Goal: Task Accomplishment & Management: Manage account settings

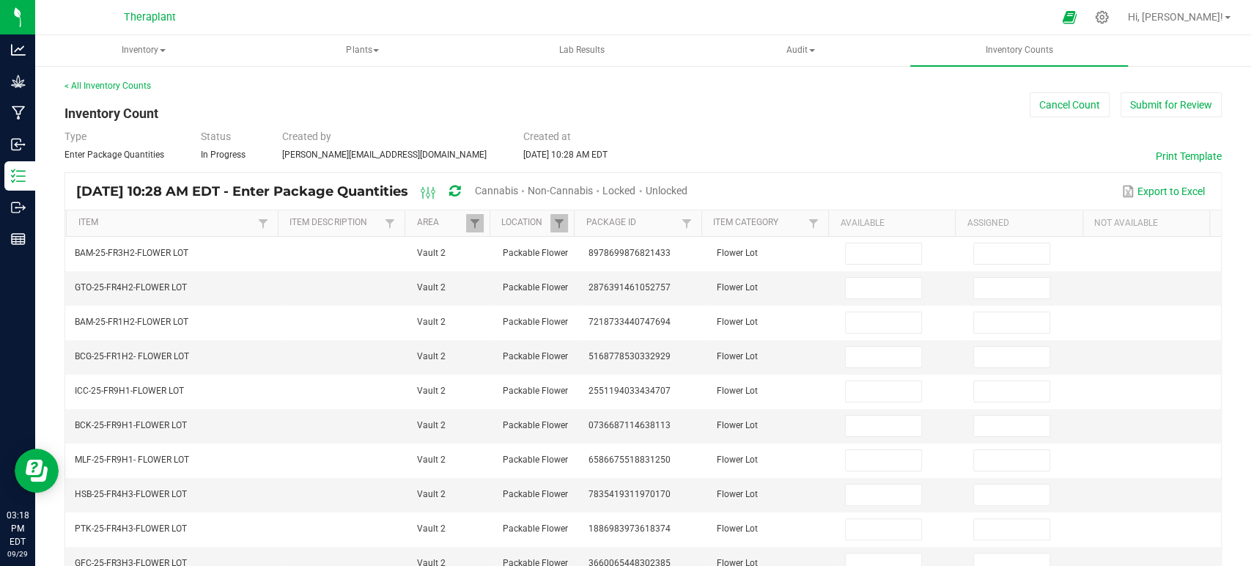
scroll to position [406, 0]
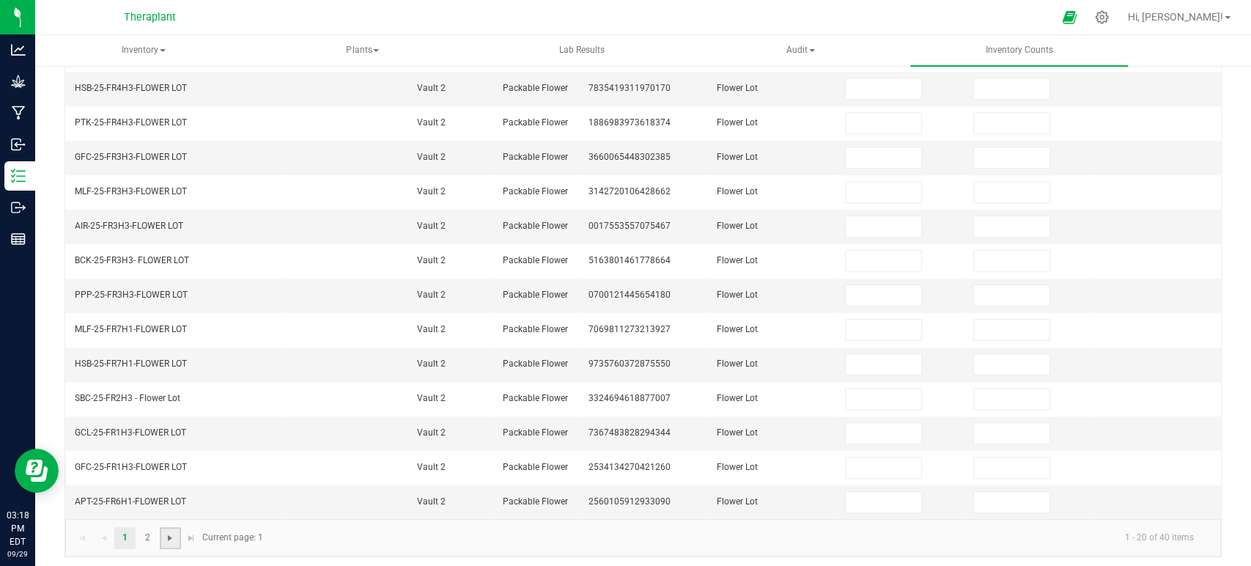
click at [166, 534] on span "Go to the next page" at bounding box center [170, 538] width 12 height 12
click at [111, 534] on link at bounding box center [103, 538] width 21 height 22
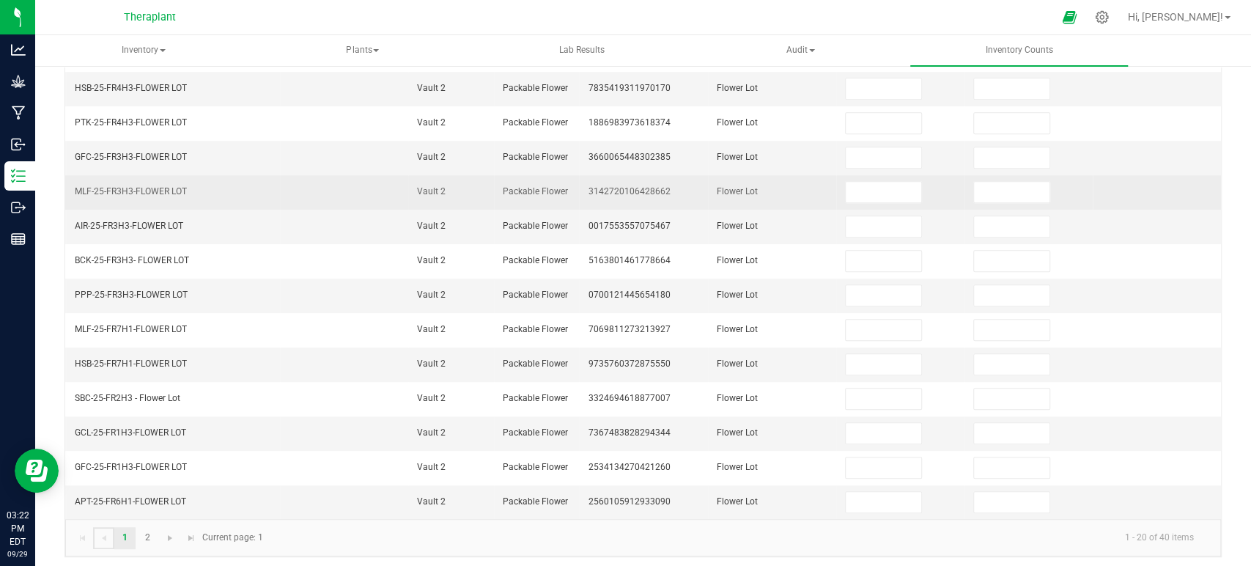
scroll to position [0, 0]
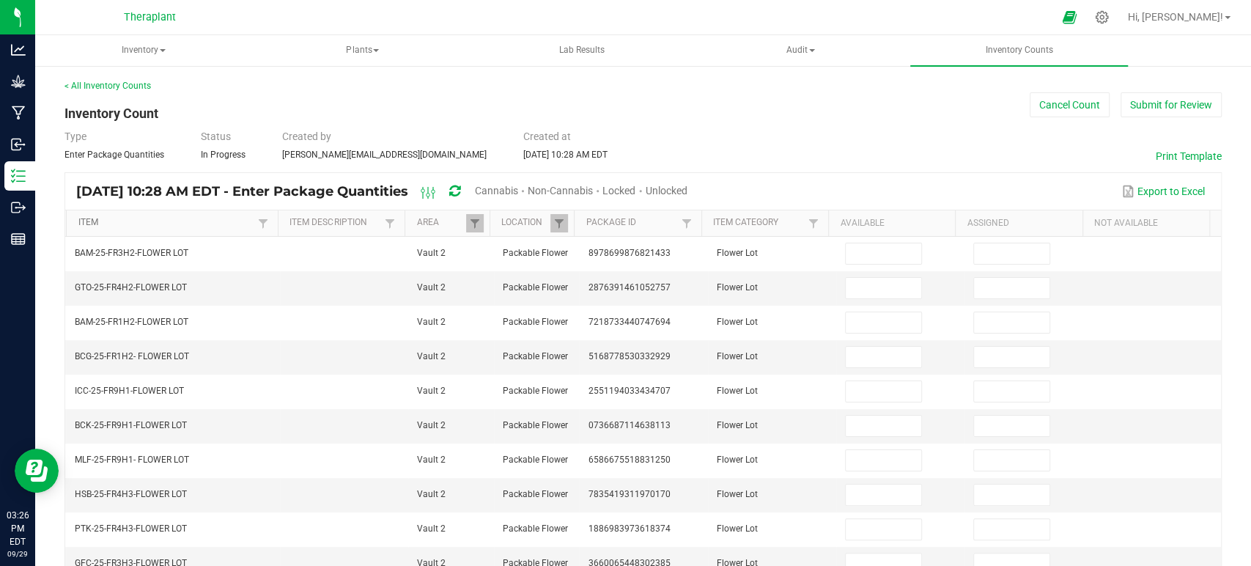
click at [173, 225] on link "Item" at bounding box center [166, 223] width 176 height 12
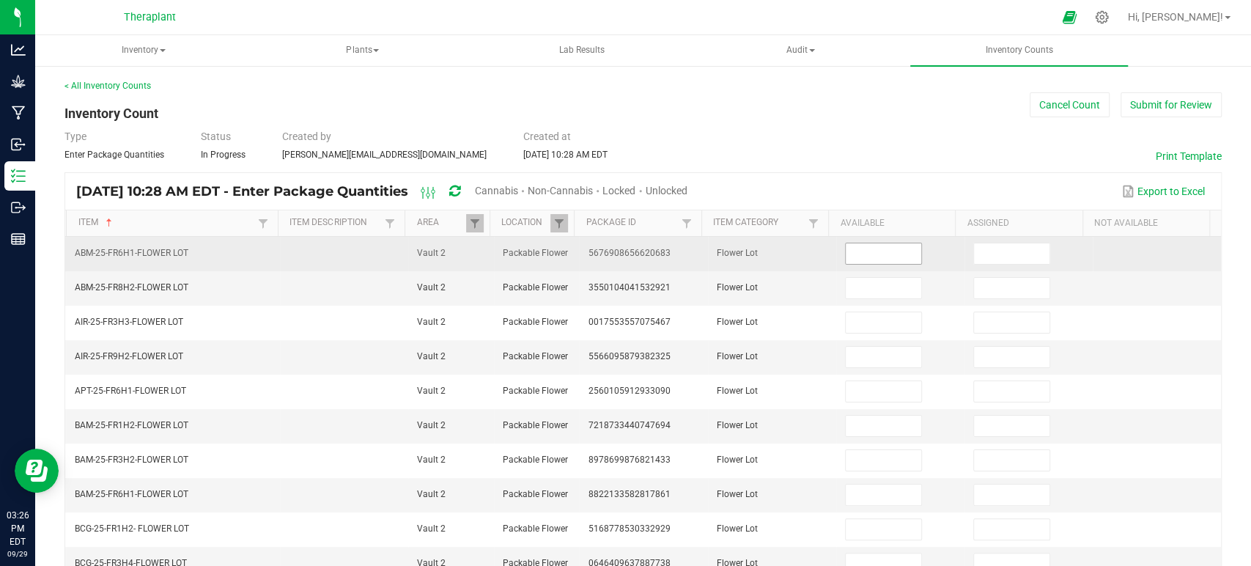
click at [859, 251] on input at bounding box center [884, 253] width 76 height 21
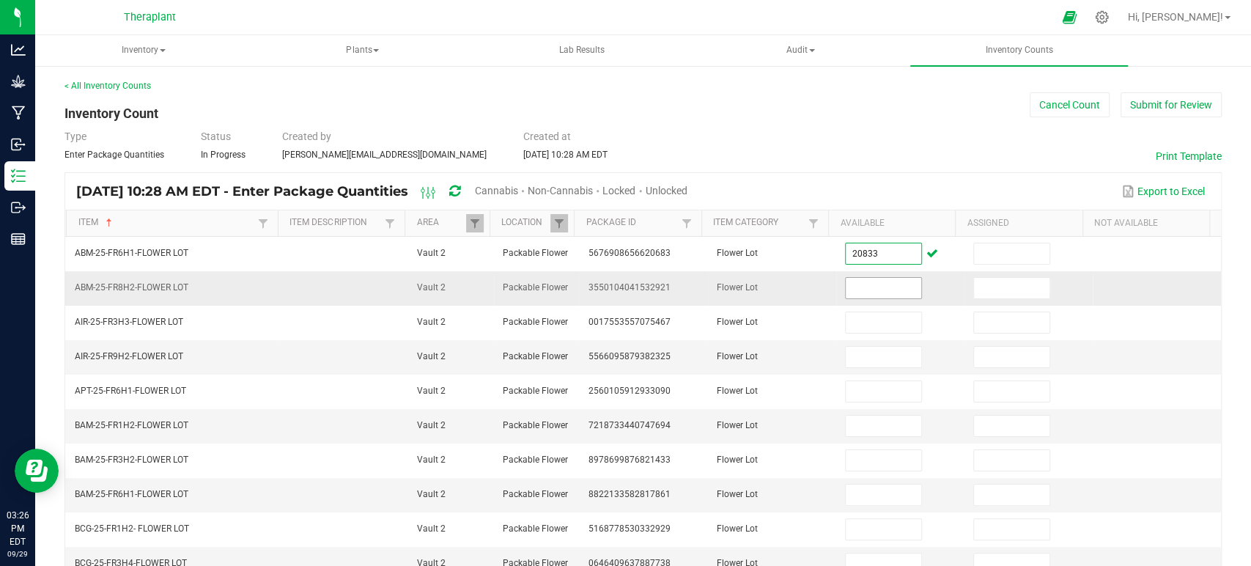
type input "20,833.0000"
click at [867, 294] on input at bounding box center [884, 288] width 76 height 21
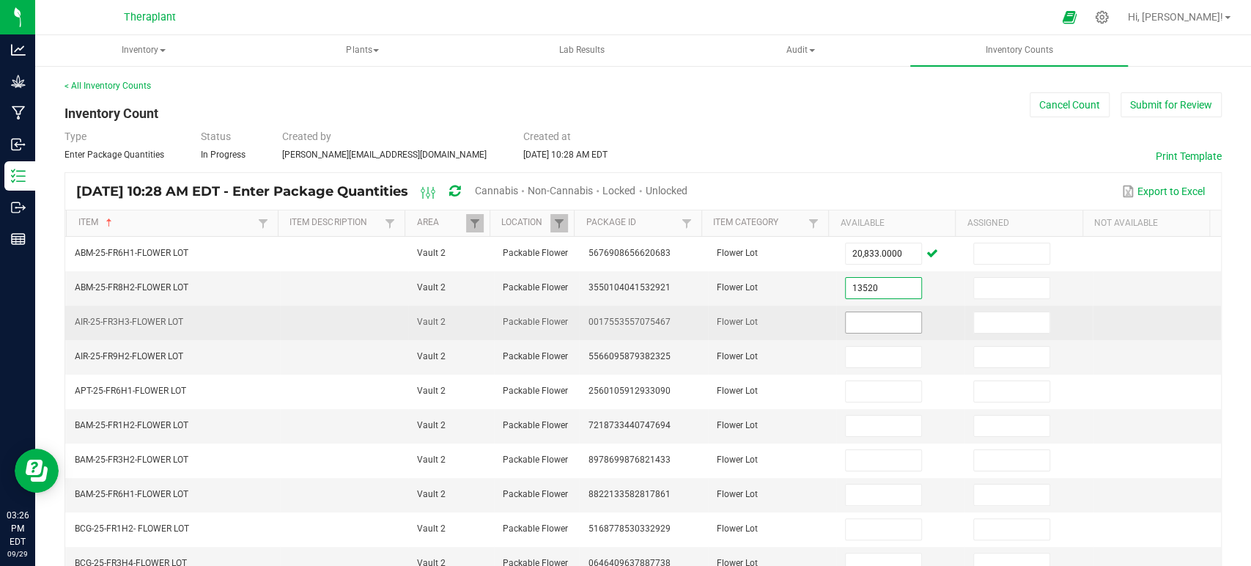
type input "13,520.0000"
click at [851, 325] on input at bounding box center [884, 322] width 76 height 21
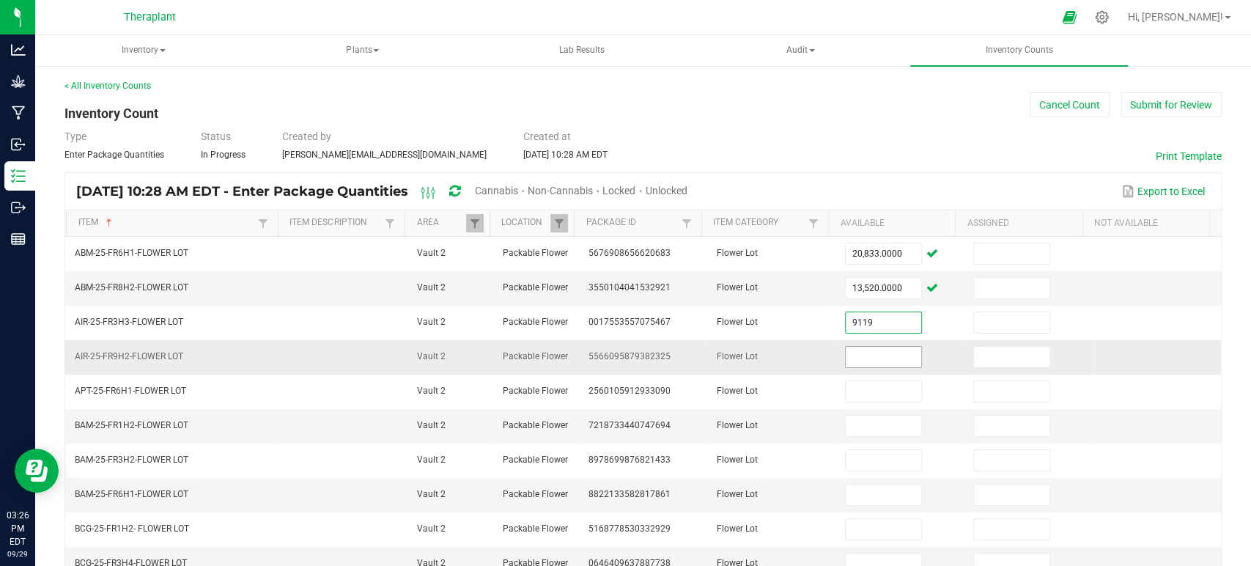
type input "9,119.0000"
click at [846, 353] on input at bounding box center [884, 357] width 76 height 21
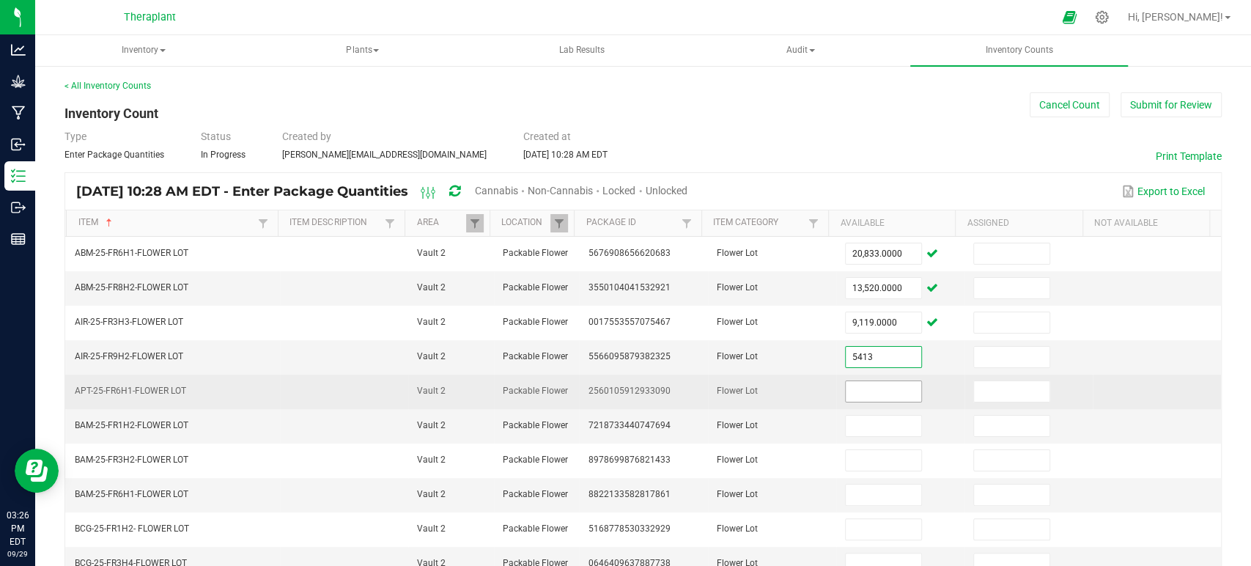
type input "5,413.0000"
click at [849, 387] on input at bounding box center [884, 391] width 76 height 21
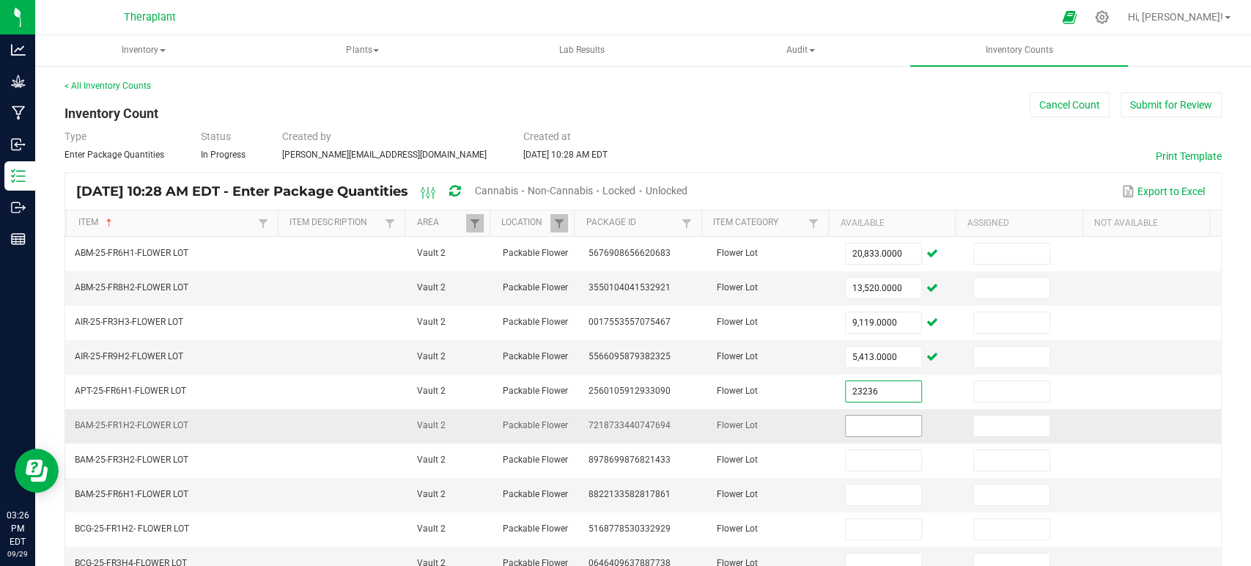
type input "23,236.0000"
click at [857, 417] on input at bounding box center [884, 425] width 76 height 21
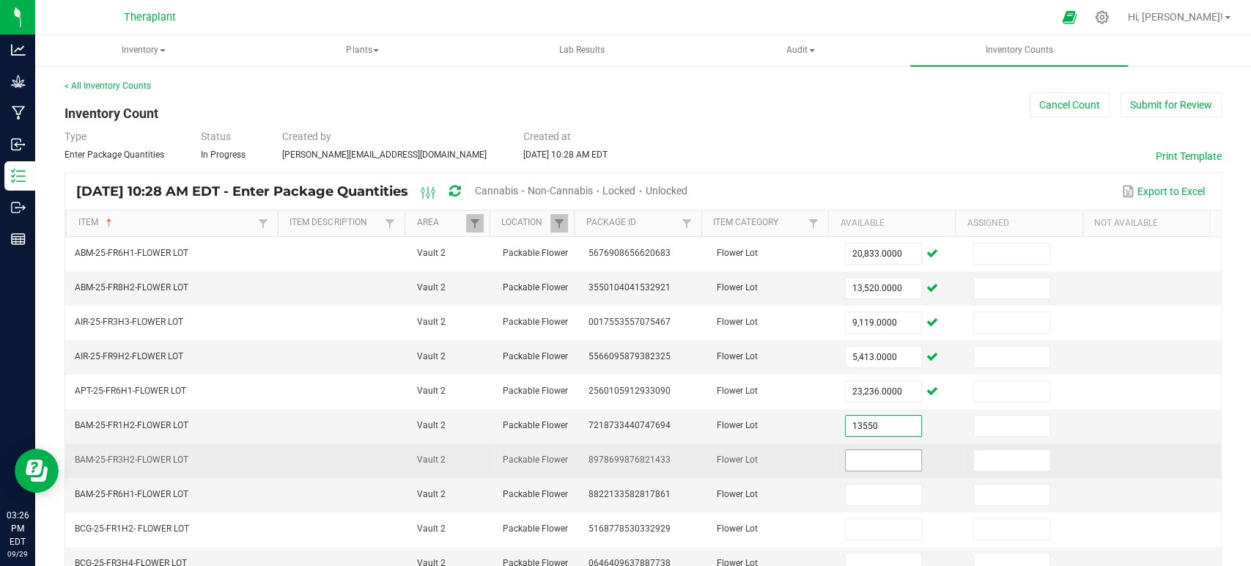
type input "13,550.0000"
click at [865, 450] on input at bounding box center [884, 460] width 76 height 21
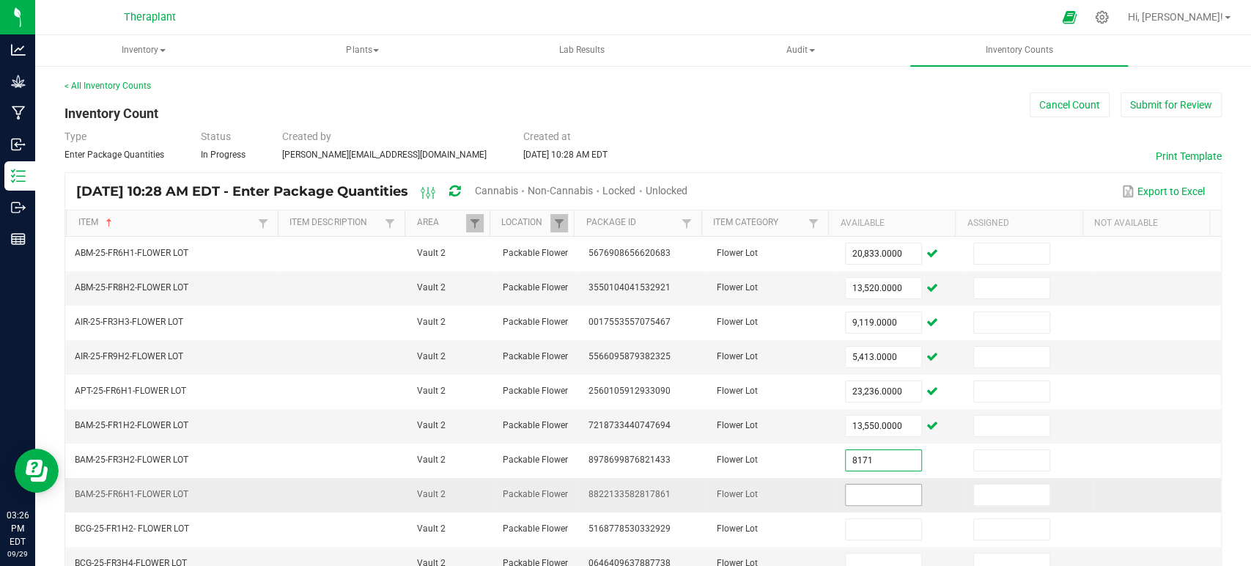
type input "8,171.0000"
click at [870, 491] on input at bounding box center [884, 494] width 76 height 21
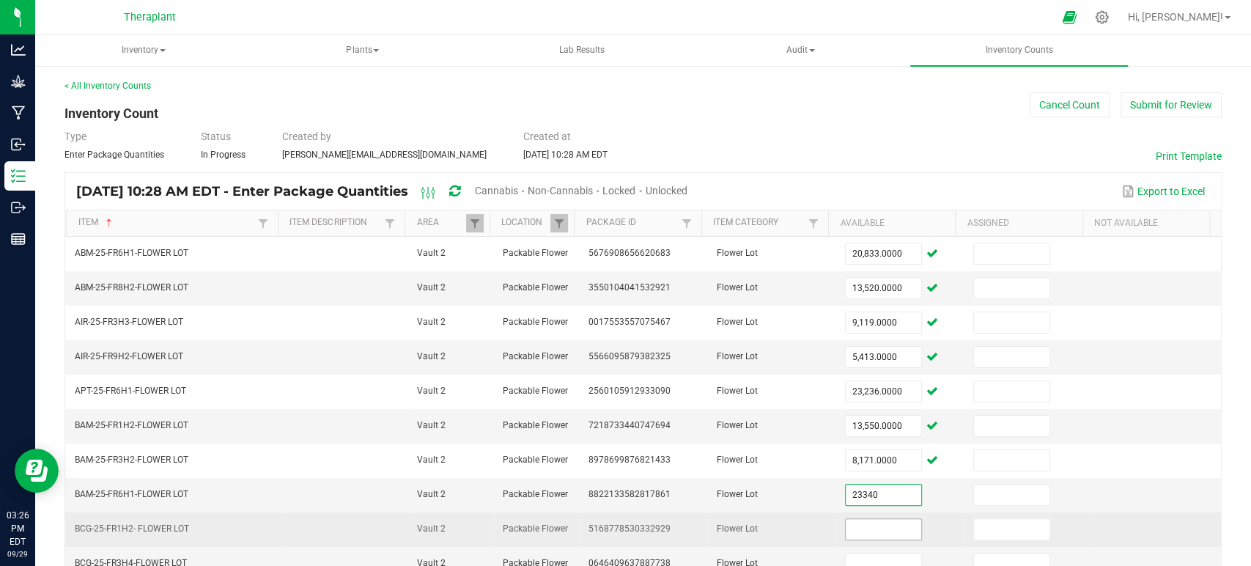
click at [865, 526] on input at bounding box center [884, 529] width 76 height 21
type input "23,340.0000"
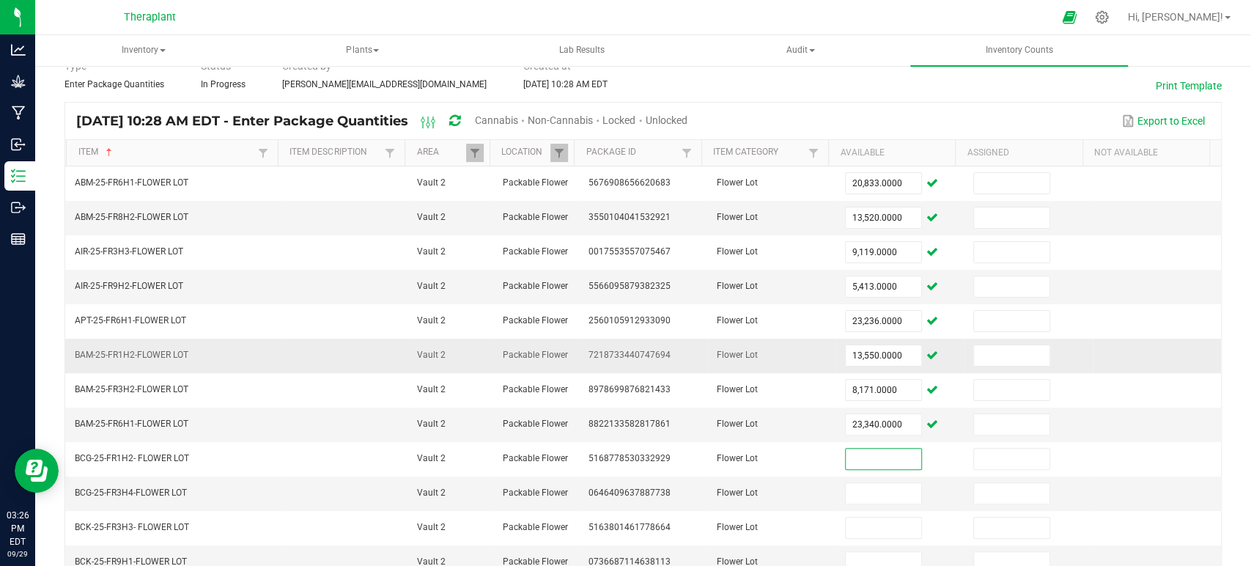
scroll to position [163, 0]
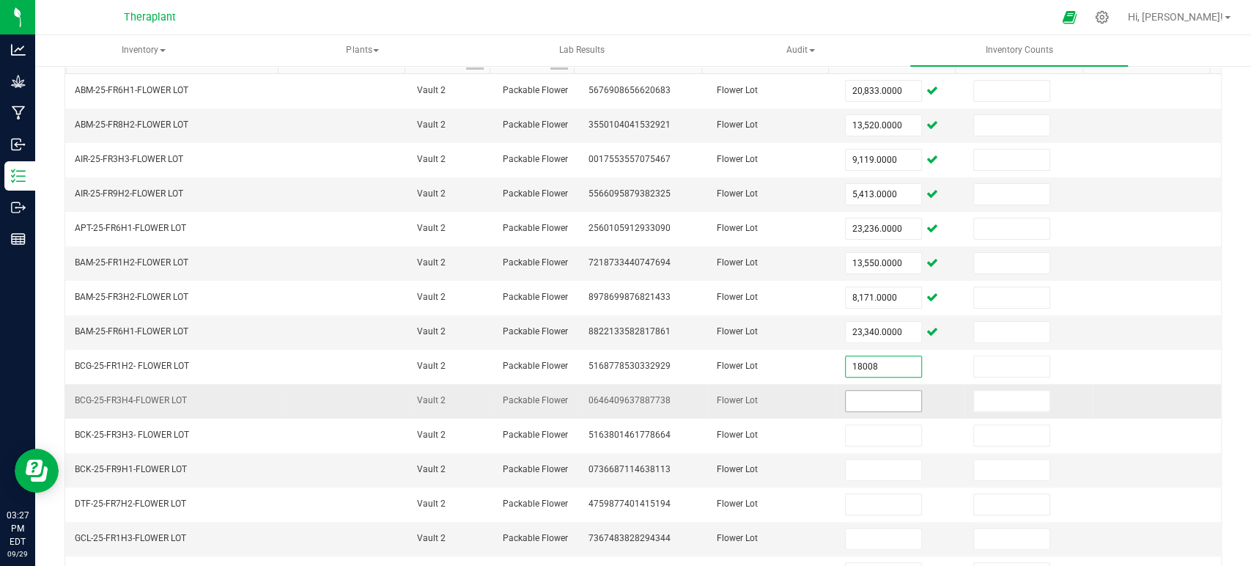
click at [846, 396] on input at bounding box center [884, 401] width 76 height 21
type input "18,008.0000"
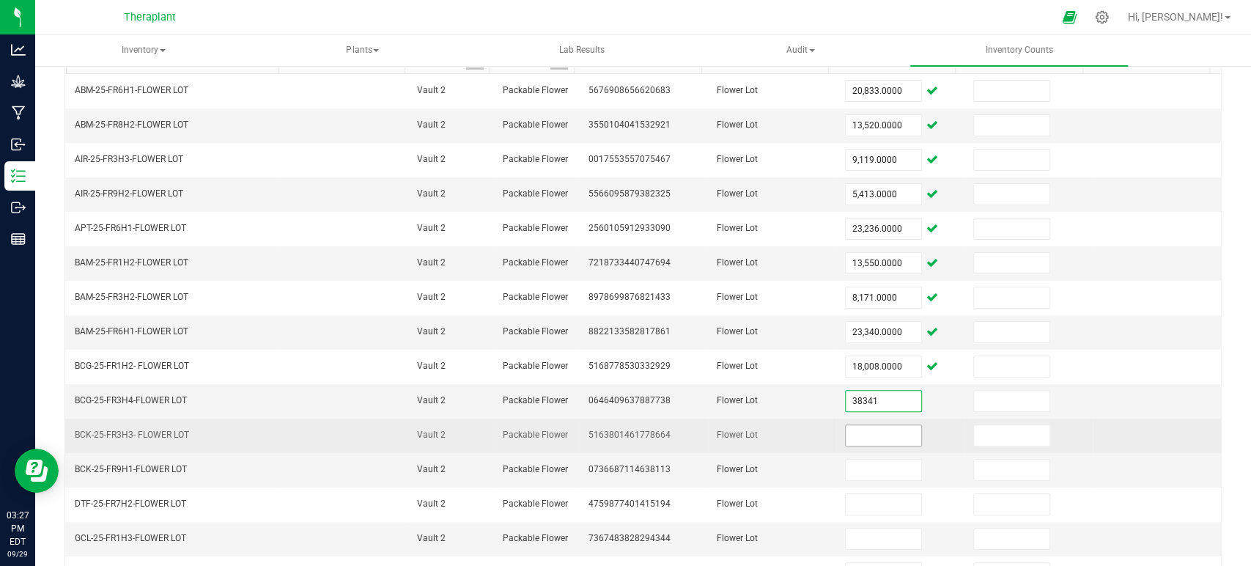
click at [867, 425] on input at bounding box center [884, 435] width 76 height 21
type input "38,341.0000"
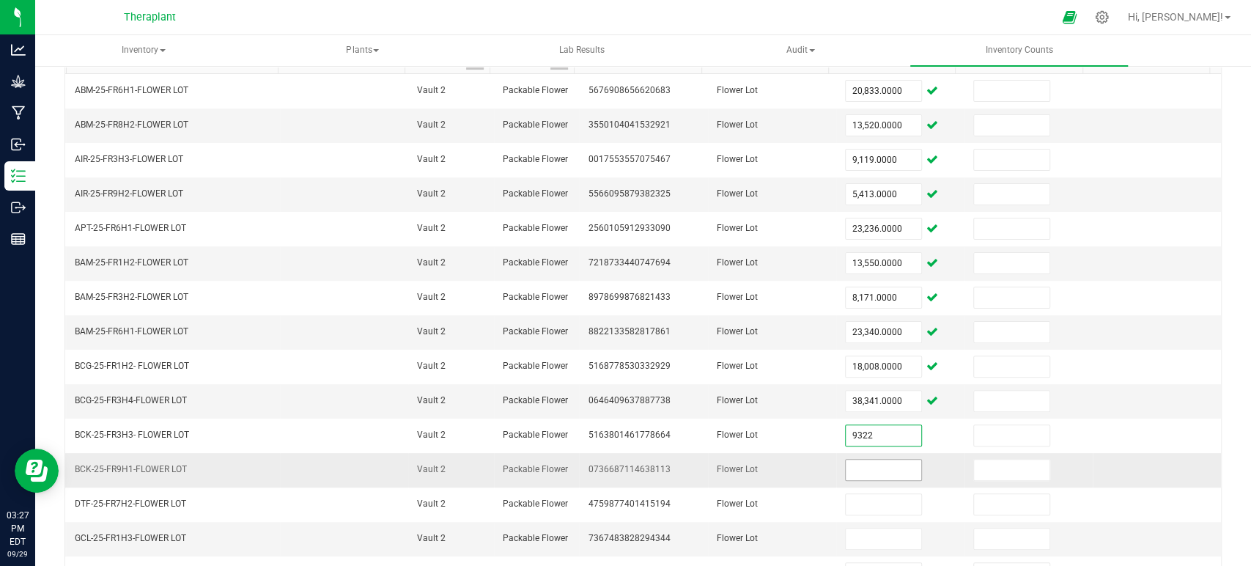
type input "9,322.0000"
click at [873, 463] on input at bounding box center [884, 469] width 76 height 21
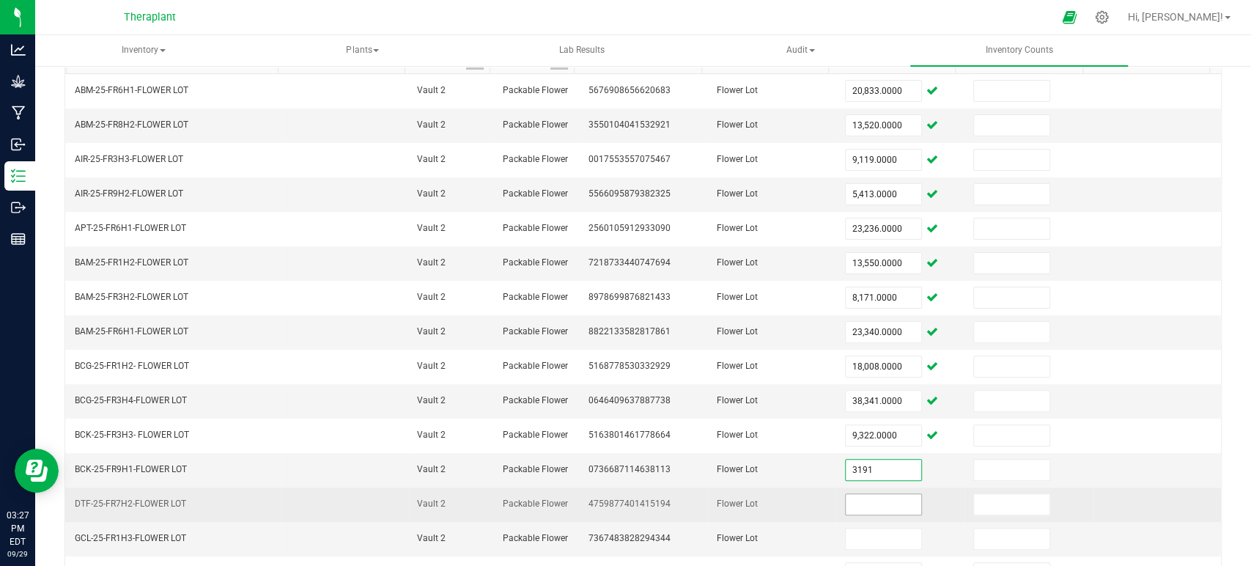
click at [869, 503] on input at bounding box center [884, 504] width 76 height 21
type input "3,191.0000"
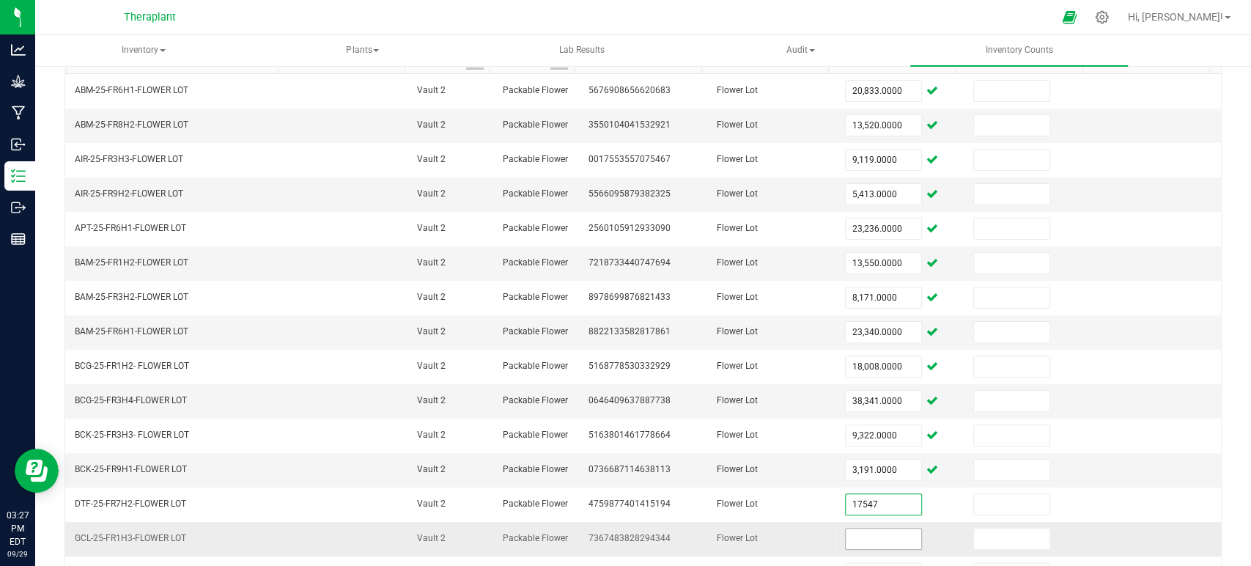
click at [873, 528] on input at bounding box center [884, 538] width 76 height 21
type input "17,547.0000"
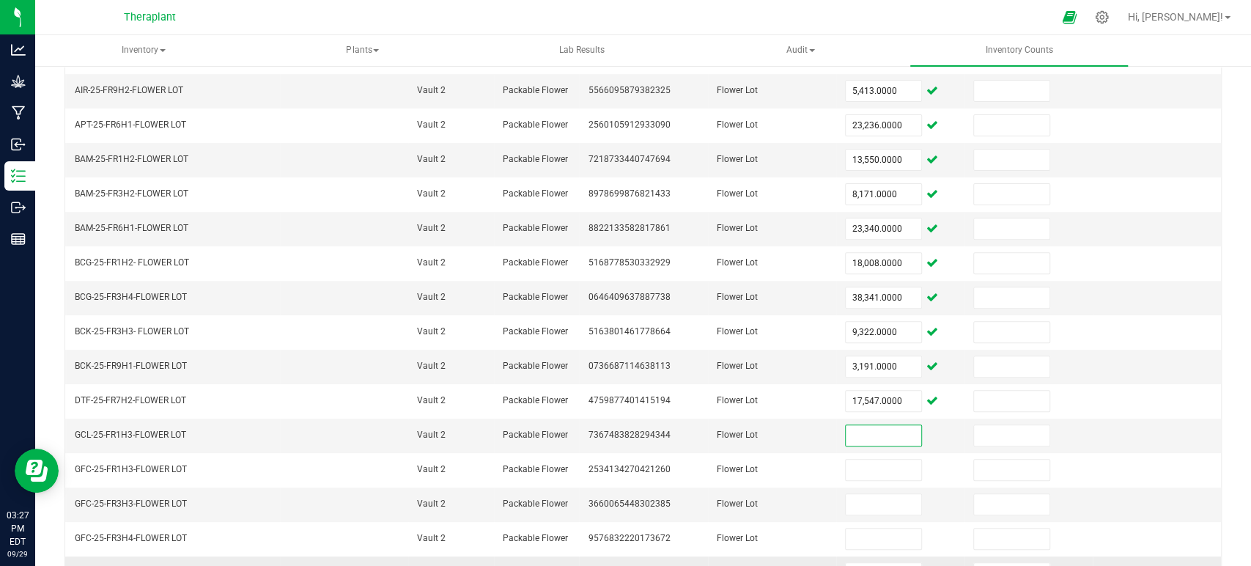
scroll to position [406, 0]
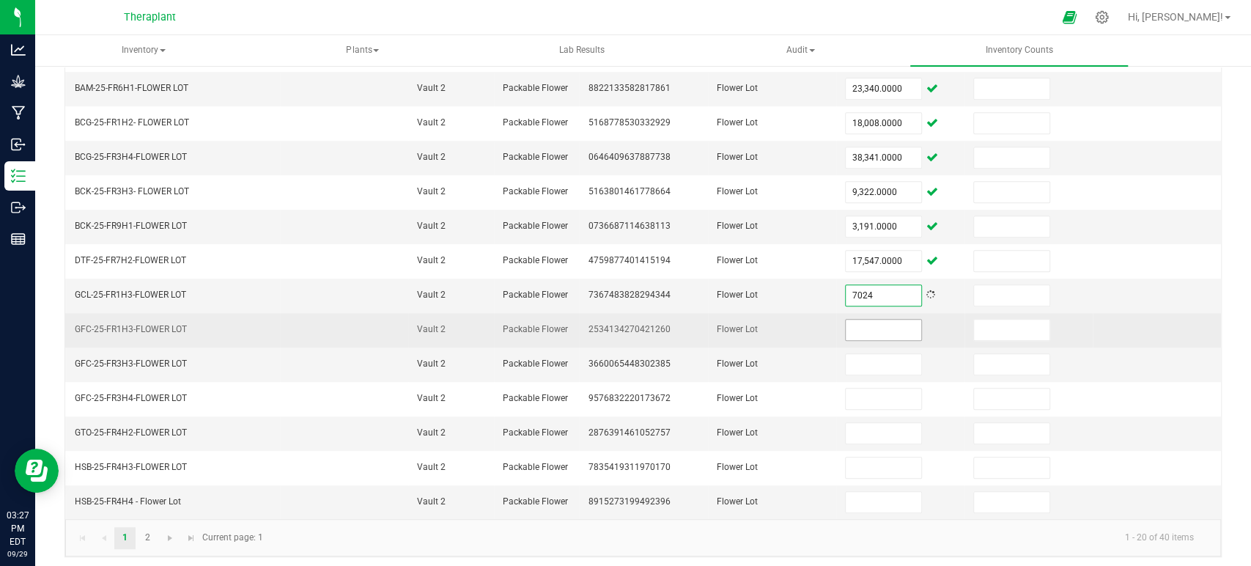
type input "7,024.0000"
click at [846, 333] on input at bounding box center [884, 329] width 76 height 21
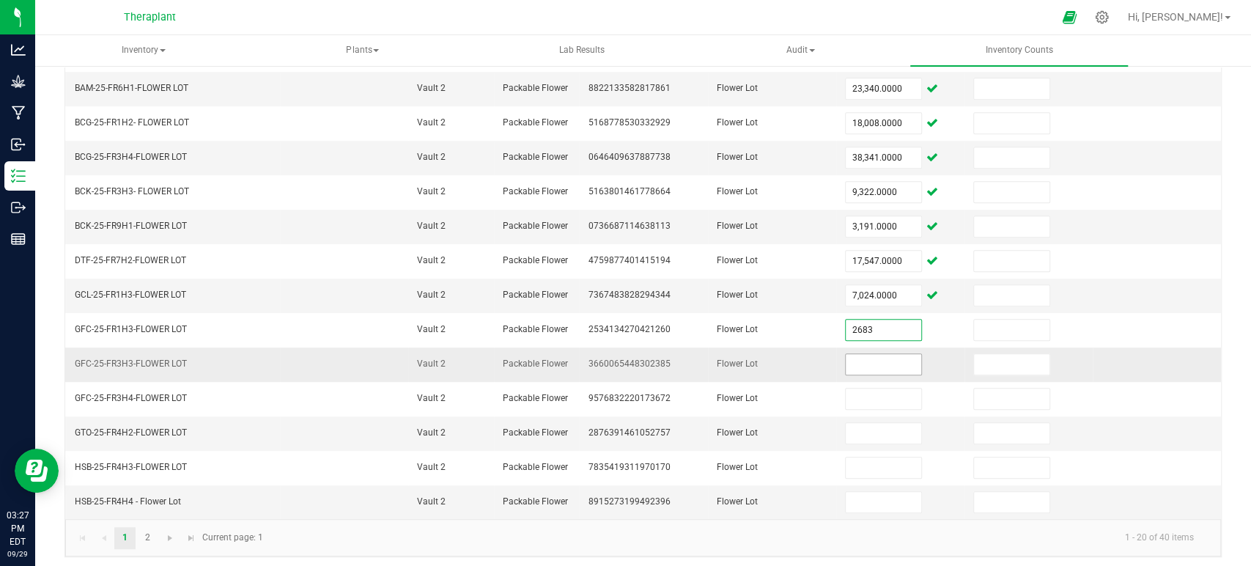
type input "2,683.0000"
click at [875, 354] on input at bounding box center [884, 364] width 76 height 21
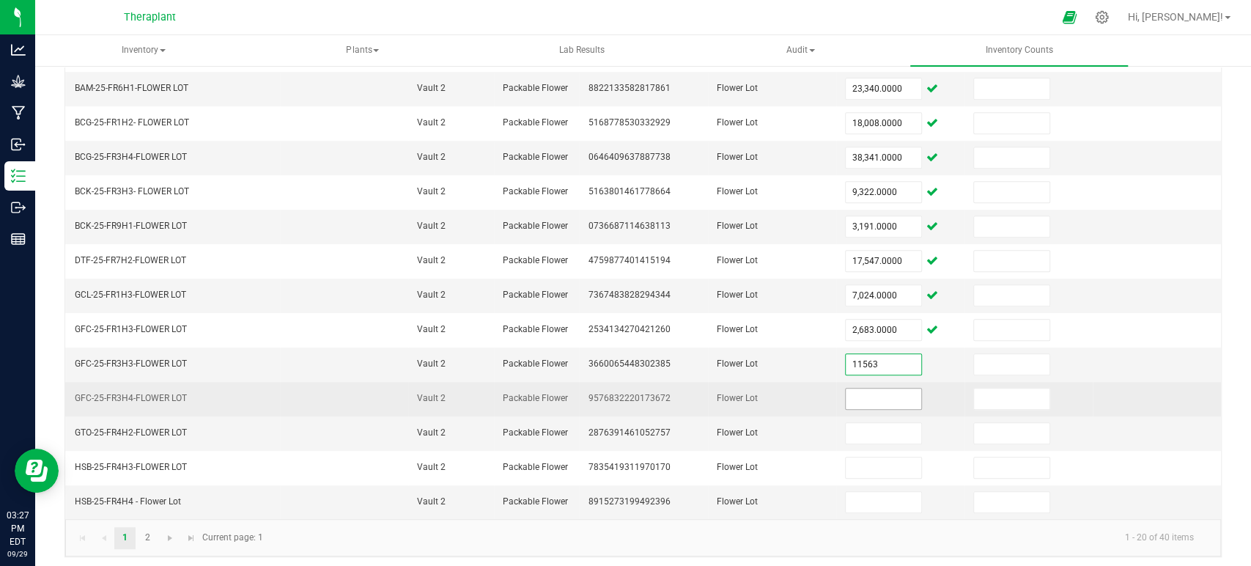
type input "11,563.0000"
click at [870, 393] on input at bounding box center [884, 398] width 76 height 21
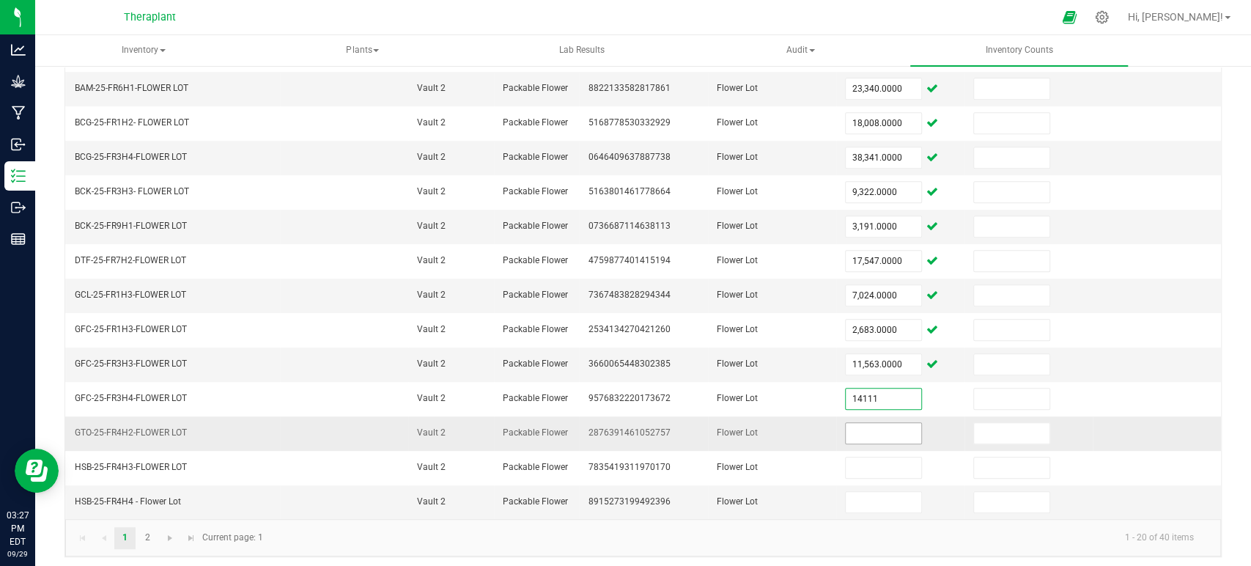
type input "14,111.0000"
click at [866, 423] on input at bounding box center [884, 433] width 76 height 21
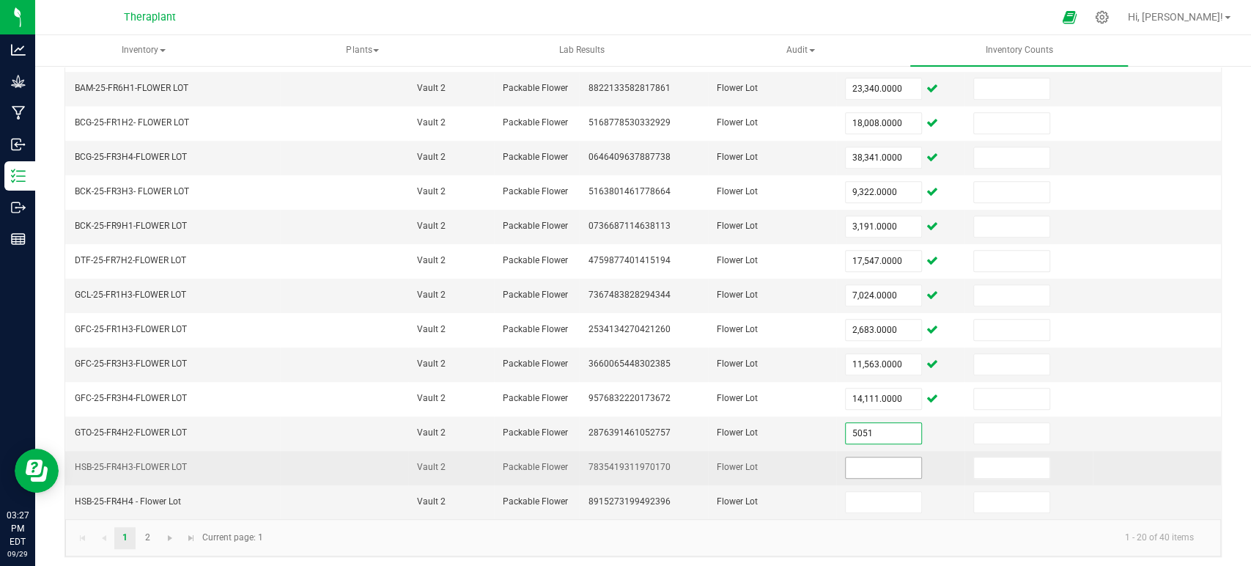
click at [867, 467] on input at bounding box center [884, 467] width 76 height 21
type input "5,051.0000"
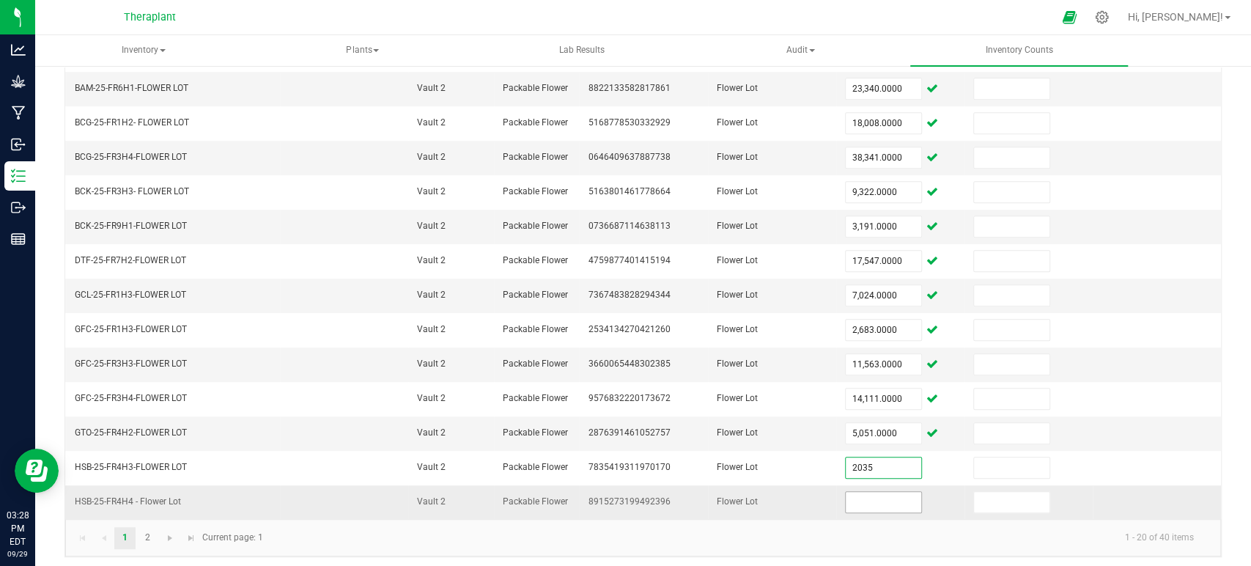
click at [857, 493] on input at bounding box center [884, 502] width 76 height 21
type input "2,035.0000"
type input "34,546.0000"
click at [637, 519] on kendo-pager "1 2 1 - 20 of 40 items Current page: 1" at bounding box center [642, 537] width 1155 height 37
click at [170, 532] on span "Go to the next page" at bounding box center [170, 538] width 12 height 12
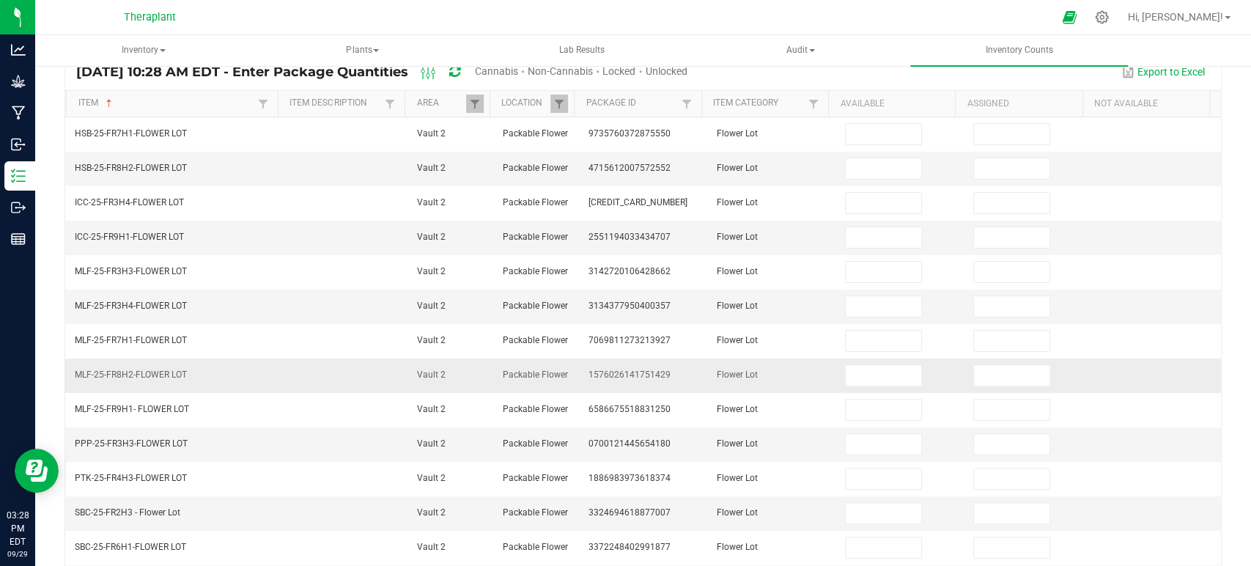
scroll to position [0, 0]
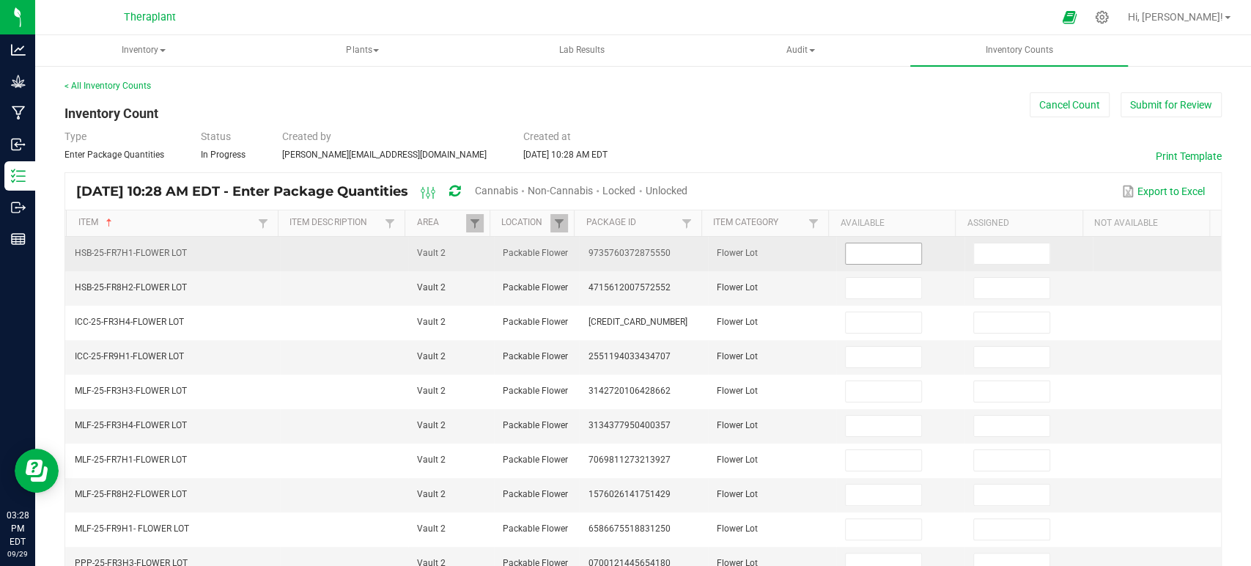
click at [872, 257] on input at bounding box center [884, 253] width 76 height 21
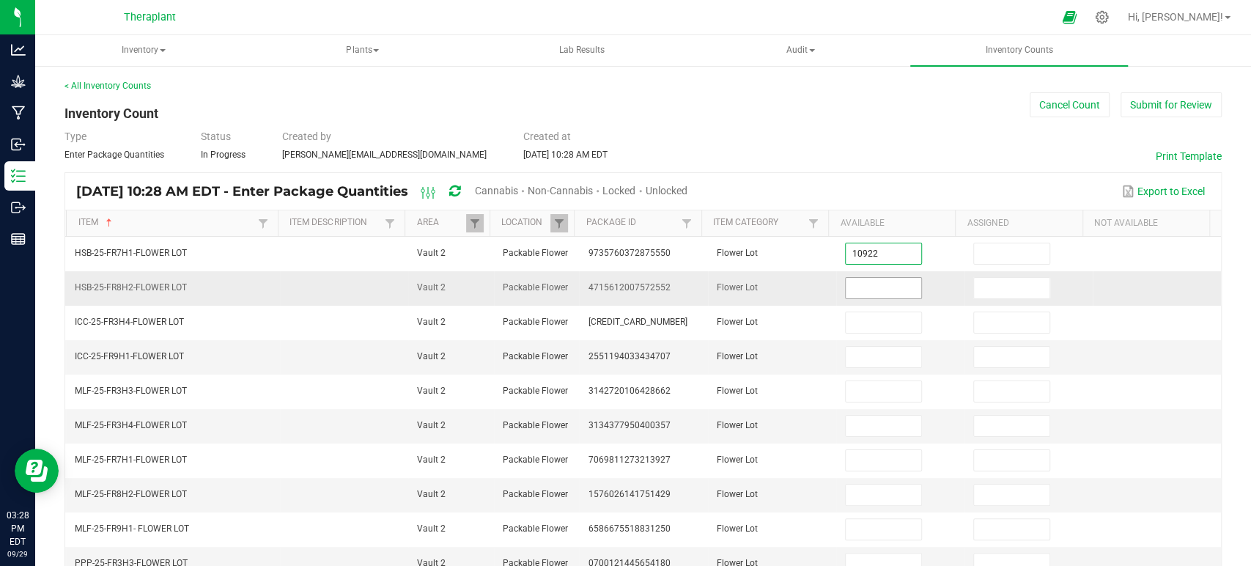
type input "10,922.0000"
click at [865, 290] on input at bounding box center [884, 288] width 76 height 21
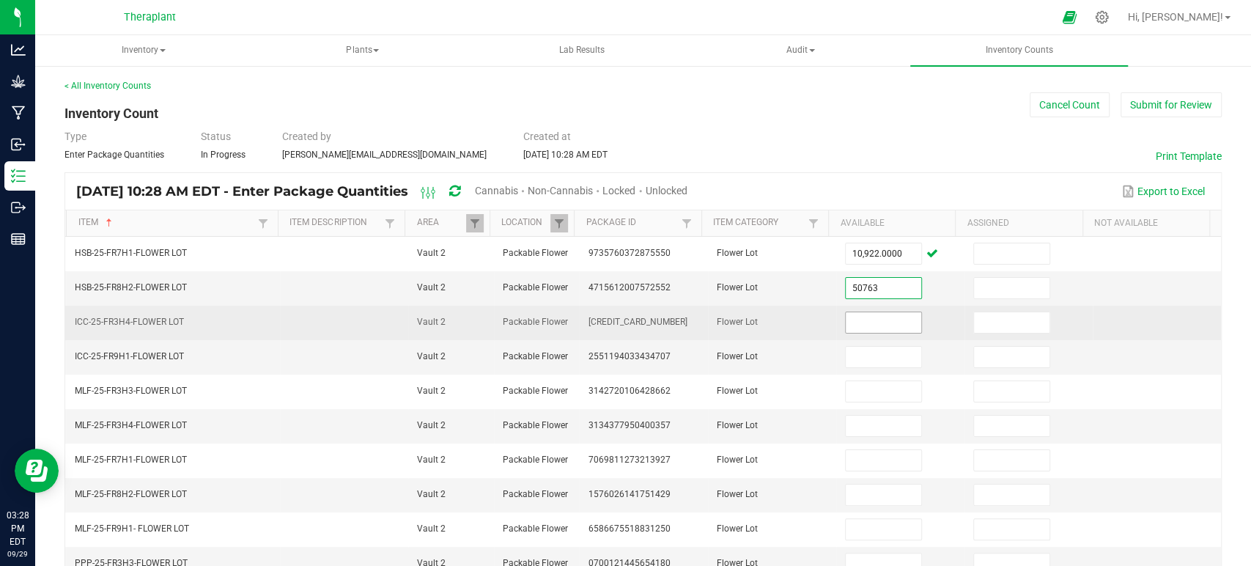
type input "50,763.0000"
click at [869, 315] on input at bounding box center [884, 322] width 76 height 21
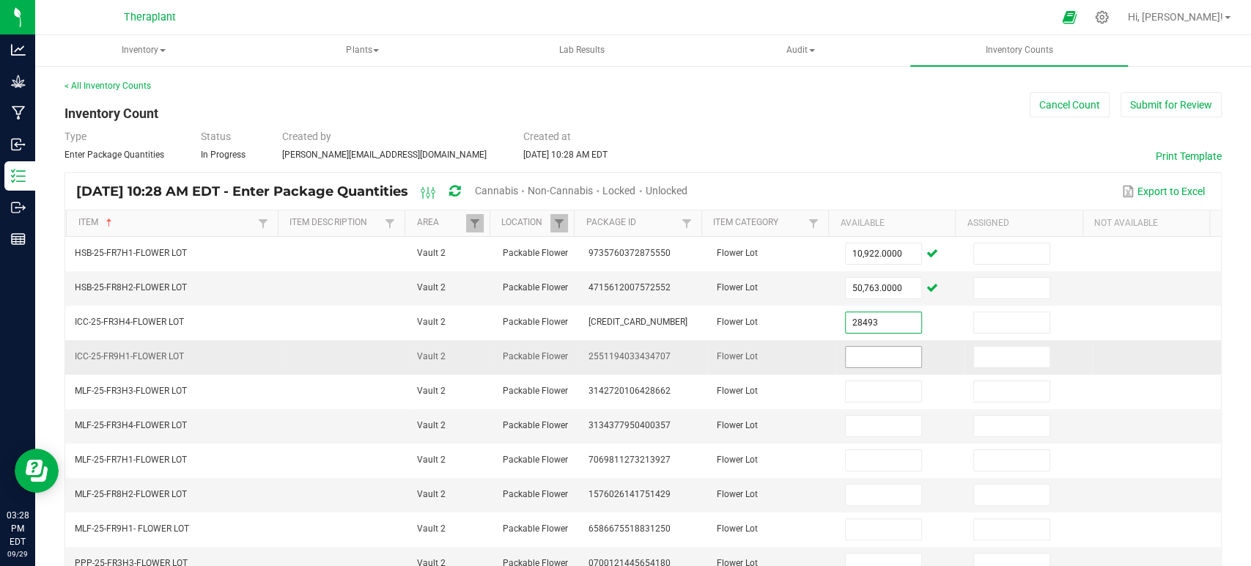
click at [865, 352] on input at bounding box center [884, 357] width 76 height 21
type input "28,493.0000"
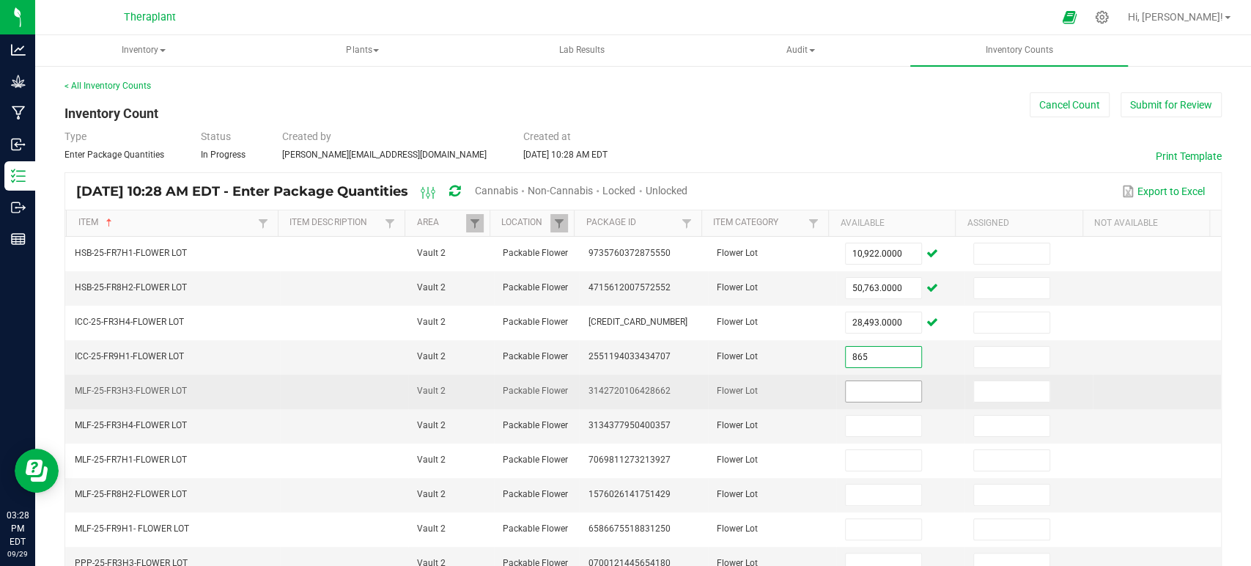
type input "865.0000"
click at [853, 381] on input at bounding box center [884, 391] width 76 height 21
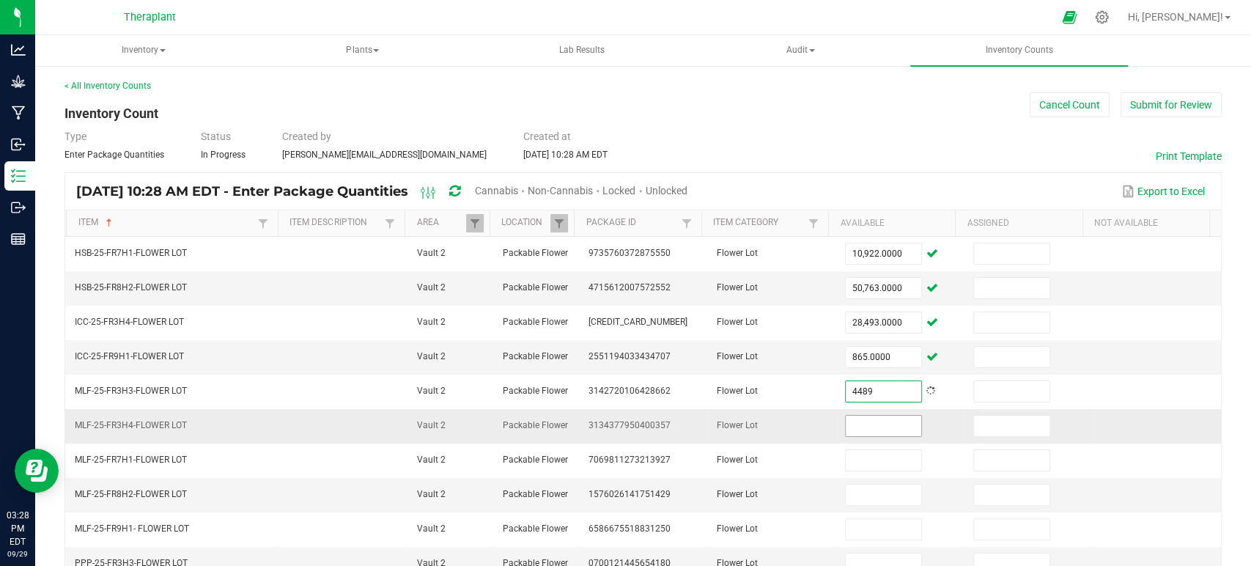
click at [858, 424] on input at bounding box center [884, 425] width 76 height 21
type input "4,489.0000"
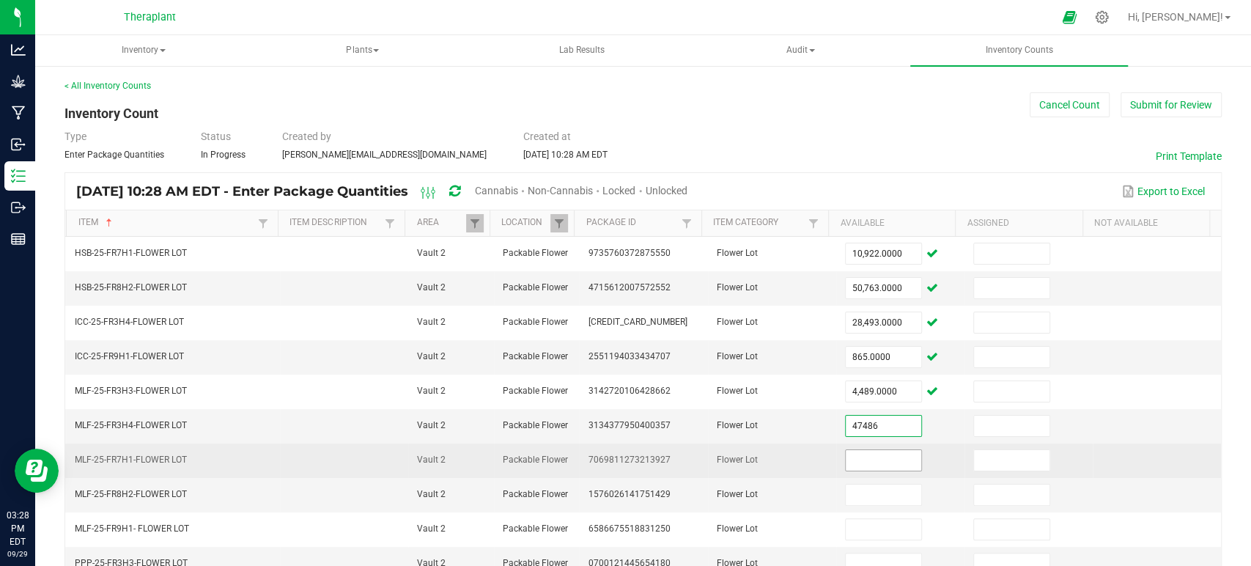
click at [866, 455] on input at bounding box center [884, 460] width 76 height 21
type input "47,486.0000"
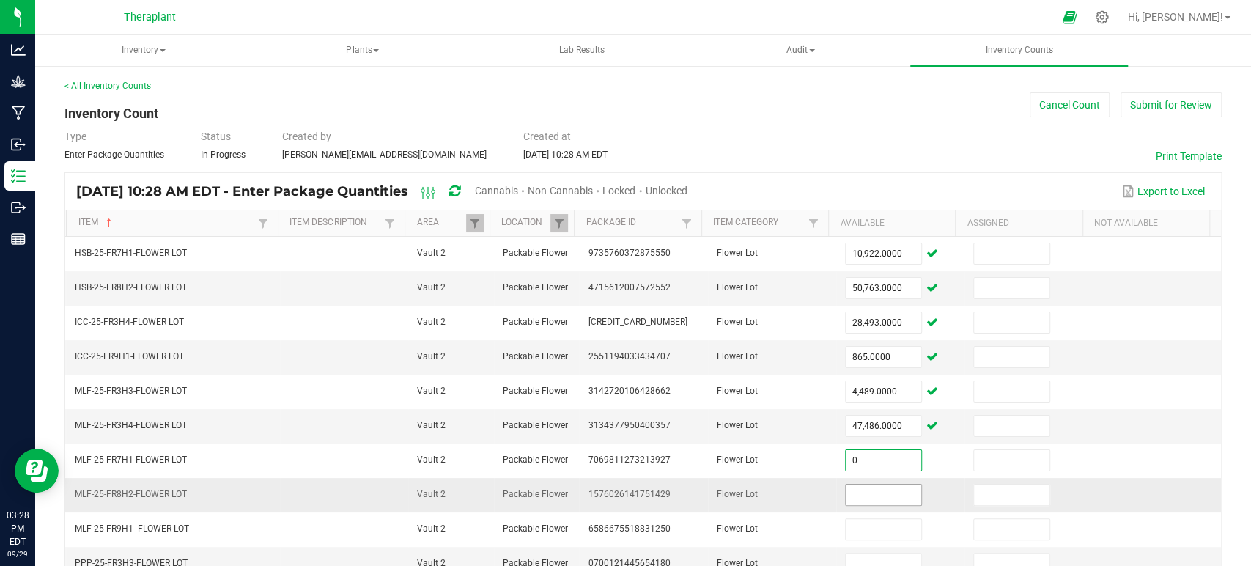
type input "0.0000"
click at [854, 497] on input at bounding box center [884, 494] width 76 height 21
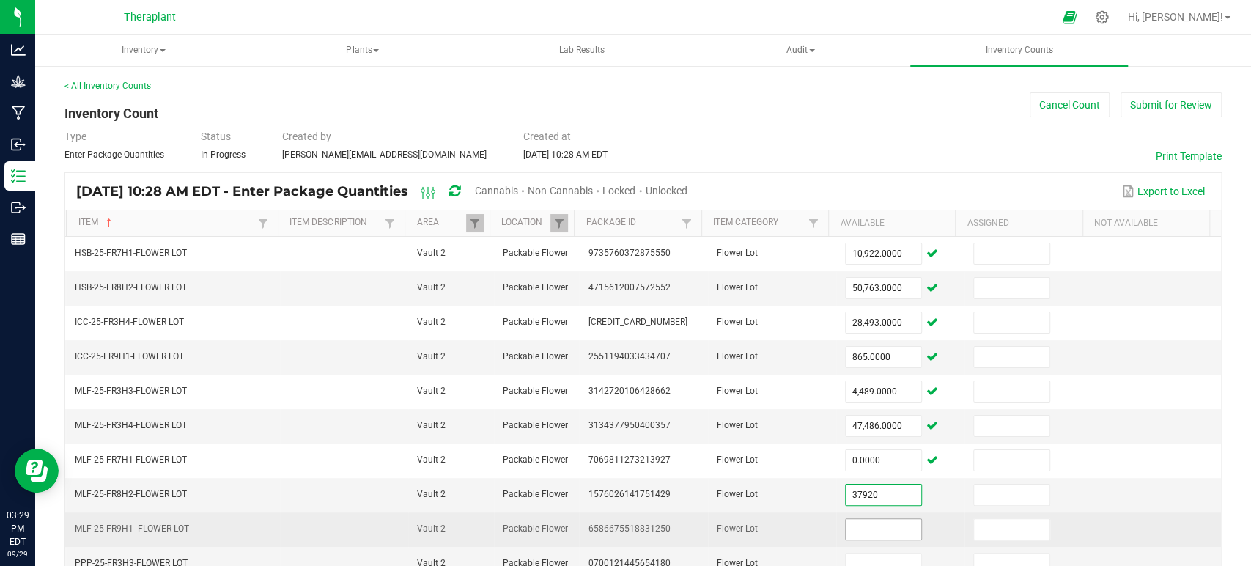
type input "37,920.0000"
click at [848, 534] on input at bounding box center [884, 529] width 76 height 21
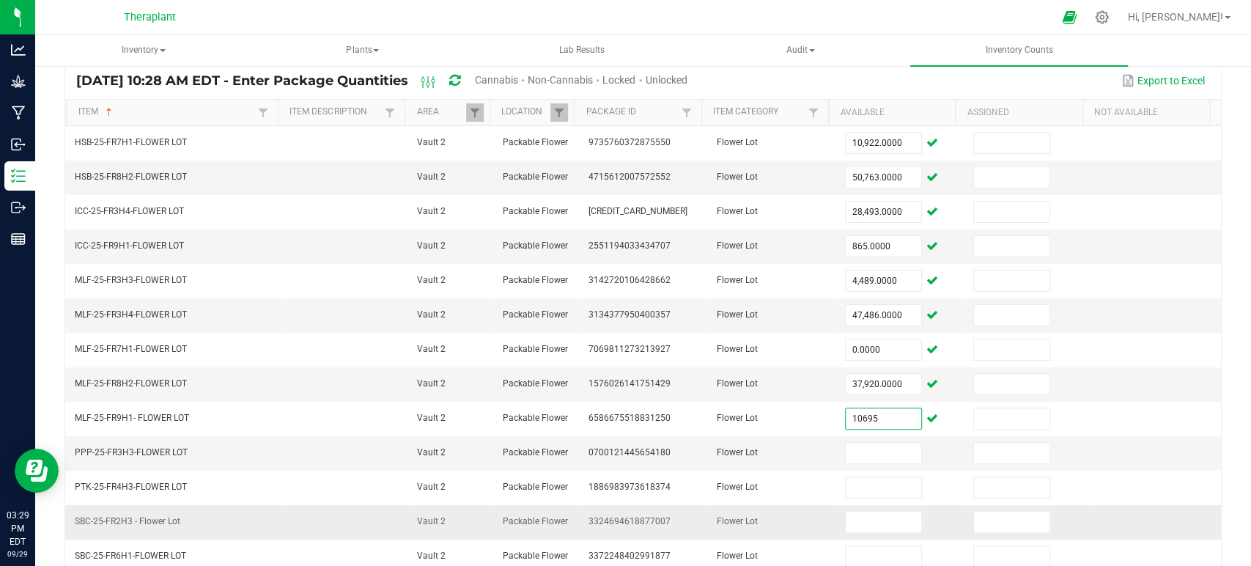
scroll to position [163, 0]
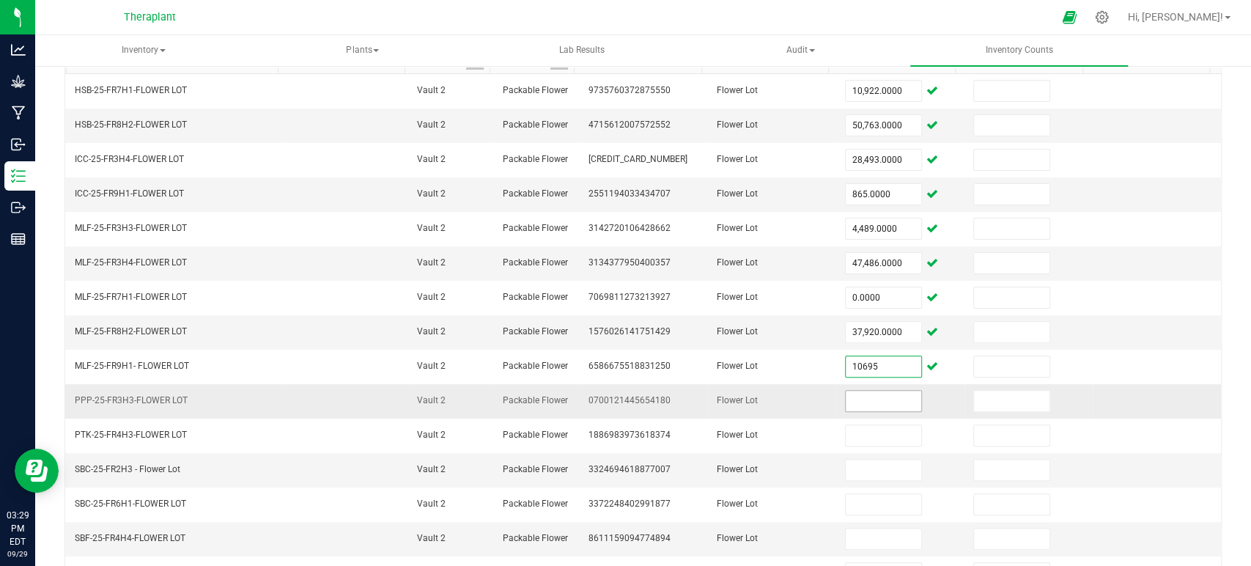
type input "10,695.0000"
click at [846, 392] on input at bounding box center [884, 401] width 76 height 21
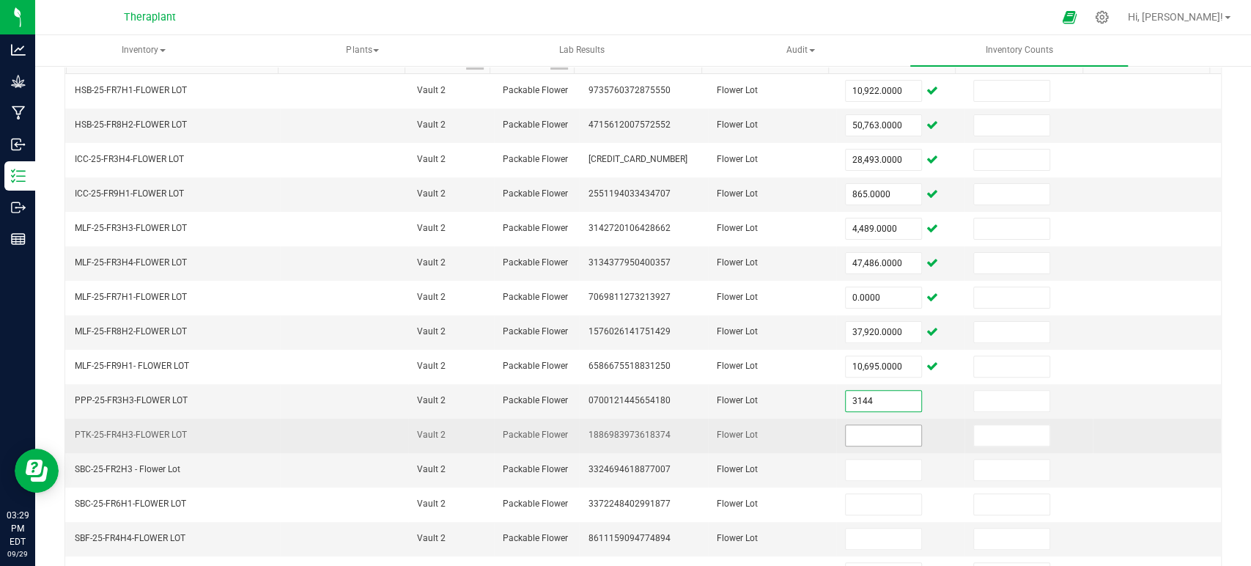
type input "3,144.0000"
click at [862, 425] on input at bounding box center [884, 435] width 76 height 21
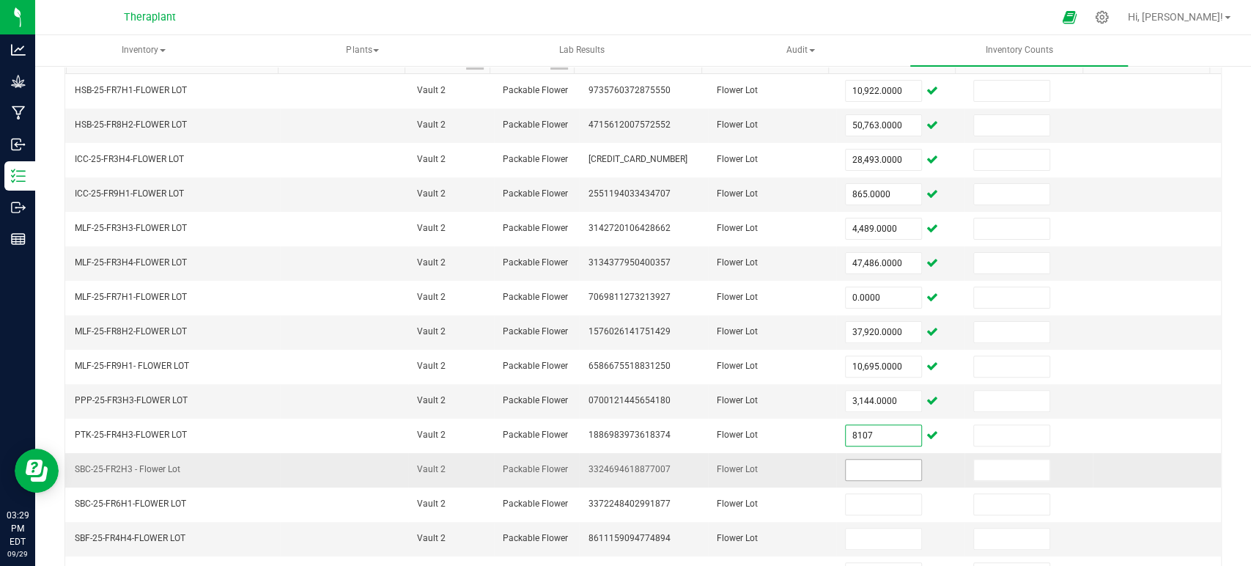
click at [869, 459] on input at bounding box center [884, 469] width 76 height 21
type input "8,107.0000"
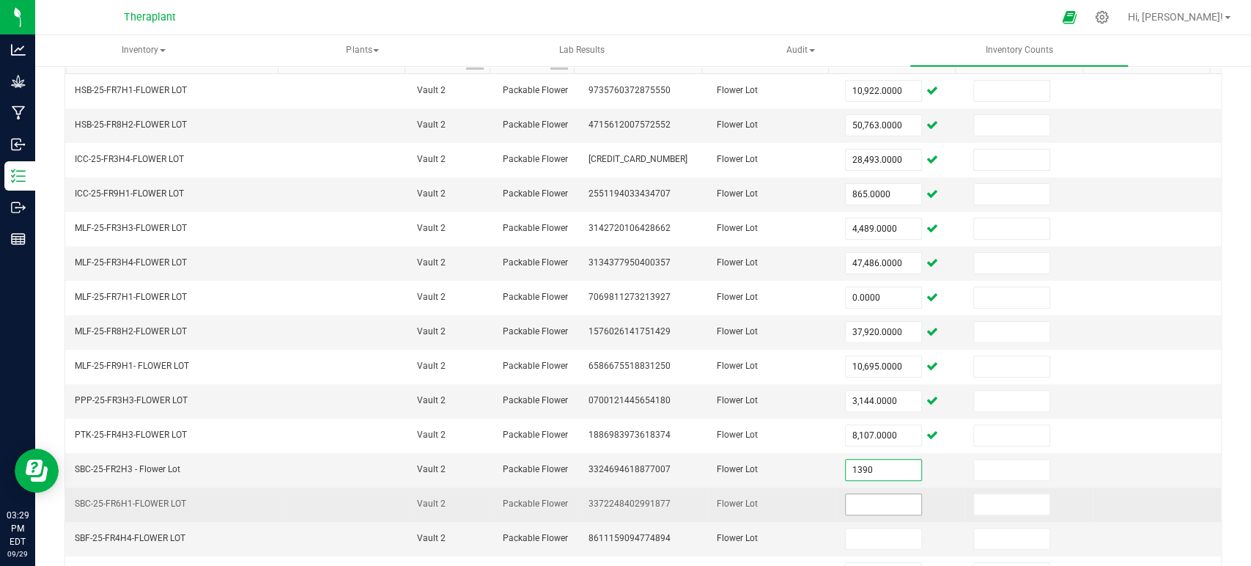
type input "1,390.0000"
click at [873, 497] on input at bounding box center [884, 504] width 76 height 21
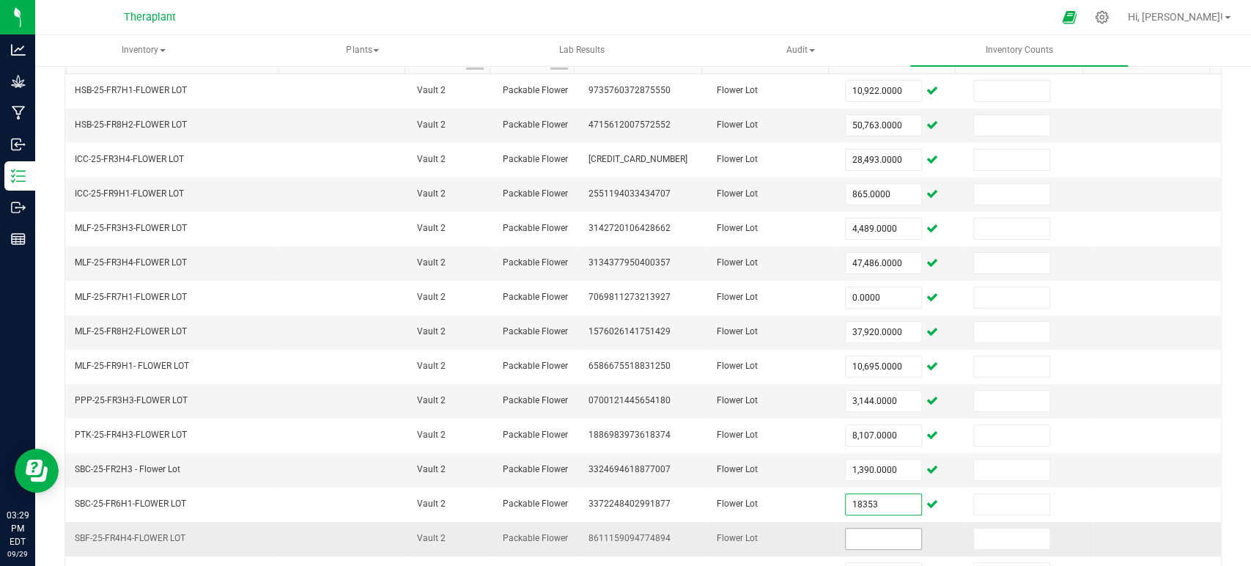
click at [867, 533] on input at bounding box center [884, 538] width 76 height 21
type input "18,353.0000"
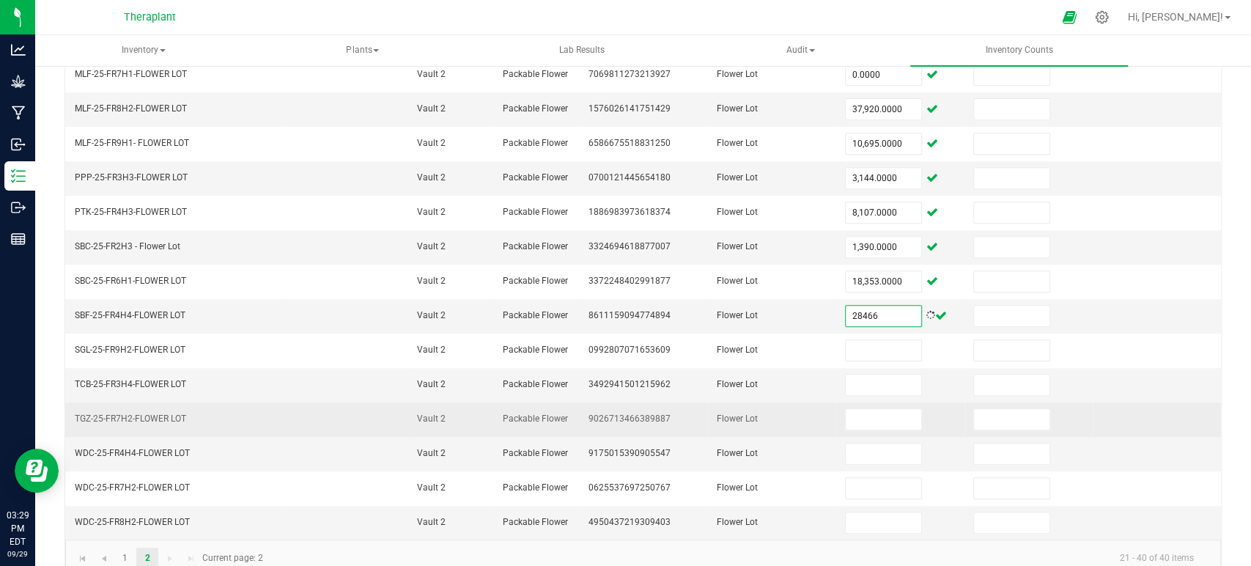
scroll to position [406, 0]
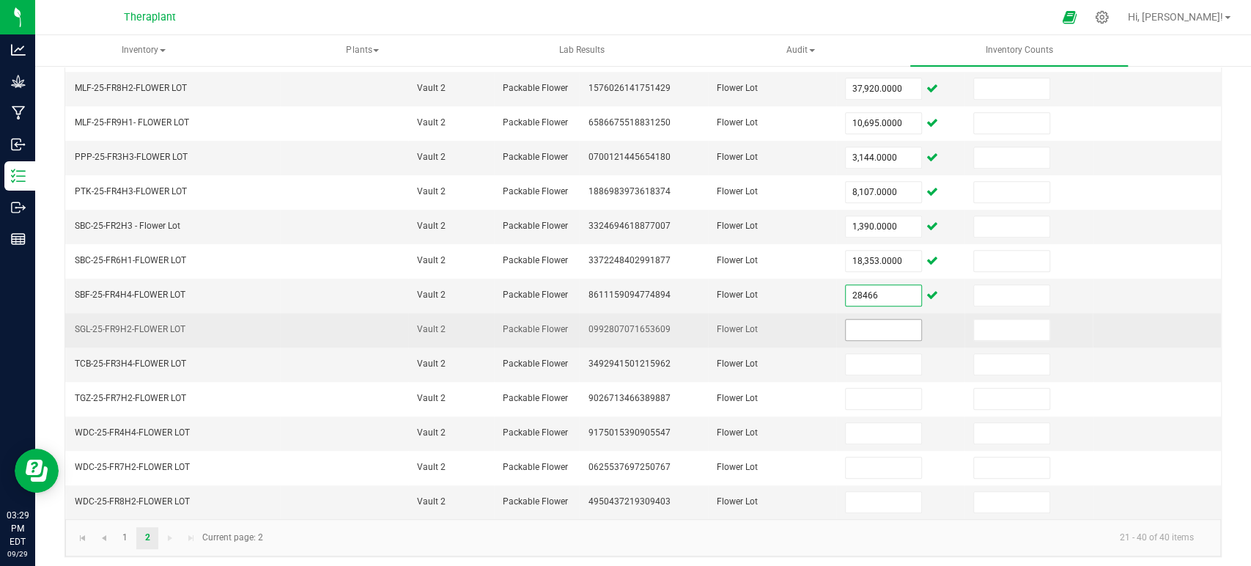
type input "28,466.0000"
click at [853, 330] on input at bounding box center [884, 329] width 76 height 21
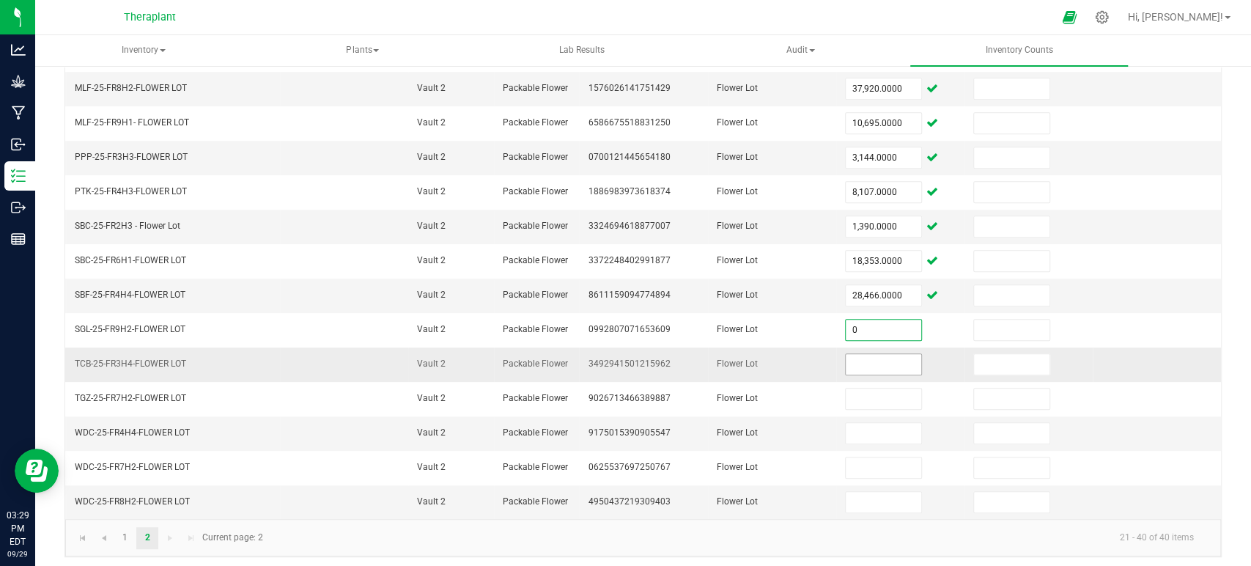
type input "0.0000"
click at [847, 358] on input at bounding box center [884, 364] width 76 height 21
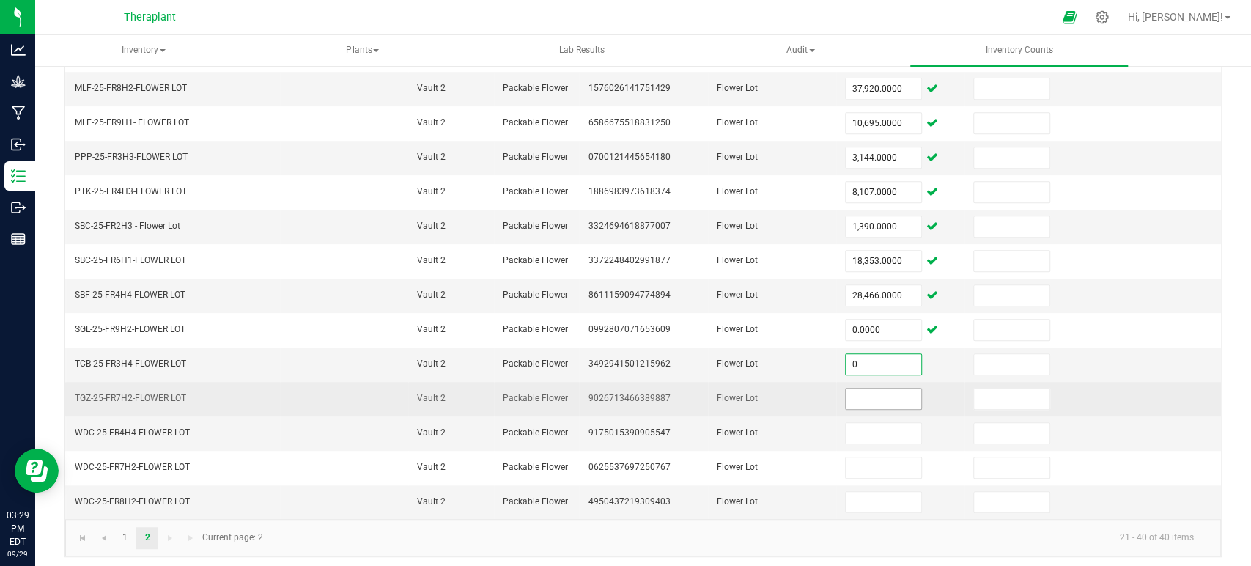
type input "0.0000"
click at [846, 388] on input at bounding box center [884, 398] width 76 height 21
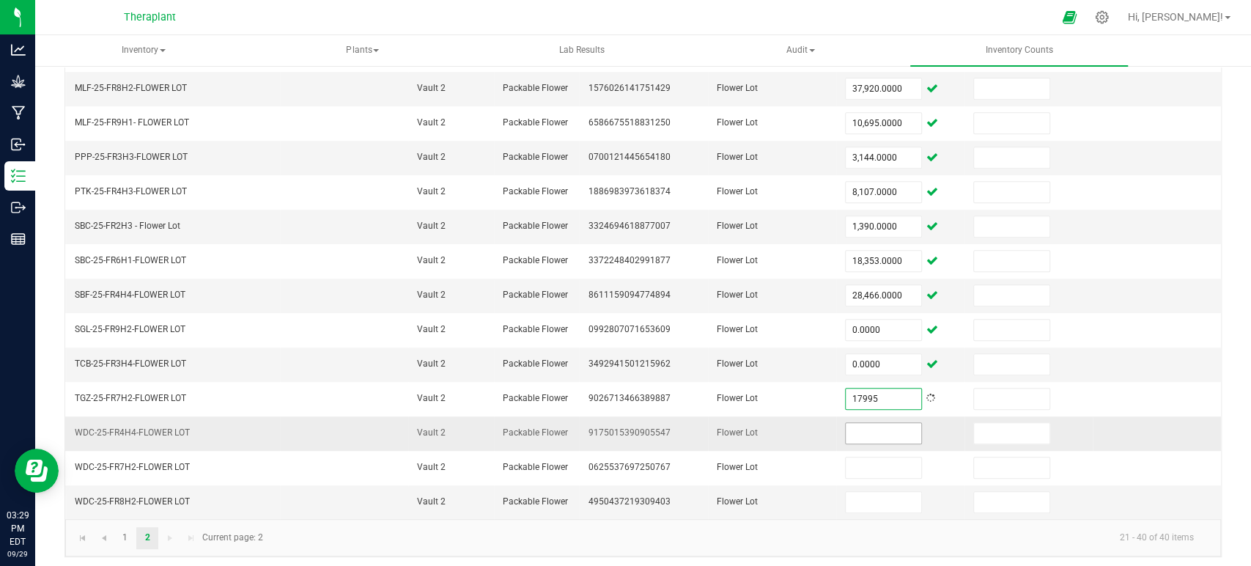
click at [873, 434] on input at bounding box center [884, 433] width 76 height 21
type input "17,995.0000"
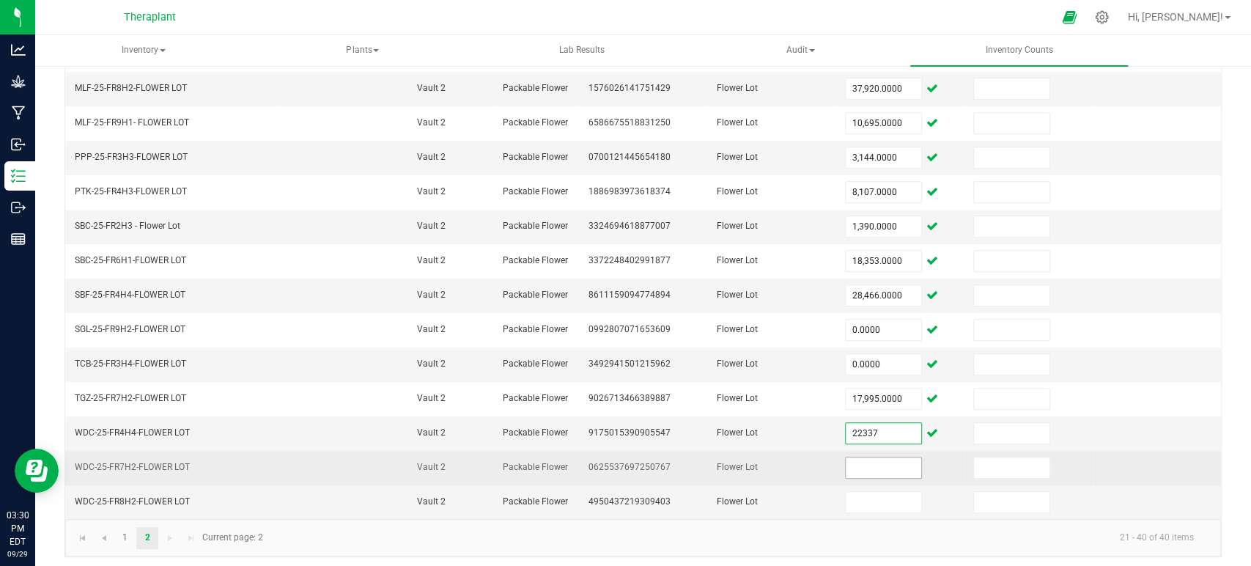
type input "22,337.0000"
click at [879, 458] on input at bounding box center [884, 467] width 76 height 21
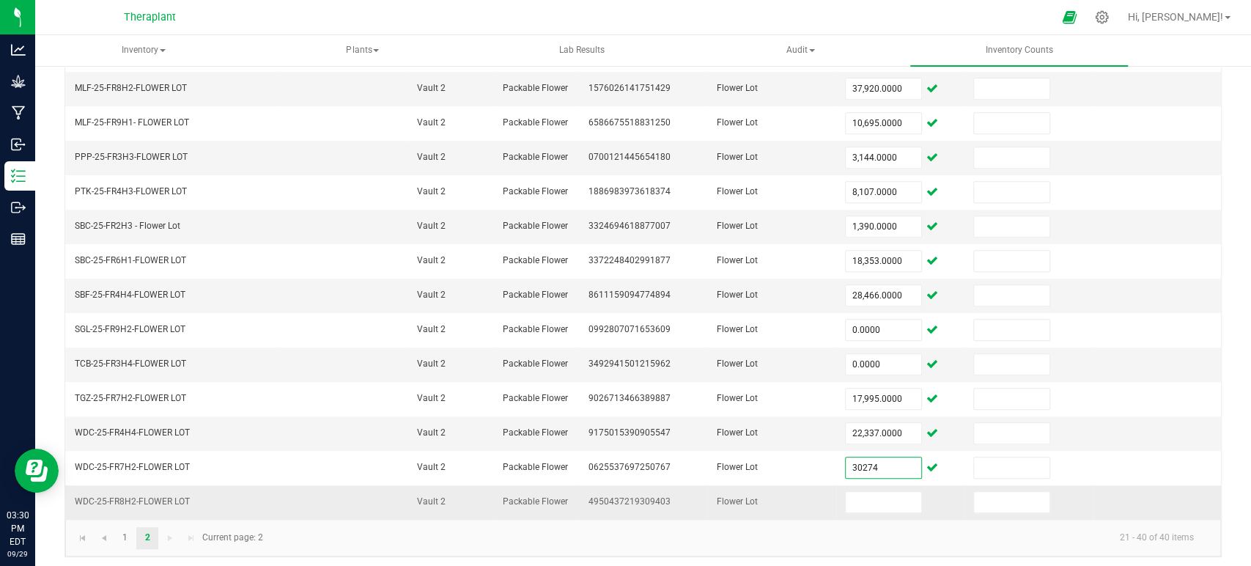
type input "30,274.0000"
click at [875, 485] on td at bounding box center [900, 502] width 128 height 34
click at [873, 492] on input at bounding box center [884, 502] width 76 height 21
type input "5,620.0000"
click at [129, 528] on link "1" at bounding box center [124, 538] width 21 height 22
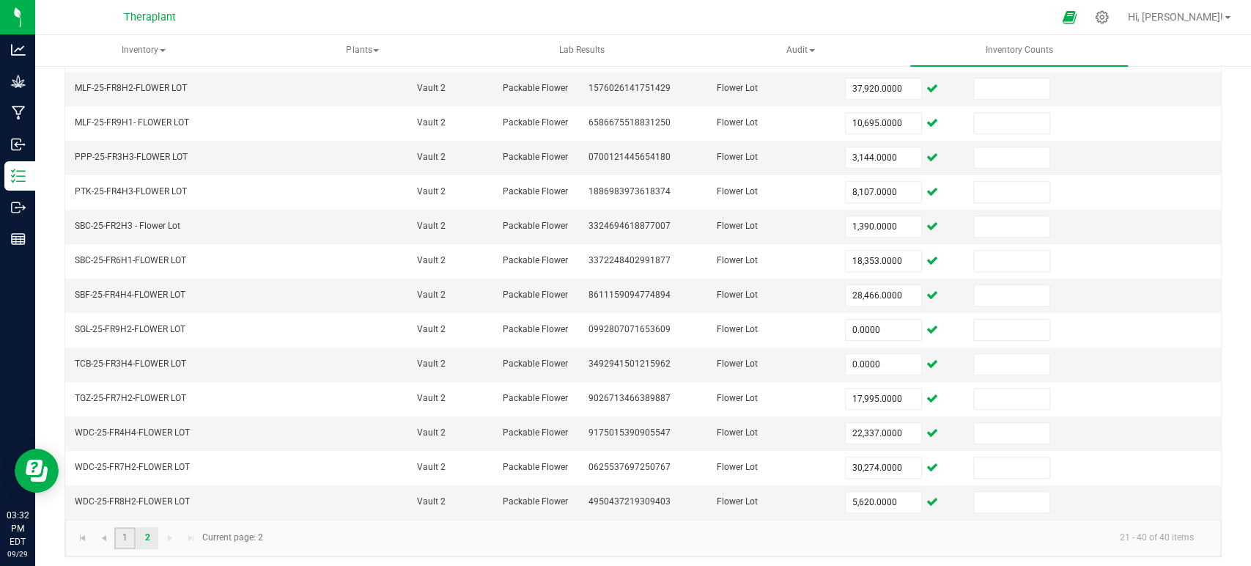
type input "20,833.0000"
type input "13,520.0000"
type input "9,119.0000"
type input "5,413.0000"
type input "23,236.0000"
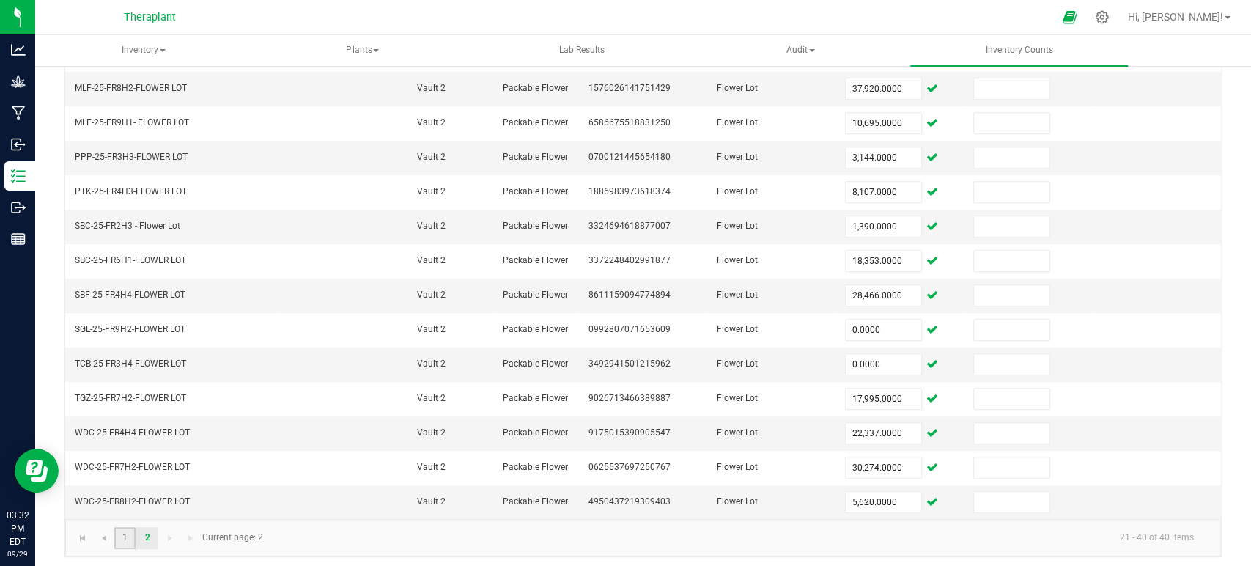
type input "13,550.0000"
type input "8,171.0000"
type input "23,340.0000"
type input "18,008.0000"
type input "38,341.0000"
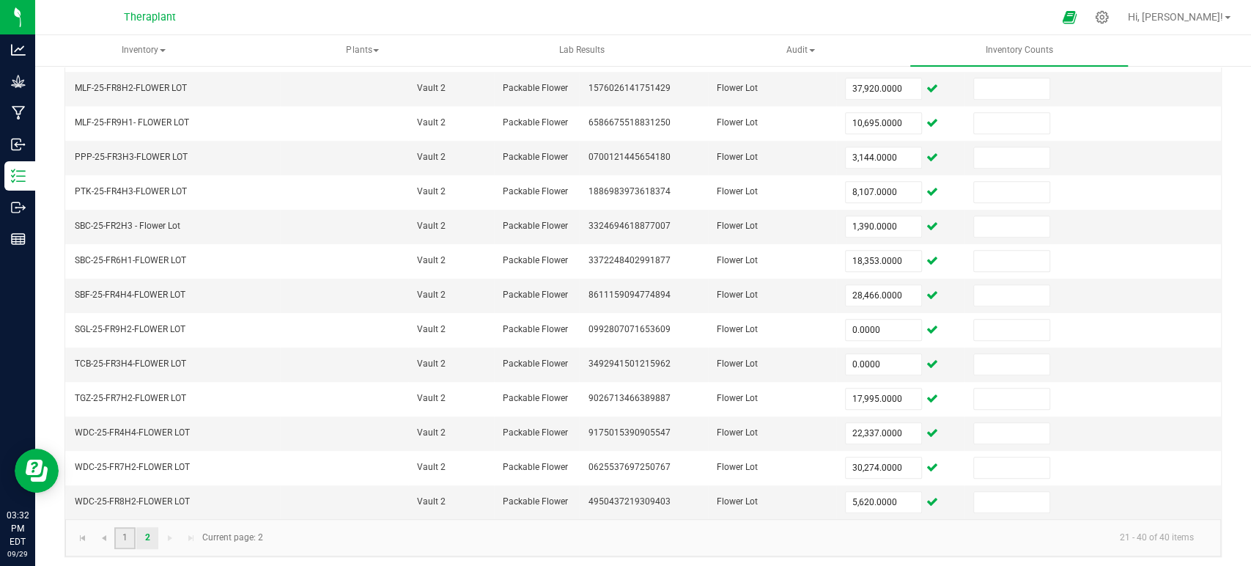
type input "9,322.0000"
type input "3,191.0000"
type input "17,547.0000"
type input "7,024.0000"
type input "2,683.0000"
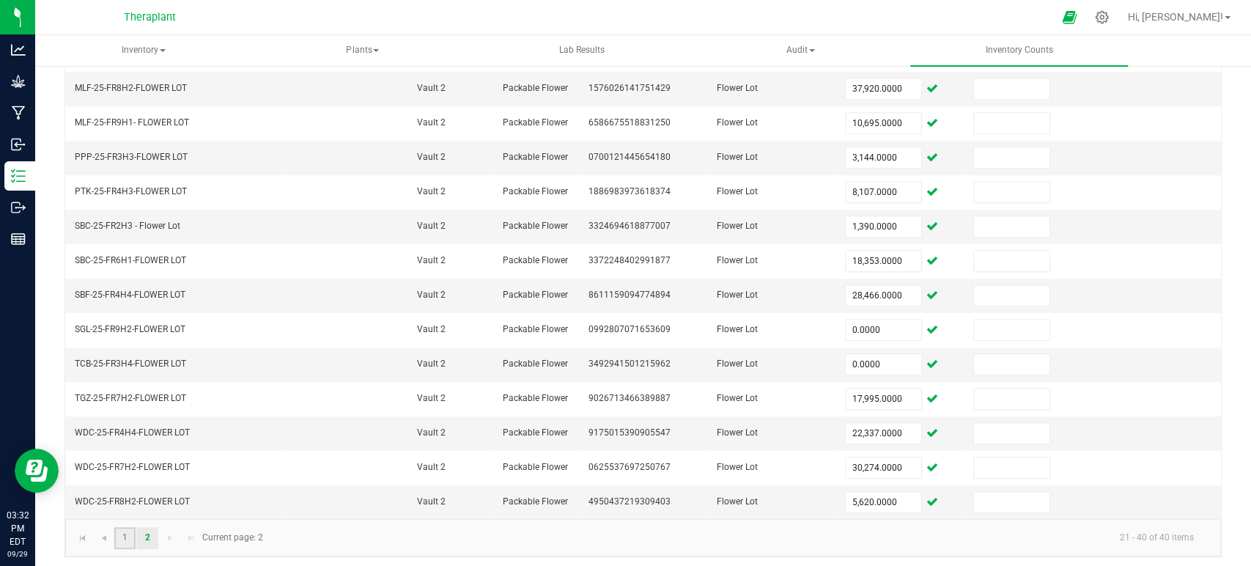
type input "11,563.0000"
type input "14,111.0000"
type input "5,051.0000"
type input "2,035.0000"
type input "34,546.0000"
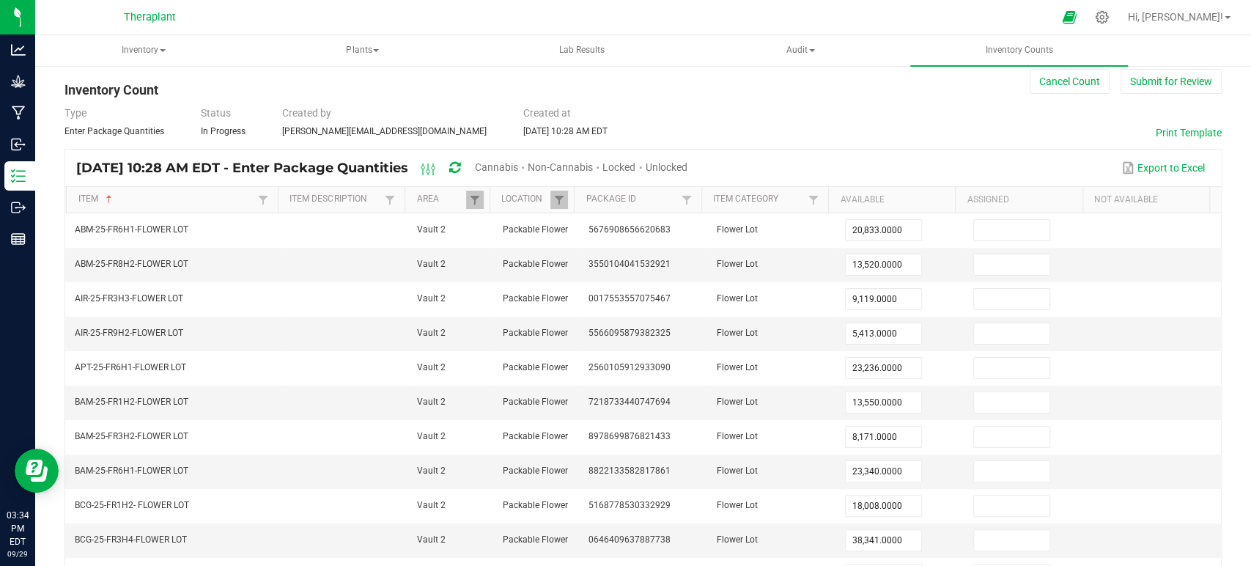
scroll to position [0, 0]
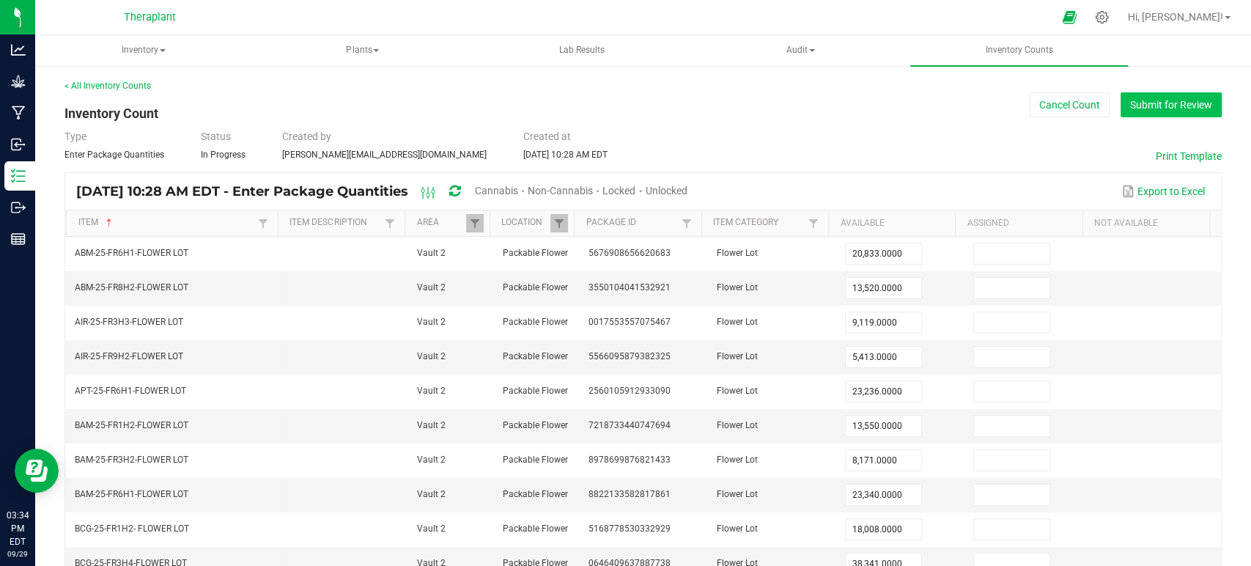
click at [1157, 110] on button "Submit for Review" at bounding box center [1170, 104] width 101 height 25
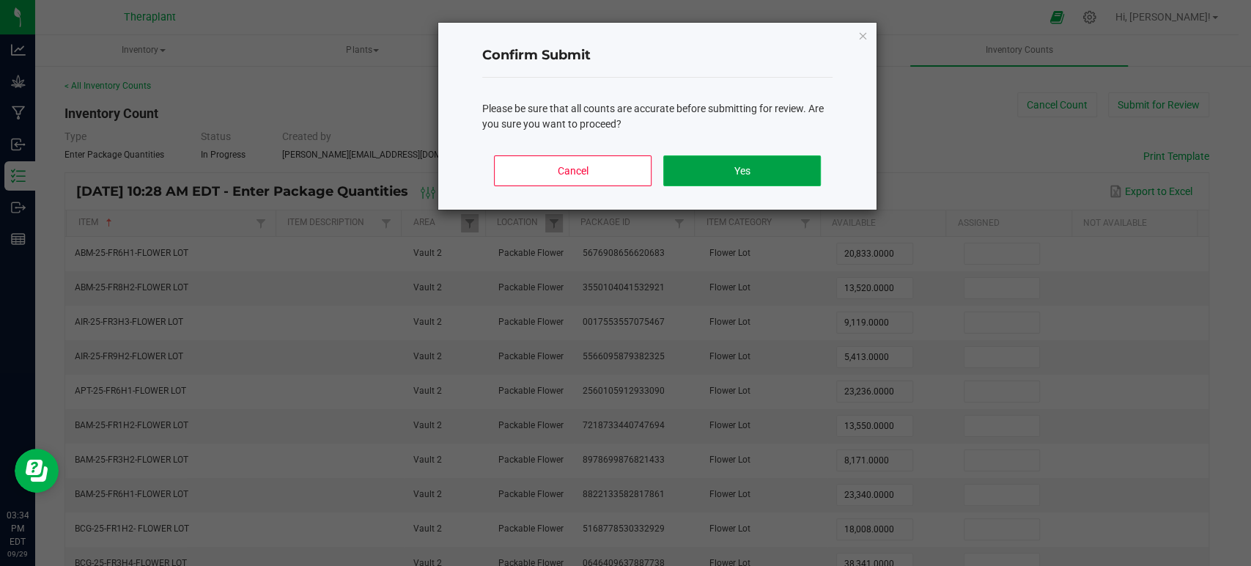
click at [770, 172] on button "Yes" at bounding box center [742, 170] width 158 height 31
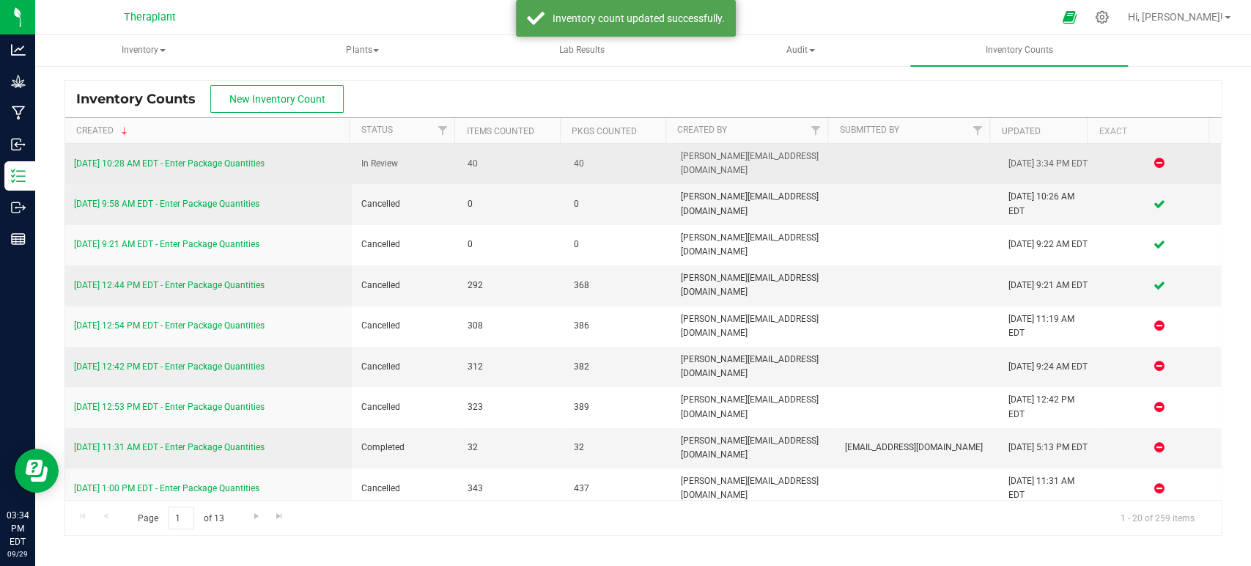
click at [264, 168] on link "[DATE] 10:28 AM EDT - Enter Package Quantities" at bounding box center [169, 163] width 190 height 10
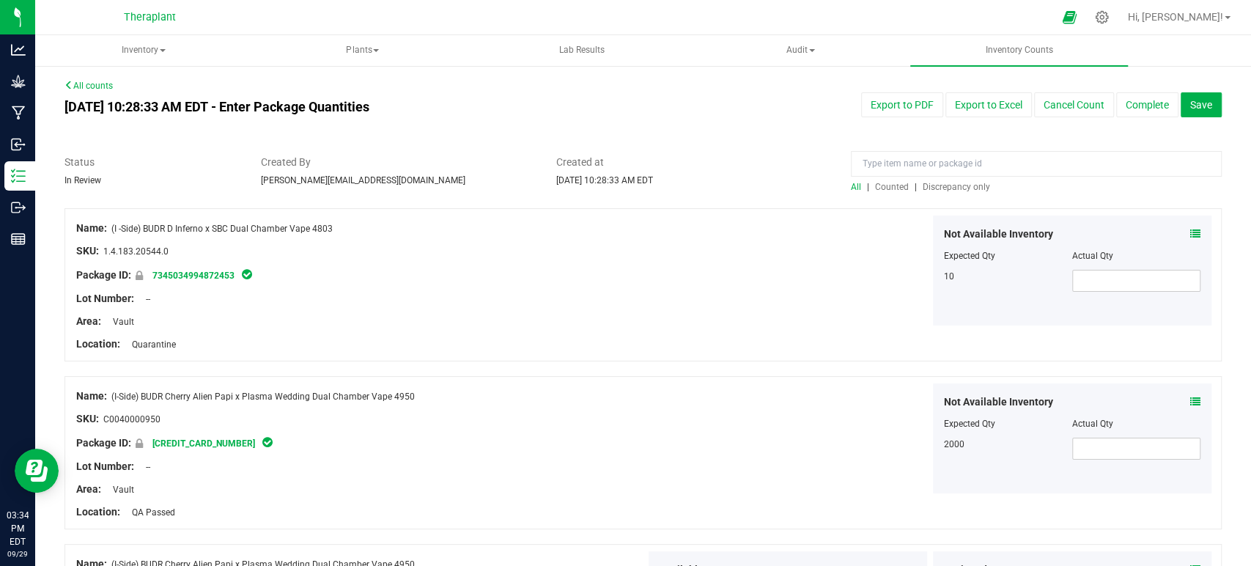
click at [888, 191] on span "Counted" at bounding box center [892, 187] width 34 height 10
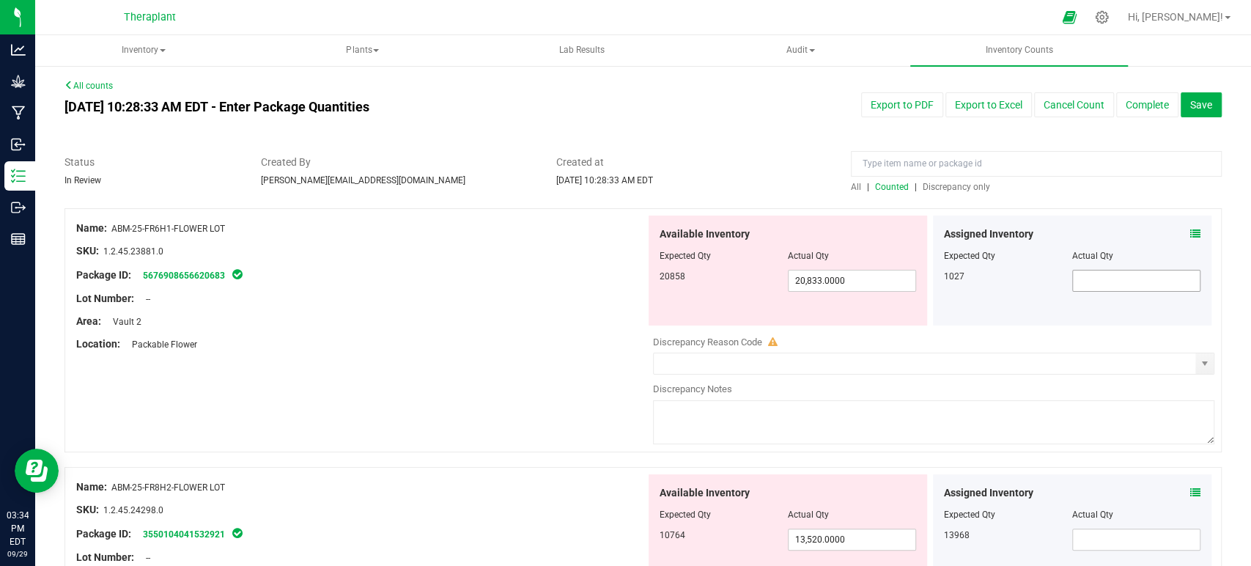
click at [1091, 284] on span at bounding box center [1136, 281] width 128 height 22
type input "1027"
click at [1198, 361] on span "select" at bounding box center [1204, 364] width 12 height 12
type input "1,027.0000"
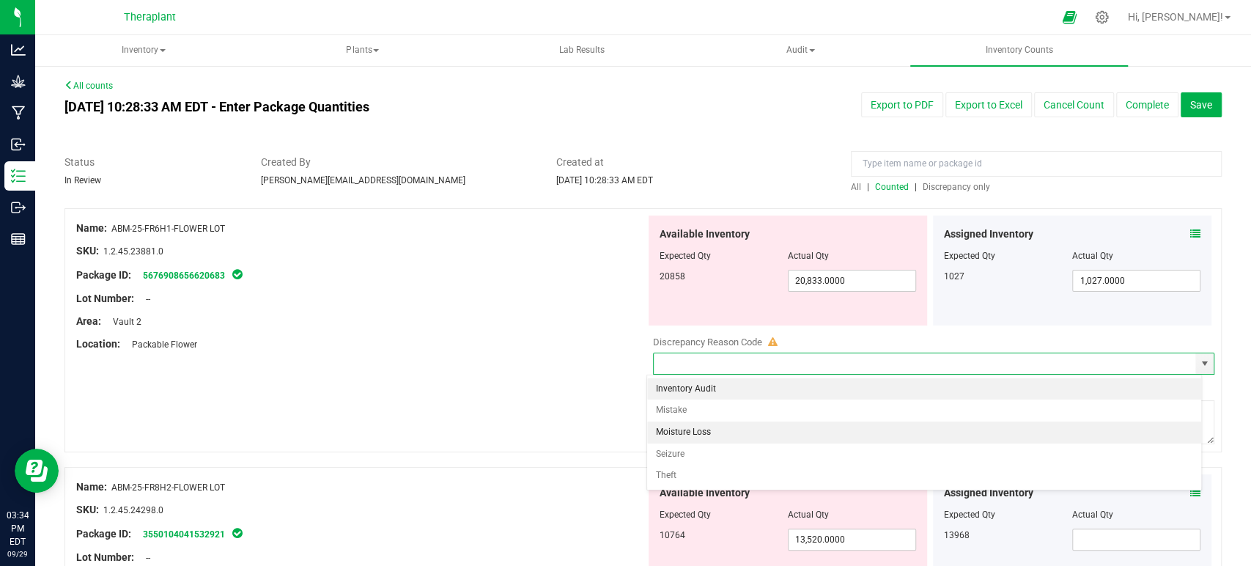
click at [693, 432] on li "Moisture Loss" at bounding box center [924, 432] width 554 height 22
type input "Moisture Loss"
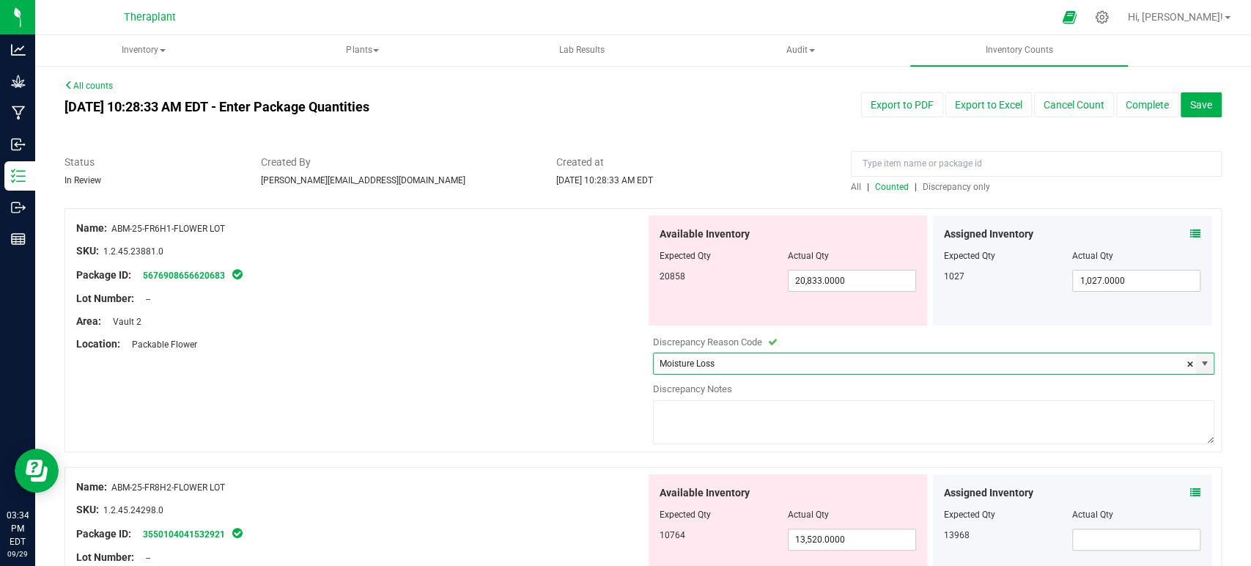
click at [695, 409] on textarea at bounding box center [934, 422] width 562 height 44
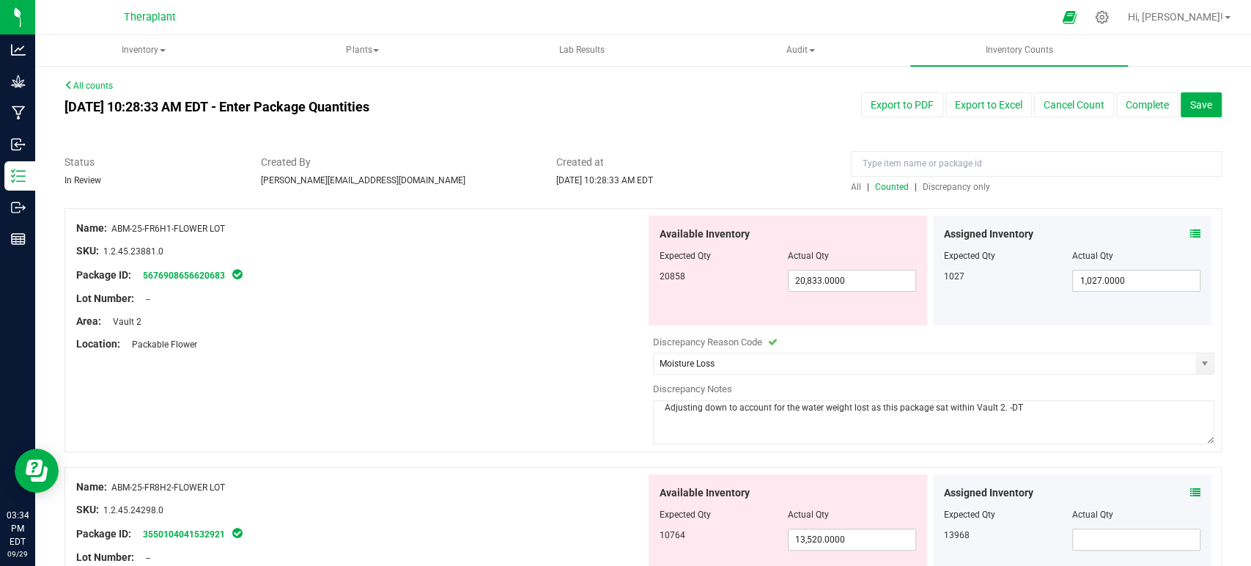
drag, startPoint x: 1015, startPoint y: 407, endPoint x: 631, endPoint y: 421, distance: 384.9
click at [631, 421] on div "Name: ABM-25-FR6H1-FLOWER LOT SKU: 1.2.45.23881.0 Package ID: 5676908656620683 …" at bounding box center [642, 330] width 1157 height 244
type textarea "Adjusting down to account for the water weight lost as this package sat within …"
click at [504, 310] on div at bounding box center [360, 309] width 569 height 7
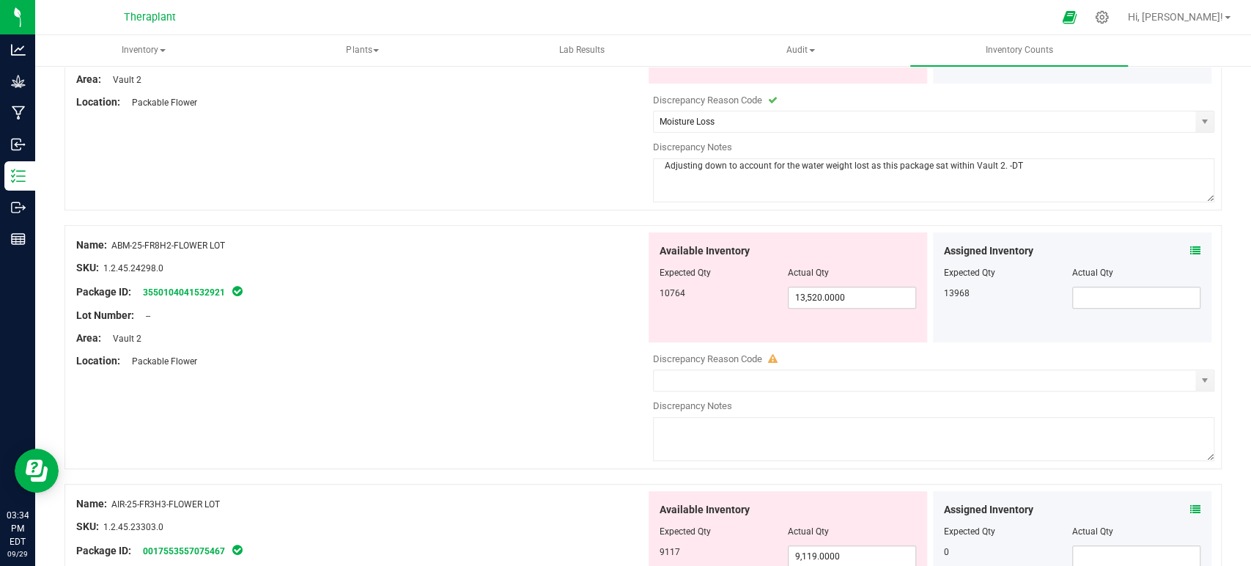
scroll to position [244, 0]
click at [824, 289] on span "13,520.0000 13520" at bounding box center [852, 295] width 128 height 22
type input "10734"
click at [1073, 287] on input "text" at bounding box center [1136, 295] width 127 height 21
type input "10,734.0000"
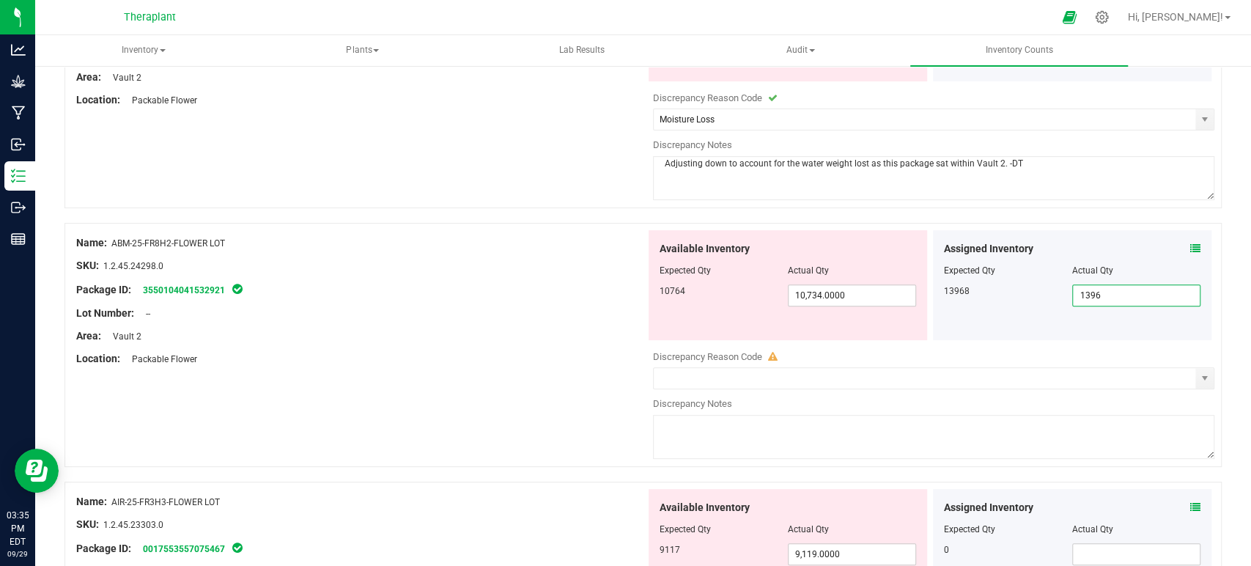
type input "13968"
click at [422, 347] on div at bounding box center [360, 347] width 569 height 7
type input "13,968.0000"
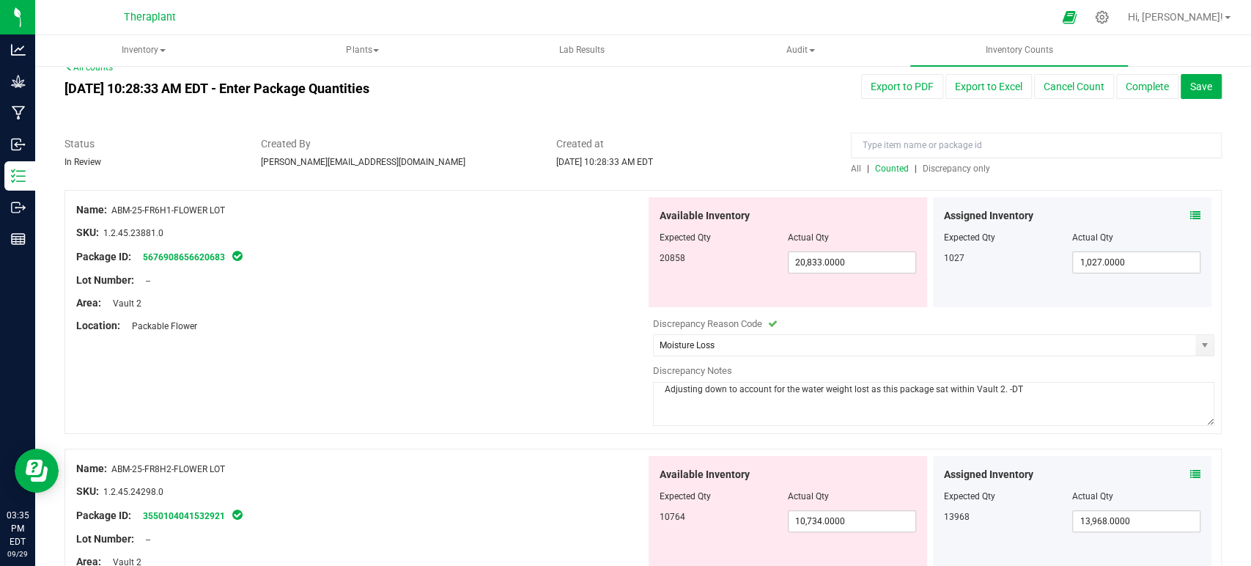
scroll to position [0, 0]
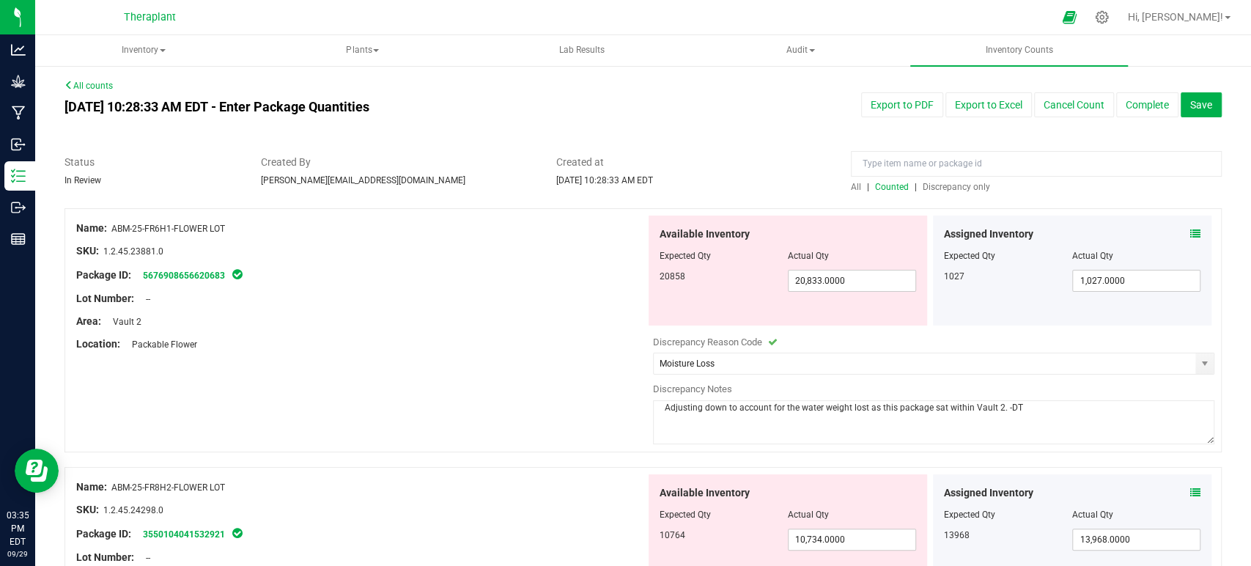
click at [1190, 231] on icon at bounding box center [1195, 234] width 10 height 10
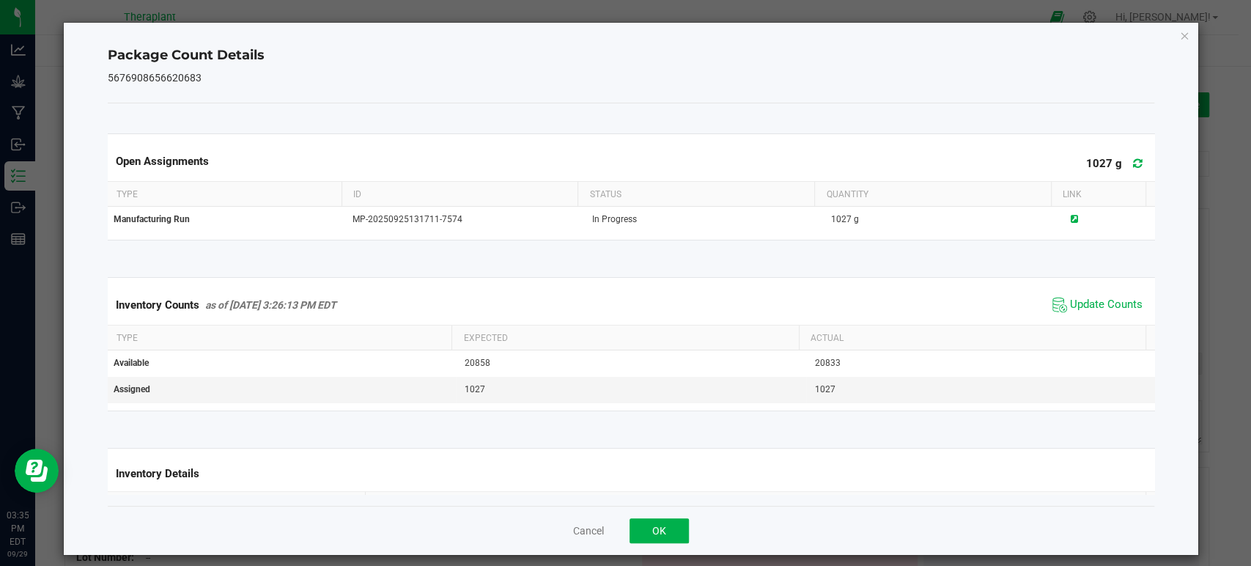
click at [1133, 165] on icon at bounding box center [1138, 163] width 10 height 11
click at [1076, 301] on span "Update Counts" at bounding box center [1106, 304] width 73 height 15
click at [1179, 34] on icon "Close" at bounding box center [1184, 35] width 10 height 18
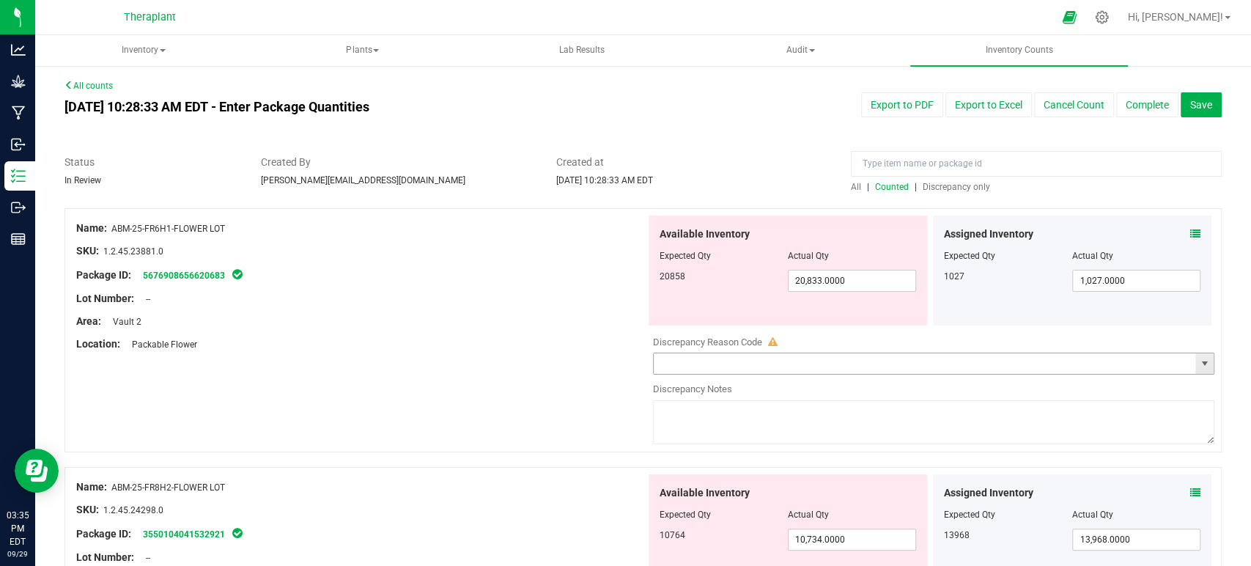
click at [1198, 362] on span "select" at bounding box center [1204, 364] width 12 height 12
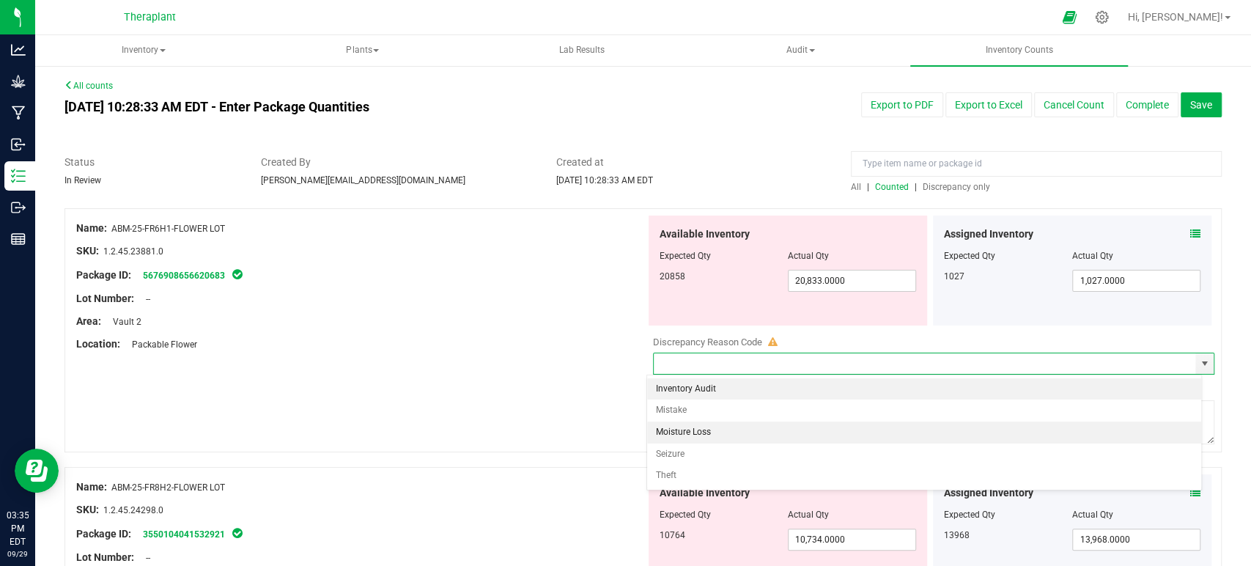
click at [716, 440] on li "Moisture Loss" at bounding box center [924, 432] width 554 height 22
type input "Moisture Loss"
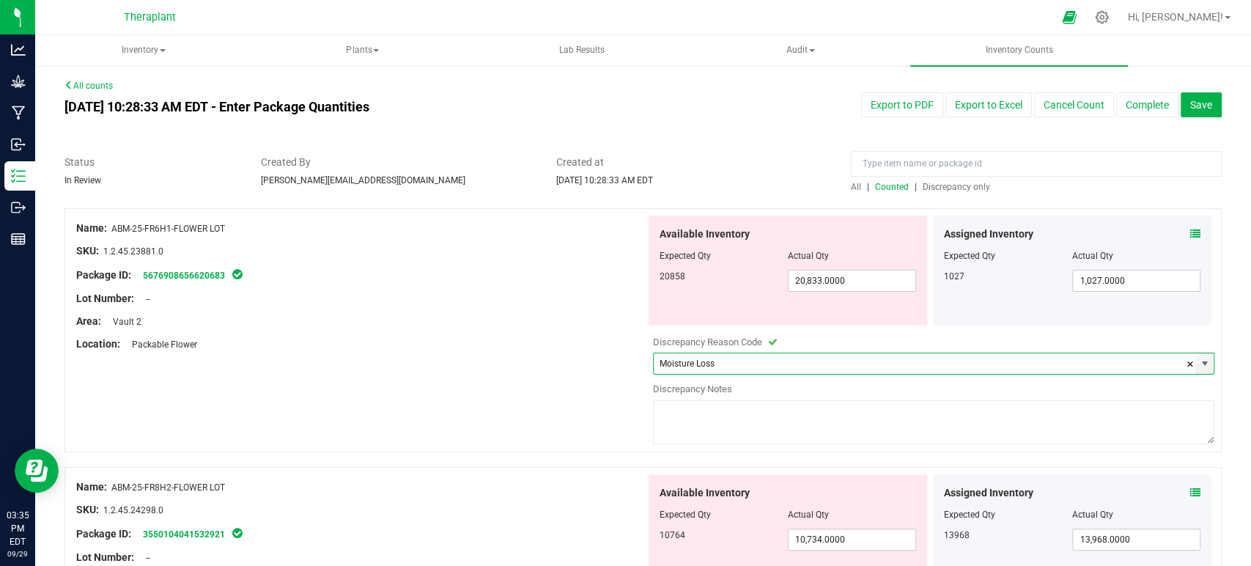
click at [716, 420] on textarea at bounding box center [934, 422] width 562 height 44
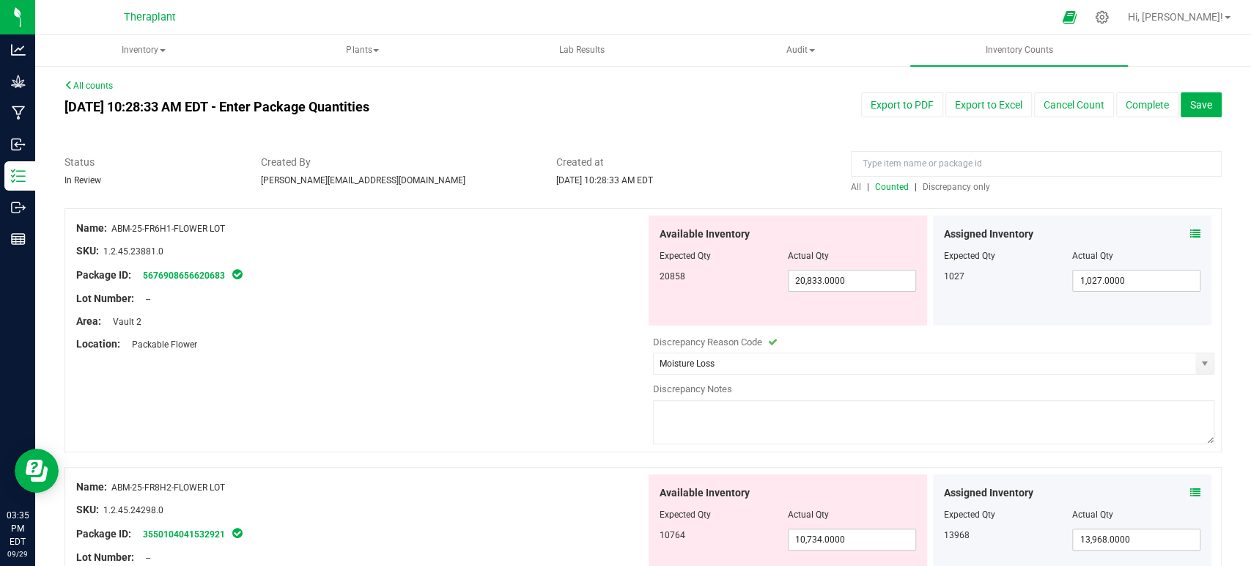
paste textarea "Adjusting down to account for the water weight lost as this package sat within …"
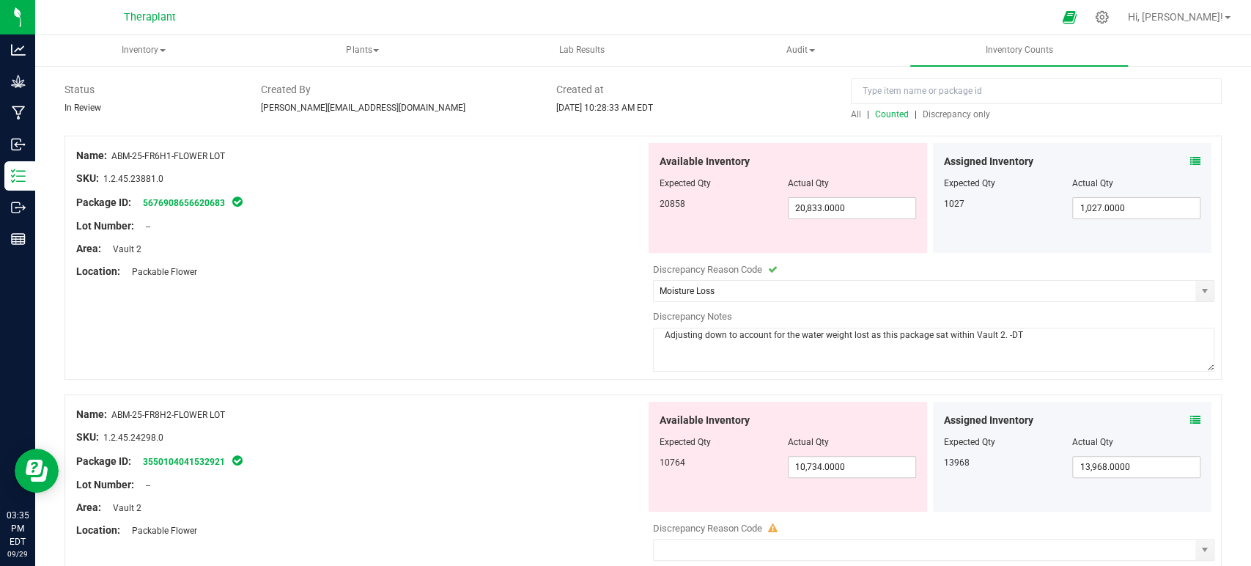
scroll to position [163, 0]
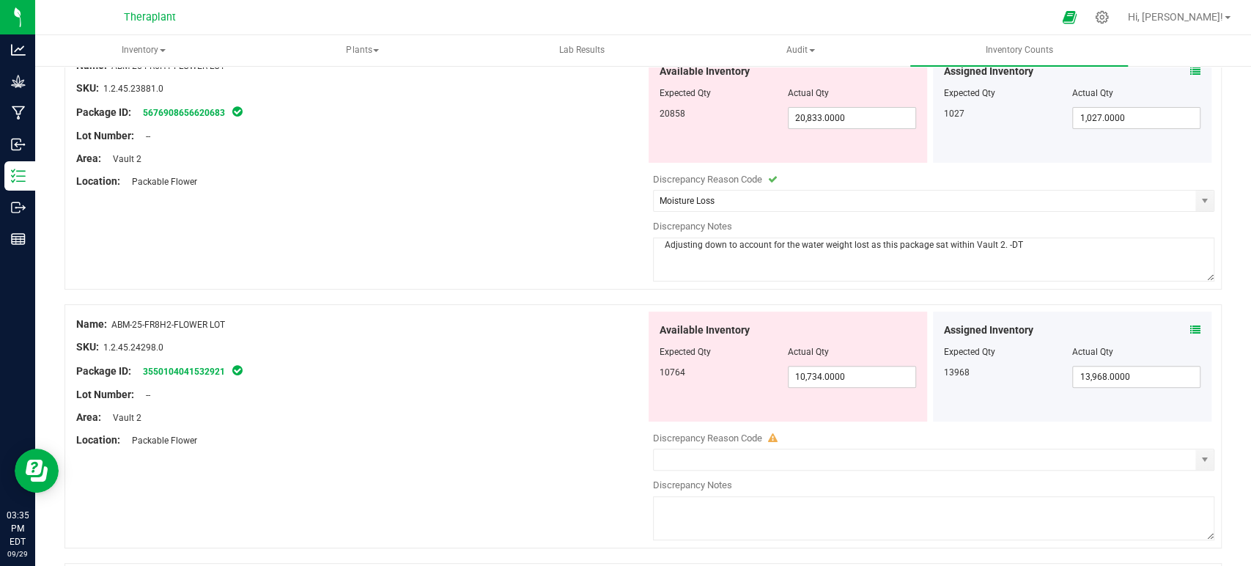
type textarea "Adjusting down to account for the water weight lost as this package sat within …"
click at [1190, 329] on icon at bounding box center [1195, 330] width 10 height 10
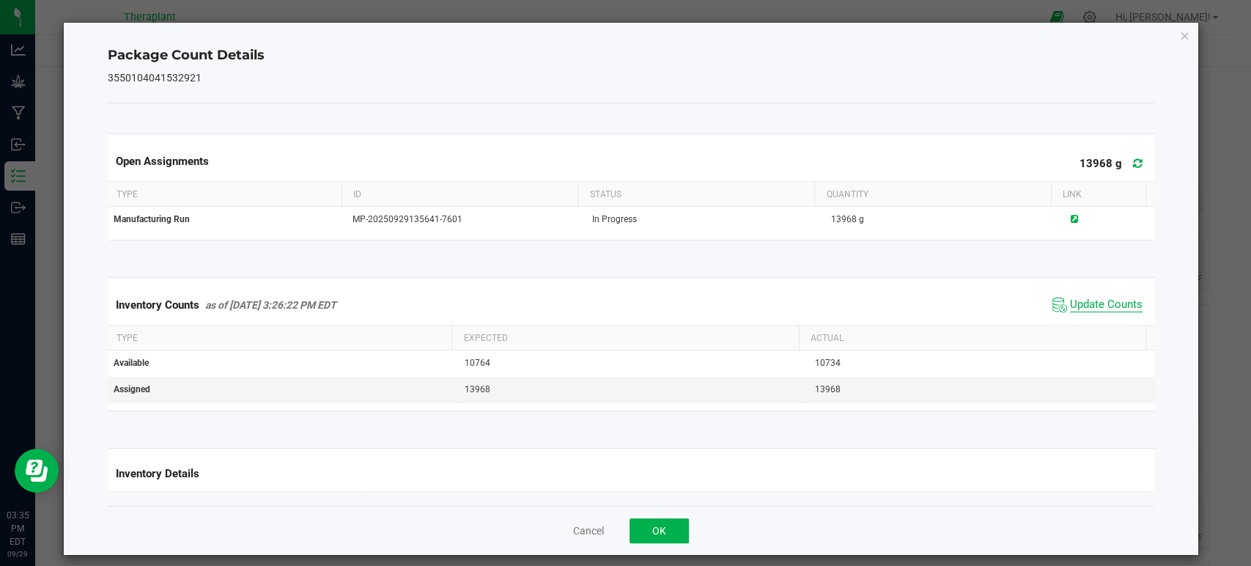
click at [1088, 295] on span "Update Counts" at bounding box center [1096, 305] width 97 height 22
click at [1133, 163] on icon at bounding box center [1138, 163] width 10 height 11
click at [1070, 300] on span "Update Counts" at bounding box center [1106, 304] width 73 height 15
click at [1179, 39] on icon "Close" at bounding box center [1184, 35] width 10 height 18
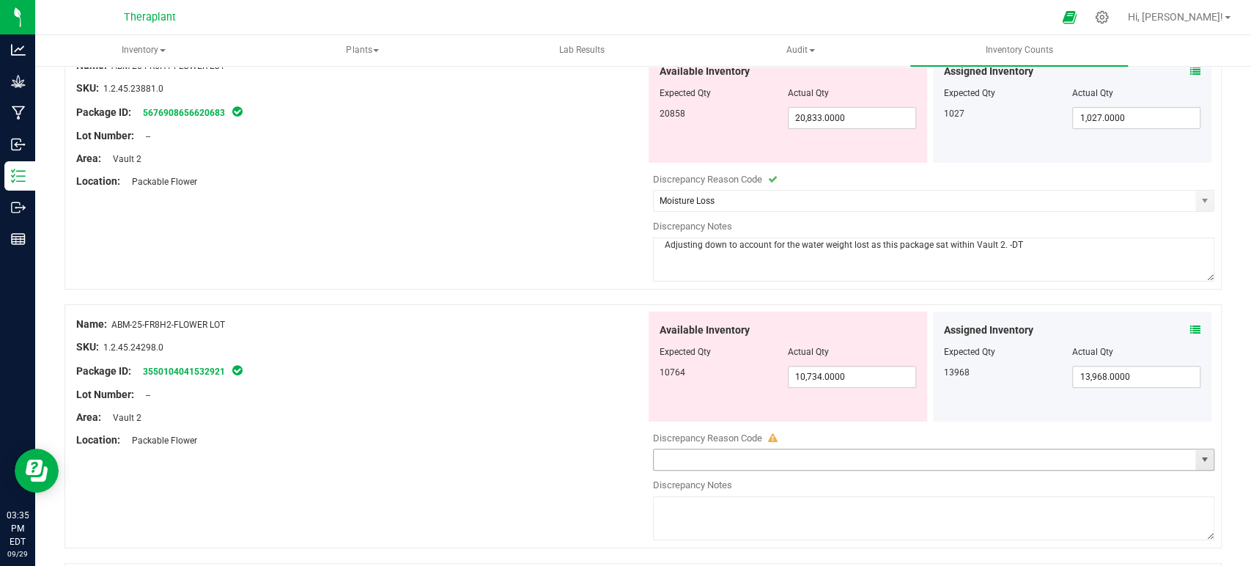
click at [1198, 454] on span "select" at bounding box center [1204, 460] width 12 height 12
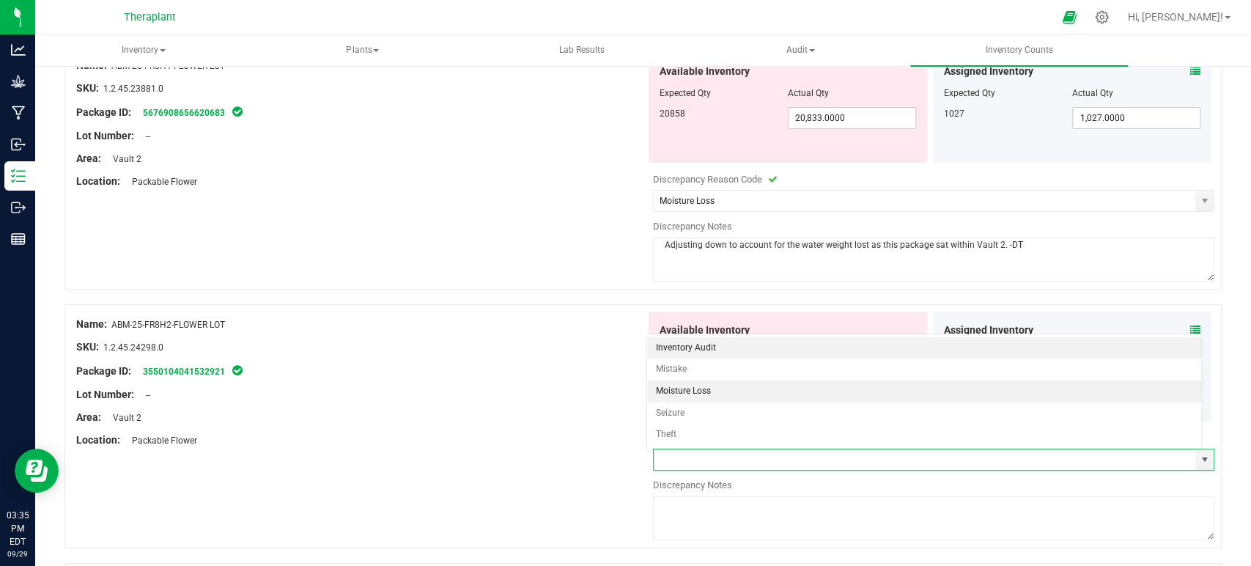
click at [684, 396] on li "Moisture Loss" at bounding box center [924, 391] width 554 height 22
type input "Moisture Loss"
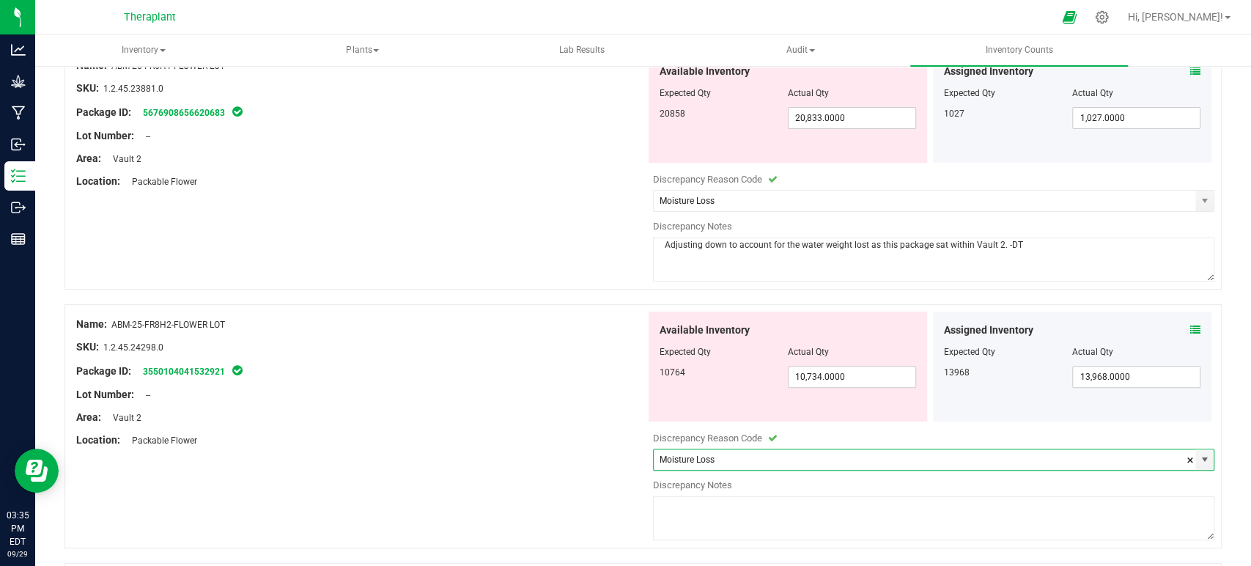
click at [666, 504] on textarea at bounding box center [934, 518] width 562 height 44
paste textarea "Adjusting down to account for the water weight lost as this package sat within …"
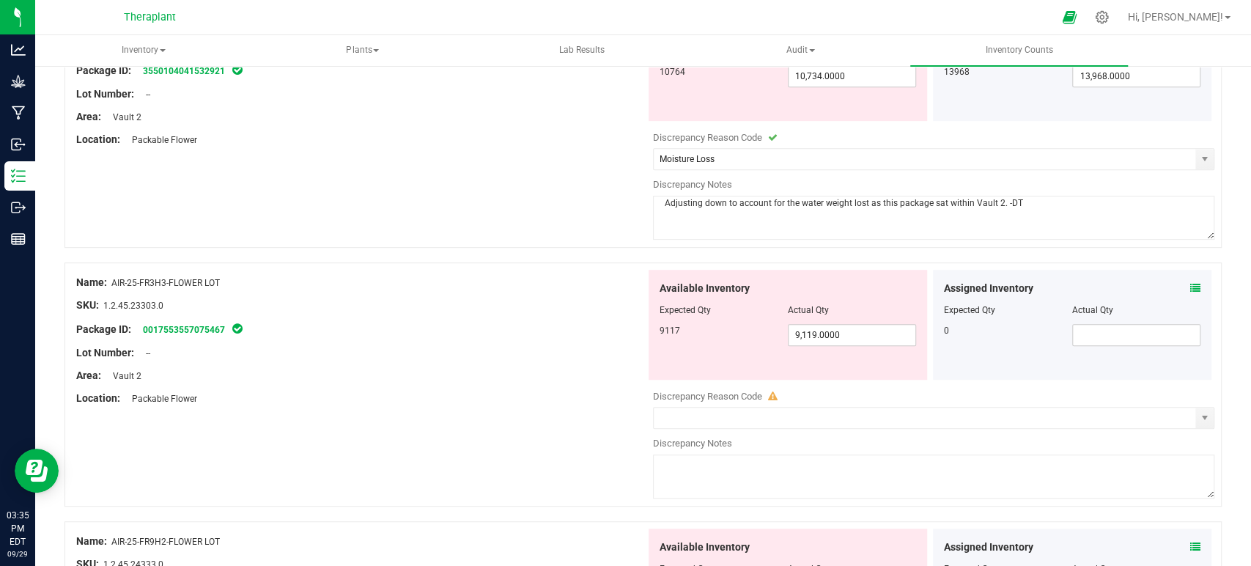
scroll to position [488, 0]
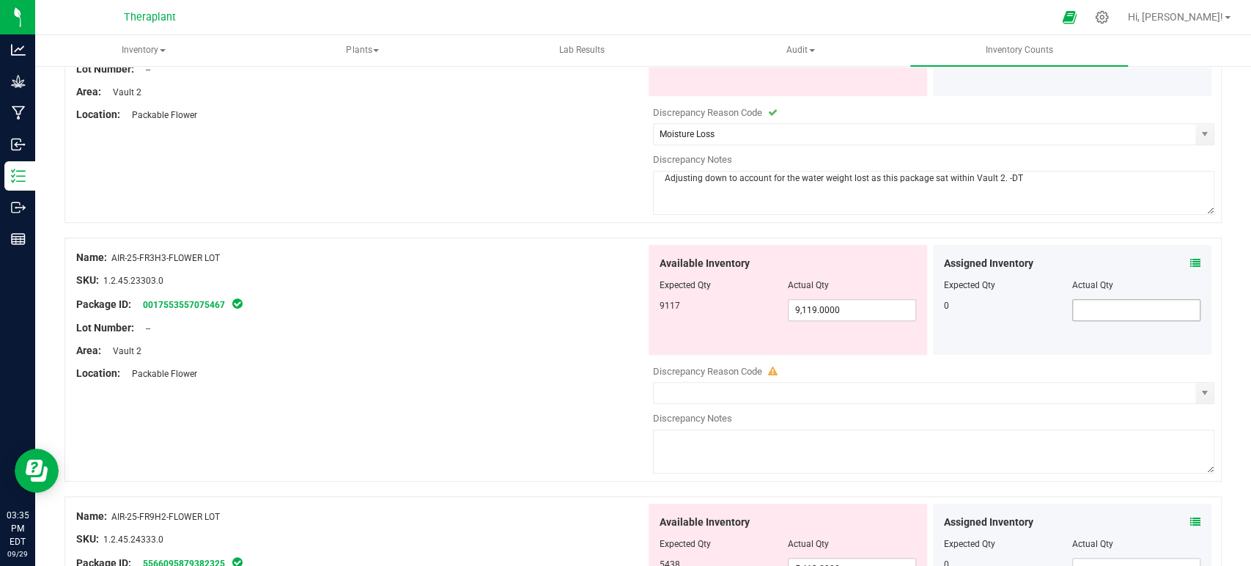
type textarea "Adjusting down to account for the water weight lost as this package sat within …"
click at [1085, 310] on input "text" at bounding box center [1136, 310] width 127 height 21
click at [1190, 258] on icon at bounding box center [1195, 263] width 10 height 10
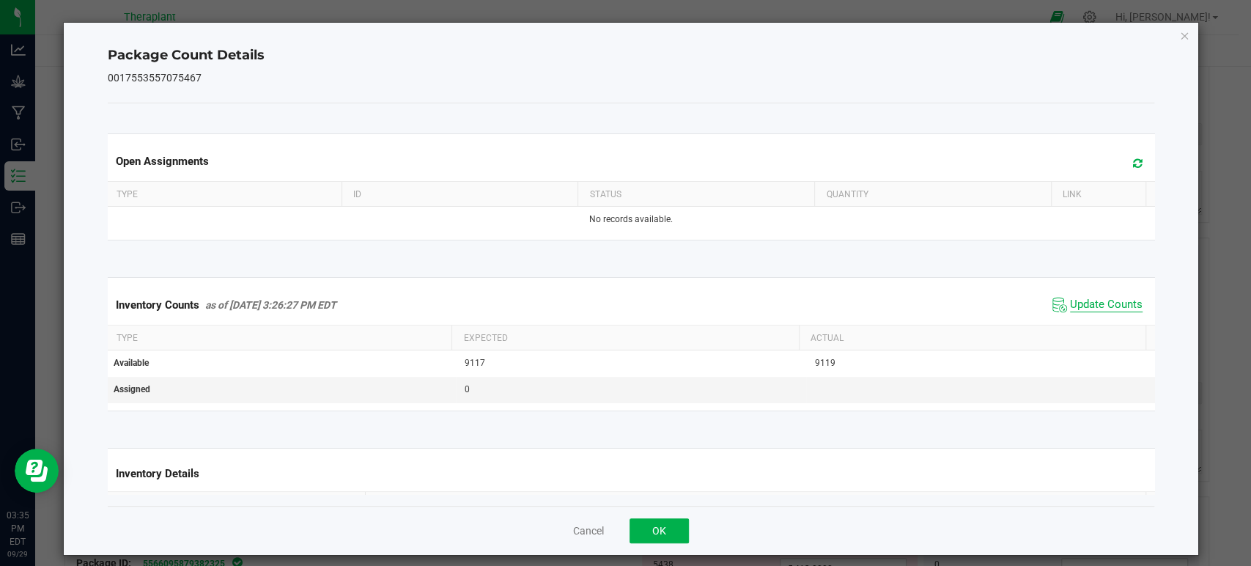
click at [1084, 300] on span "Update Counts" at bounding box center [1106, 304] width 73 height 15
click at [1133, 162] on icon at bounding box center [1138, 163] width 10 height 11
click at [1179, 32] on icon "Close" at bounding box center [1184, 35] width 10 height 18
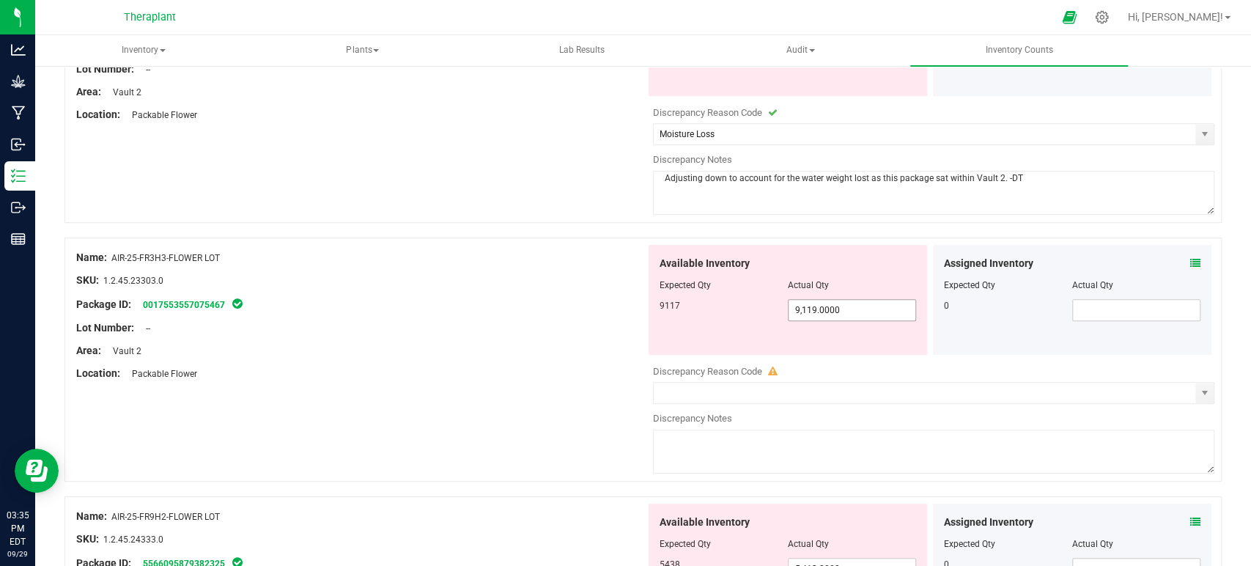
click at [807, 305] on input "9,119.0000" at bounding box center [851, 310] width 127 height 21
type input "9117"
click at [1093, 308] on input "text" at bounding box center [1136, 310] width 127 height 21
type input "9,117.0000"
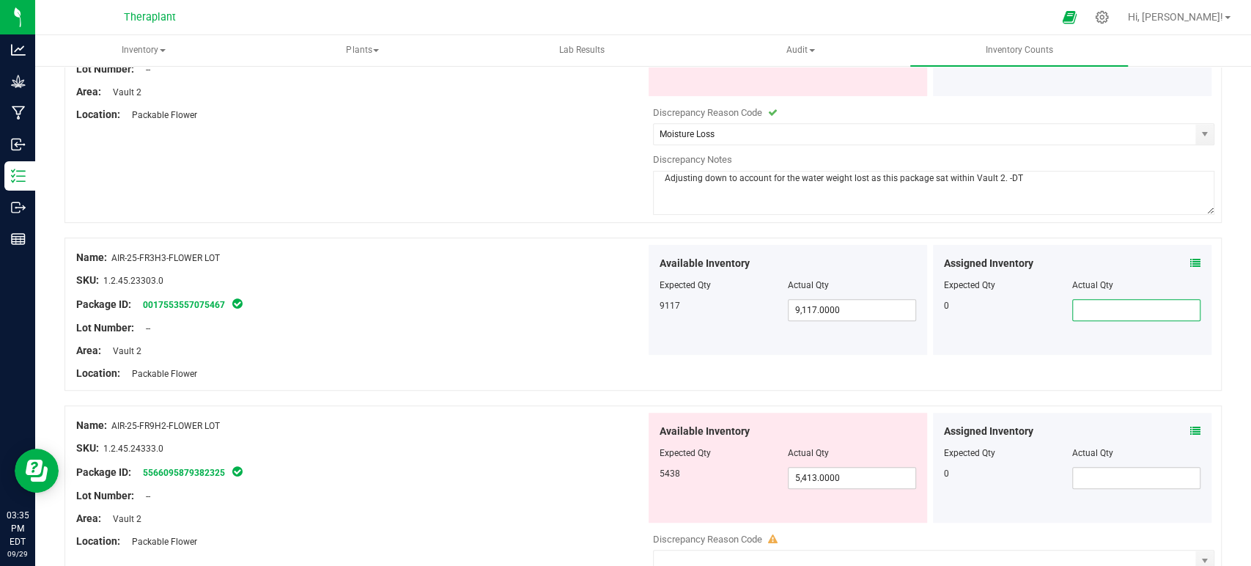
type input "0"
type input "0.0000"
click at [596, 345] on div "Area: Vault 2" at bounding box center [360, 350] width 569 height 15
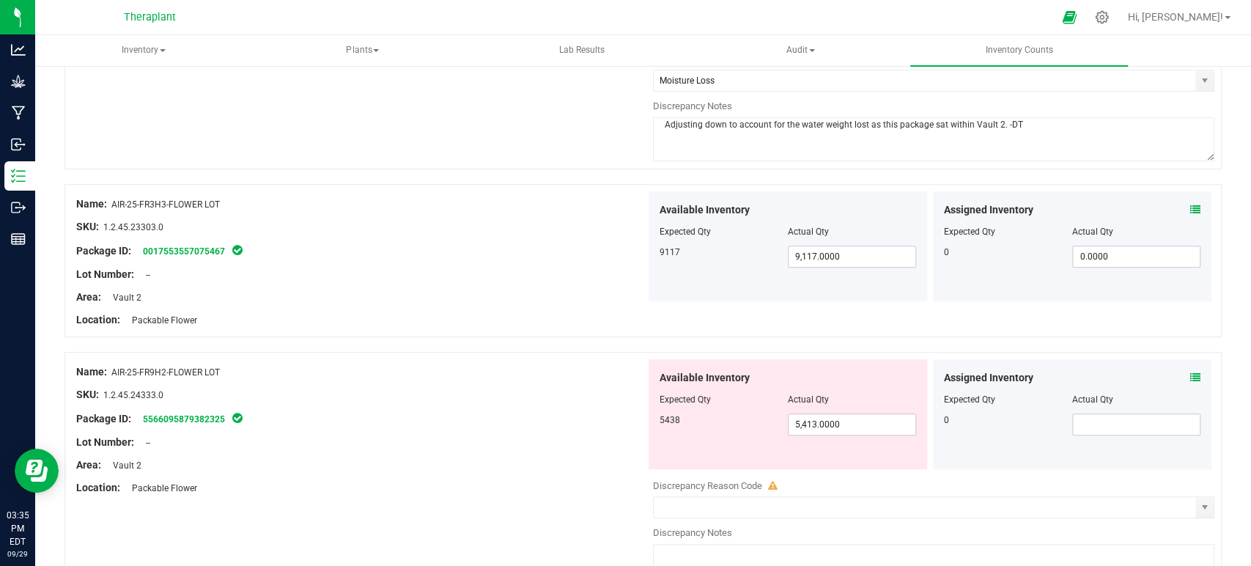
scroll to position [569, 0]
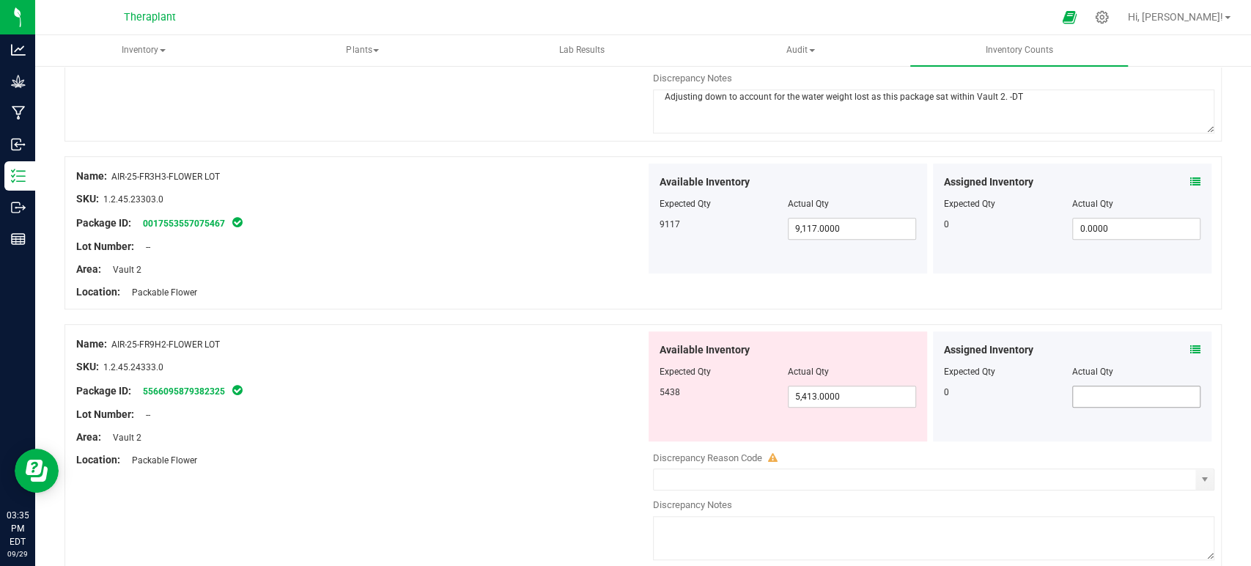
click at [1140, 386] on input "text" at bounding box center [1136, 396] width 127 height 21
click at [1190, 350] on icon at bounding box center [1195, 349] width 10 height 10
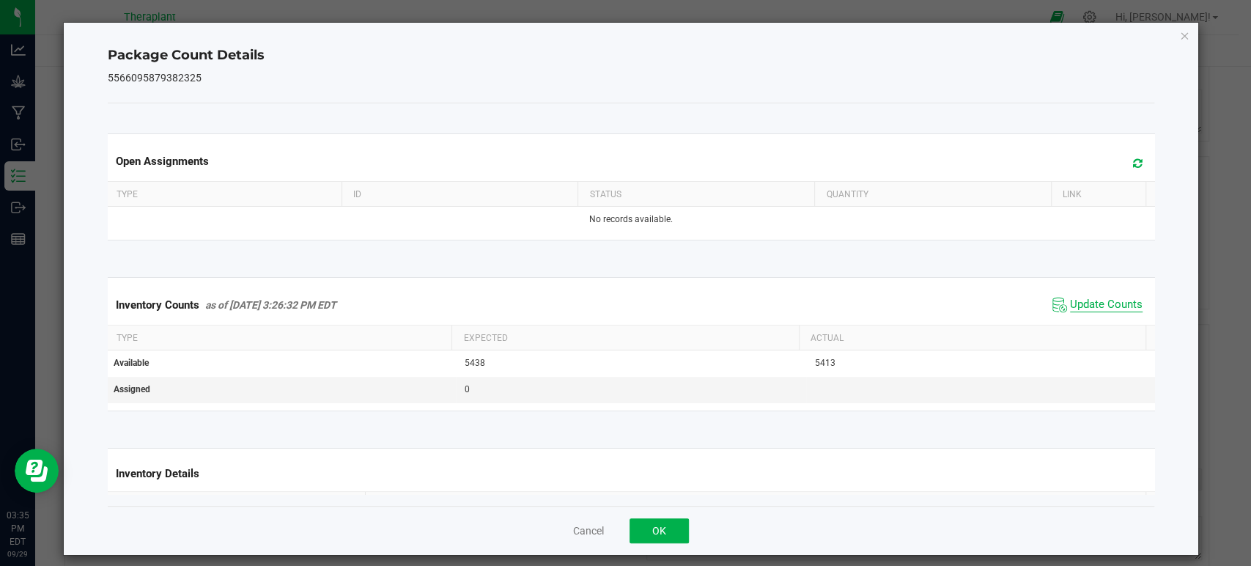
click at [1081, 302] on span "Update Counts" at bounding box center [1106, 304] width 73 height 15
click at [1133, 166] on icon at bounding box center [1138, 163] width 10 height 11
click at [1179, 35] on icon "Close" at bounding box center [1184, 35] width 10 height 18
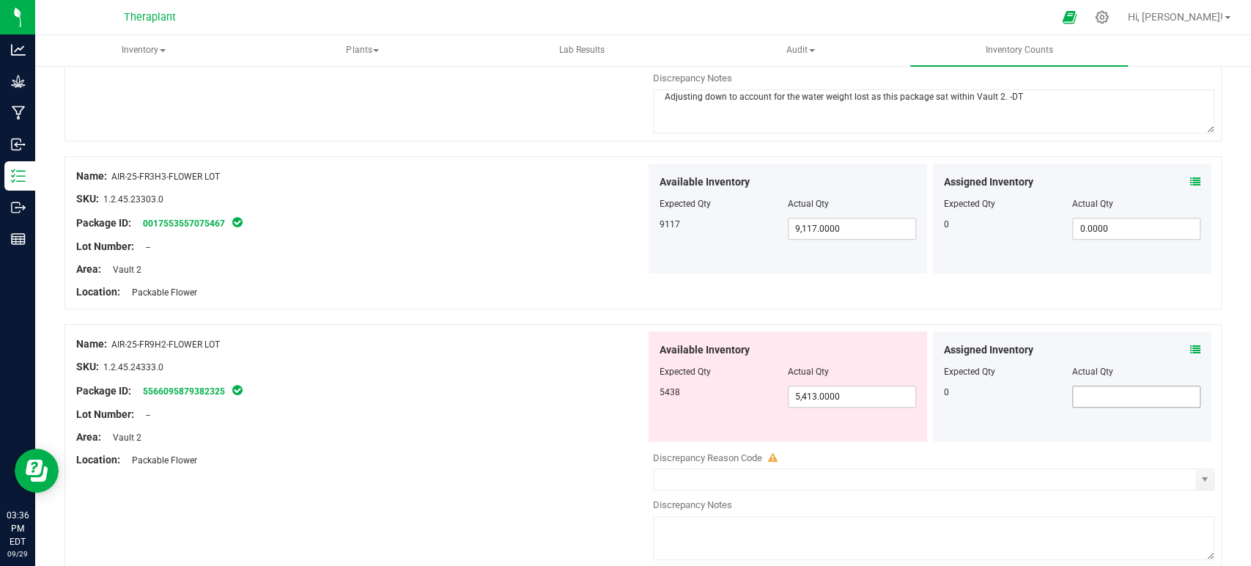
click at [1108, 397] on input "text" at bounding box center [1136, 396] width 127 height 21
type input "0"
click at [1198, 478] on span "select" at bounding box center [1204, 479] width 12 height 12
type input "0.0000"
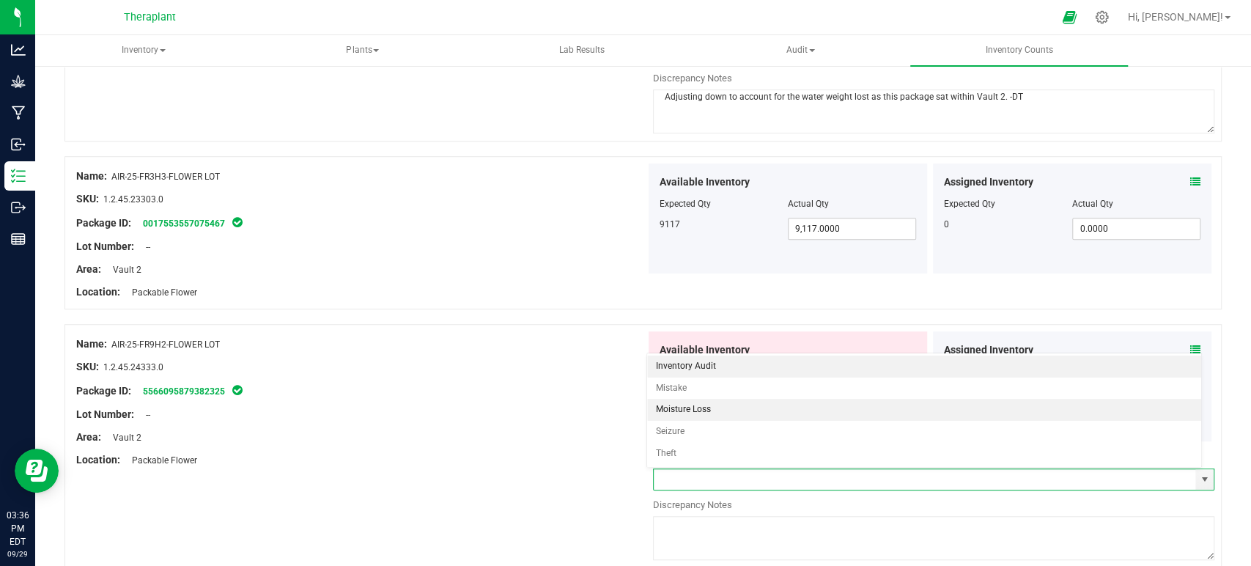
click at [700, 411] on li "Moisture Loss" at bounding box center [924, 410] width 554 height 22
type input "Moisture Loss"
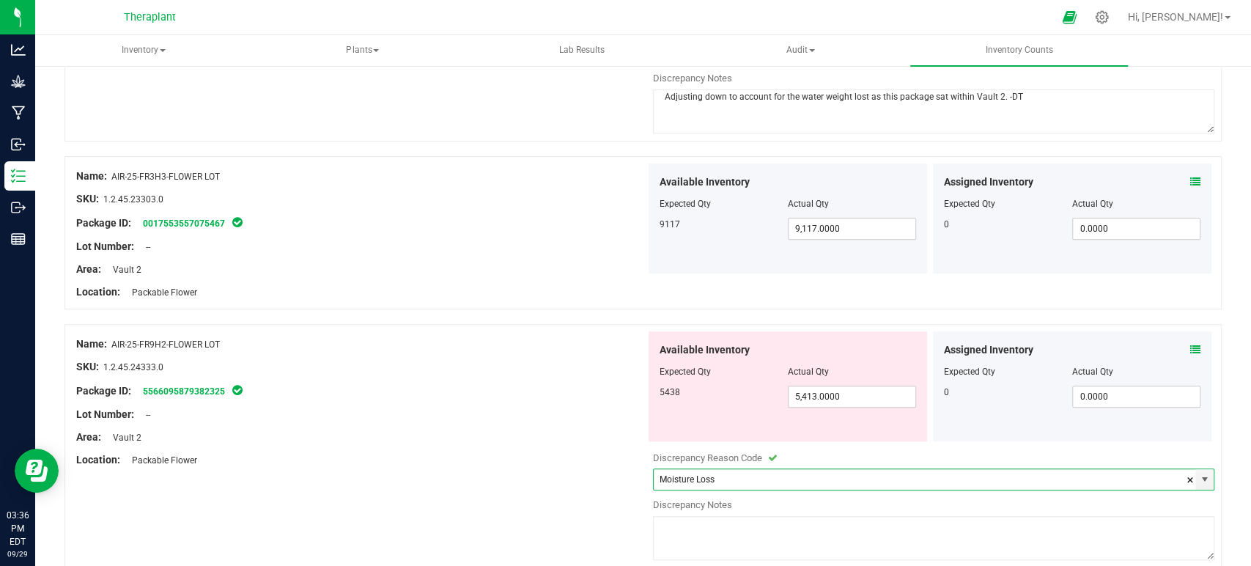
click at [701, 518] on textarea at bounding box center [934, 538] width 562 height 44
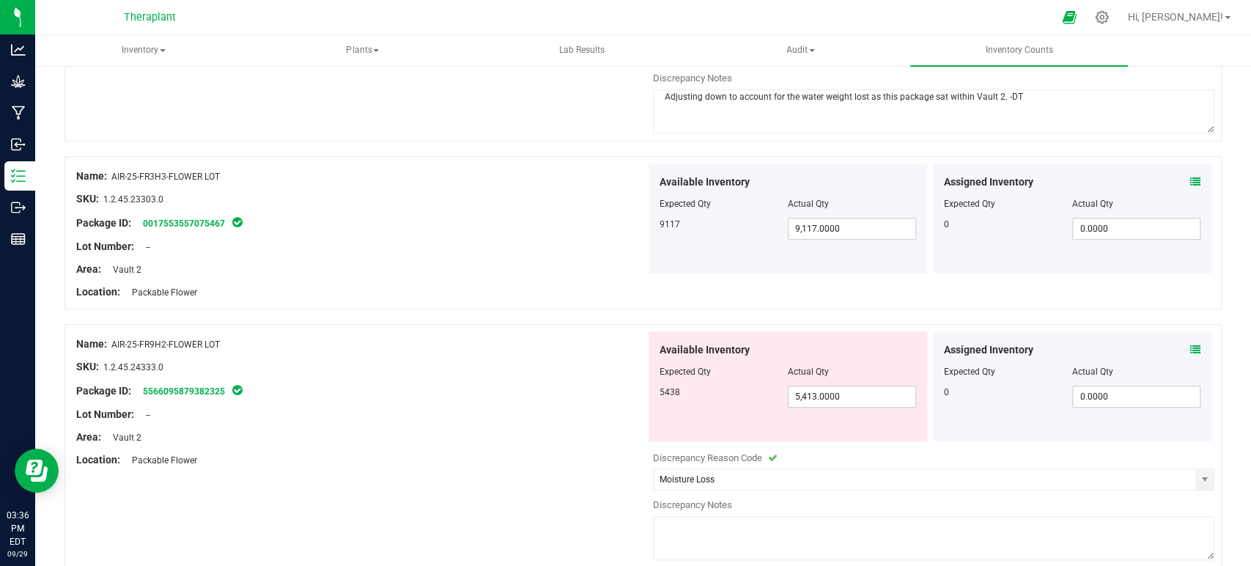
paste textarea "Adjusting down to account for the water weight lost as this package sat within …"
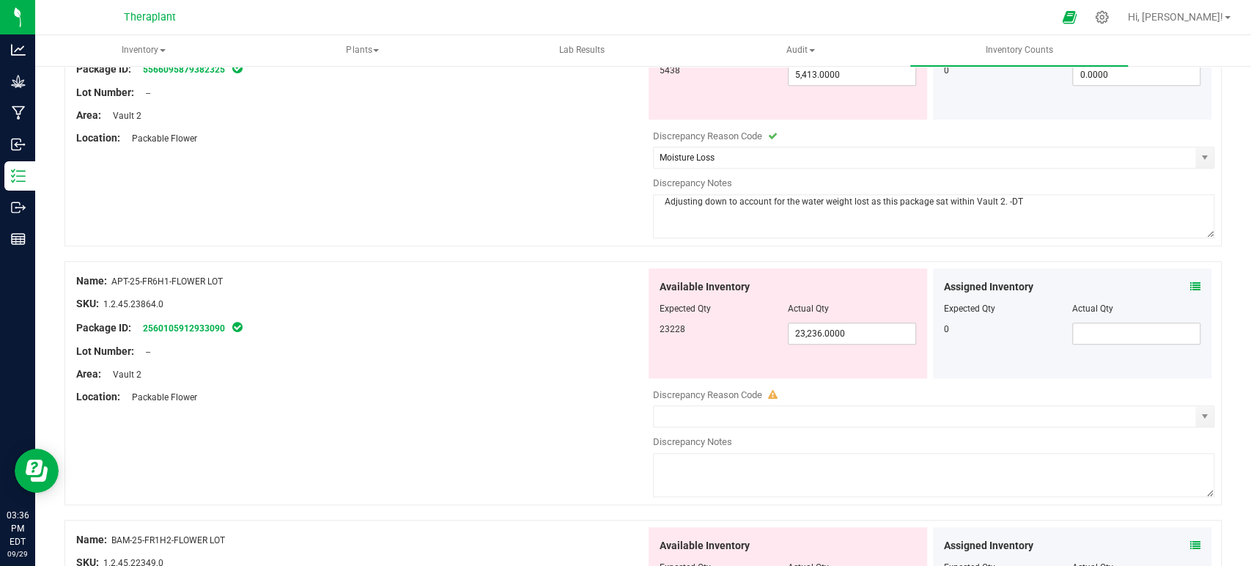
scroll to position [895, 0]
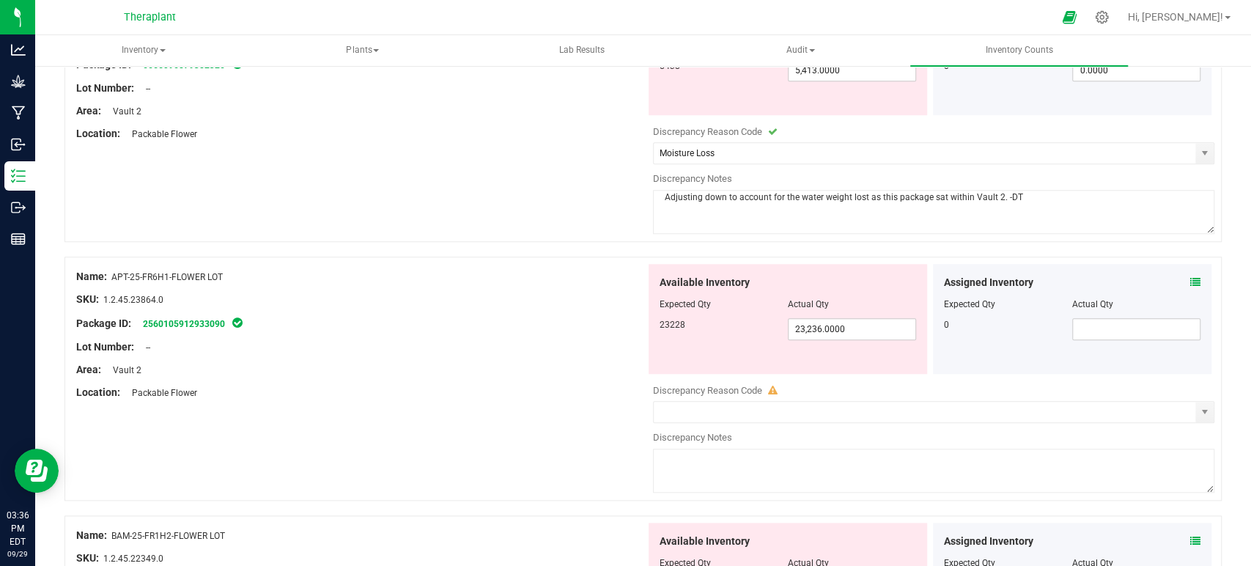
type textarea "Adjusting down to account for the water weight lost as this package sat within …"
click at [1190, 277] on icon at bounding box center [1195, 282] width 10 height 10
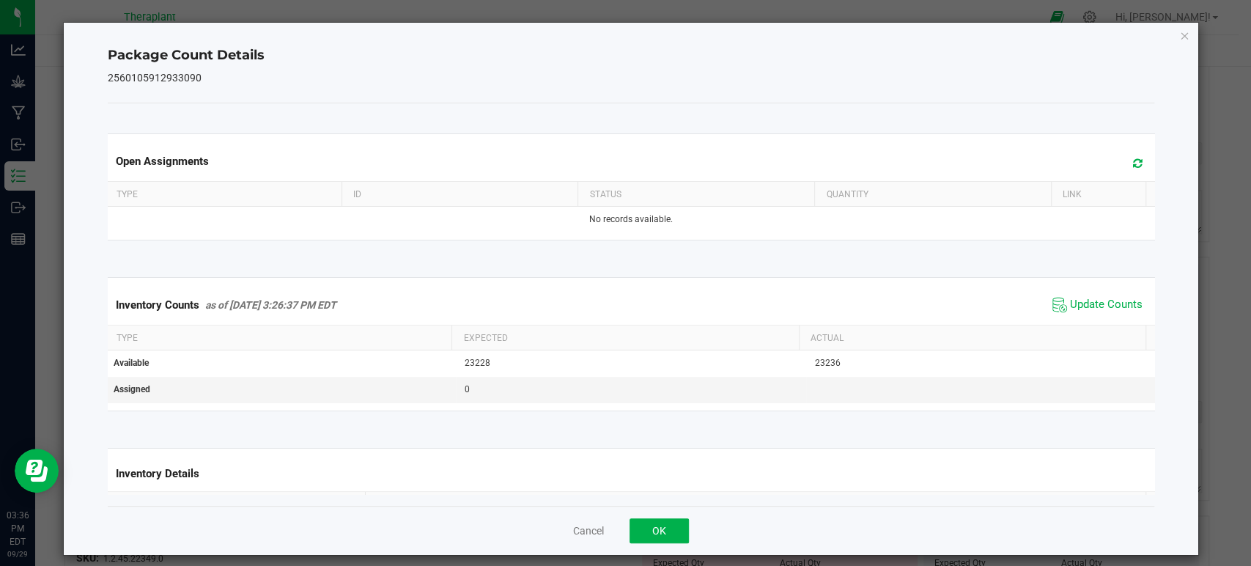
click at [1133, 163] on icon at bounding box center [1138, 163] width 10 height 11
click at [1073, 299] on span "Update Counts" at bounding box center [1106, 304] width 73 height 15
click at [1165, 37] on div "Package Count Details 2560105912933090 Open Assignments Type ID Status Quantity…" at bounding box center [631, 289] width 1134 height 532
click at [1179, 35] on icon "Close" at bounding box center [1184, 35] width 10 height 18
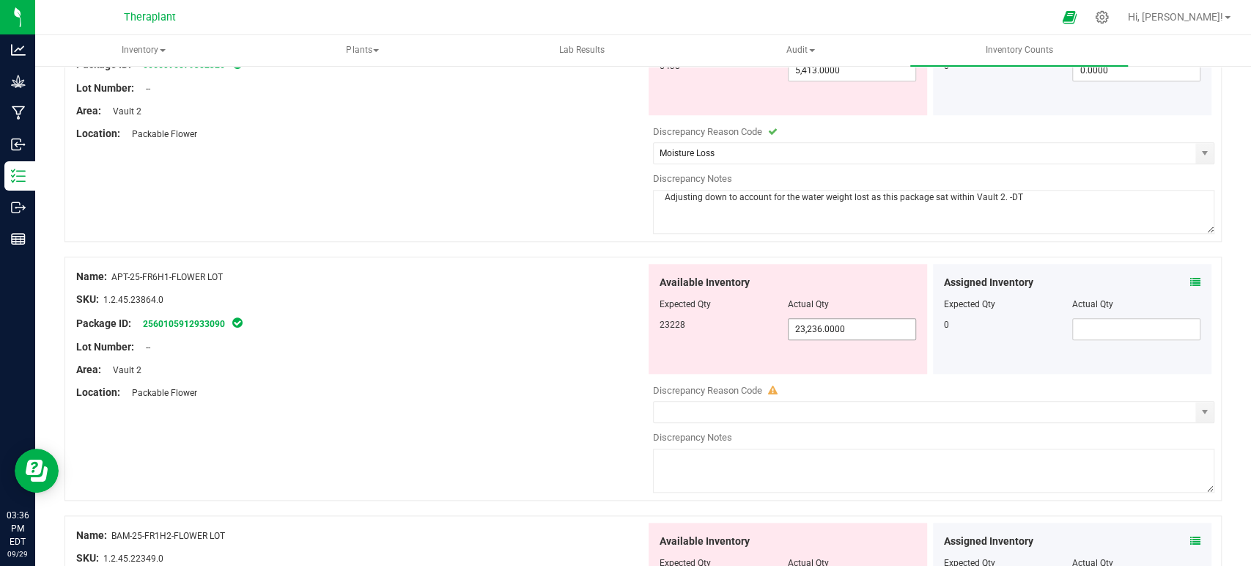
click at [856, 333] on span "23,236.0000 23236" at bounding box center [852, 329] width 128 height 22
type input "23228"
click at [615, 332] on div at bounding box center [360, 335] width 569 height 7
type input "23,228.0000"
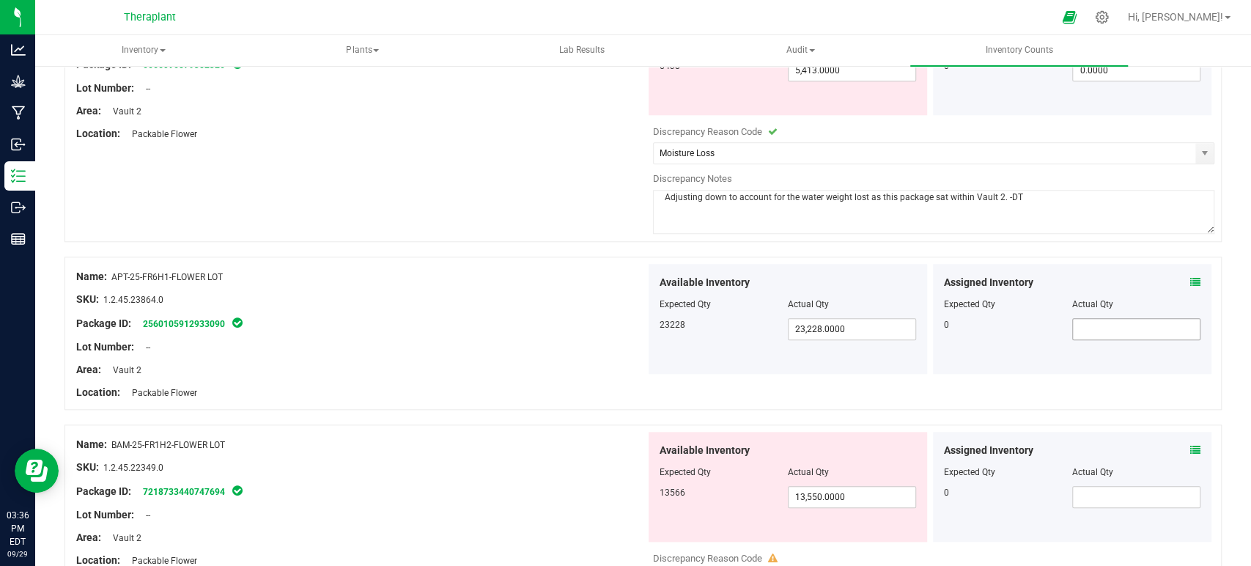
click at [1100, 325] on input "text" at bounding box center [1136, 329] width 127 height 21
type input "0"
type input "0.0000"
click at [556, 368] on div "Area: Vault 2" at bounding box center [360, 369] width 569 height 15
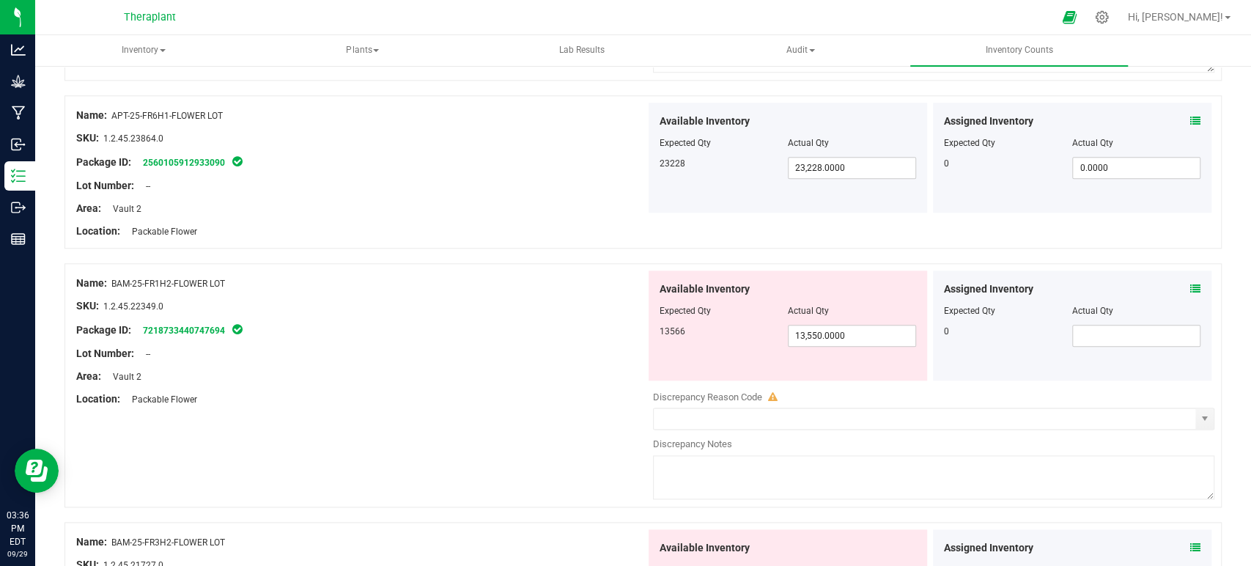
scroll to position [1058, 0]
click at [1190, 284] on icon at bounding box center [1195, 287] width 10 height 10
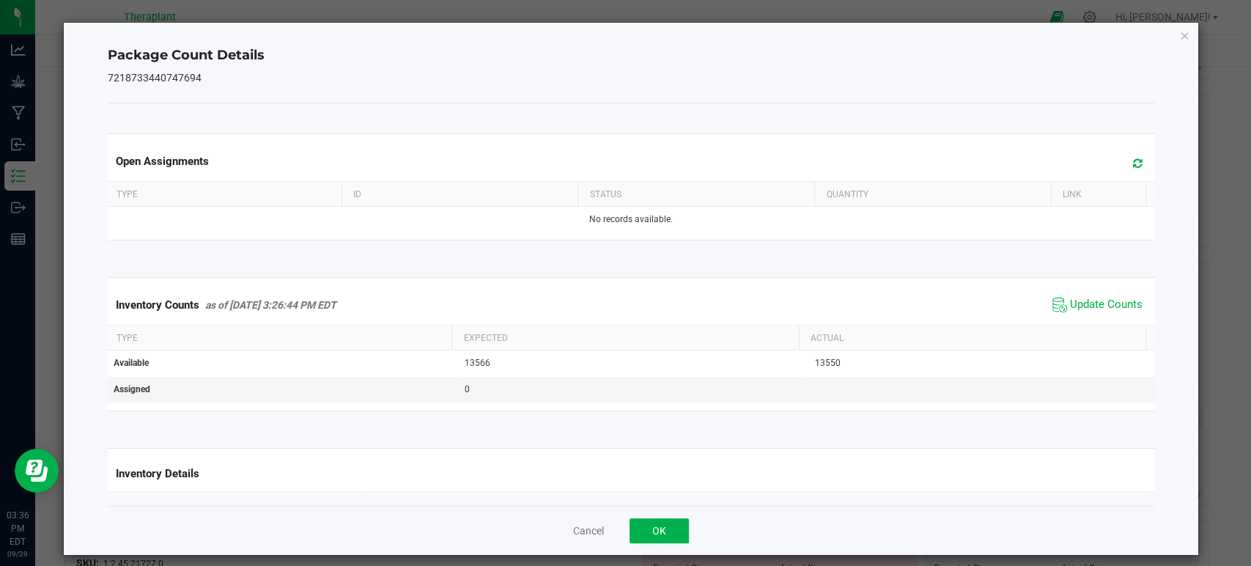
click at [1122, 155] on span at bounding box center [1134, 163] width 24 height 21
click at [1077, 297] on span "Update Counts" at bounding box center [1106, 304] width 73 height 15
click at [1179, 40] on icon "Close" at bounding box center [1184, 35] width 10 height 18
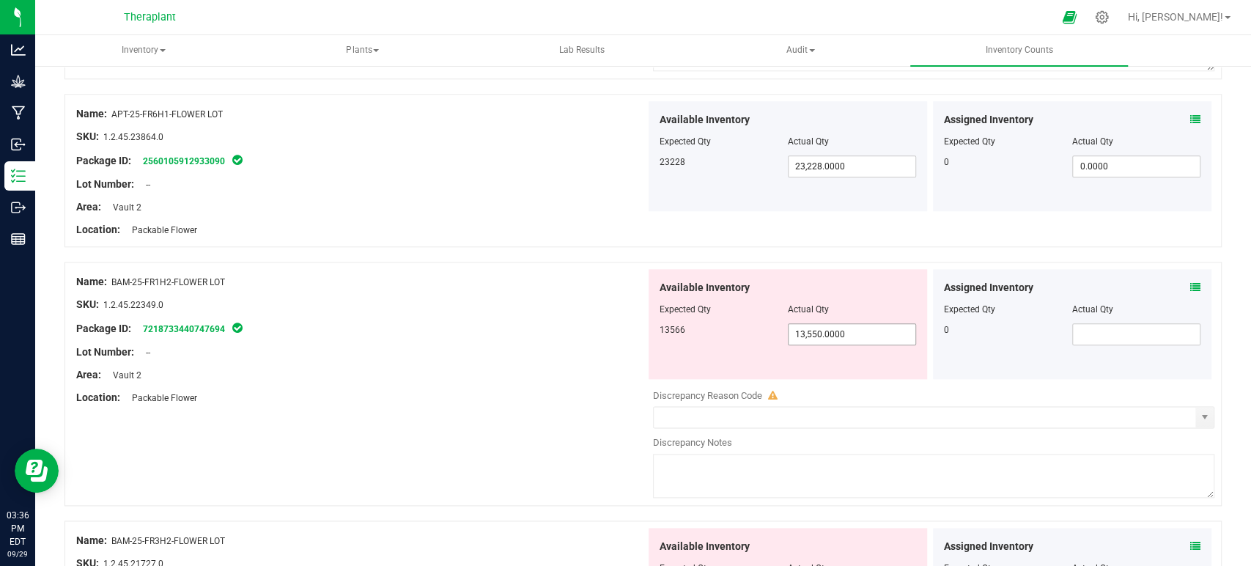
click at [862, 324] on span "13,550.0000 13550" at bounding box center [852, 334] width 128 height 22
click at [1073, 325] on input "text" at bounding box center [1136, 334] width 127 height 21
type input "0"
click at [1195, 407] on span "select" at bounding box center [1204, 417] width 18 height 21
type input "0.0000"
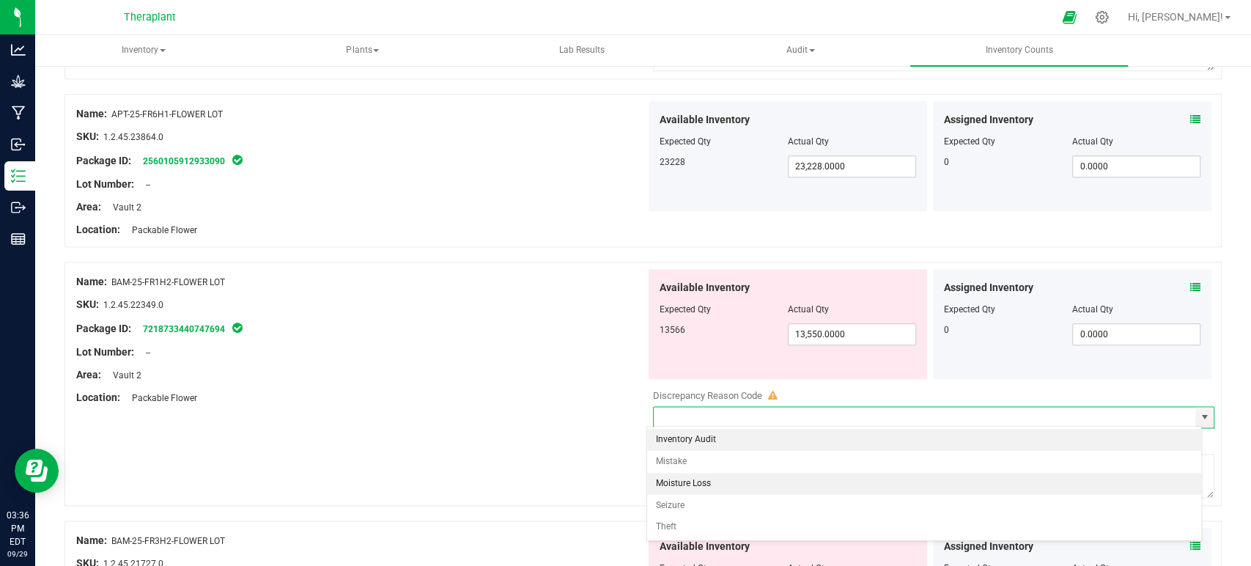
click at [706, 478] on li "Moisture Loss" at bounding box center [924, 484] width 554 height 22
type input "Moisture Loss"
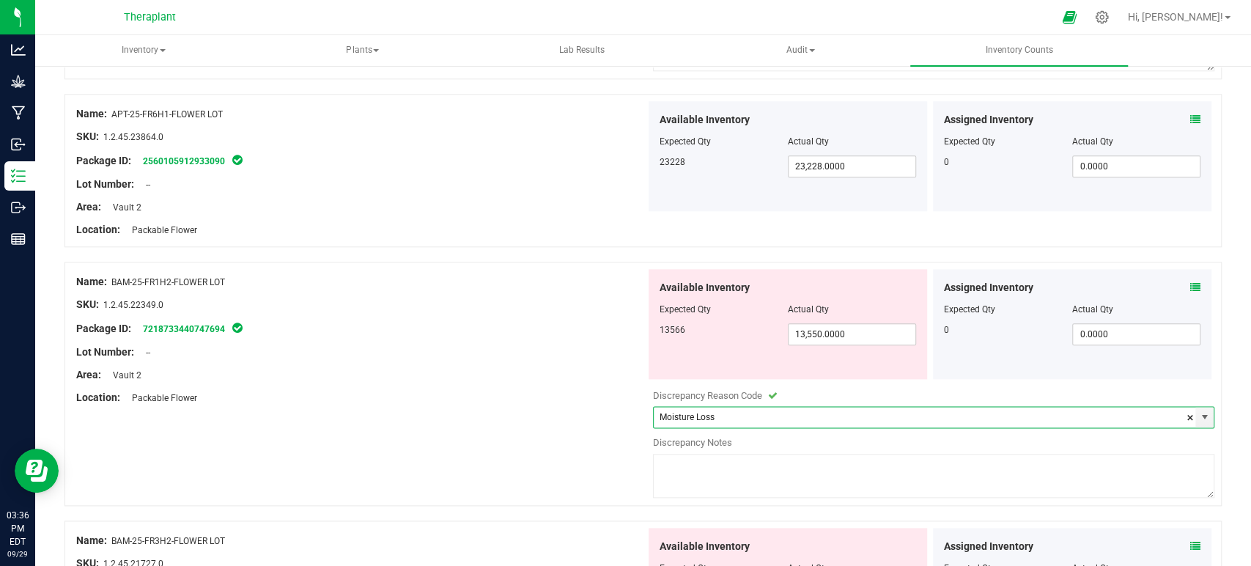
click at [708, 471] on textarea at bounding box center [934, 476] width 562 height 44
paste textarea "Adjusting down to account for the water weight lost as this package sat within …"
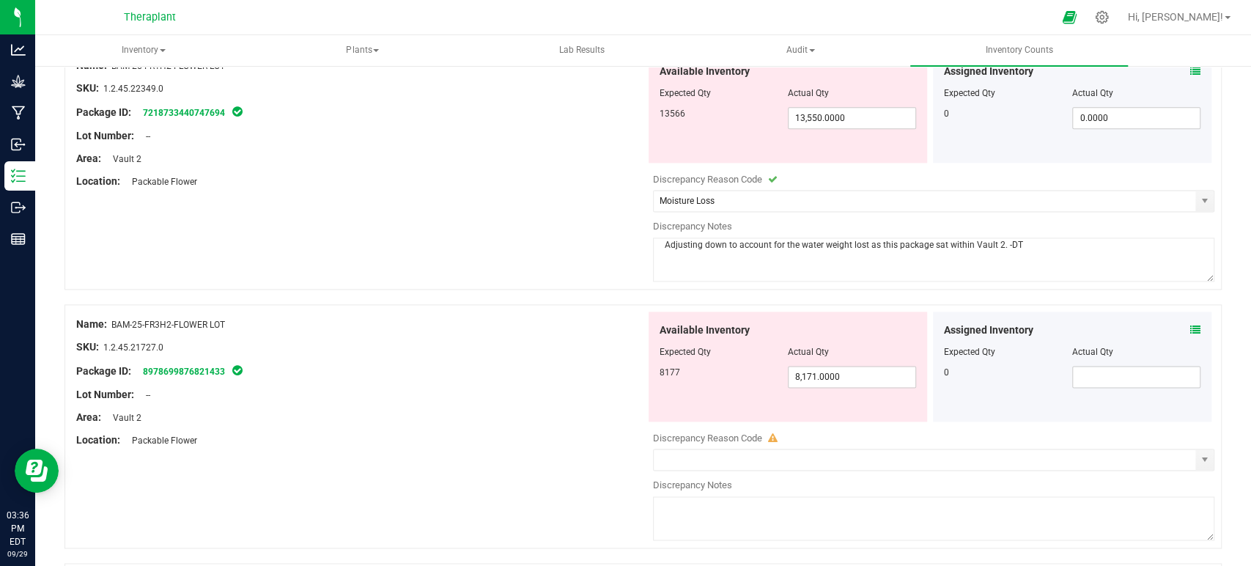
scroll to position [1302, 0]
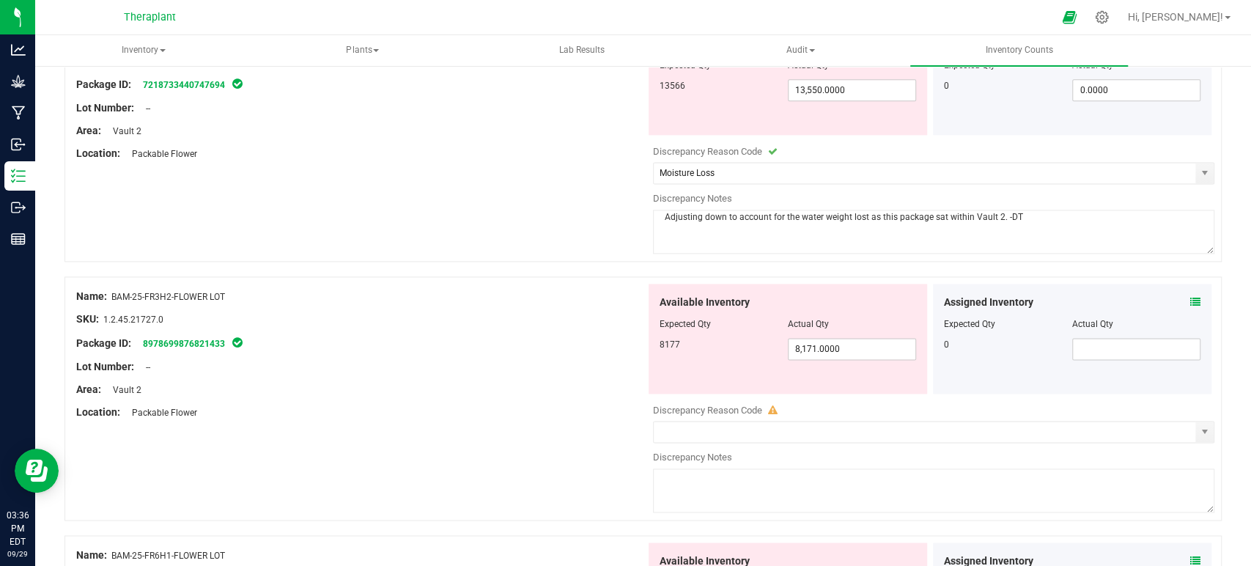
type textarea "Adjusting down to account for the water weight lost as this package sat within …"
click at [1190, 297] on icon at bounding box center [1195, 302] width 10 height 10
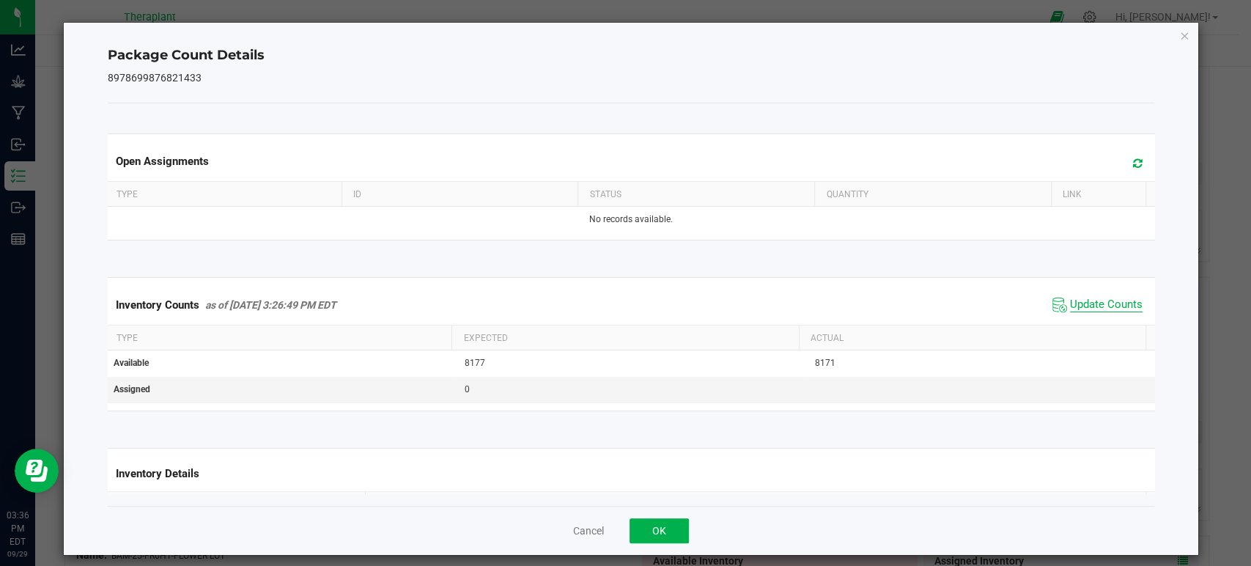
click at [1070, 309] on span "Update Counts" at bounding box center [1106, 304] width 73 height 15
click at [1133, 164] on icon at bounding box center [1138, 163] width 10 height 11
click at [1179, 37] on icon "Close" at bounding box center [1184, 35] width 10 height 18
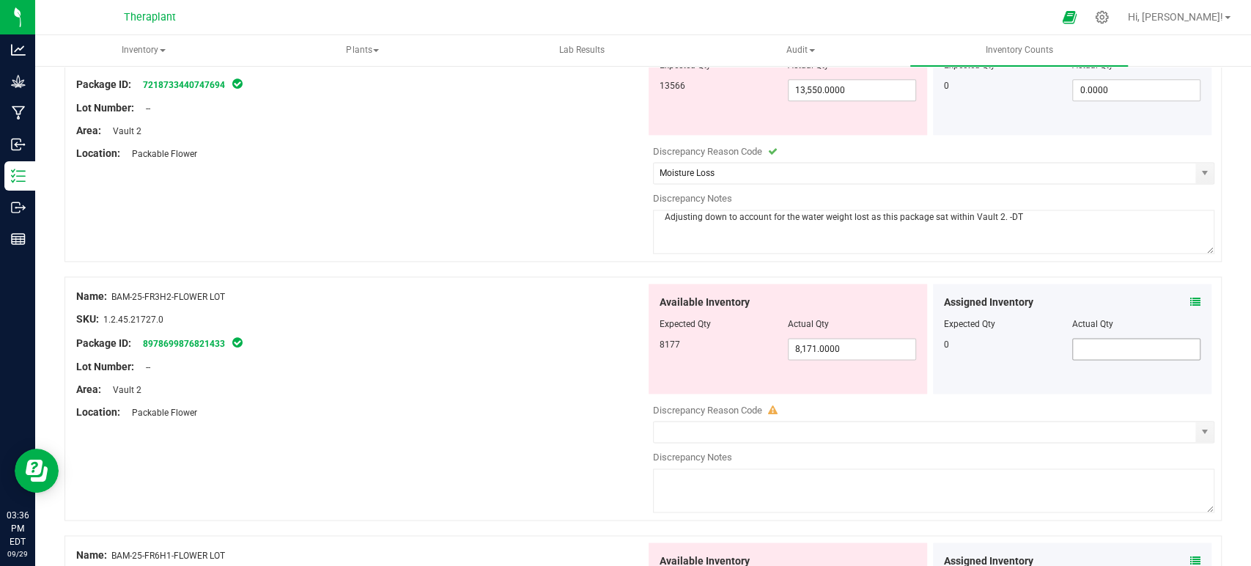
click at [1109, 341] on input "text" at bounding box center [1136, 348] width 127 height 21
type input "0"
click at [1198, 433] on span "select" at bounding box center [1204, 432] width 12 height 12
type input "0.0000"
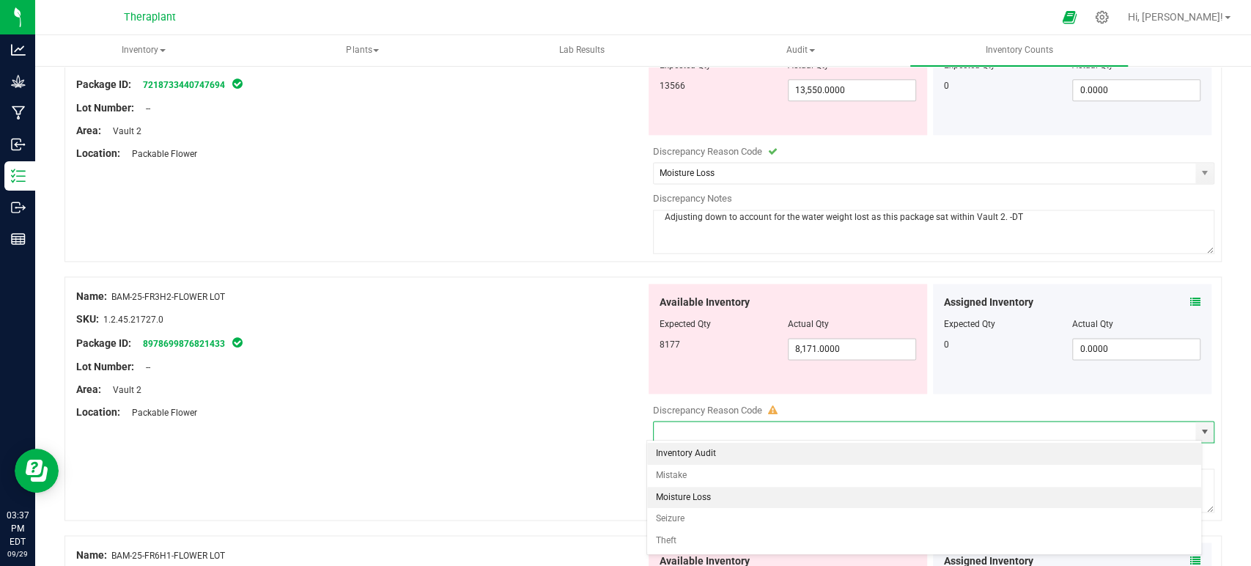
click at [719, 499] on li "Moisture Loss" at bounding box center [924, 497] width 554 height 22
type input "Moisture Loss"
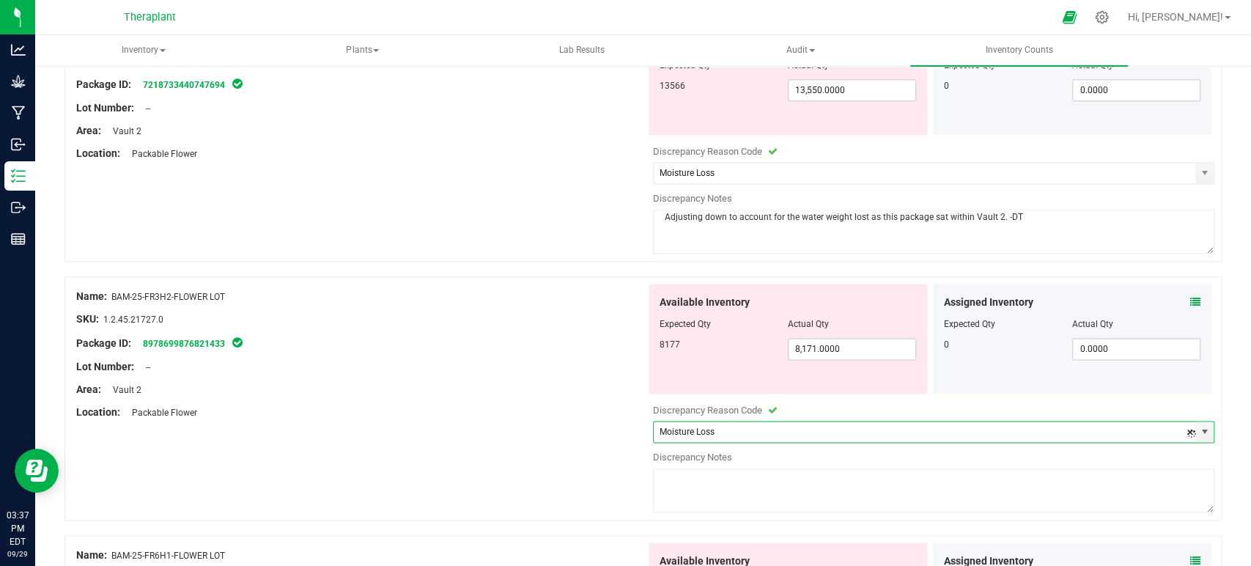
click at [717, 483] on textarea at bounding box center [934, 490] width 562 height 44
paste textarea "Adjusting down to account for the water weight lost as this package sat within …"
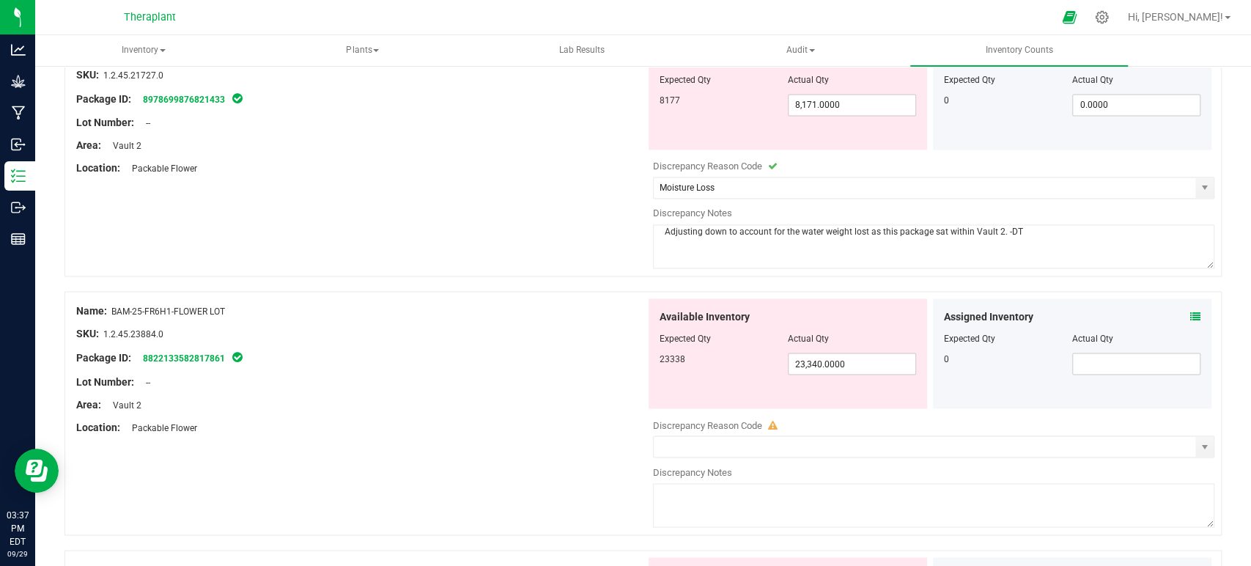
scroll to position [1547, 0]
type textarea "Adjusting down to account for the water weight lost as this package sat within …"
click at [1117, 365] on span at bounding box center [1136, 363] width 128 height 22
click at [1190, 313] on icon at bounding box center [1195, 316] width 10 height 10
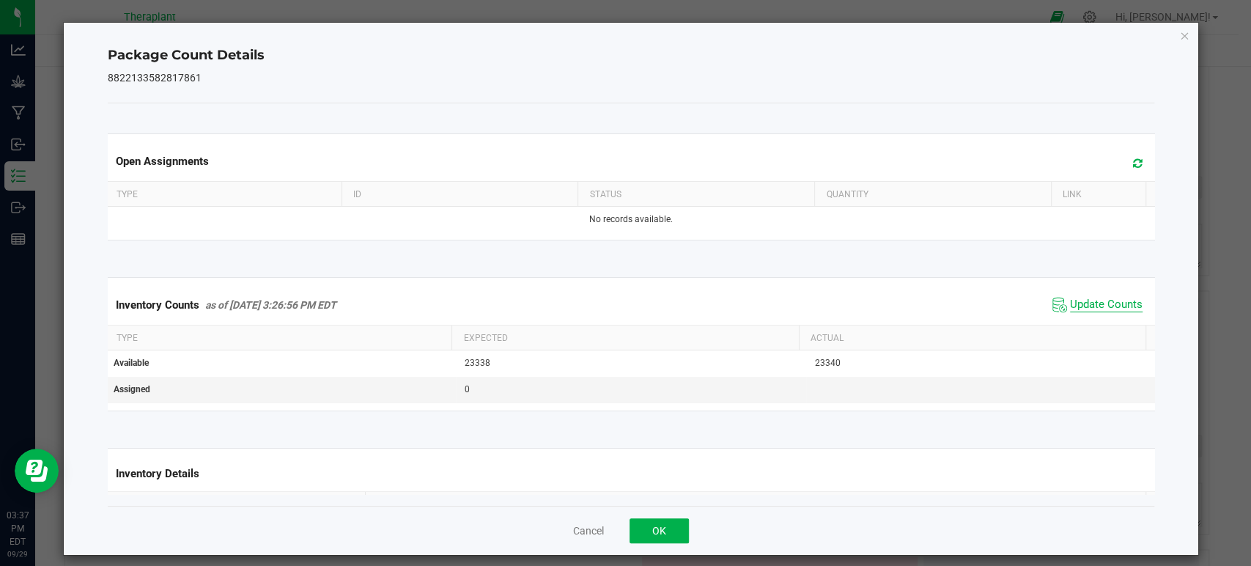
click at [1073, 300] on span "Update Counts" at bounding box center [1106, 304] width 73 height 15
click at [1122, 170] on span at bounding box center [1134, 163] width 24 height 21
click at [1179, 34] on icon "Close" at bounding box center [1184, 35] width 10 height 18
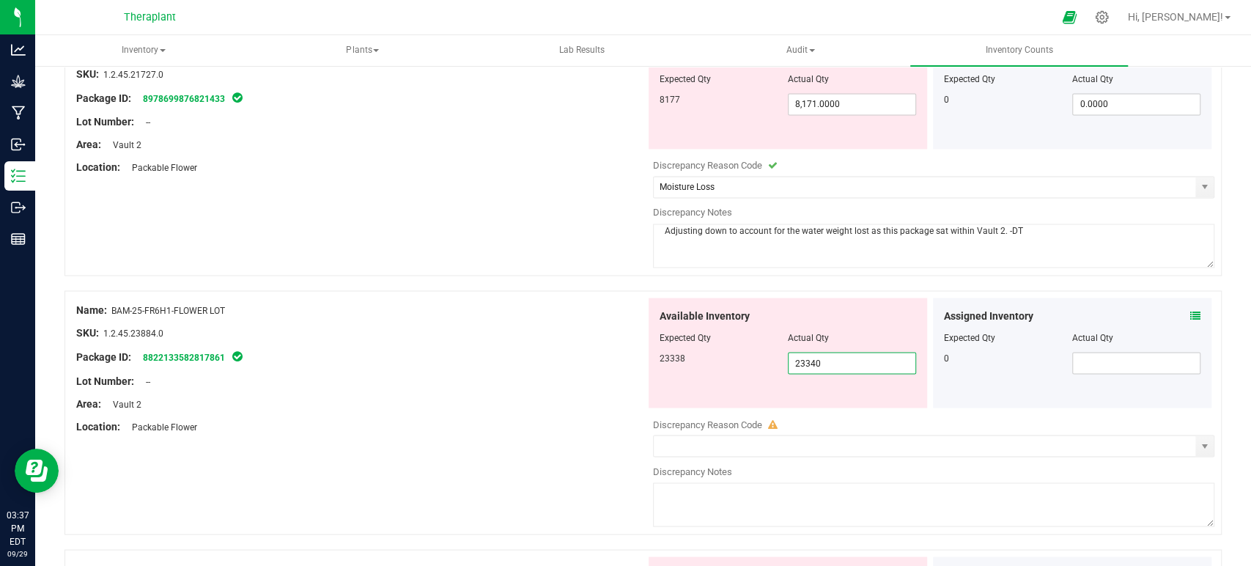
click at [814, 363] on span "23,340.0000 23340" at bounding box center [852, 363] width 128 height 22
click at [815, 362] on input "23340" at bounding box center [851, 362] width 127 height 21
type input "23338"
click at [484, 334] on div "SKU: 1.2.45.23884.0" at bounding box center [360, 332] width 569 height 15
type input "23,338.0000"
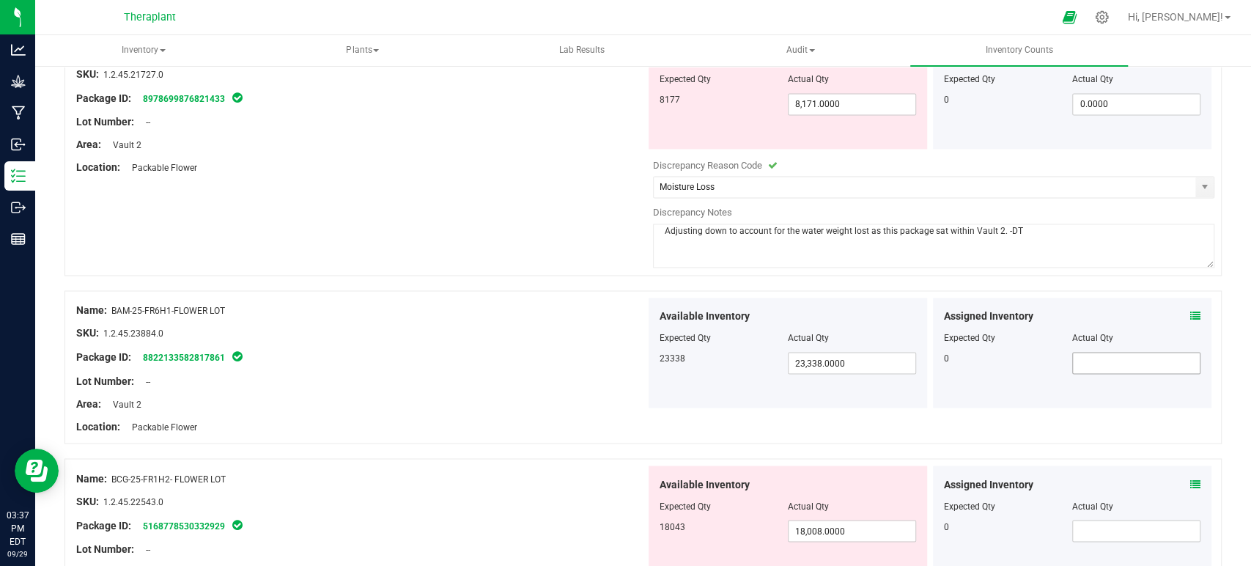
click at [1112, 360] on span at bounding box center [1136, 363] width 128 height 22
type input "0"
type input "0.0000"
click at [500, 349] on div "Package ID: 8822133582817861" at bounding box center [360, 357] width 569 height 18
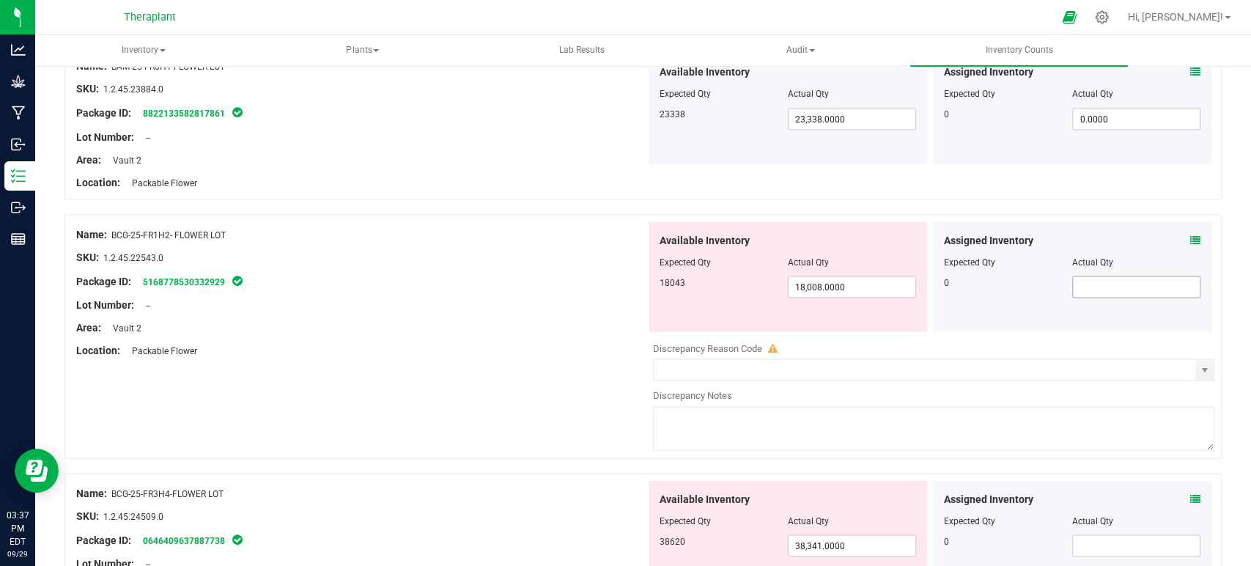
click at [1105, 281] on span at bounding box center [1136, 286] width 128 height 22
click at [1190, 237] on icon at bounding box center [1195, 239] width 10 height 10
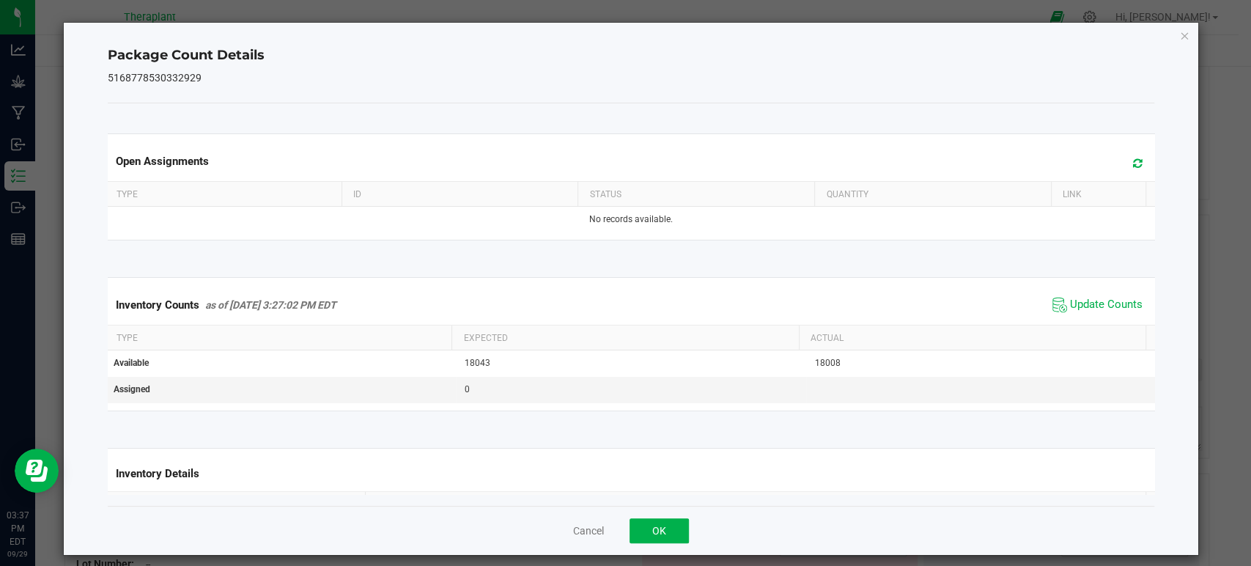
click at [1133, 159] on icon at bounding box center [1138, 163] width 10 height 11
click at [1070, 298] on span "Update Counts" at bounding box center [1106, 304] width 73 height 15
click at [1179, 40] on icon "Close" at bounding box center [1184, 35] width 10 height 18
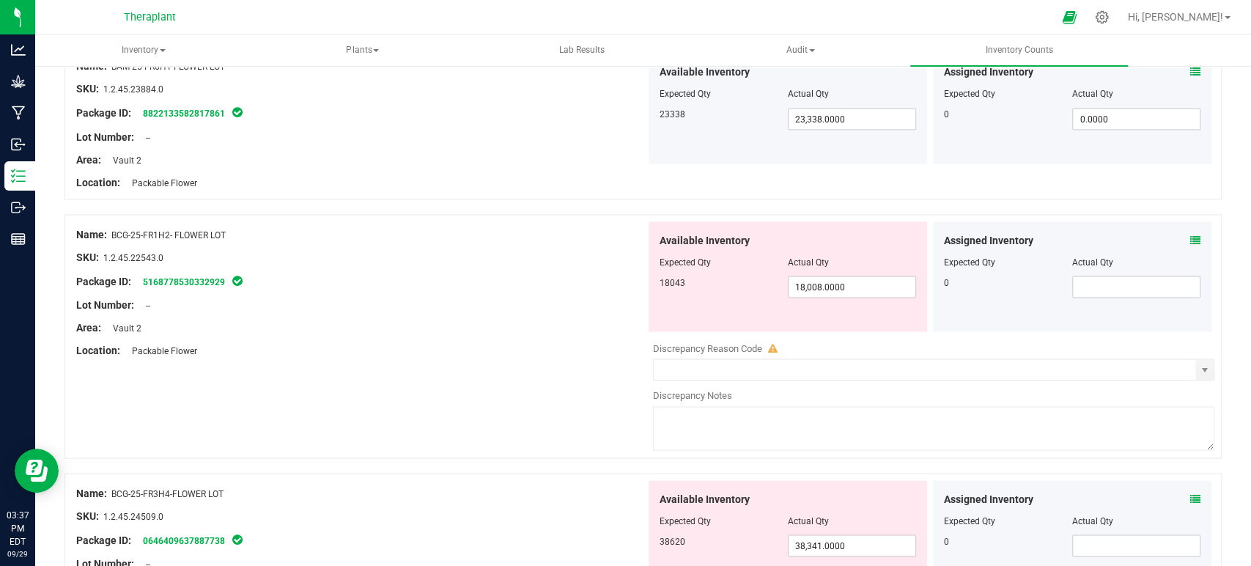
click at [1059, 282] on div "0" at bounding box center [1008, 281] width 128 height 13
click at [1072, 284] on span at bounding box center [1136, 286] width 128 height 22
type input "0"
click at [1195, 368] on span "select" at bounding box center [1204, 369] width 18 height 21
type input "0.0000"
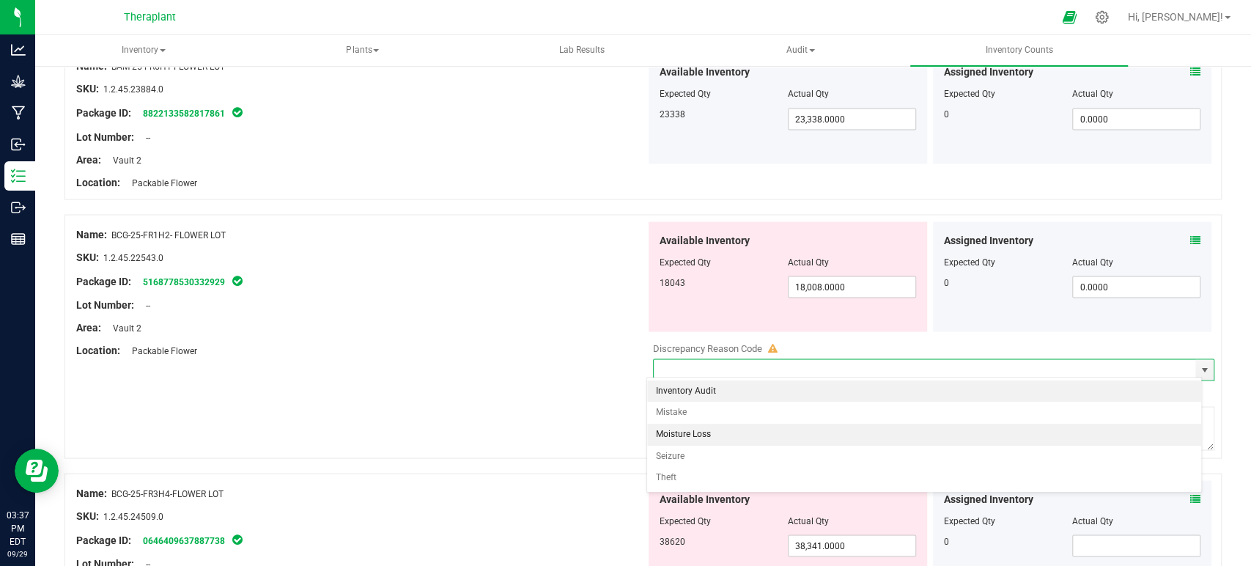
click at [703, 437] on li "Moisture Loss" at bounding box center [924, 434] width 554 height 22
type input "Moisture Loss"
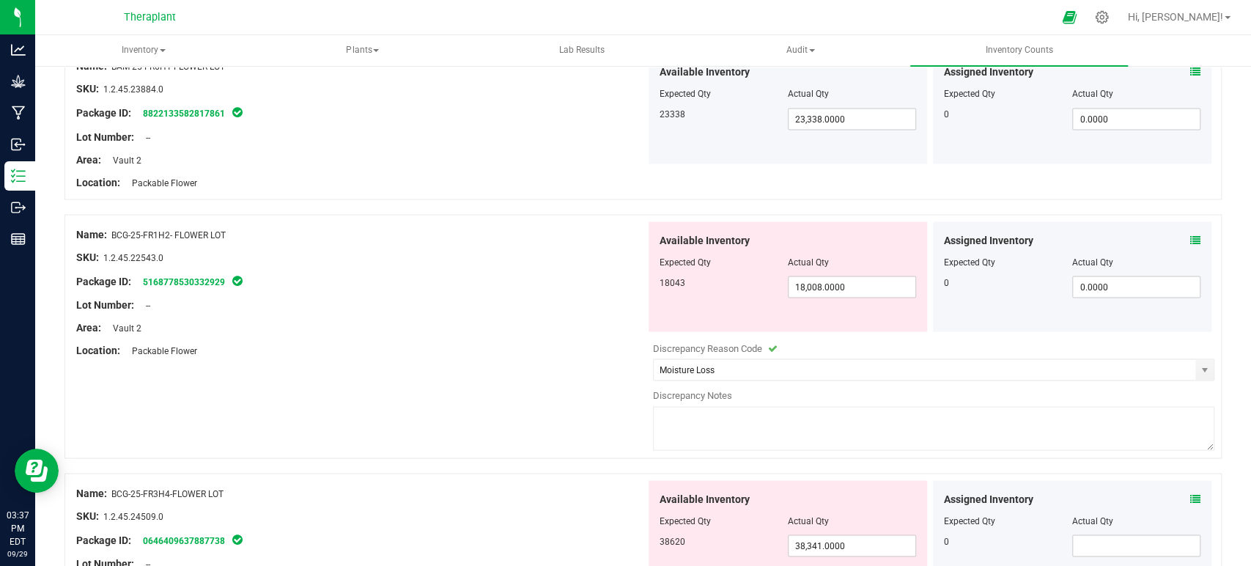
click at [708, 424] on textarea at bounding box center [934, 428] width 562 height 44
paste textarea "Adjusting down to account for the water weight lost as this package sat within …"
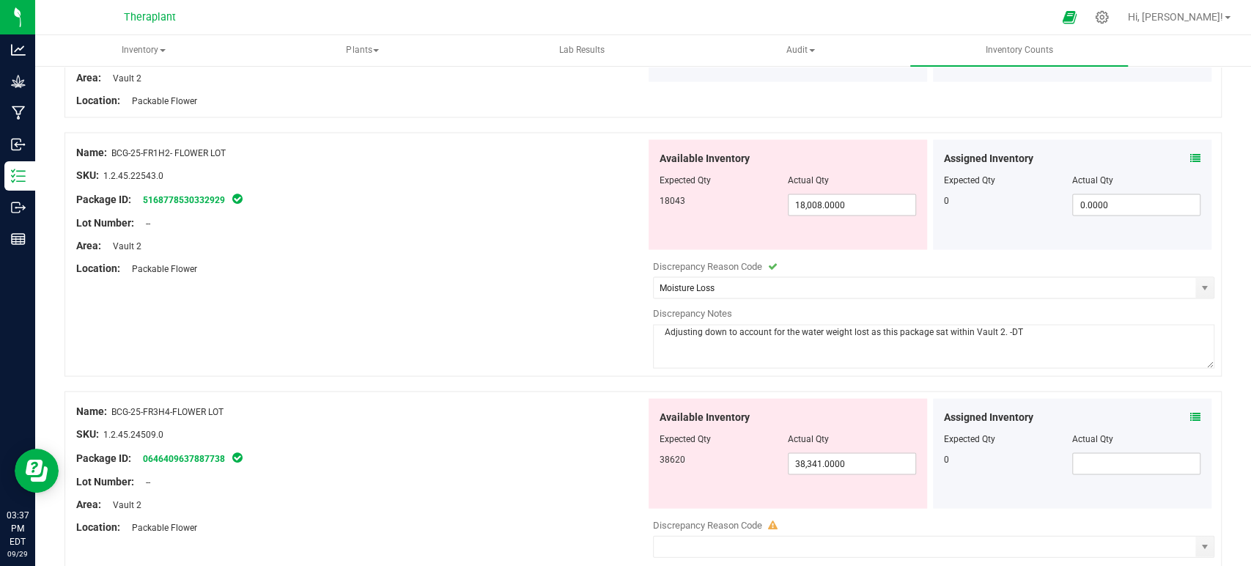
scroll to position [2035, 0]
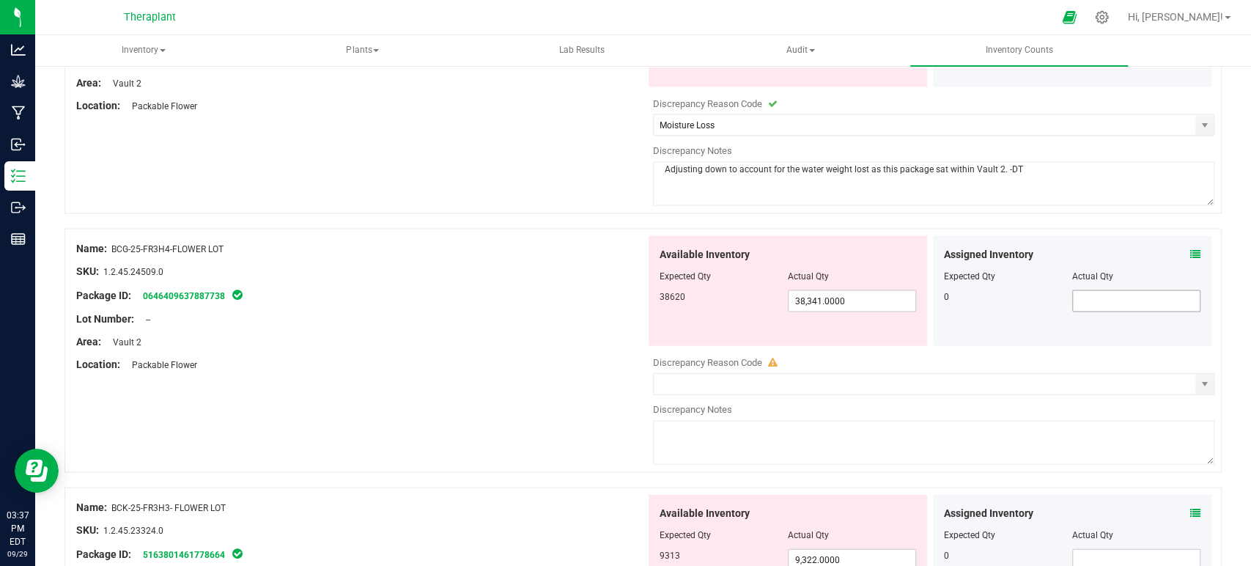
type textarea "Adjusting down to account for the water weight lost as this package sat within …"
click at [1107, 297] on span at bounding box center [1136, 301] width 128 height 22
type input "0"
type input "0.0000"
click at [1190, 248] on div "Assigned Inventory Expected Qty Actual Qty 0 0.0000 0" at bounding box center [1072, 291] width 278 height 110
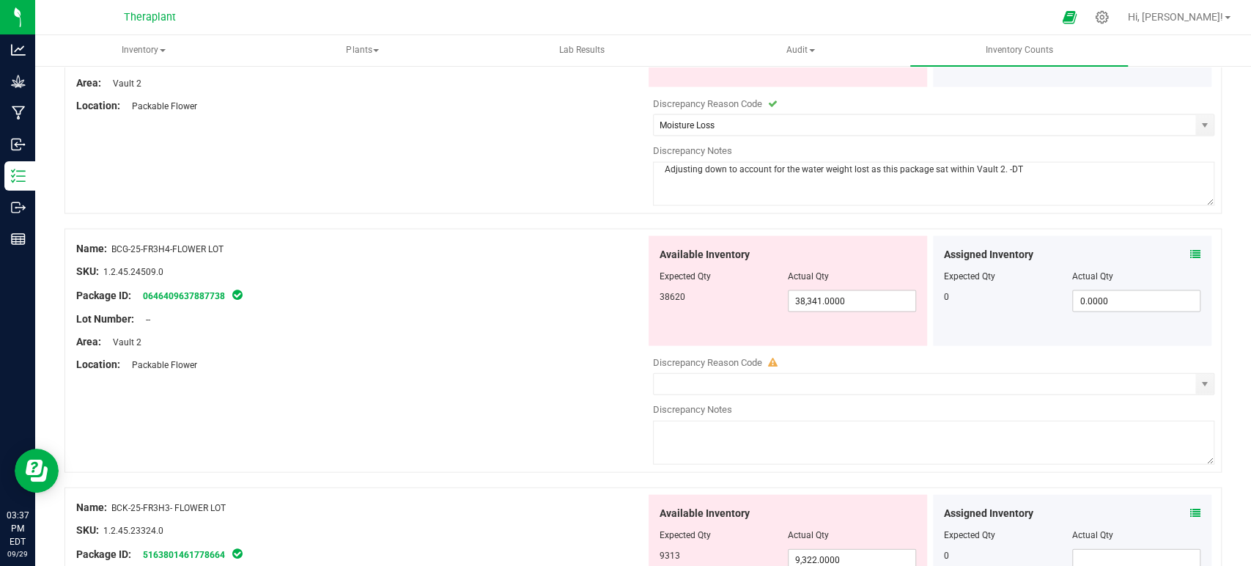
click at [1190, 249] on icon at bounding box center [1195, 254] width 10 height 10
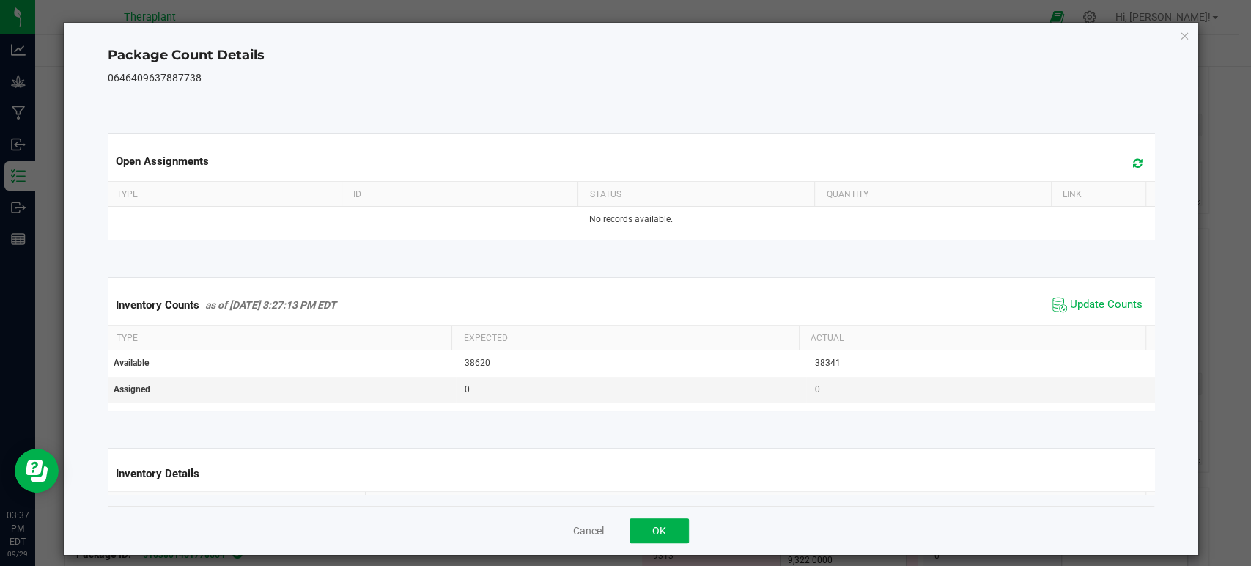
click at [1123, 155] on div "Open Assignments" at bounding box center [631, 161] width 1052 height 40
click at [1133, 160] on icon at bounding box center [1138, 163] width 10 height 11
click at [1070, 297] on span "Update Counts" at bounding box center [1106, 304] width 73 height 15
click at [1179, 29] on icon "Close" at bounding box center [1184, 35] width 10 height 18
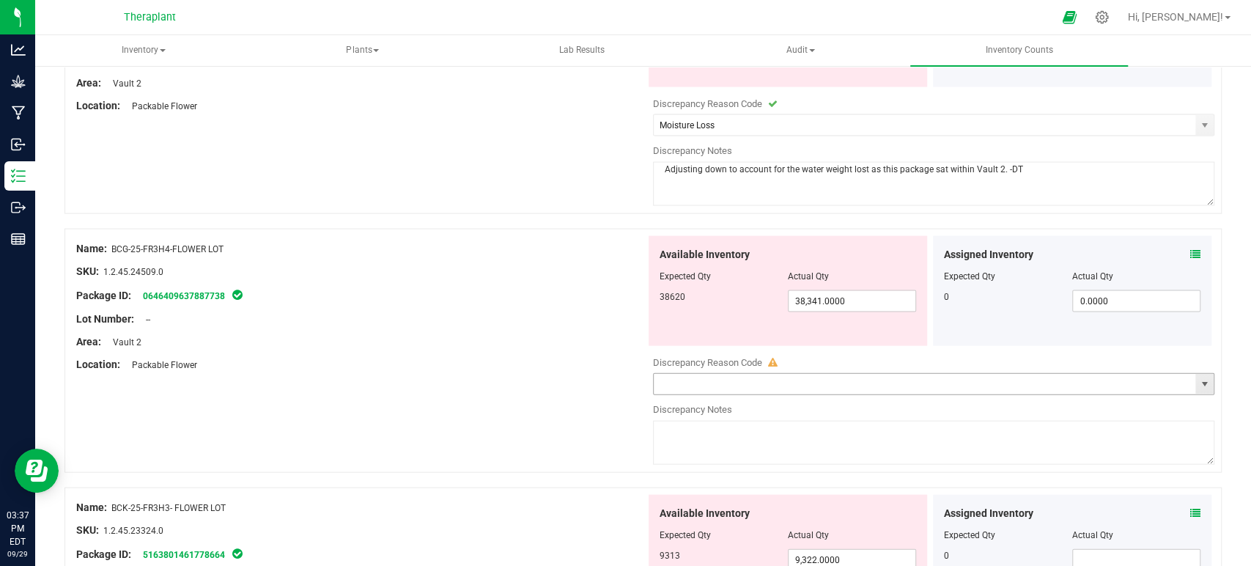
drag, startPoint x: 1193, startPoint y: 380, endPoint x: 1156, endPoint y: 377, distance: 36.8
click at [1198, 380] on span "select" at bounding box center [1204, 384] width 12 height 12
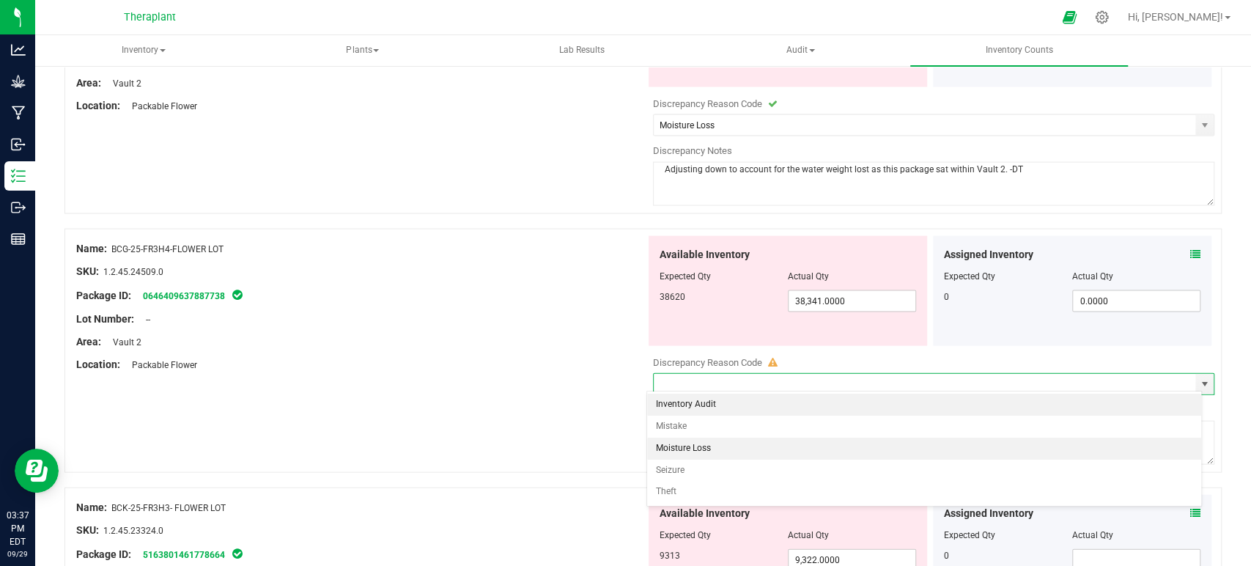
click at [708, 448] on li "Moisture Loss" at bounding box center [924, 448] width 554 height 22
type input "Moisture Loss"
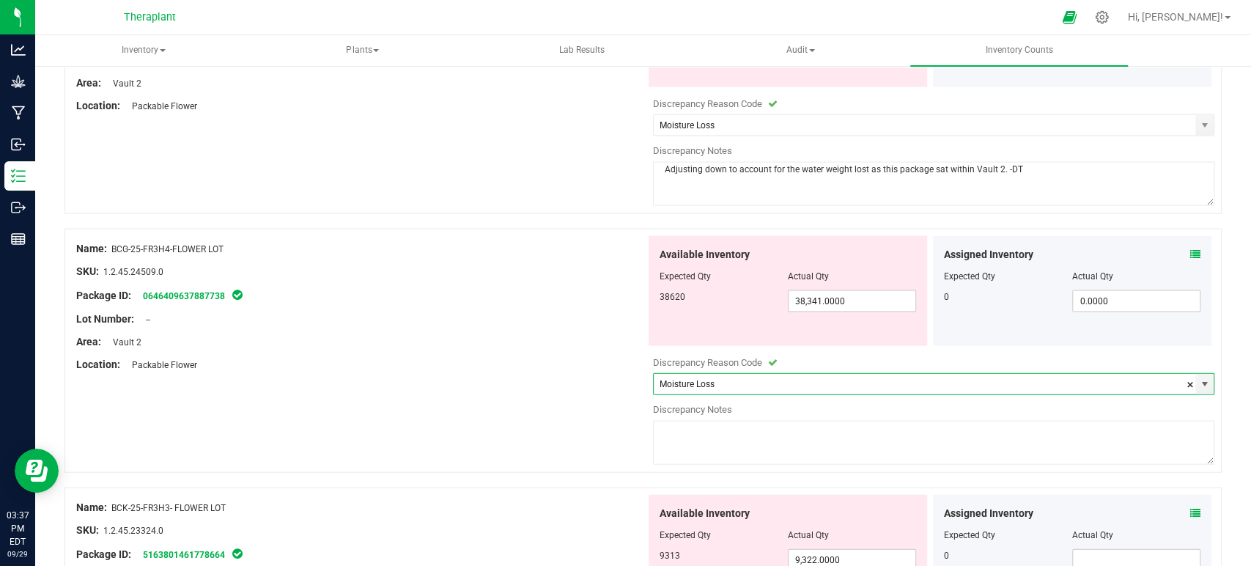
click at [708, 448] on textarea at bounding box center [934, 443] width 562 height 44
paste textarea "Adjusting down to account for the water weight lost as this package sat within …"
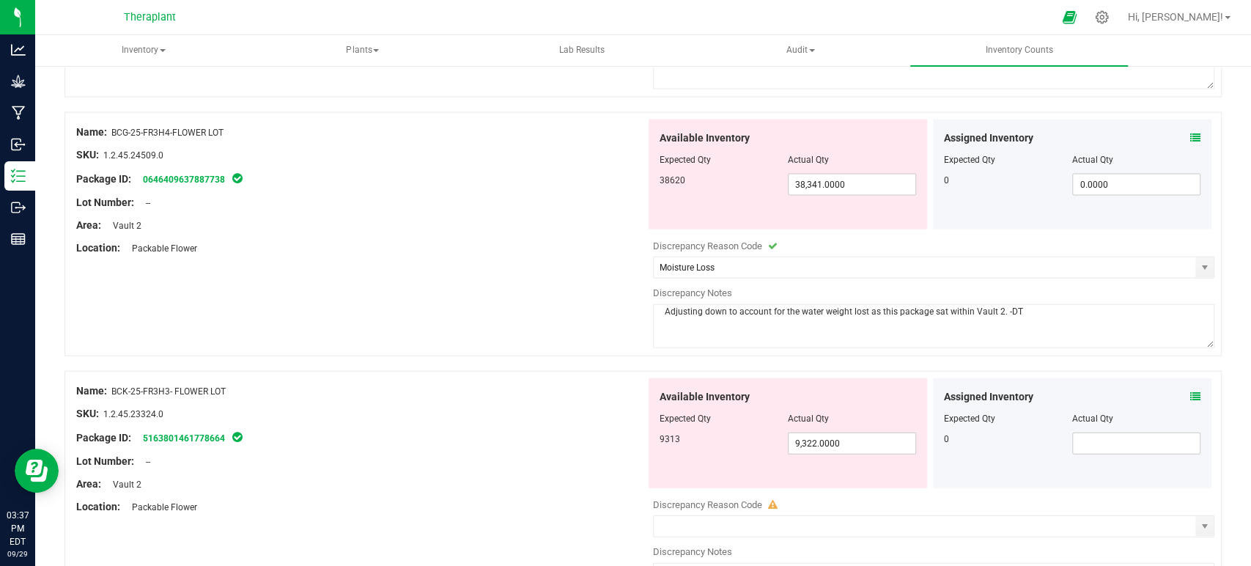
scroll to position [2279, 0]
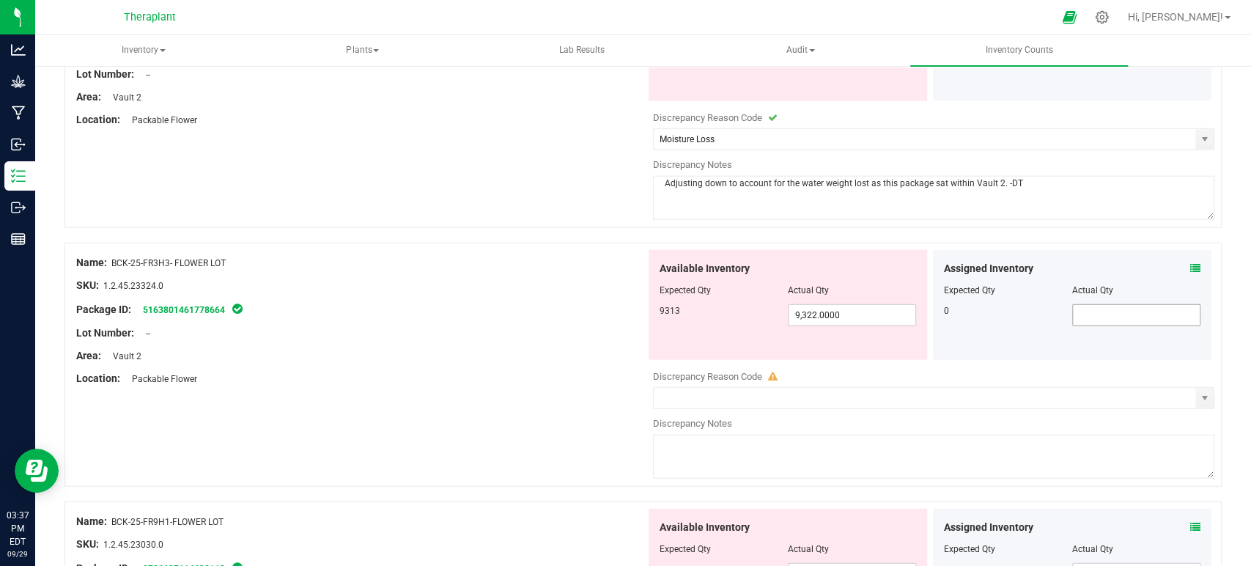
type textarea "Adjusting down to account for the water weight lost as this package sat within …"
click at [1141, 314] on span at bounding box center [1136, 315] width 128 height 22
type input "0"
type input "0.0000"
click at [1190, 263] on icon at bounding box center [1195, 268] width 10 height 10
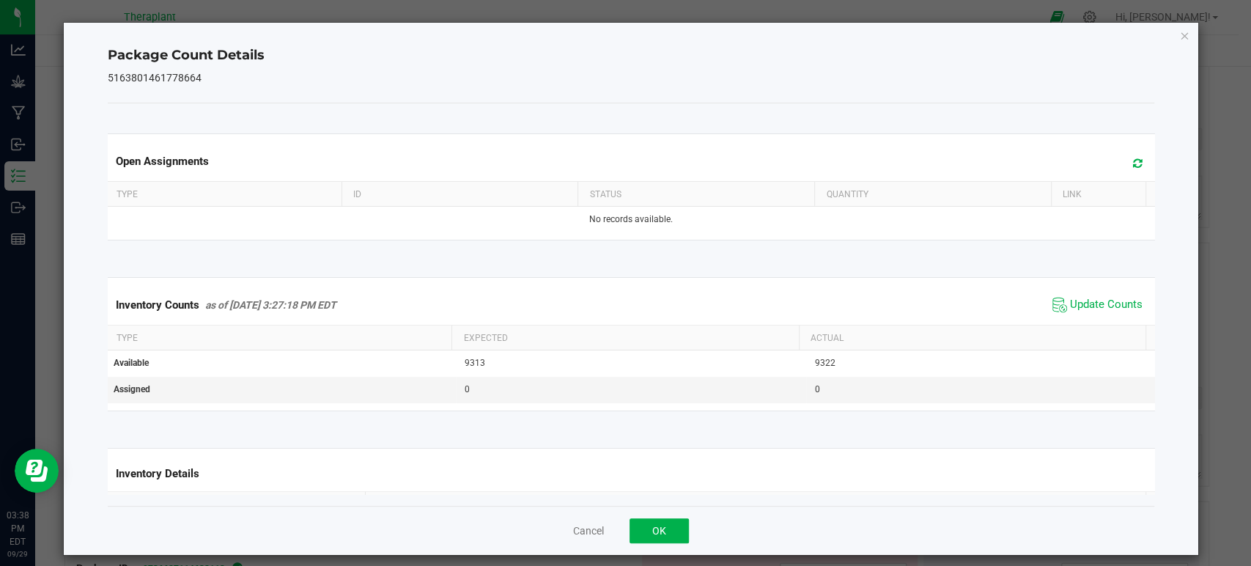
click at [1073, 311] on span "Update Counts" at bounding box center [1096, 305] width 97 height 22
click at [1122, 163] on span at bounding box center [1134, 163] width 24 height 21
click at [1179, 32] on icon "Close" at bounding box center [1184, 35] width 10 height 18
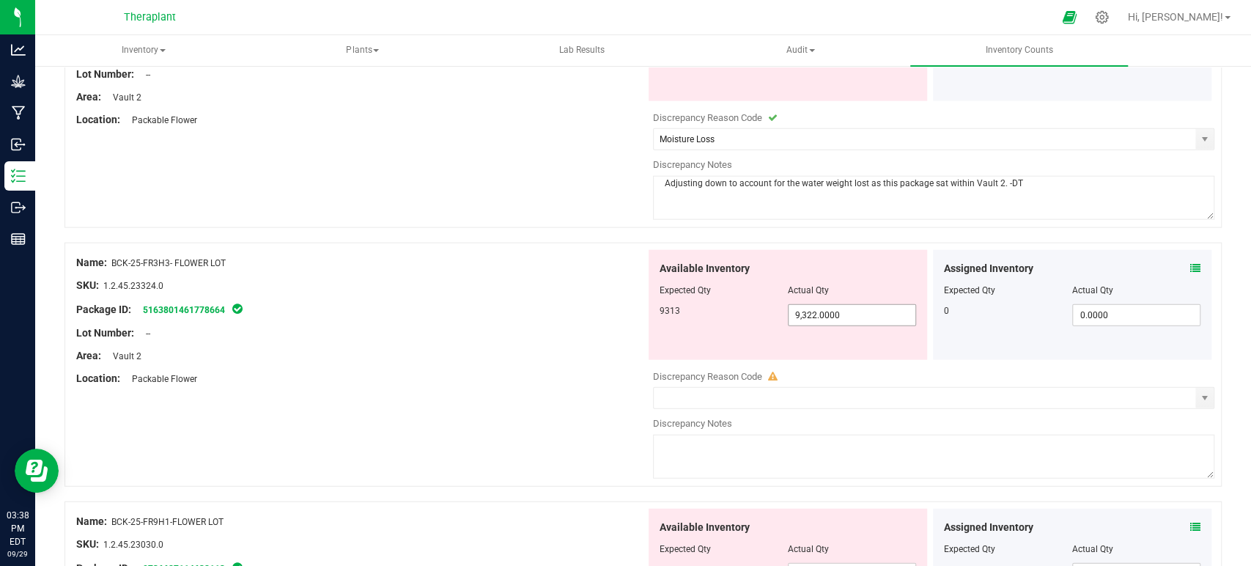
click at [852, 310] on span "9,322.0000 9322" at bounding box center [852, 315] width 128 height 22
type input "9313"
click at [550, 300] on div "Package ID: 5163801461778664" at bounding box center [360, 309] width 569 height 18
type input "9,313.0000"
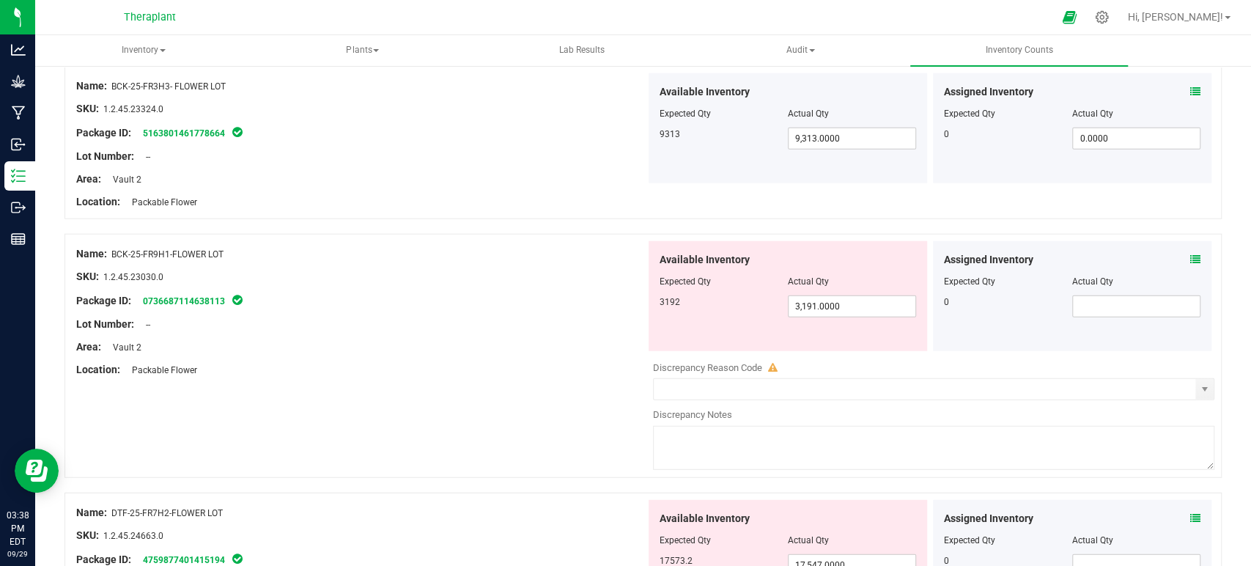
scroll to position [2523, 0]
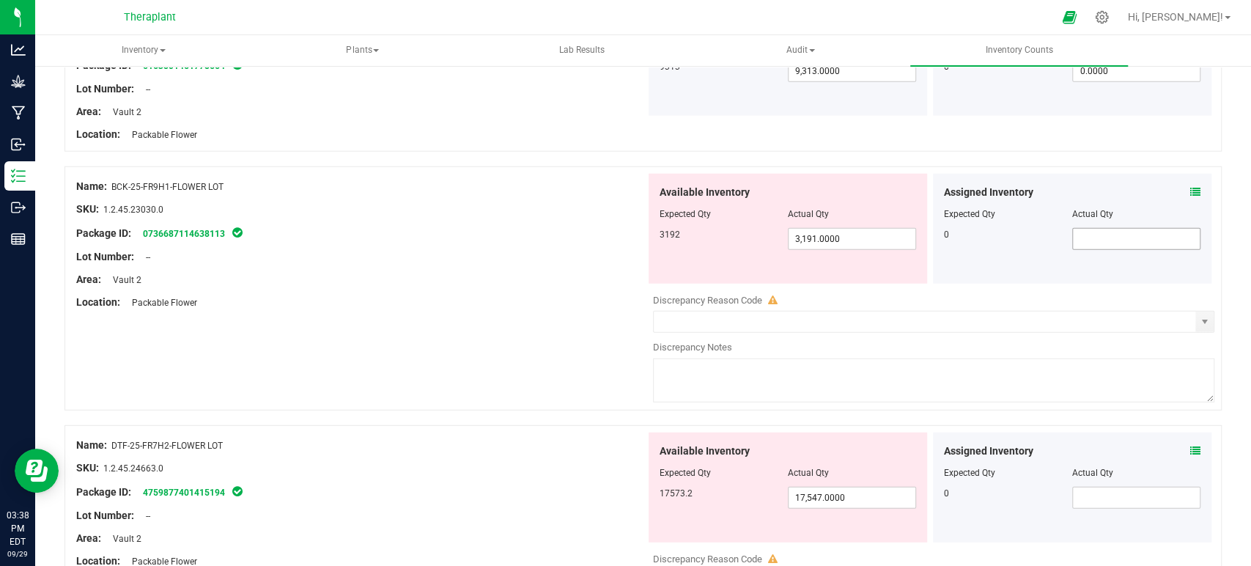
click at [1131, 239] on span at bounding box center [1136, 239] width 128 height 22
type input "0"
type input "0.0000"
click at [1190, 185] on span at bounding box center [1195, 192] width 10 height 15
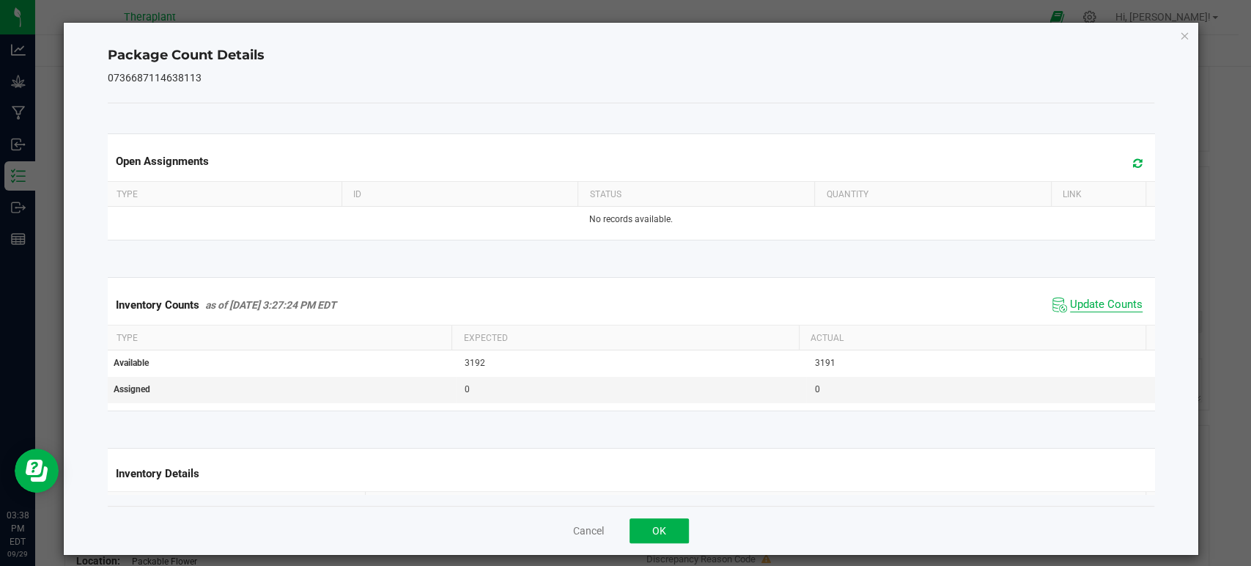
click at [1070, 300] on span "Update Counts" at bounding box center [1106, 304] width 73 height 15
click at [1133, 166] on icon at bounding box center [1138, 163] width 10 height 11
click at [1179, 34] on icon "Close" at bounding box center [1184, 35] width 10 height 18
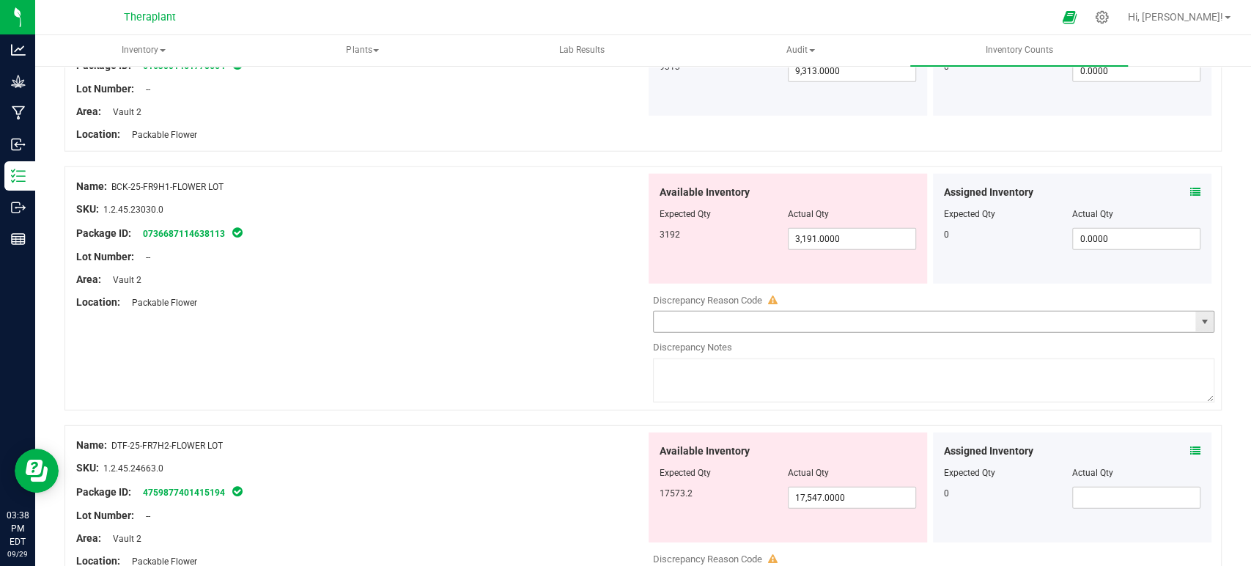
click at [1195, 315] on span "select" at bounding box center [1204, 321] width 18 height 21
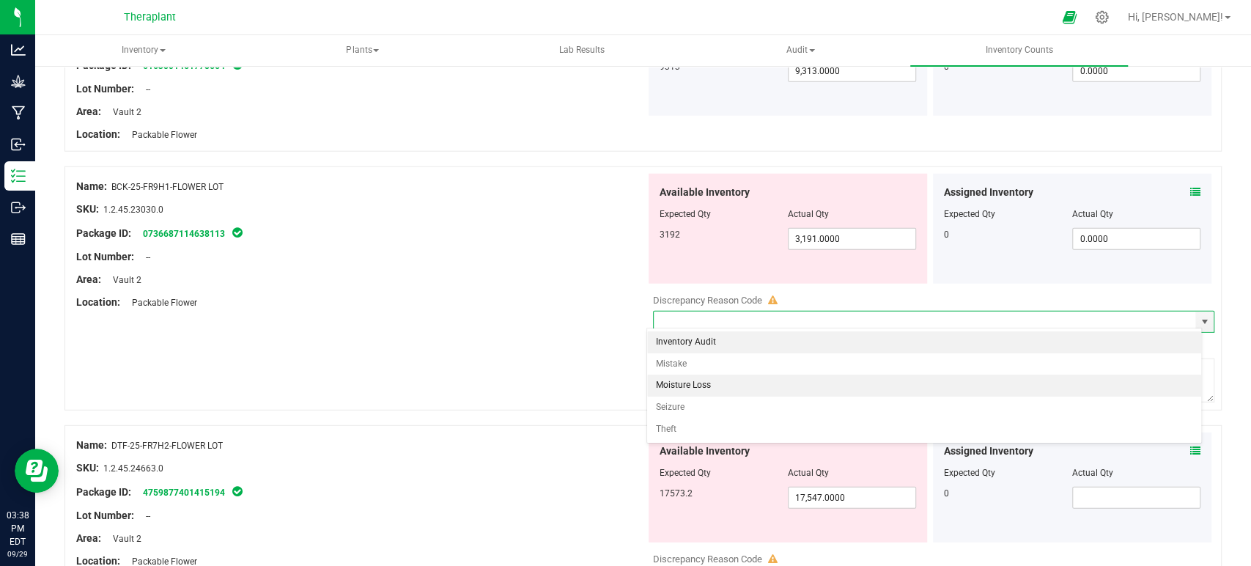
click at [704, 381] on li "Moisture Loss" at bounding box center [924, 385] width 554 height 22
type input "Moisture Loss"
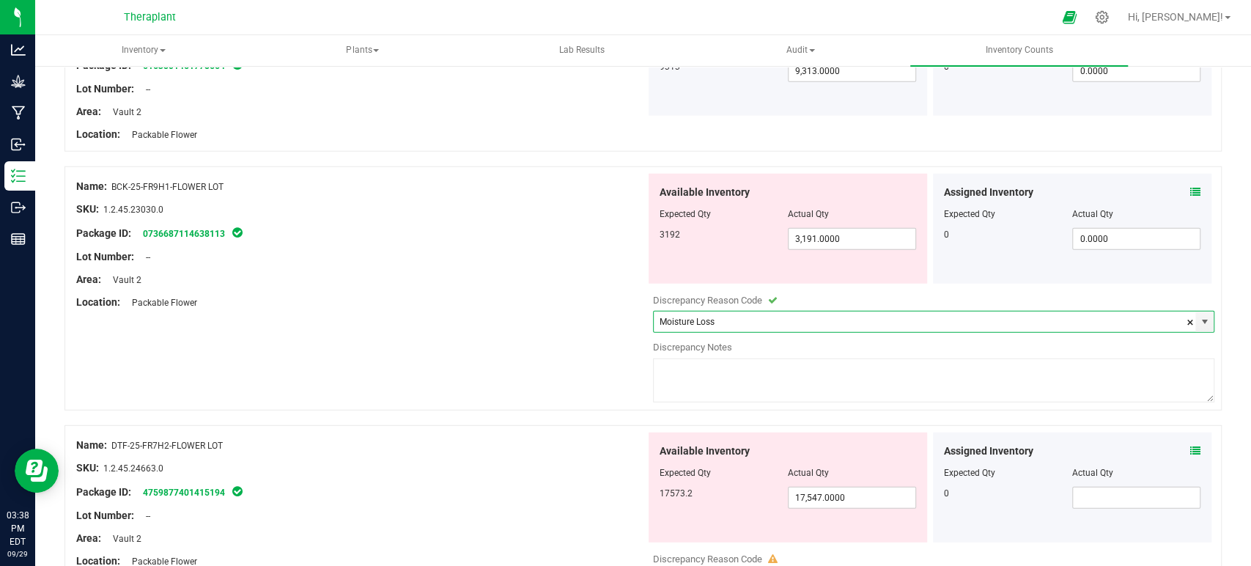
click at [724, 372] on textarea at bounding box center [934, 380] width 562 height 44
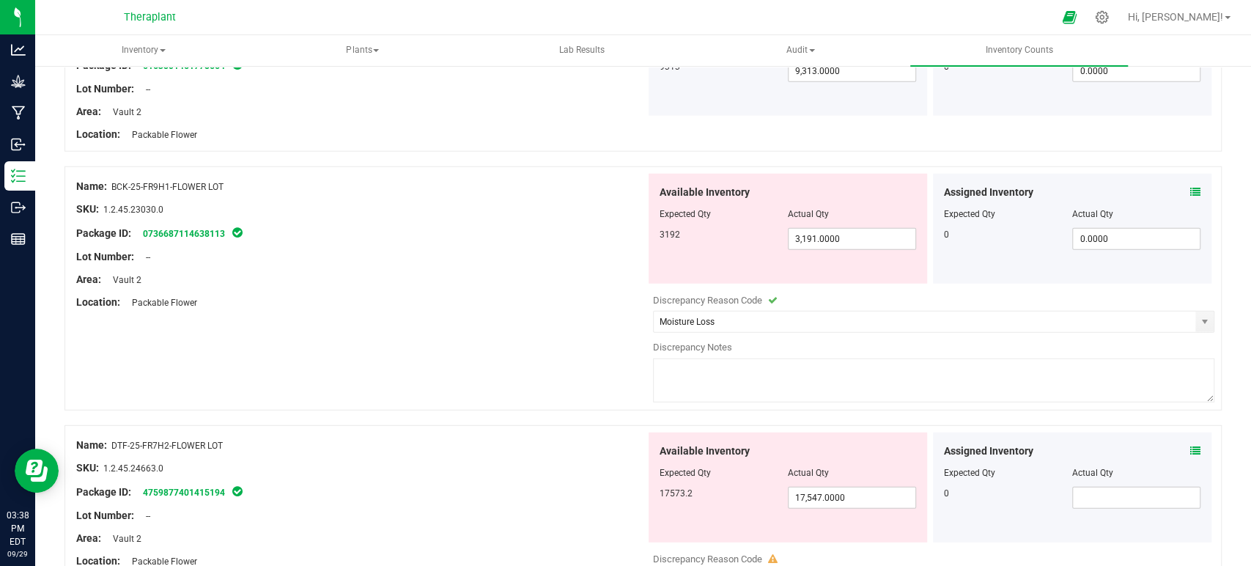
paste textarea "Adjusting down to account for the water weight lost as this package sat within …"
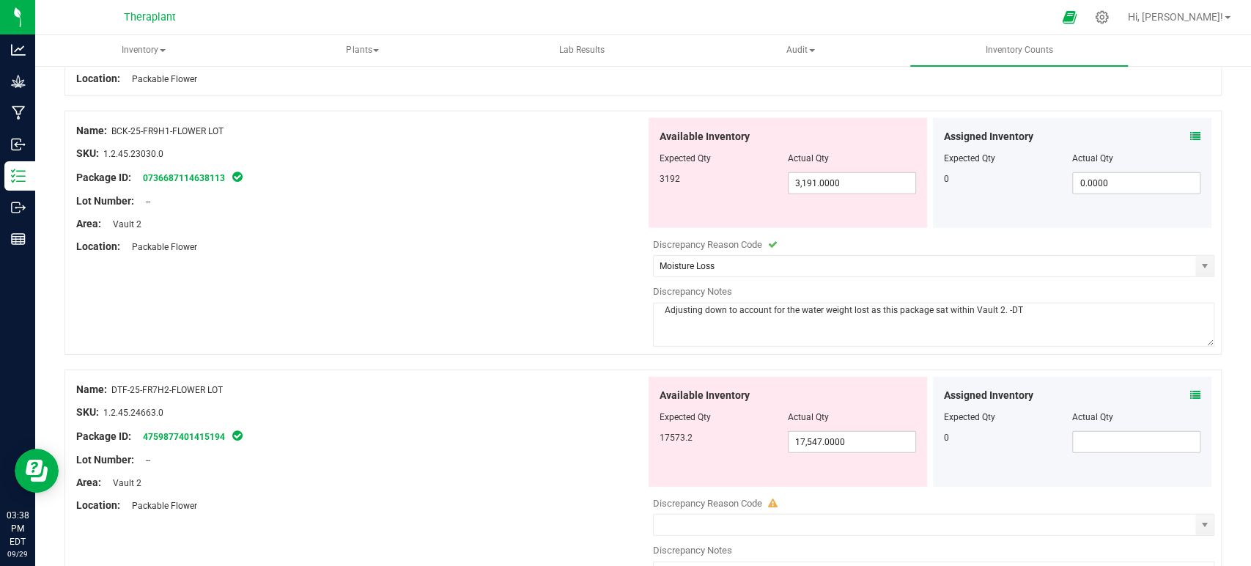
scroll to position [2686, 0]
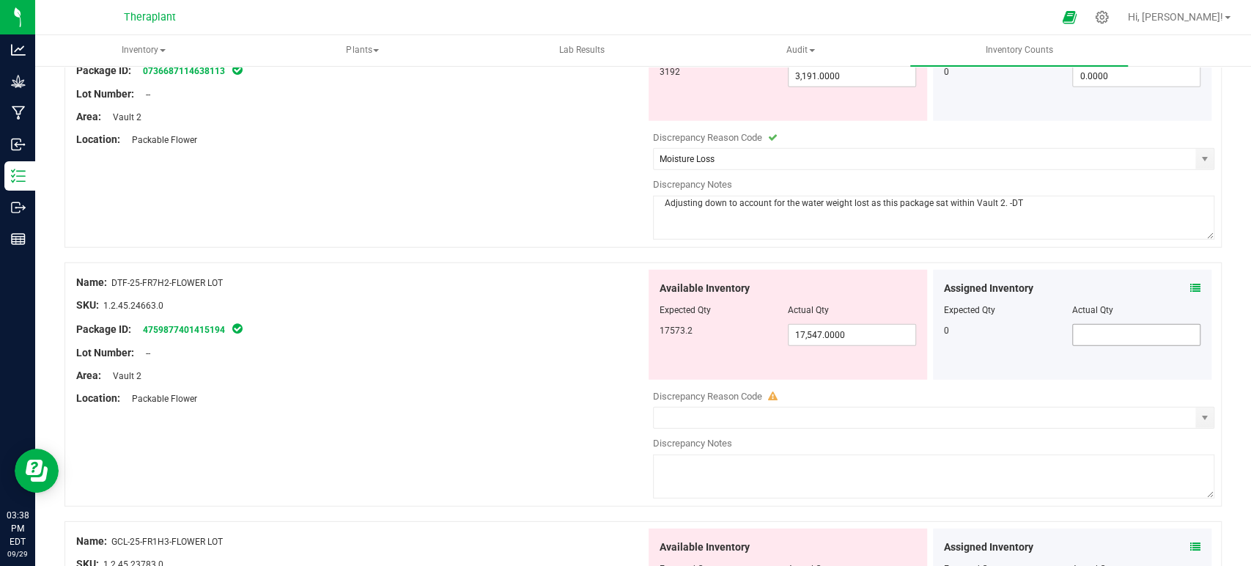
type textarea "Adjusting down to account for the water weight lost as this package sat within …"
click at [1155, 333] on span at bounding box center [1136, 335] width 128 height 22
type input "0"
type input "0.0000"
click at [1190, 283] on icon at bounding box center [1195, 288] width 10 height 10
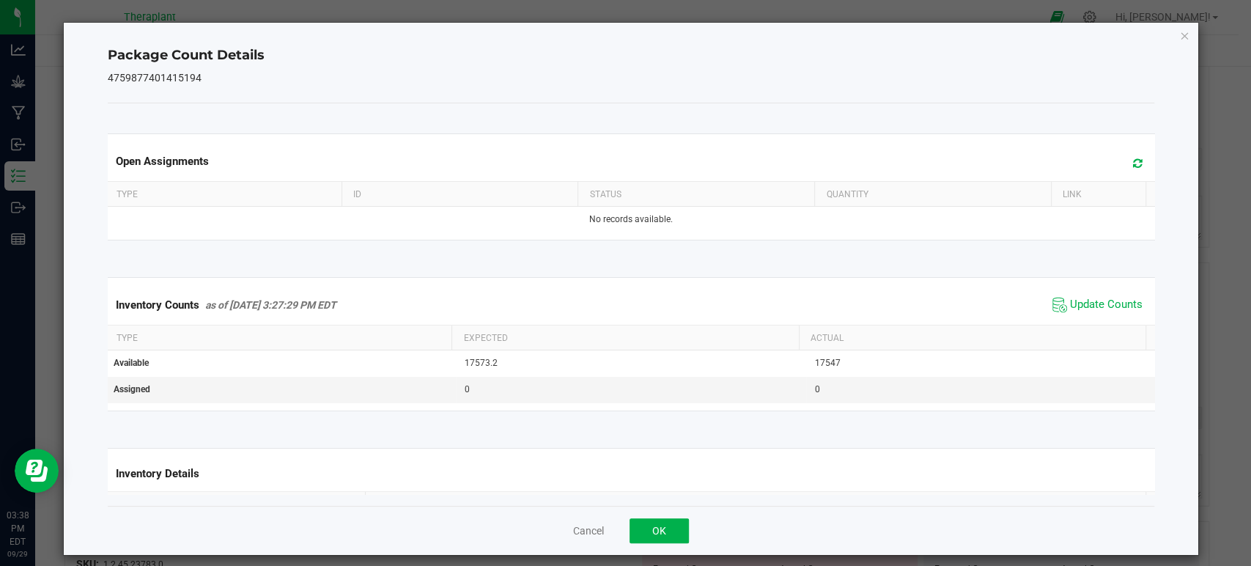
click at [1122, 155] on span at bounding box center [1134, 163] width 24 height 21
click at [1080, 309] on span "Update Counts" at bounding box center [1106, 304] width 73 height 15
click at [1179, 35] on icon "Close" at bounding box center [1184, 35] width 10 height 18
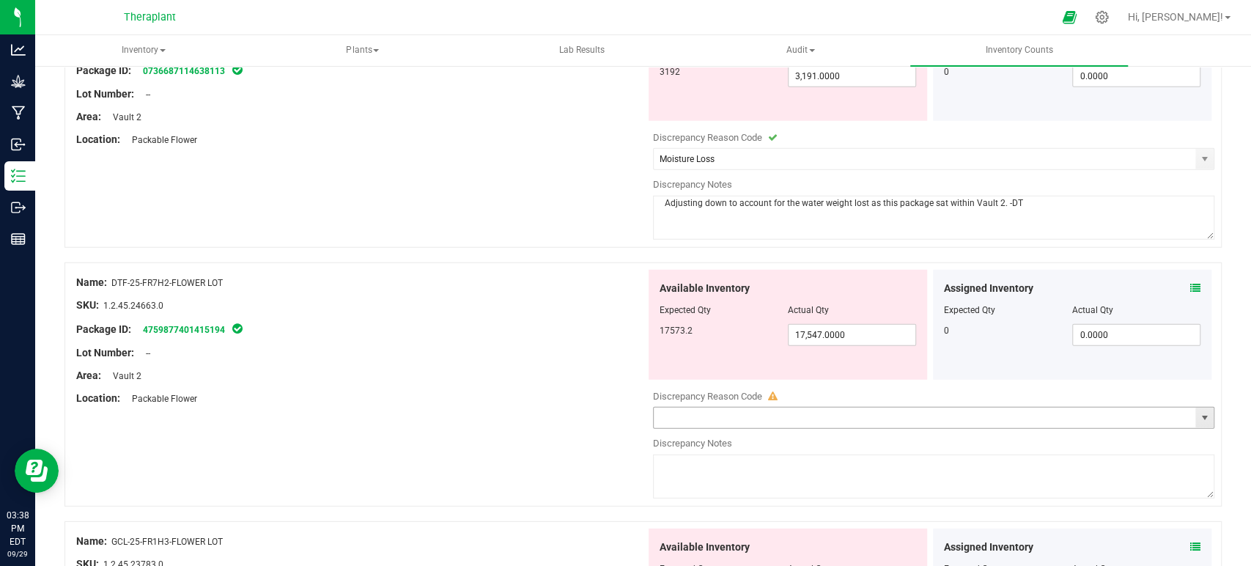
click at [1198, 412] on span "select" at bounding box center [1204, 418] width 12 height 12
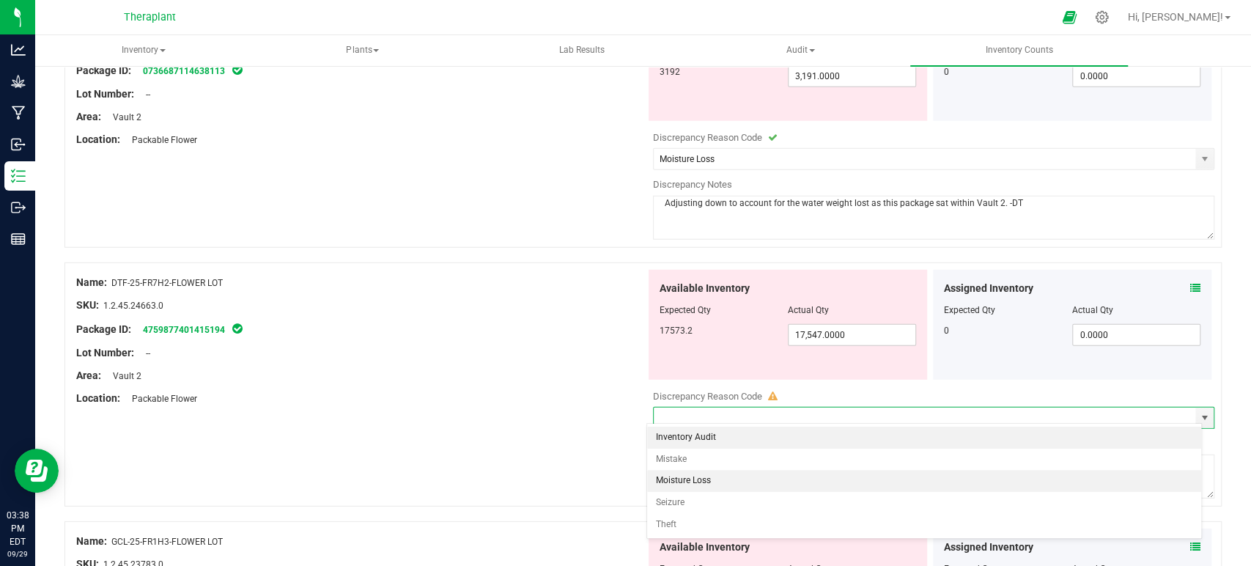
click at [670, 474] on li "Moisture Loss" at bounding box center [924, 481] width 554 height 22
type input "Moisture Loss"
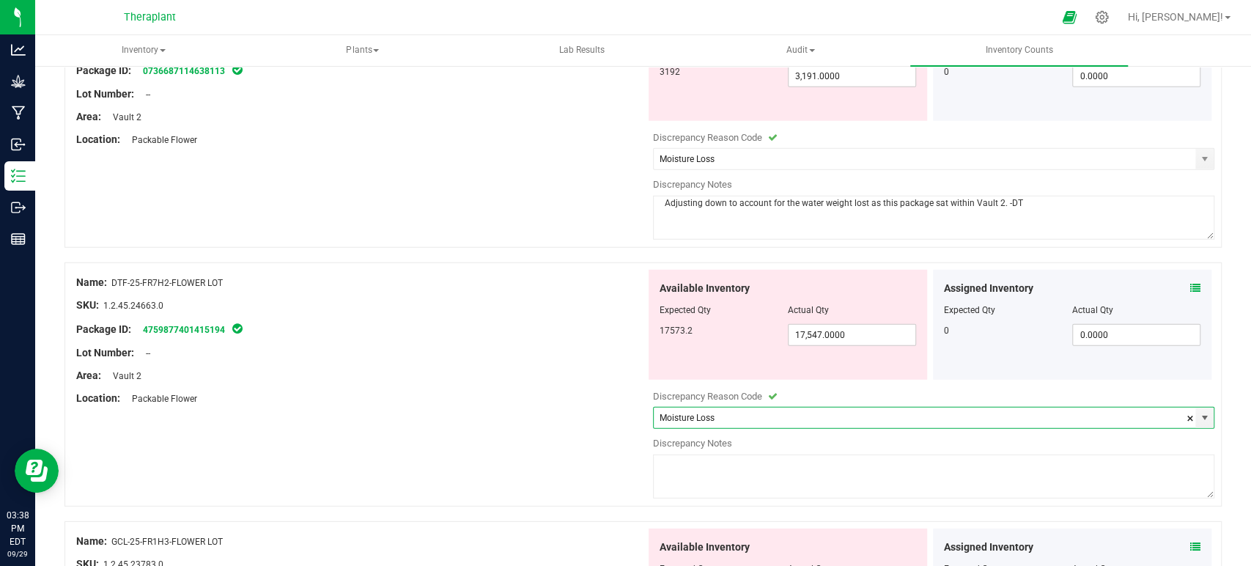
click at [676, 472] on textarea at bounding box center [934, 476] width 562 height 44
paste textarea "Adjusting down to account for the water weight lost as this package sat within …"
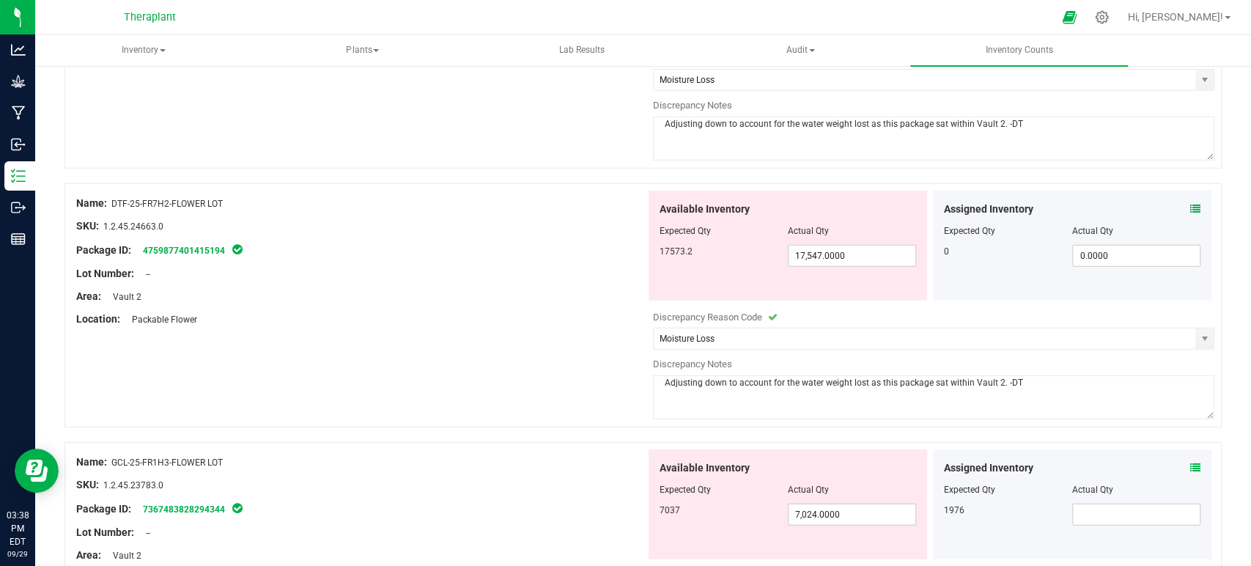
scroll to position [3012, 0]
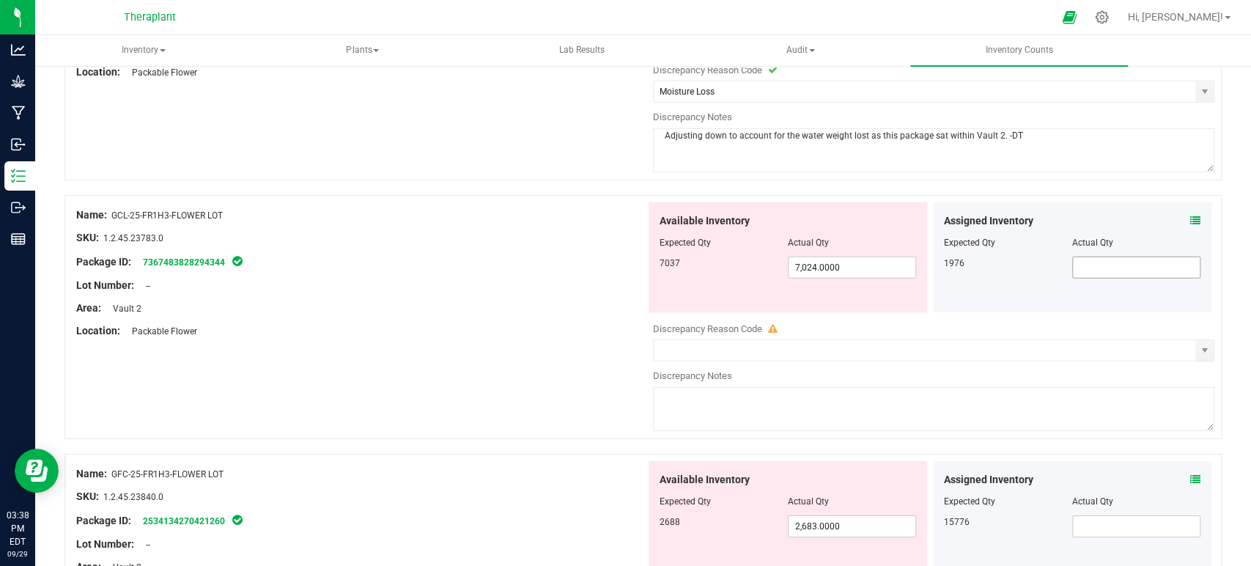
type textarea "Adjusting down to account for the water weight lost as this package sat within …"
click at [1125, 259] on span at bounding box center [1136, 267] width 128 height 22
type input "1976"
click at [1177, 213] on div "Assigned Inventory" at bounding box center [1072, 220] width 256 height 15
type input "1,976.0000"
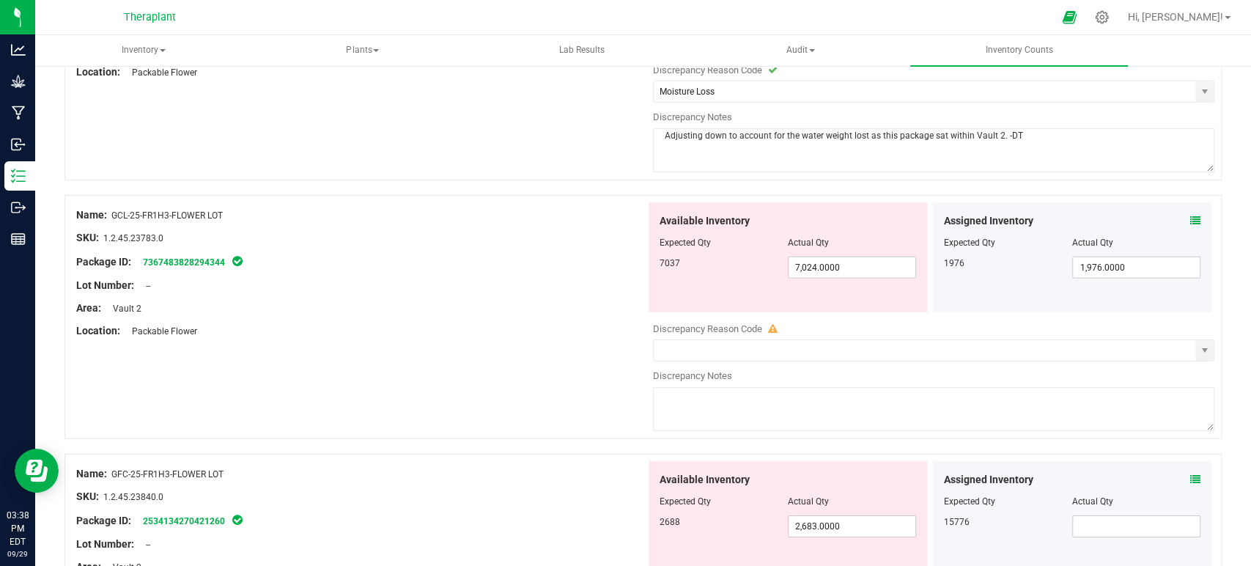
click at [1190, 215] on icon at bounding box center [1195, 220] width 10 height 10
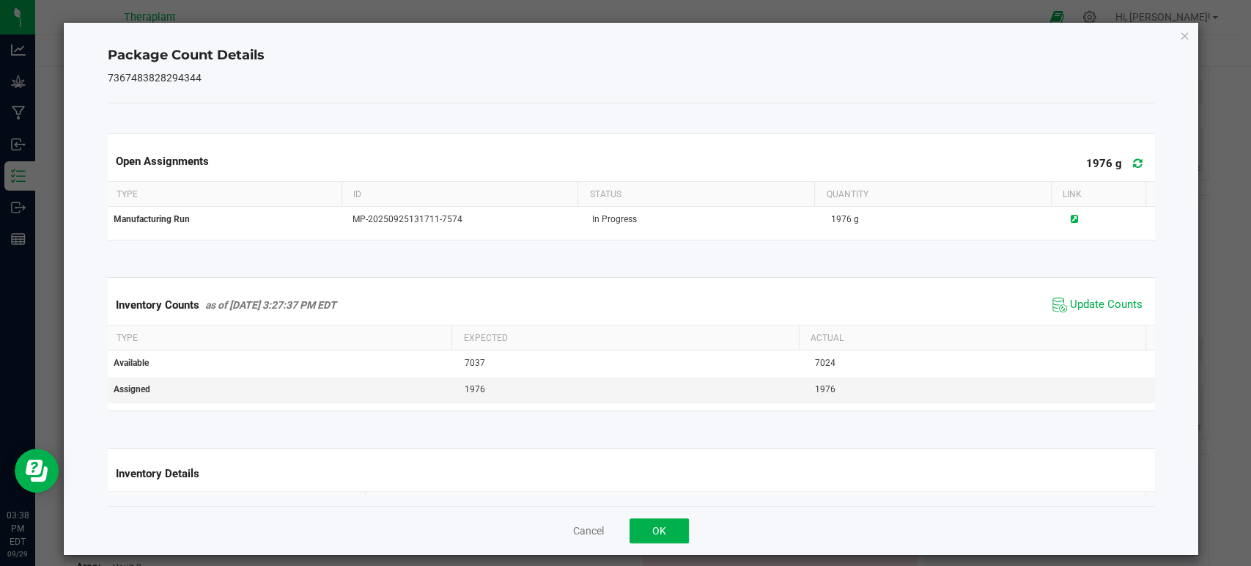
click at [1133, 163] on icon at bounding box center [1138, 163] width 10 height 11
click at [1070, 297] on span "Update Counts" at bounding box center [1106, 304] width 73 height 15
click at [1179, 32] on icon "Close" at bounding box center [1184, 35] width 10 height 18
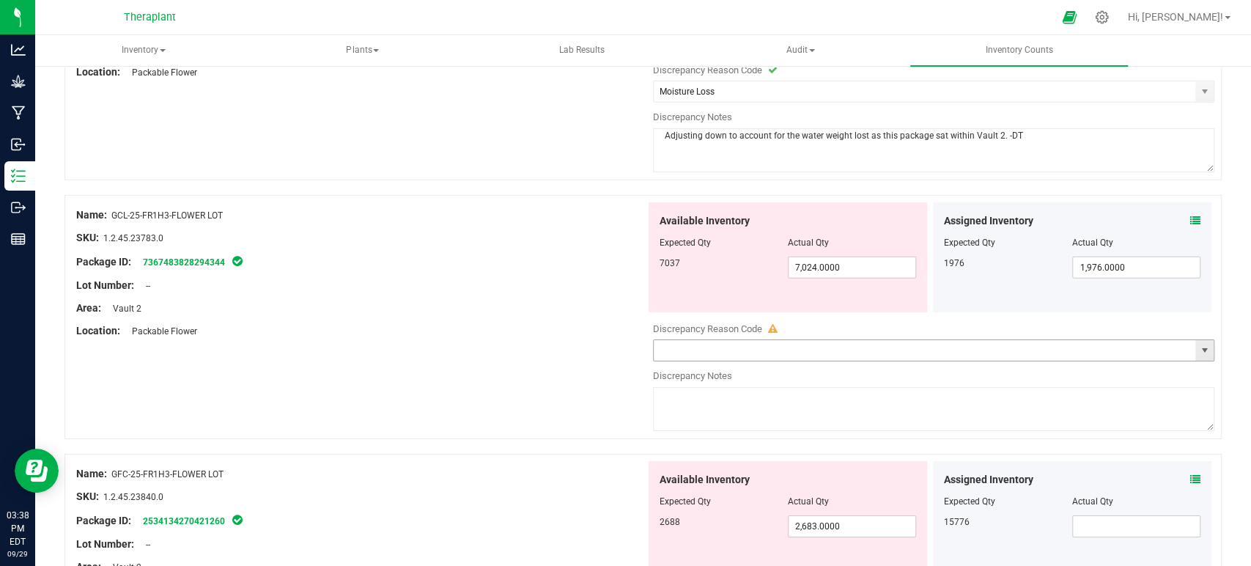
click at [1198, 344] on span "select" at bounding box center [1204, 350] width 12 height 12
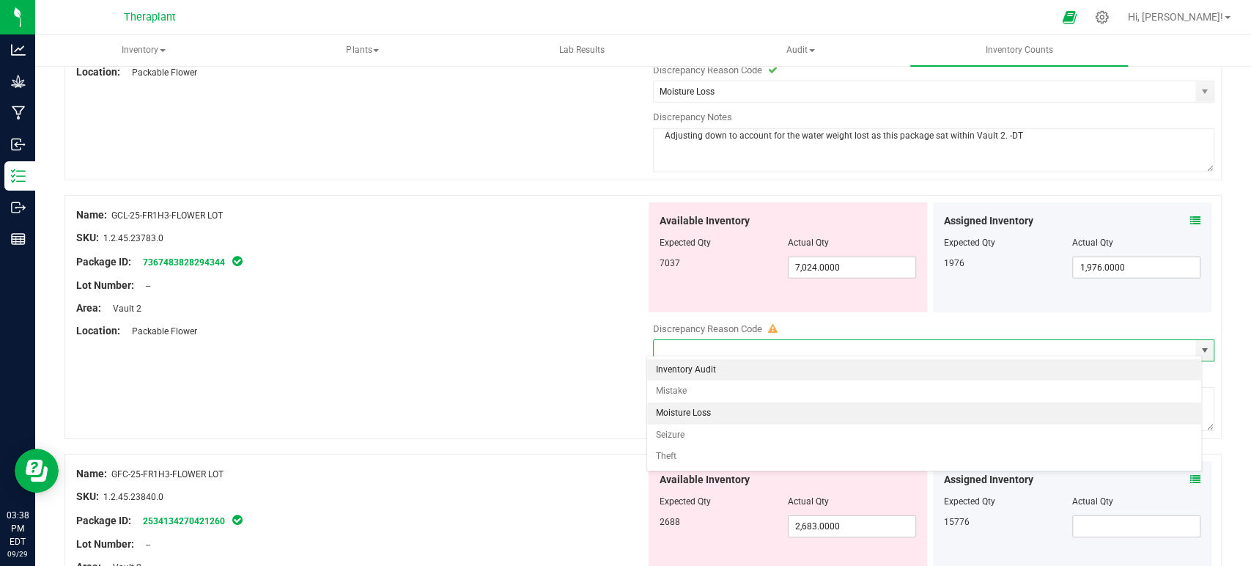
click at [736, 418] on li "Moisture Loss" at bounding box center [924, 413] width 554 height 22
type input "Moisture Loss"
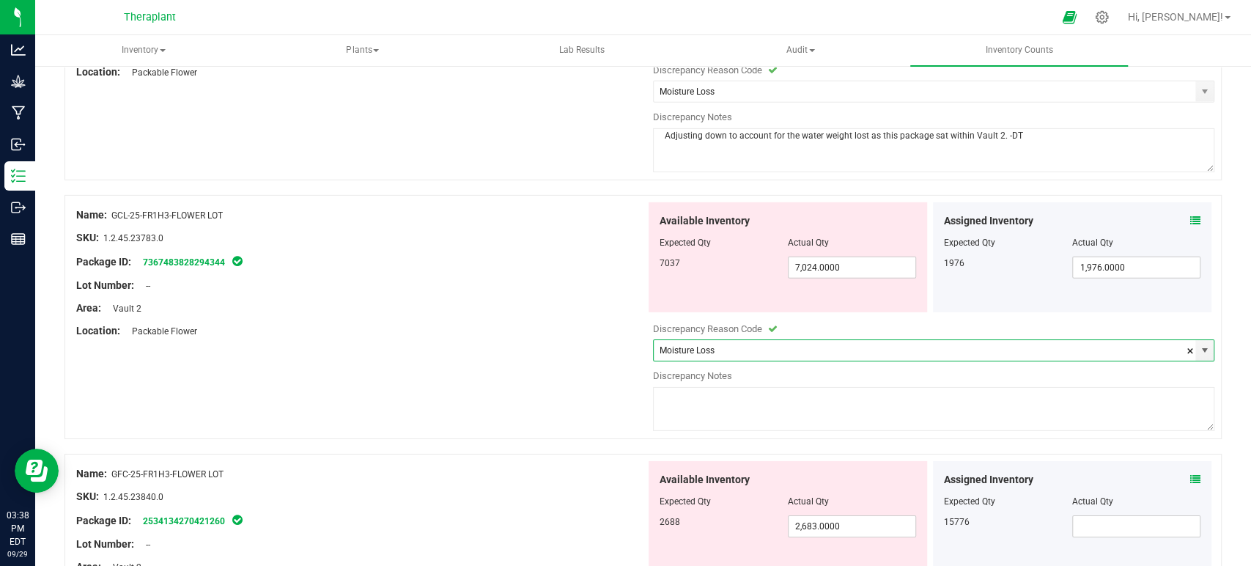
click at [727, 403] on textarea at bounding box center [934, 409] width 562 height 44
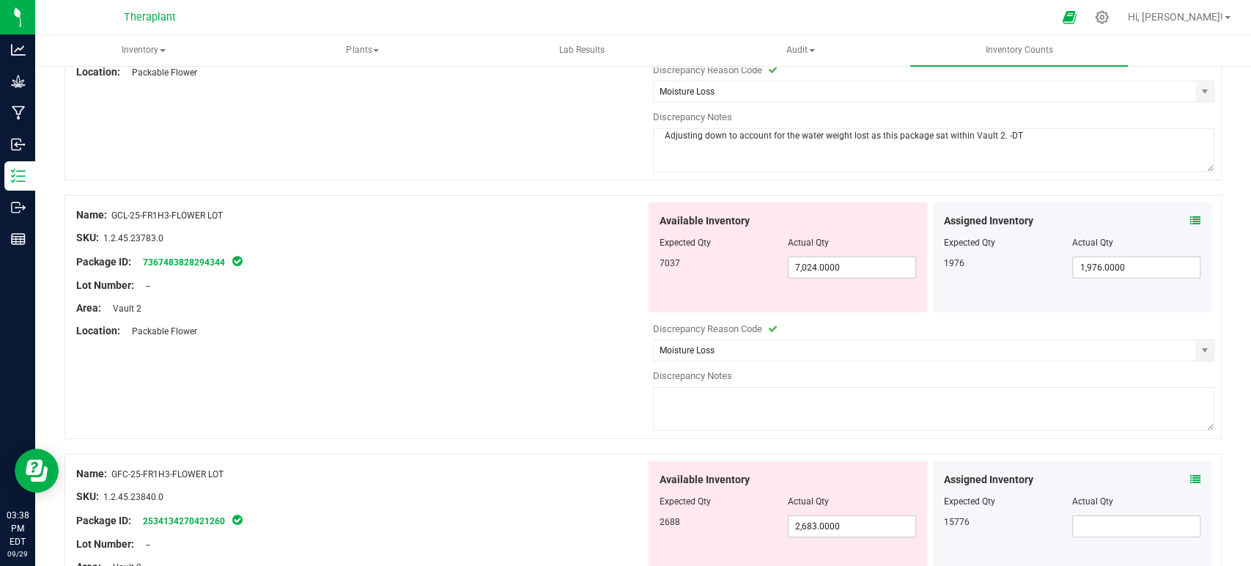
paste textarea "Adjusting down to account for the water weight lost as this package sat within …"
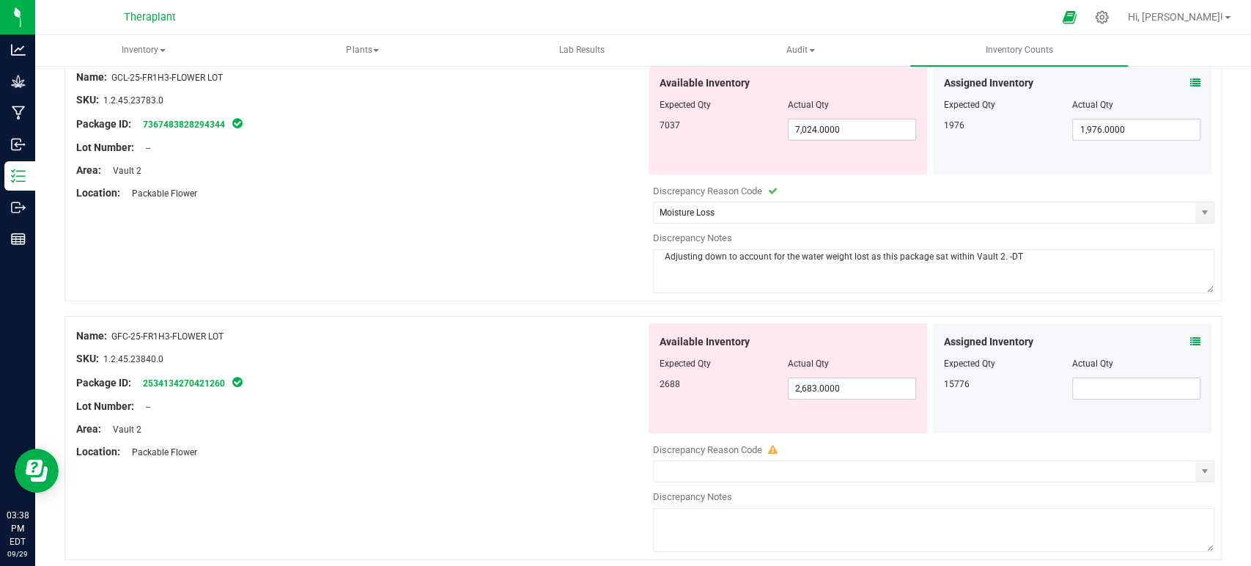
scroll to position [3256, 0]
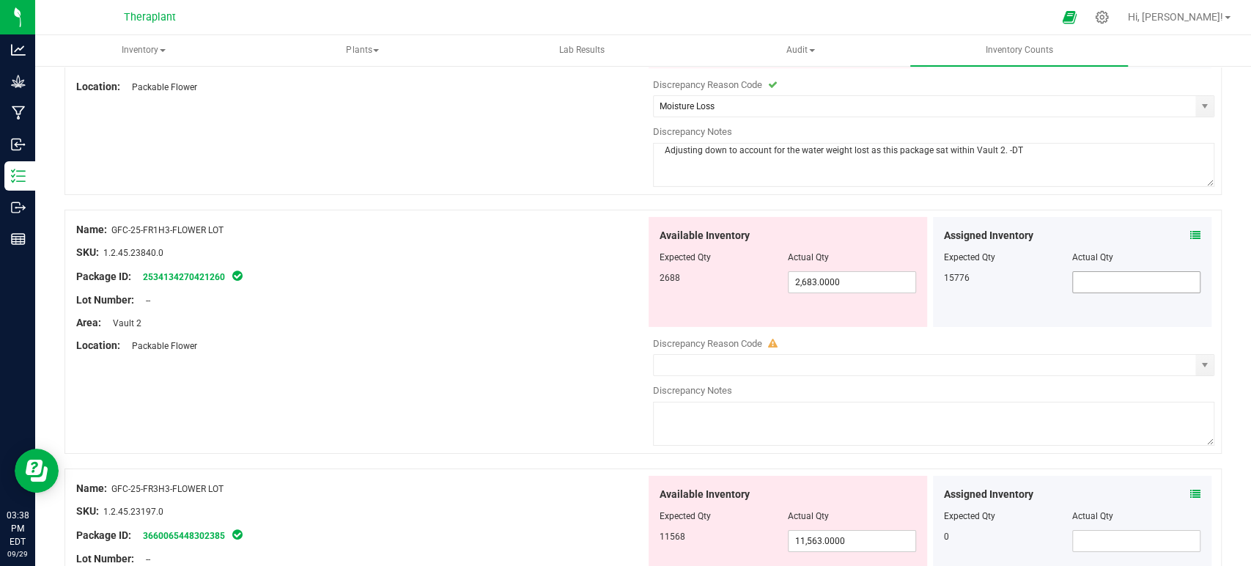
type textarea "Adjusting down to account for the water weight lost as this package sat within …"
click at [1073, 272] on input "text" at bounding box center [1136, 282] width 127 height 21
type input "15776"
click at [1196, 224] on div "Assigned Inventory Expected Qty Actual Qty 15776 15776" at bounding box center [1072, 272] width 278 height 110
type input "15,776.0000"
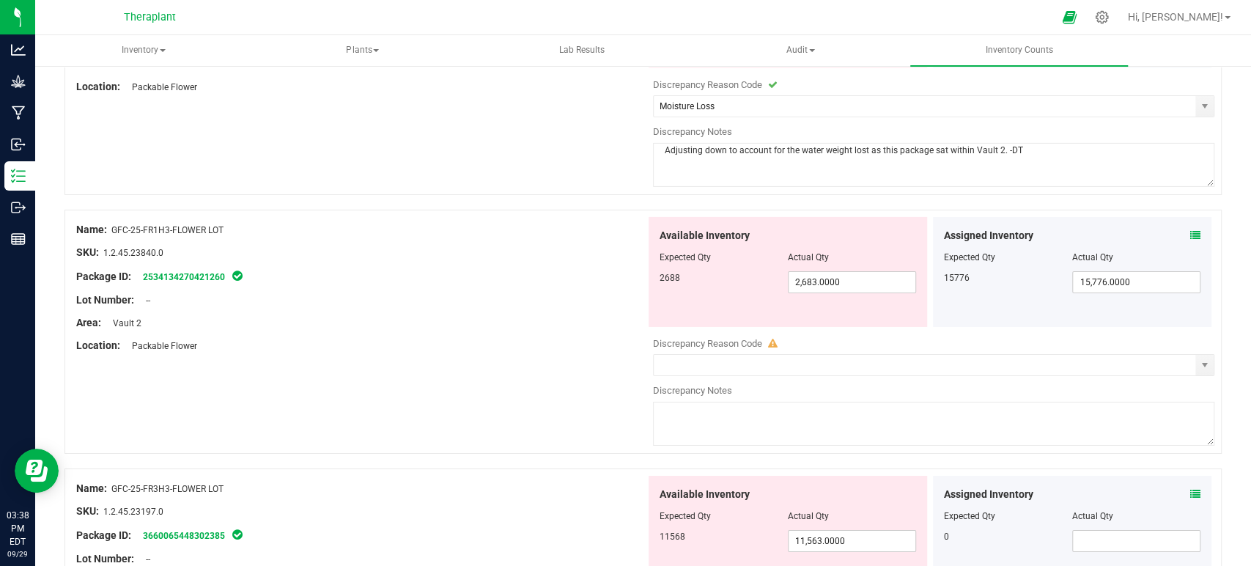
click at [1190, 230] on icon at bounding box center [1195, 235] width 10 height 10
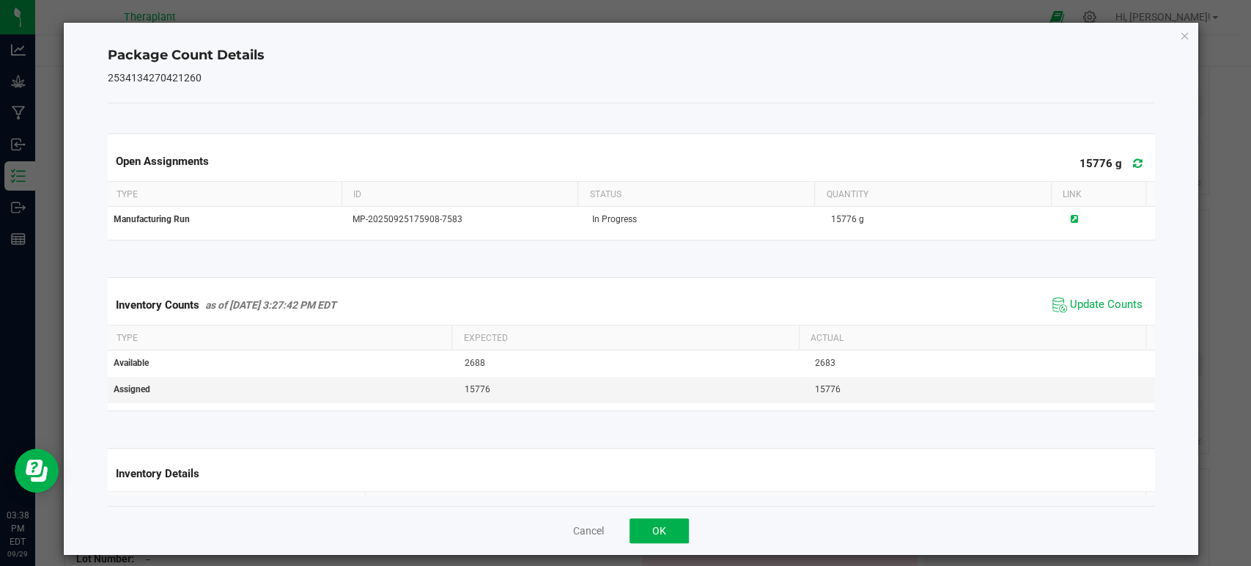
click at [1114, 148] on div "Open Assignments 15776 g" at bounding box center [631, 161] width 1052 height 40
click at [1133, 160] on icon at bounding box center [1138, 163] width 10 height 11
click at [1070, 308] on span "Update Counts" at bounding box center [1106, 304] width 73 height 15
click at [1179, 43] on icon "Close" at bounding box center [1184, 35] width 10 height 18
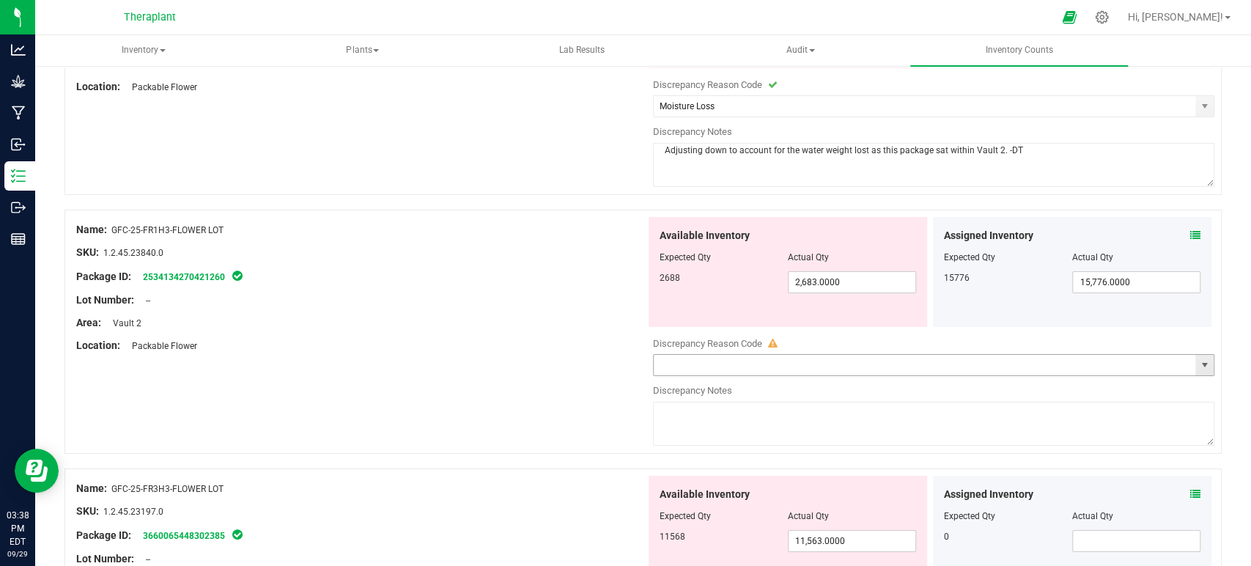
click at [1198, 359] on span "select" at bounding box center [1204, 365] width 12 height 12
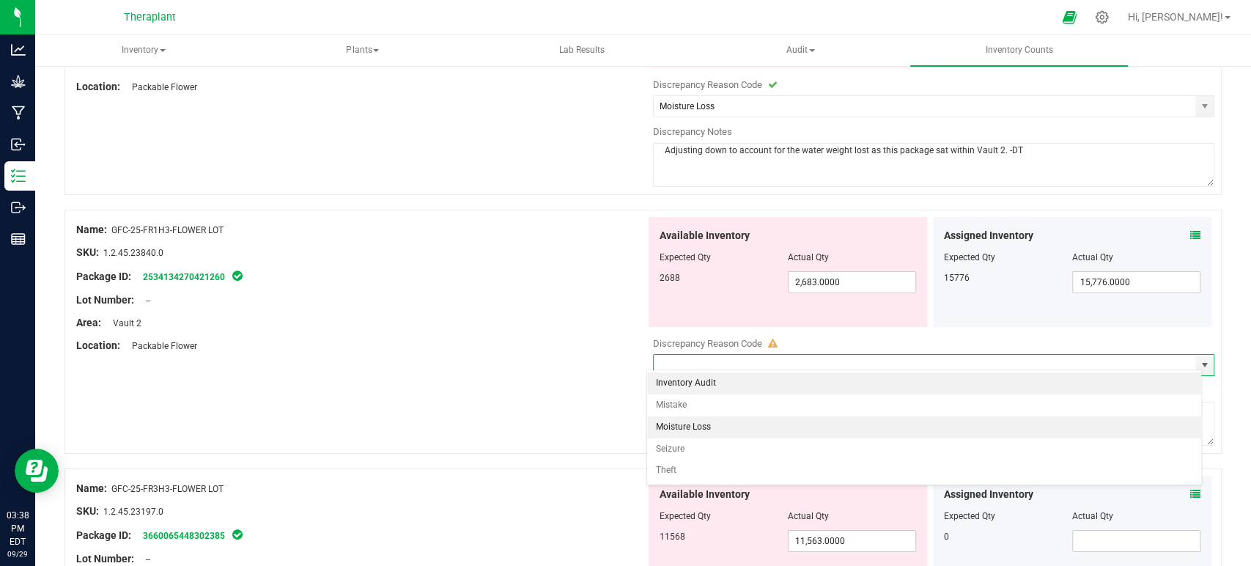
click at [721, 430] on li "Moisture Loss" at bounding box center [924, 427] width 554 height 22
type input "Moisture Loss"
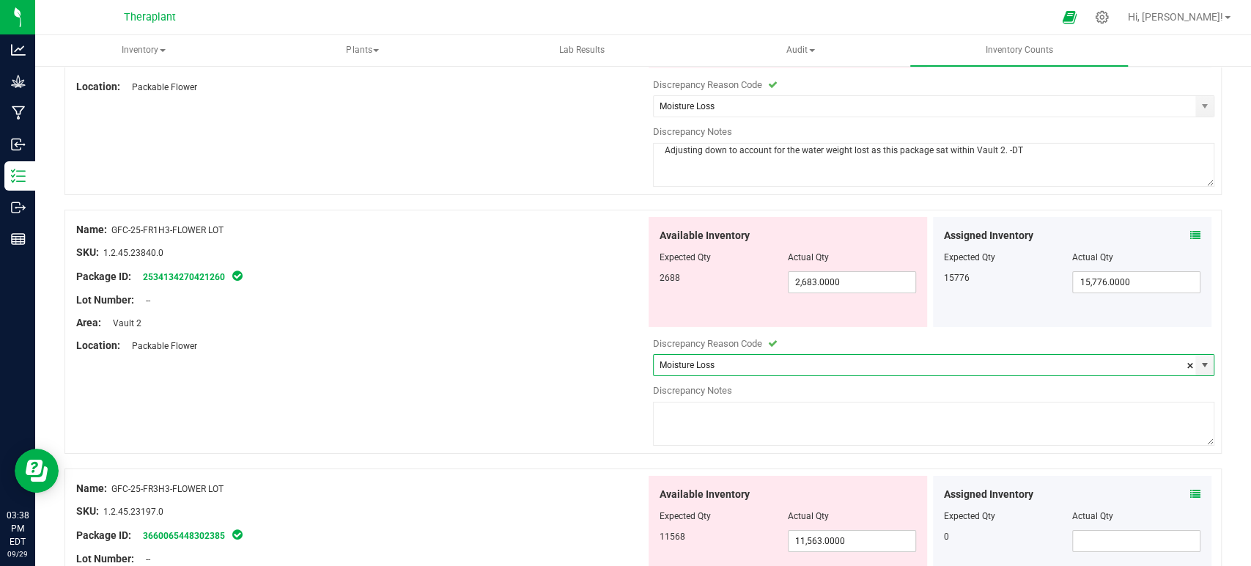
click at [721, 421] on textarea at bounding box center [934, 424] width 562 height 44
paste textarea "Adjusting down to account for the water weight lost as this package sat within …"
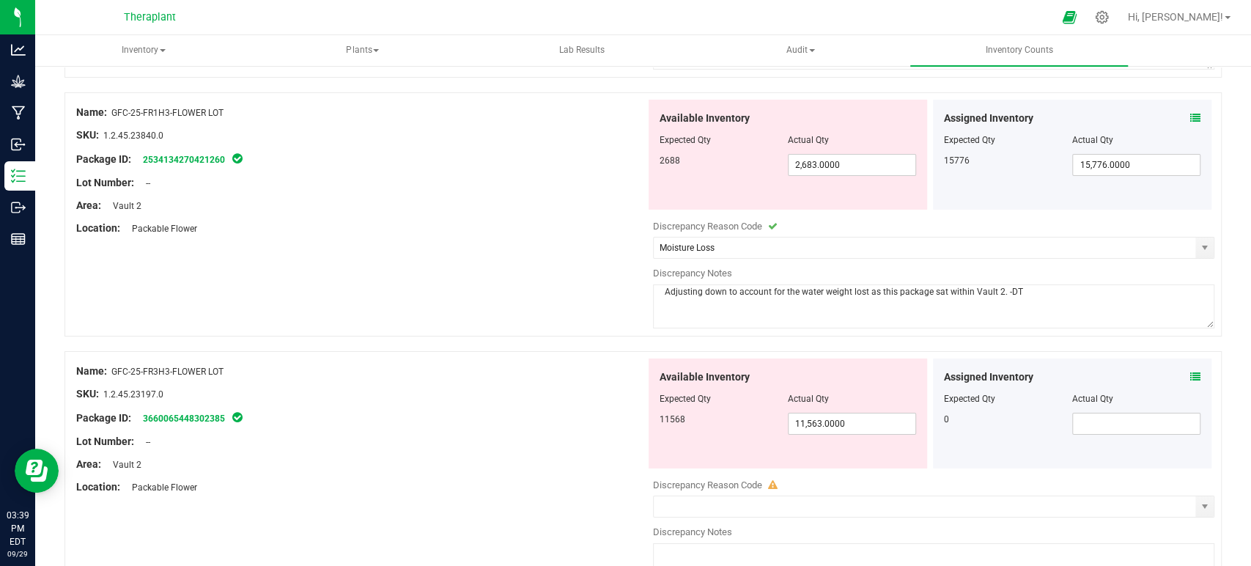
scroll to position [3500, 0]
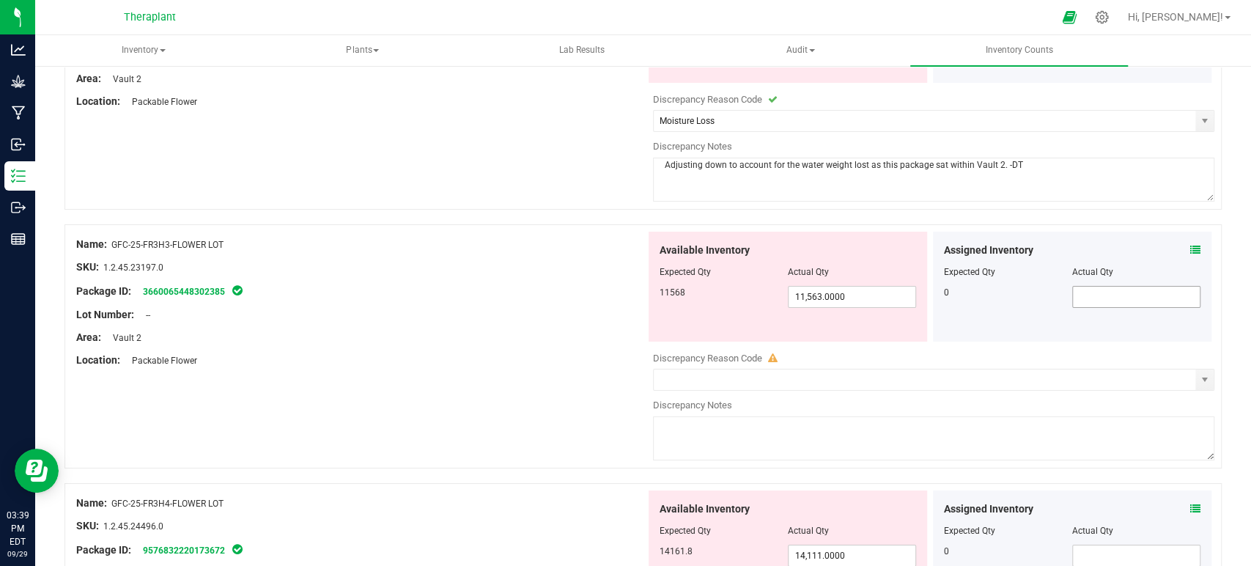
type textarea "Adjusting down to account for the water weight lost as this package sat within …"
click at [1073, 286] on input "text" at bounding box center [1136, 296] width 127 height 21
type input "0"
type input "0.0000"
click at [1190, 245] on icon at bounding box center [1195, 250] width 10 height 10
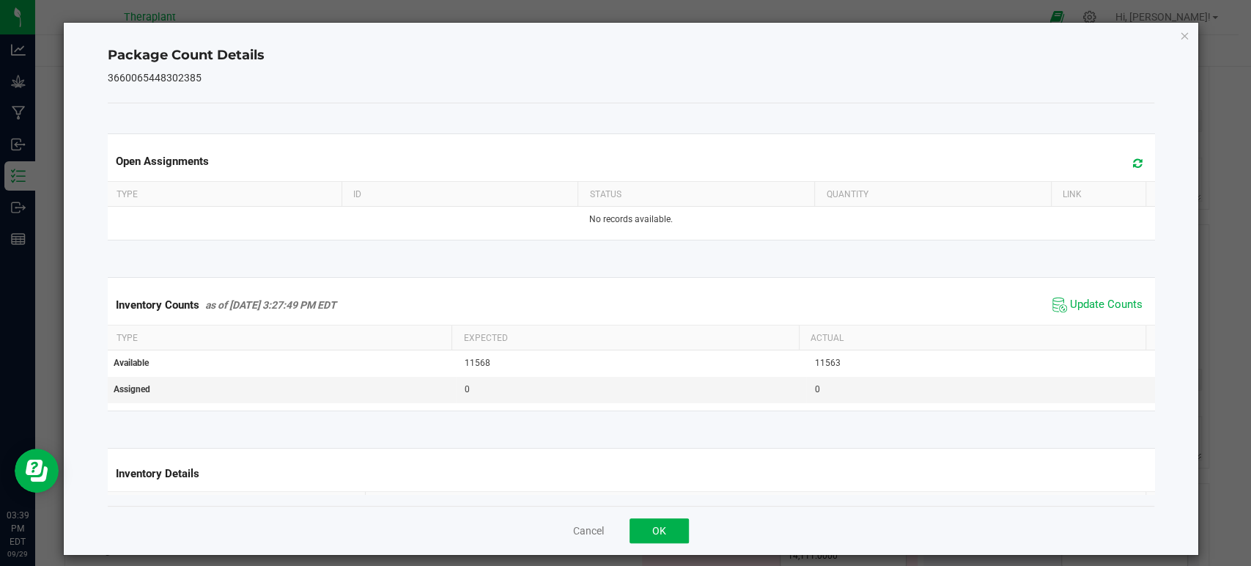
click at [1122, 163] on span at bounding box center [1134, 163] width 24 height 21
click at [1087, 311] on span "Update Counts" at bounding box center [1106, 304] width 73 height 15
click at [1179, 34] on icon "Close" at bounding box center [1184, 35] width 10 height 18
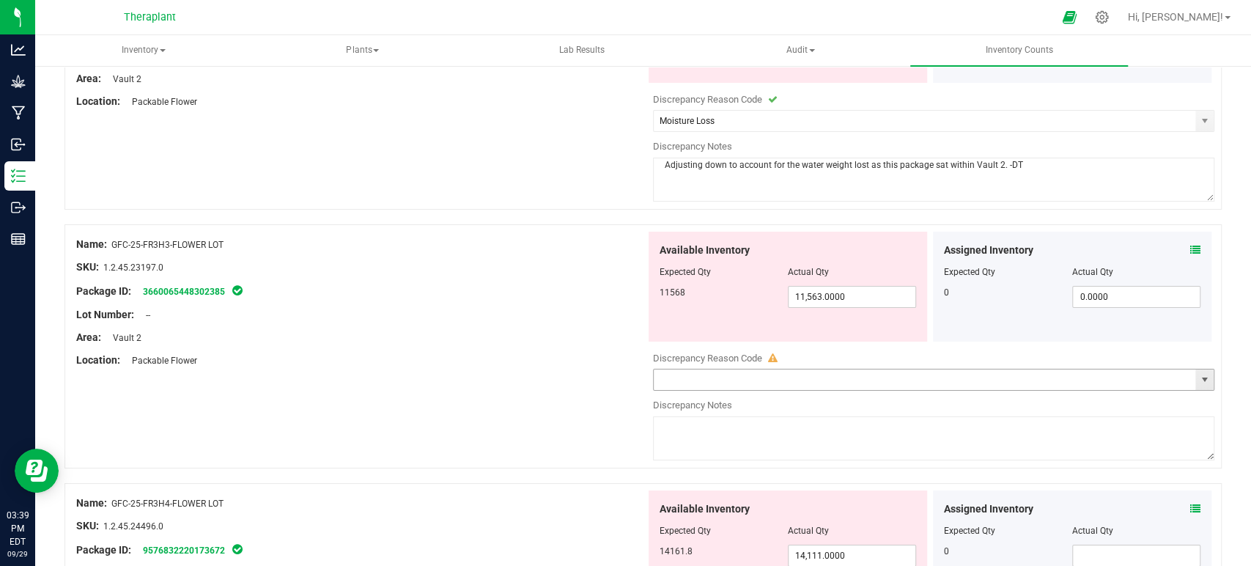
click at [1198, 374] on span "select" at bounding box center [1204, 380] width 12 height 12
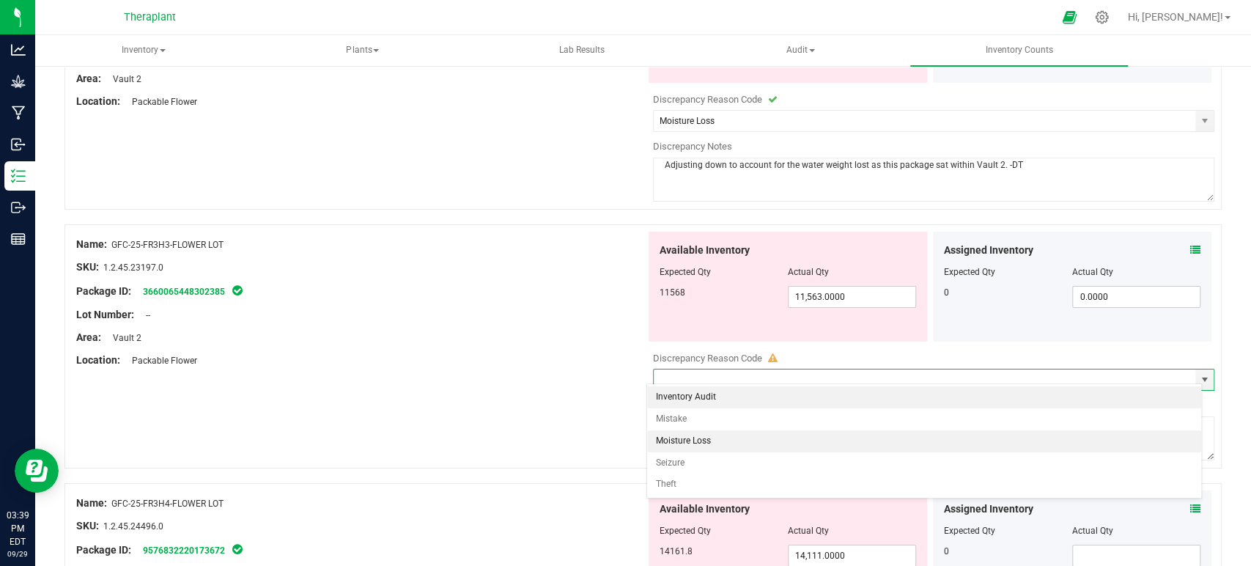
click at [675, 436] on li "Moisture Loss" at bounding box center [924, 441] width 554 height 22
type input "Moisture Loss"
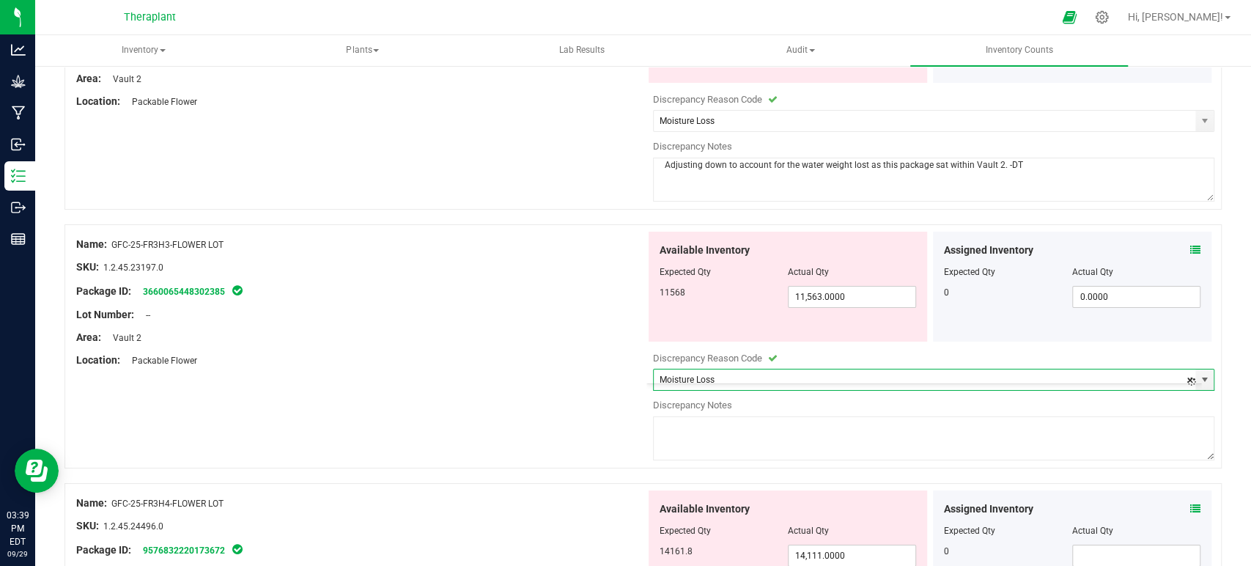
click at [714, 435] on textarea at bounding box center [934, 438] width 562 height 44
paste textarea "Adjusting down to account for the water weight lost as this package sat within …"
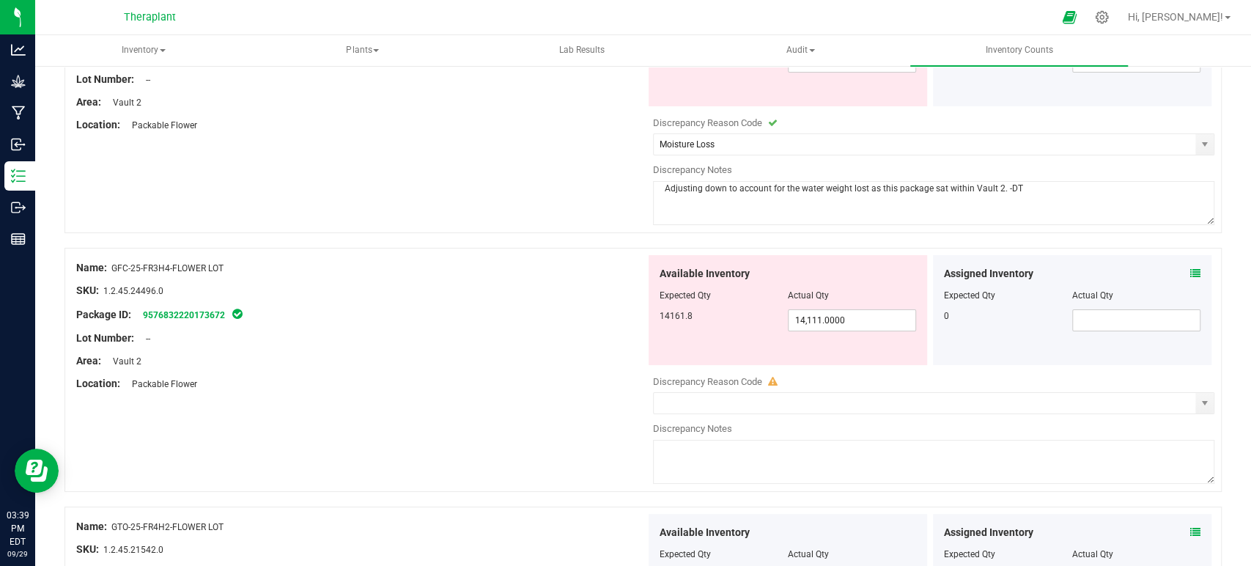
scroll to position [3745, 0]
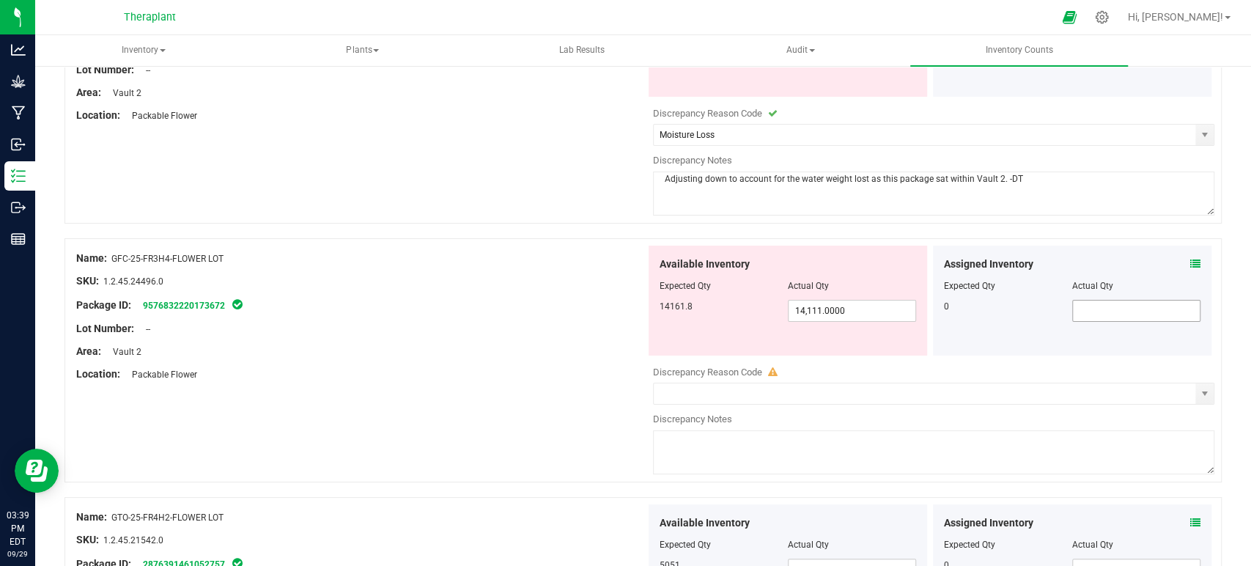
type textarea "Adjusting down to account for the water weight lost as this package sat within …"
click at [1092, 300] on input "text" at bounding box center [1136, 310] width 127 height 21
type input "0"
click at [1190, 259] on icon at bounding box center [1195, 264] width 10 height 10
type input "0.0000"
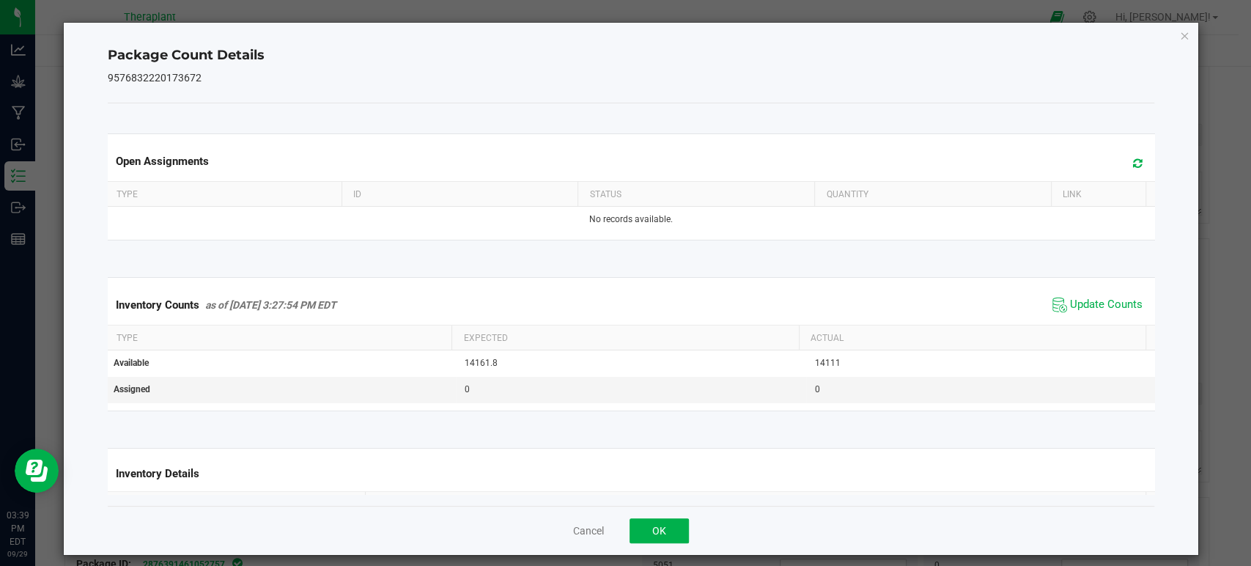
click at [1133, 158] on icon at bounding box center [1138, 163] width 10 height 11
click at [1078, 298] on span "Update Counts" at bounding box center [1106, 304] width 73 height 15
click at [1179, 29] on icon "Close" at bounding box center [1184, 35] width 10 height 18
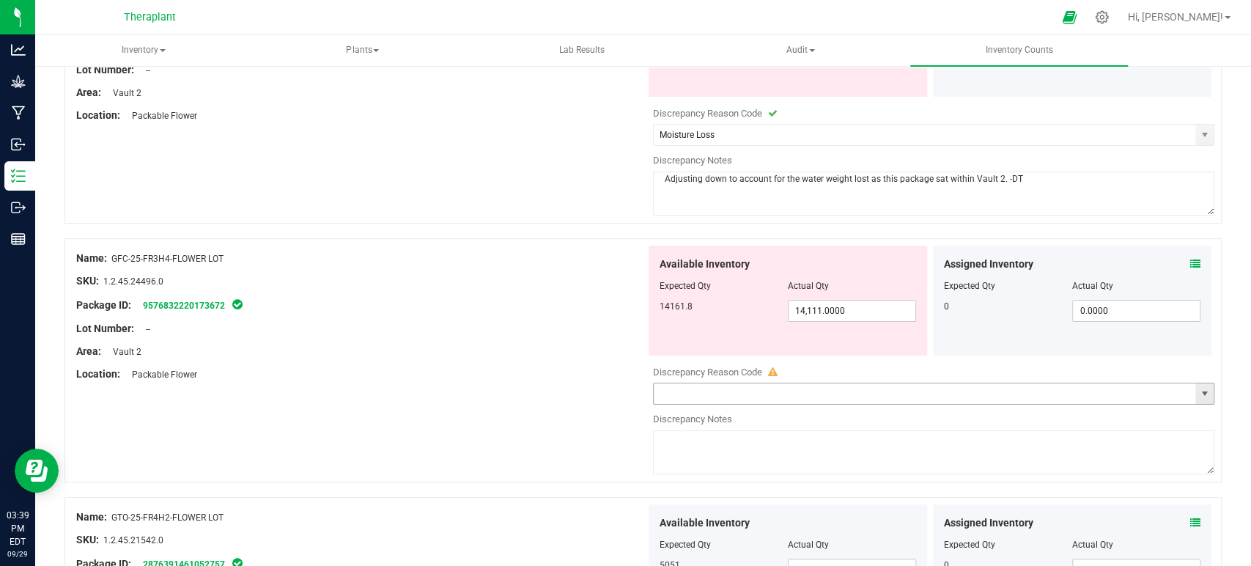
click at [1198, 388] on span "select" at bounding box center [1204, 394] width 12 height 12
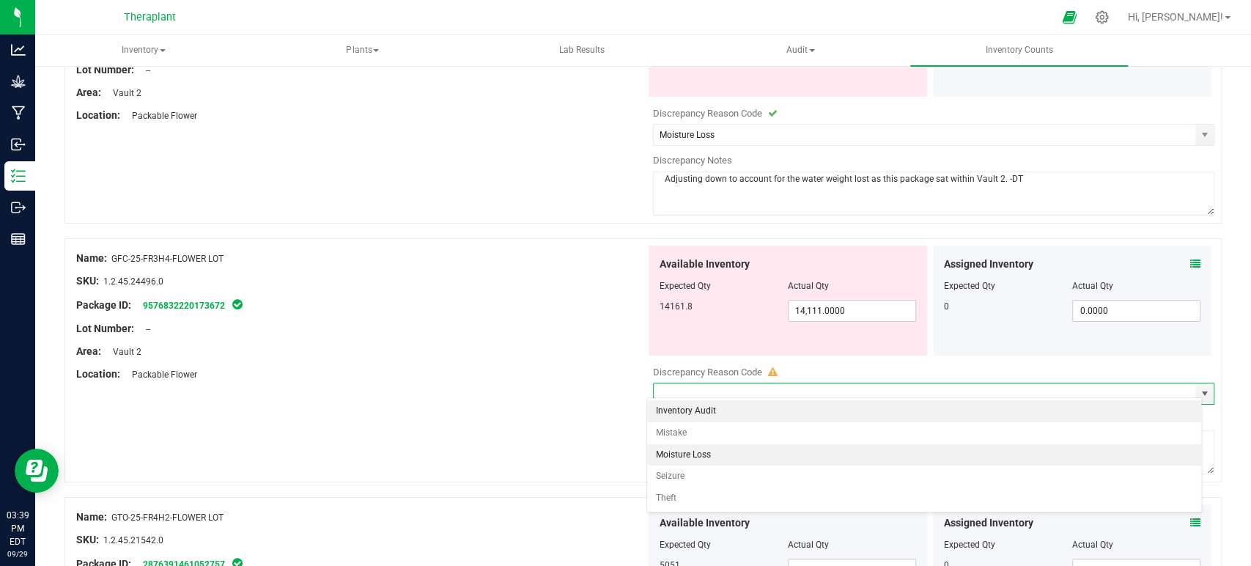
click at [711, 448] on li "Moisture Loss" at bounding box center [924, 455] width 554 height 22
type input "Moisture Loss"
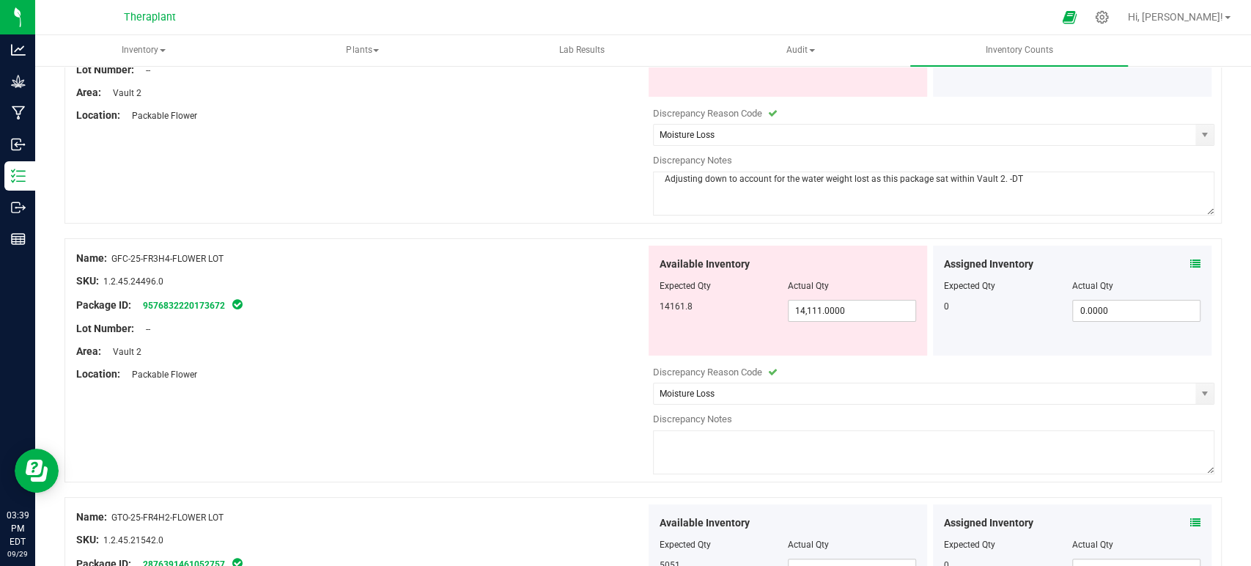
click at [712, 443] on textarea at bounding box center [934, 452] width 562 height 44
paste textarea "Adjusting down to account for the water weight lost as this package sat within …"
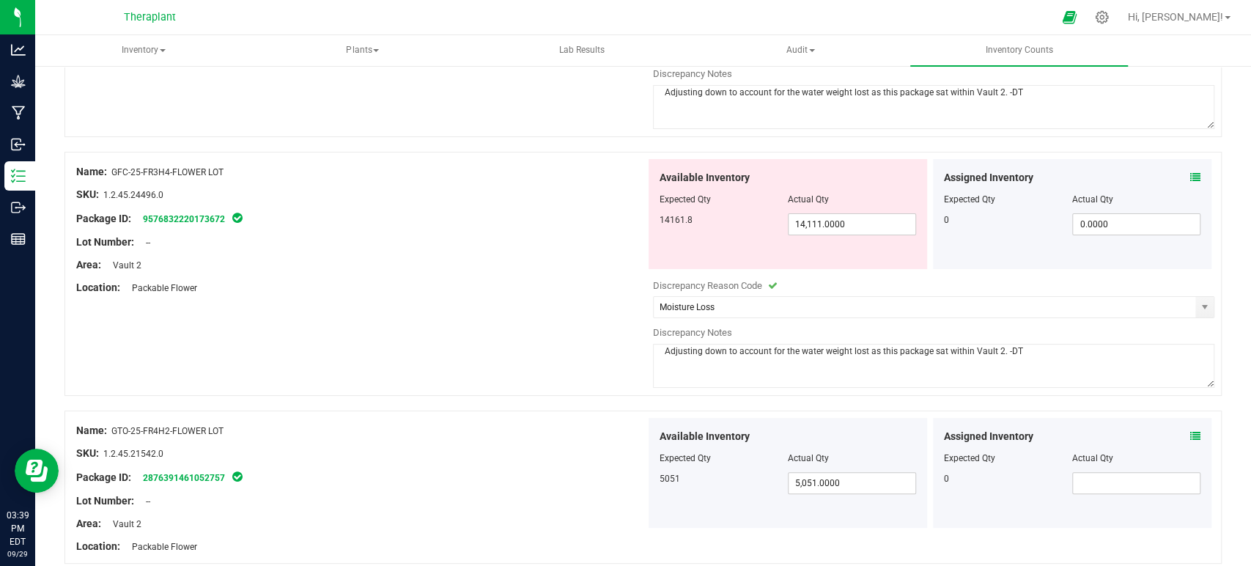
scroll to position [3907, 0]
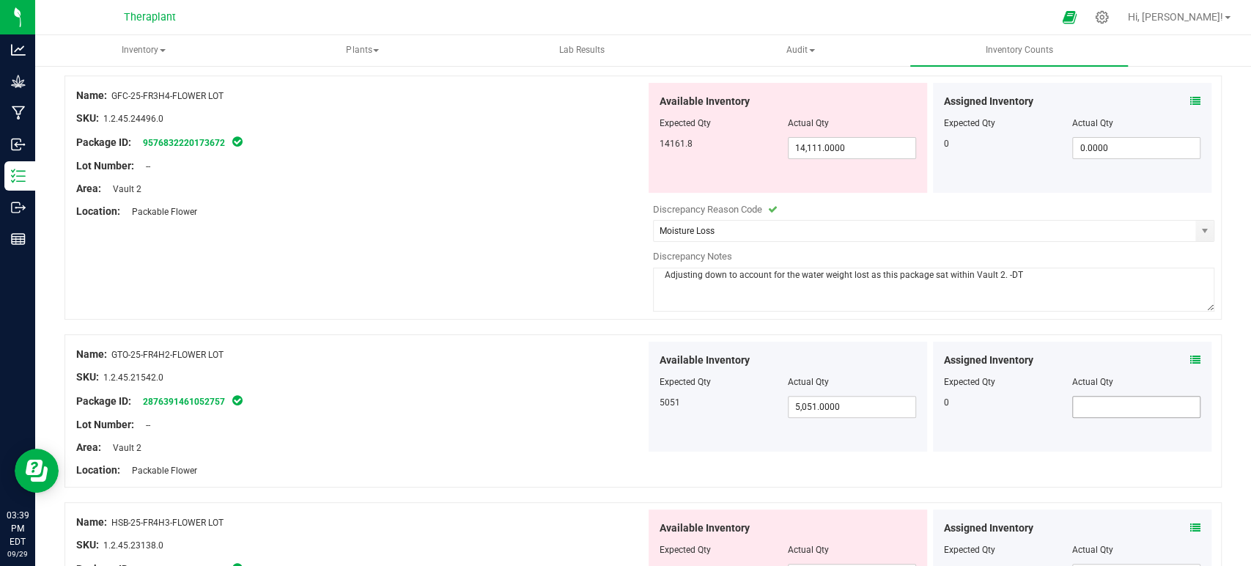
type textarea "Adjusting down to account for the water weight lost as this package sat within …"
click at [1151, 405] on input "text" at bounding box center [1136, 406] width 127 height 21
type input "0"
click at [1190, 355] on icon at bounding box center [1195, 360] width 10 height 10
type input "0.0000"
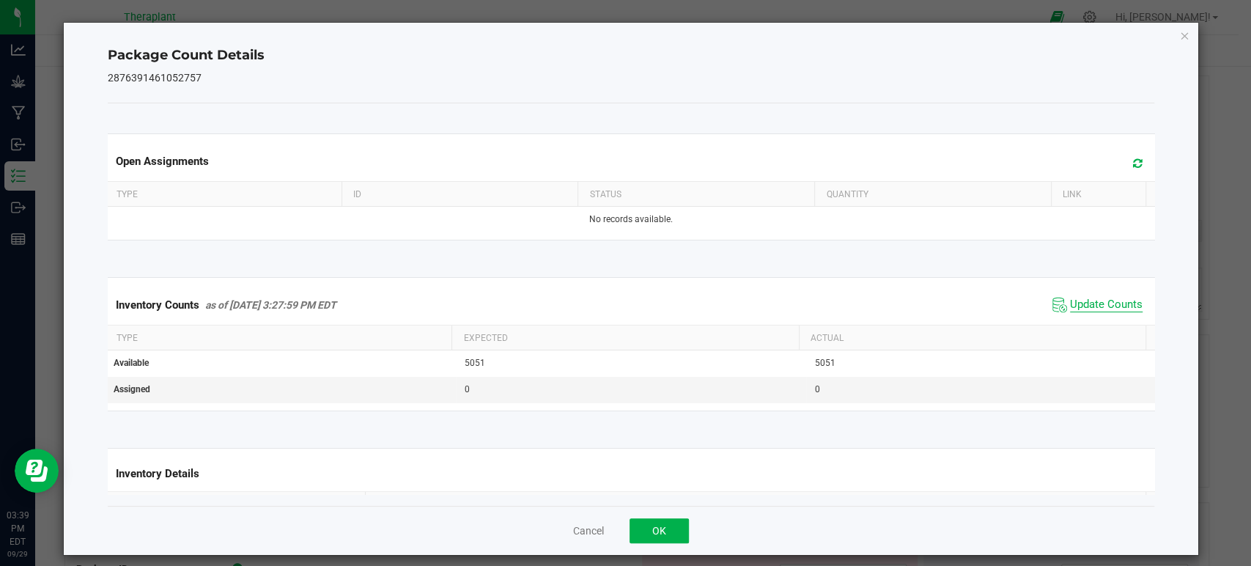
click at [1071, 304] on span "Update Counts" at bounding box center [1106, 304] width 73 height 15
click at [1122, 169] on span at bounding box center [1134, 163] width 24 height 21
click at [1179, 31] on icon "Close" at bounding box center [1184, 35] width 10 height 18
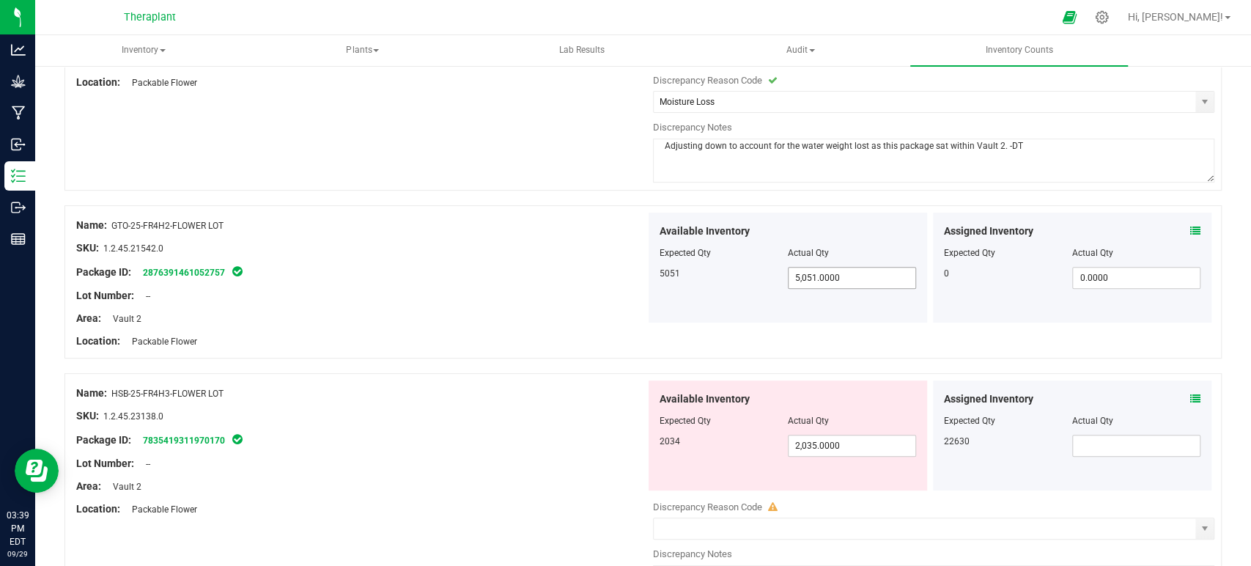
scroll to position [4151, 0]
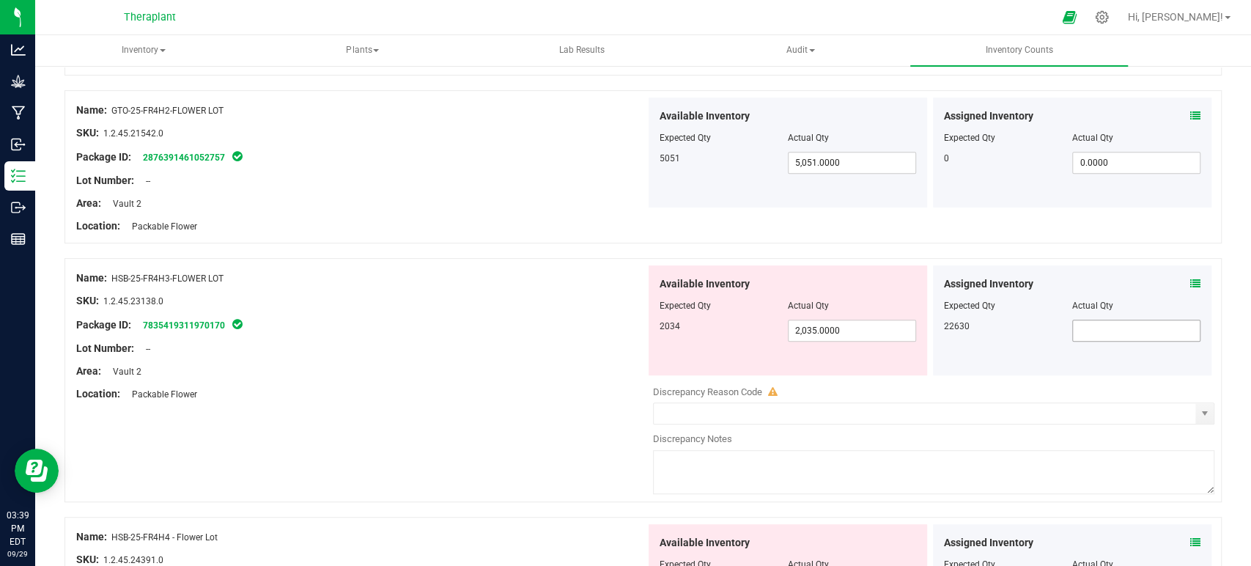
click at [1119, 321] on span at bounding box center [1136, 330] width 128 height 22
type input "22630"
type input "22,630.0000"
click at [1190, 278] on icon at bounding box center [1195, 283] width 10 height 10
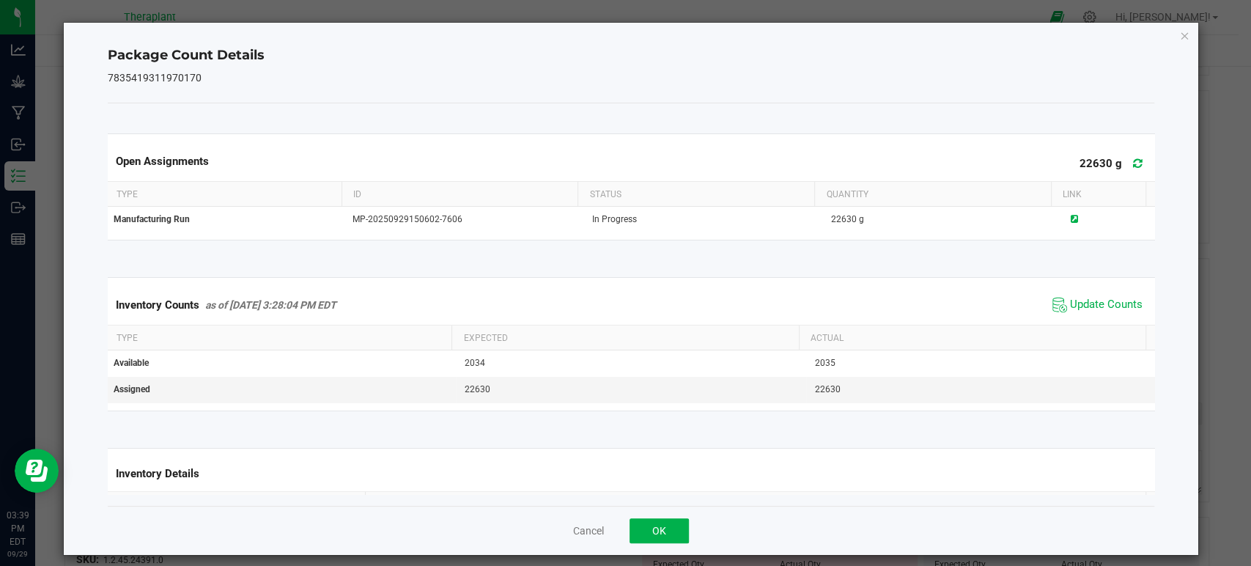
click at [1122, 160] on span at bounding box center [1134, 163] width 24 height 21
click at [1075, 306] on span "Update Counts" at bounding box center [1106, 304] width 73 height 15
click at [1179, 36] on icon "Close" at bounding box center [1184, 35] width 10 height 18
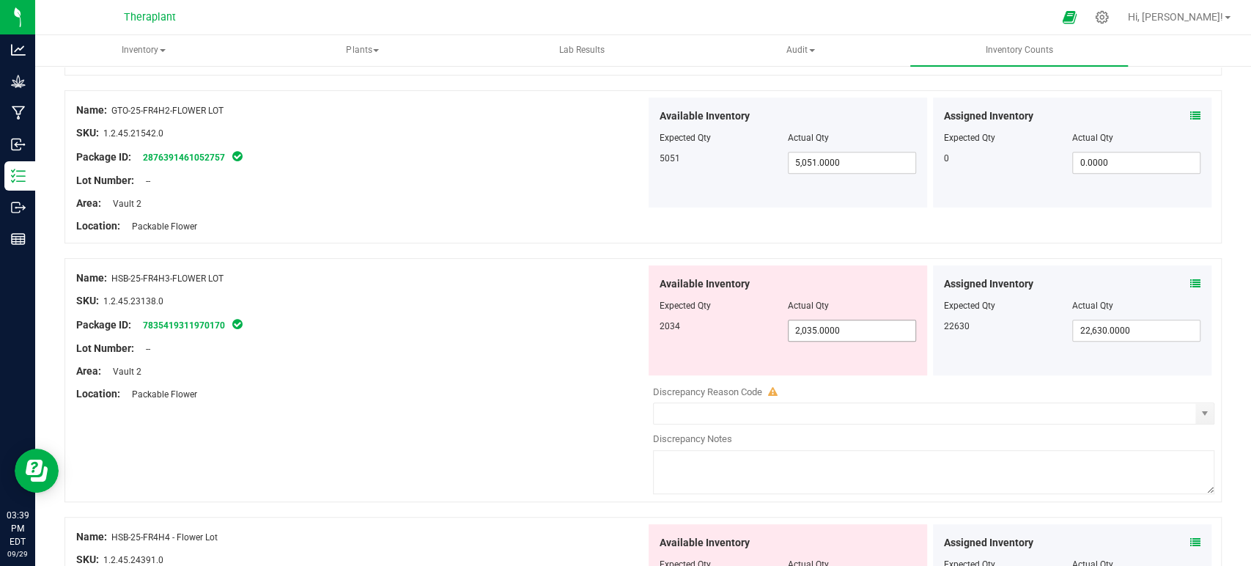
click at [848, 320] on input "2,035.0000" at bounding box center [851, 330] width 127 height 21
type input "2034"
click at [478, 345] on div "Lot Number: --" at bounding box center [360, 348] width 569 height 15
type input "2,034.0000"
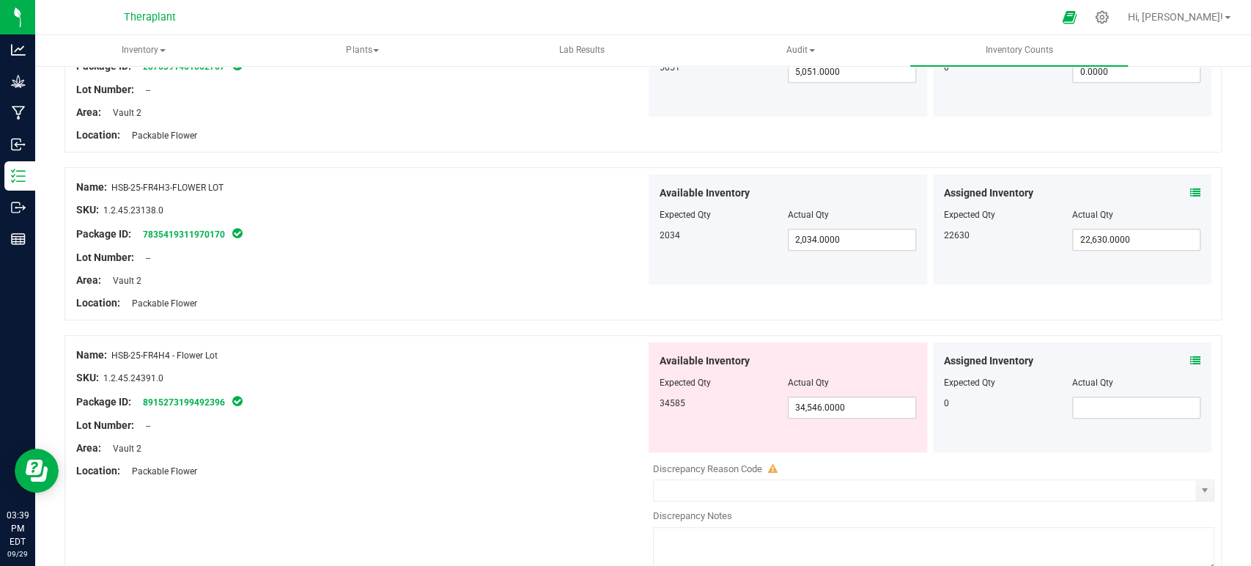
scroll to position [4310, 0]
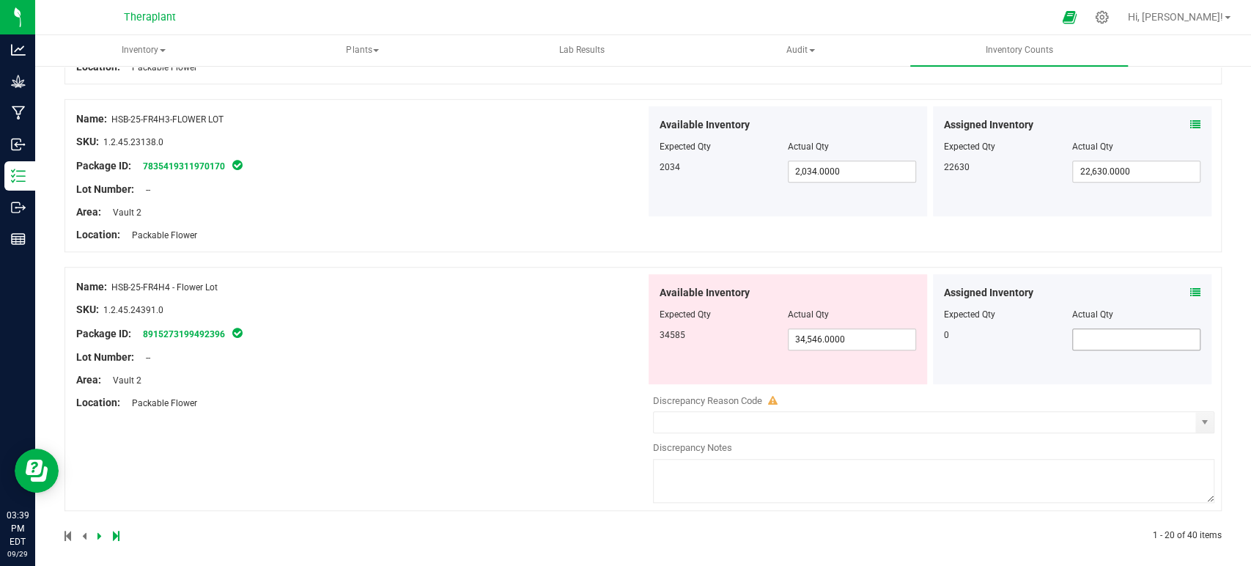
click at [1157, 335] on span at bounding box center [1136, 339] width 128 height 22
type input "0"
click at [1190, 287] on icon at bounding box center [1195, 292] width 10 height 10
type input "0.0000"
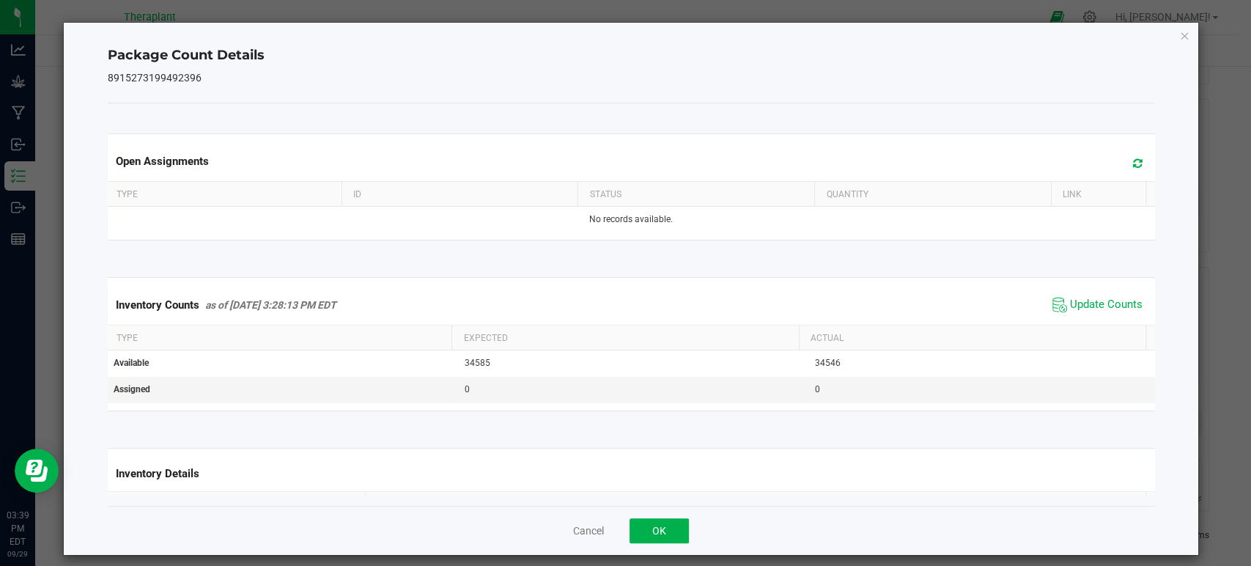
click at [1133, 160] on icon at bounding box center [1138, 163] width 10 height 11
click at [1072, 312] on span "Update Counts" at bounding box center [1096, 305] width 97 height 22
click at [1179, 37] on icon "Close" at bounding box center [1184, 35] width 10 height 18
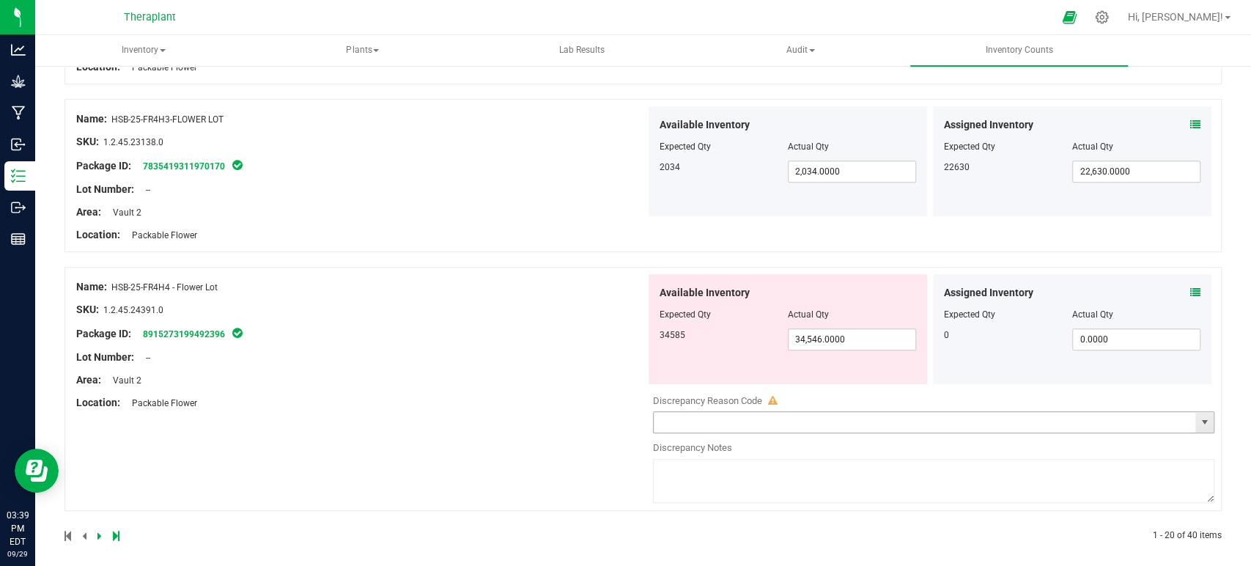
click at [1195, 412] on span "select" at bounding box center [1204, 422] width 18 height 21
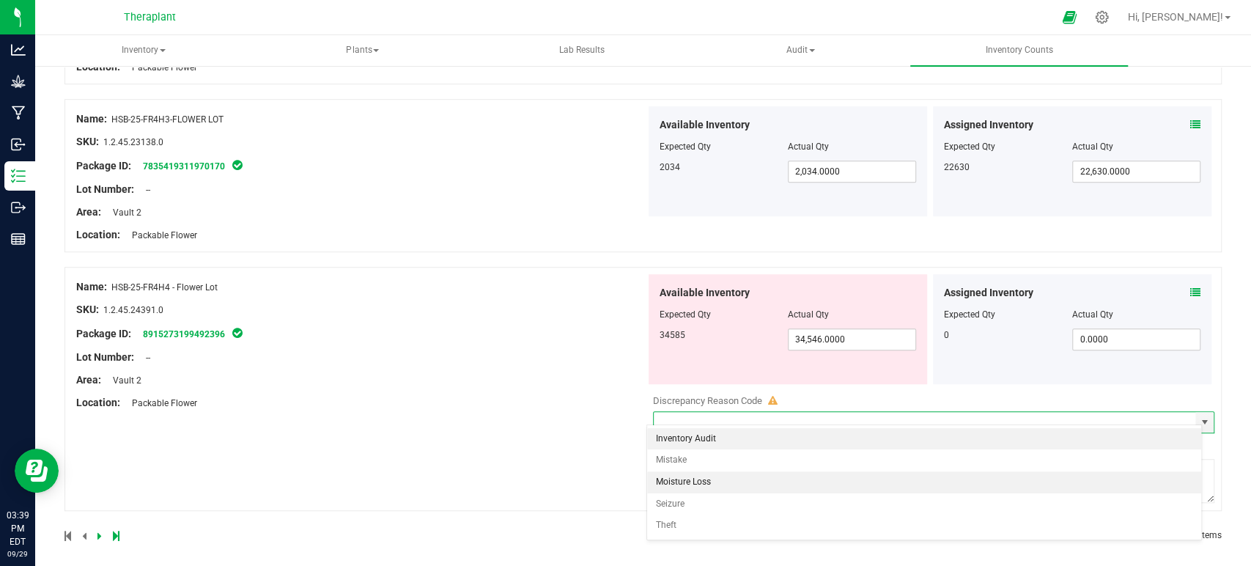
click at [692, 476] on li "Moisture Loss" at bounding box center [924, 482] width 554 height 22
type input "Moisture Loss"
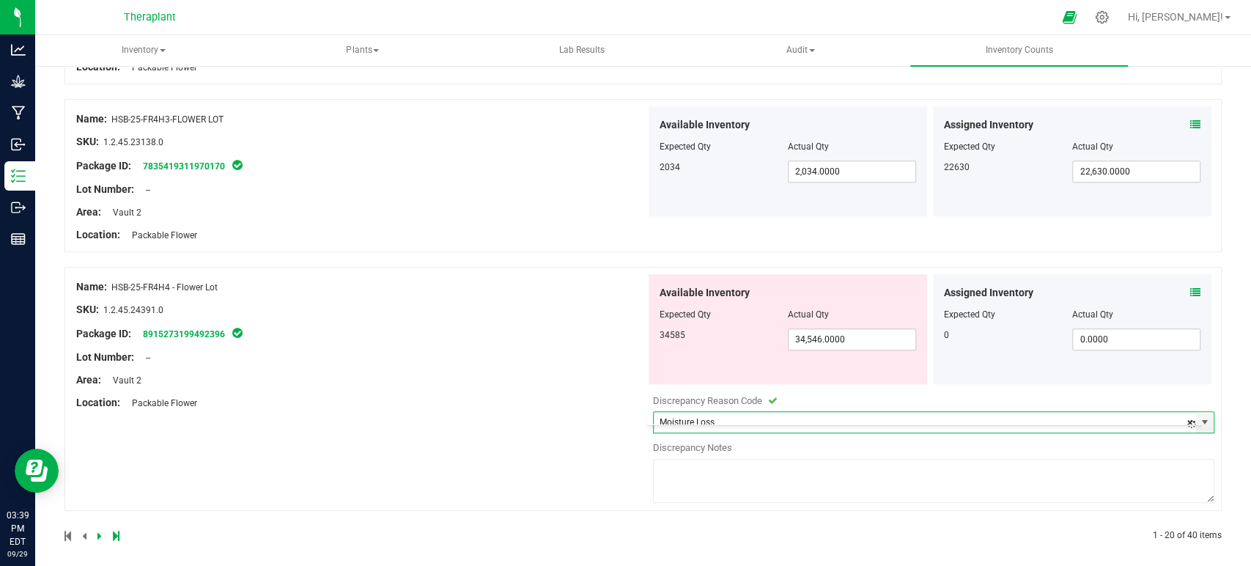
click at [692, 474] on textarea at bounding box center [934, 481] width 562 height 44
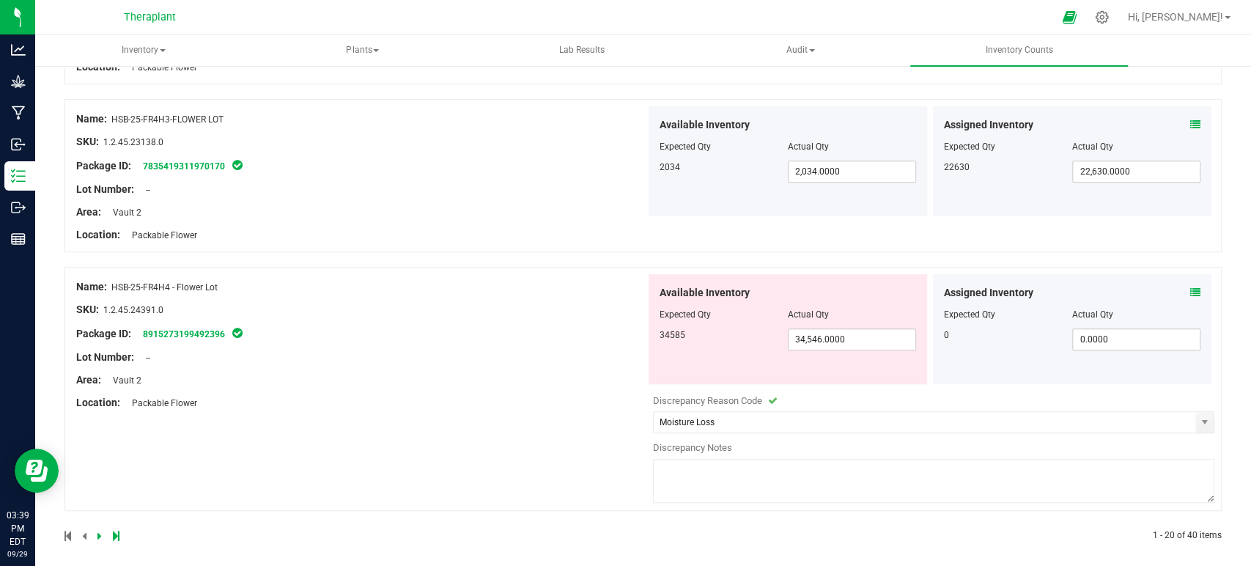
paste textarea "Adjusting down to account for the water weight lost as this package sat within …"
type textarea "Adjusting down to account for the water weight lost as this package sat within …"
click at [99, 531] on icon at bounding box center [99, 535] width 4 height 9
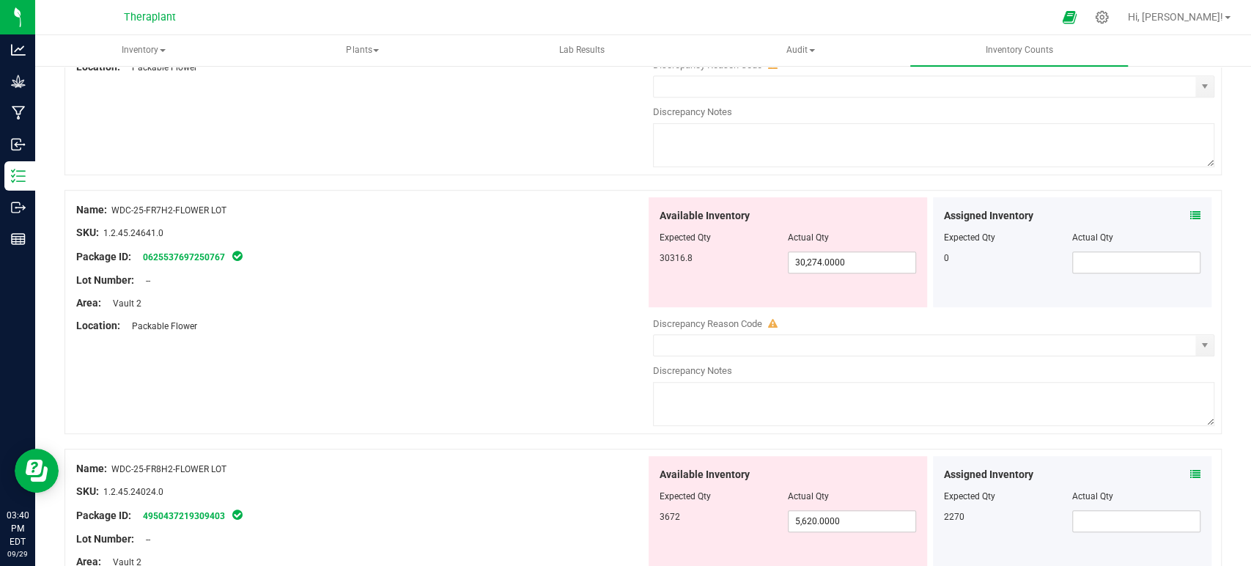
scroll to position [0, 0]
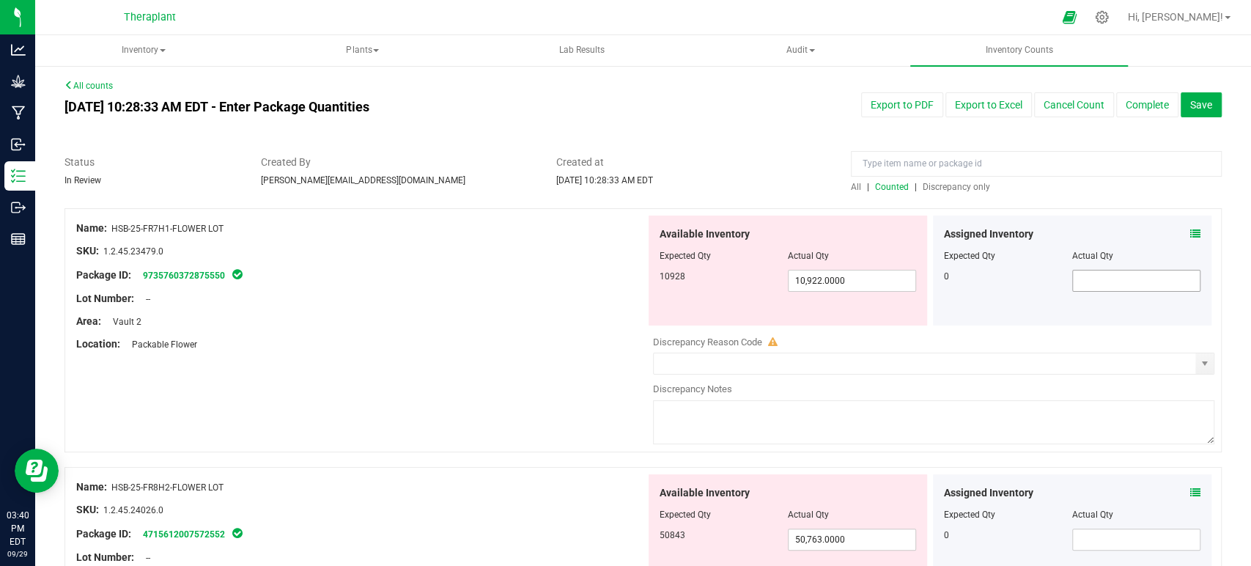
click at [1109, 281] on span at bounding box center [1136, 281] width 128 height 22
type input "0"
type input "0.0000"
click at [1190, 232] on icon at bounding box center [1195, 234] width 10 height 10
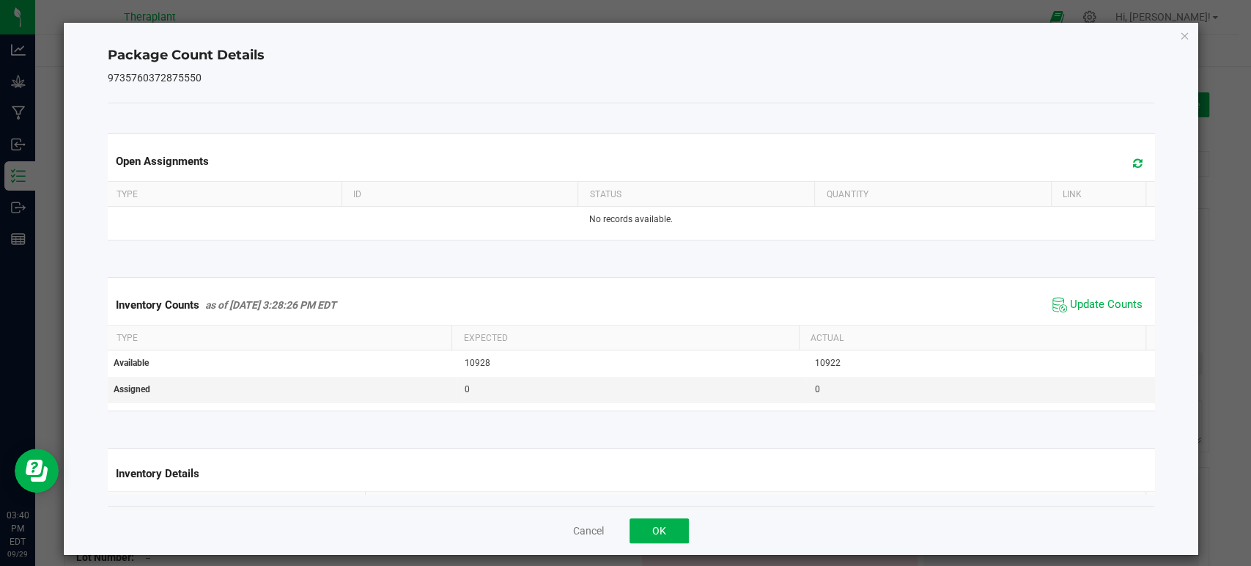
click at [1133, 160] on icon at bounding box center [1138, 163] width 10 height 11
click at [1067, 295] on span "Update Counts" at bounding box center [1096, 305] width 97 height 22
click at [1179, 40] on icon "Close" at bounding box center [1184, 35] width 10 height 18
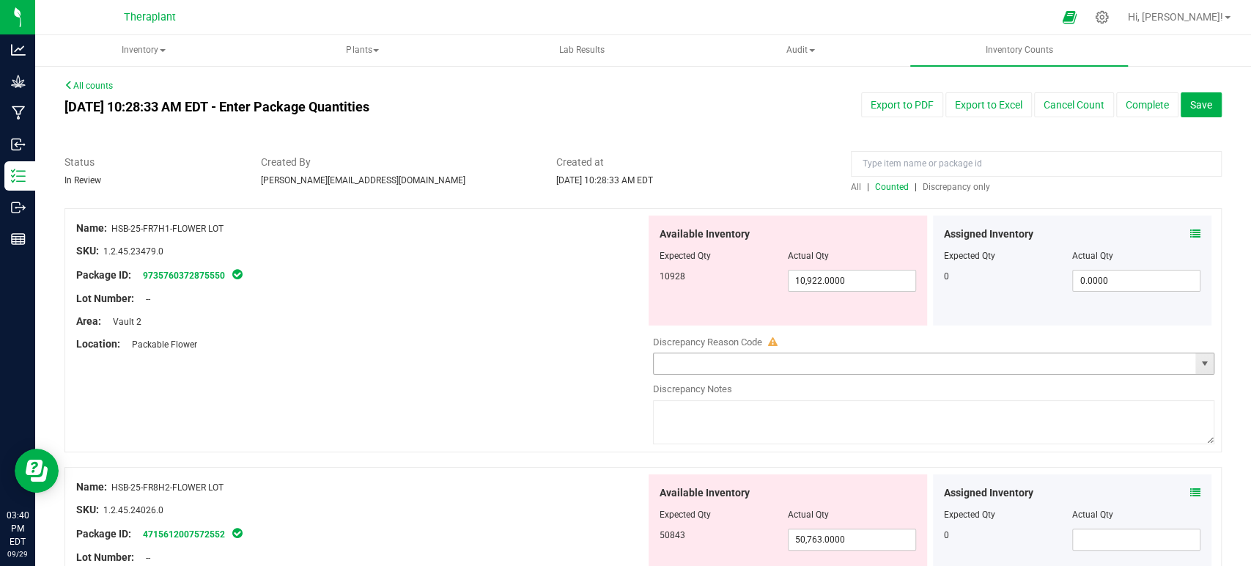
click at [1198, 363] on span "select" at bounding box center [1204, 364] width 12 height 12
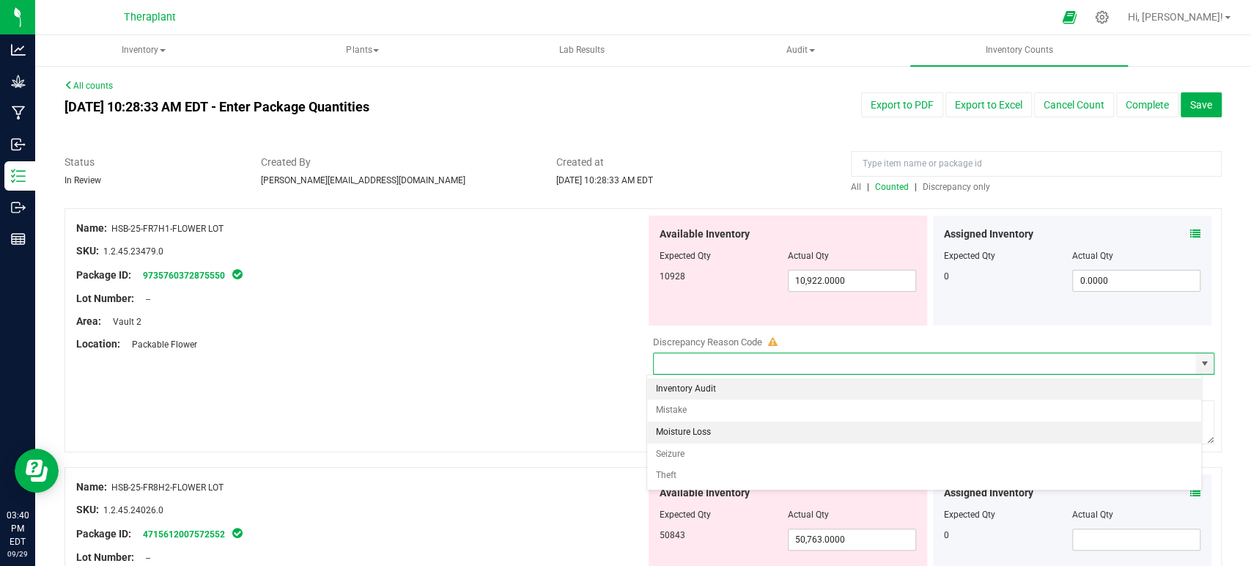
click at [755, 434] on li "Moisture Loss" at bounding box center [924, 432] width 554 height 22
type input "Moisture Loss"
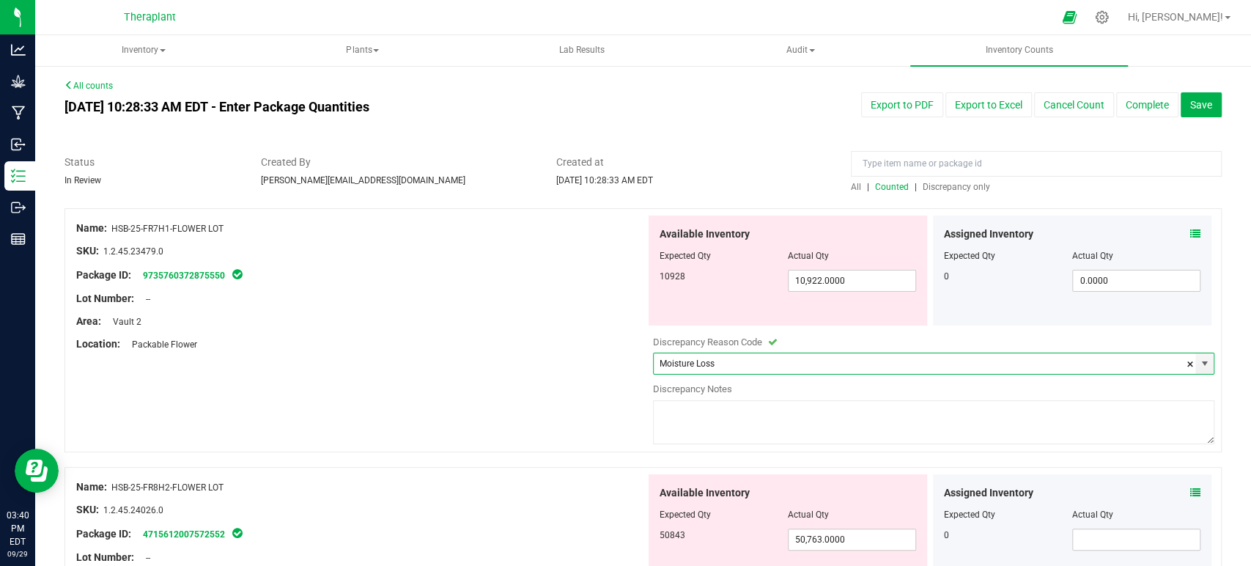
click at [755, 428] on textarea at bounding box center [934, 422] width 562 height 44
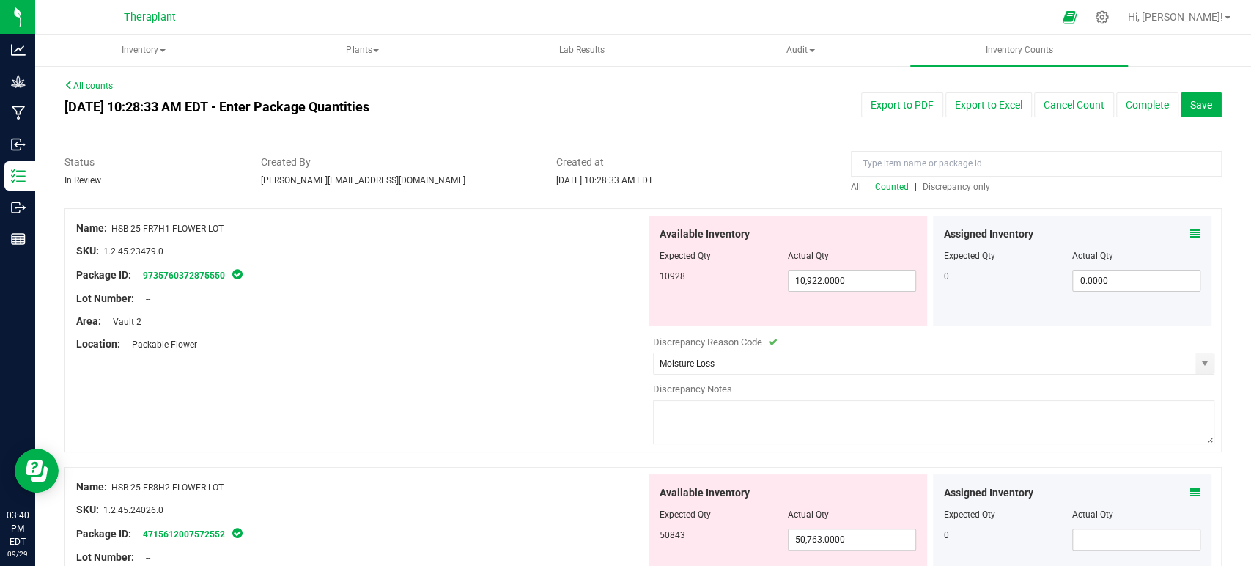
paste textarea "Adjusting down to account for the water weight lost as this package sat within …"
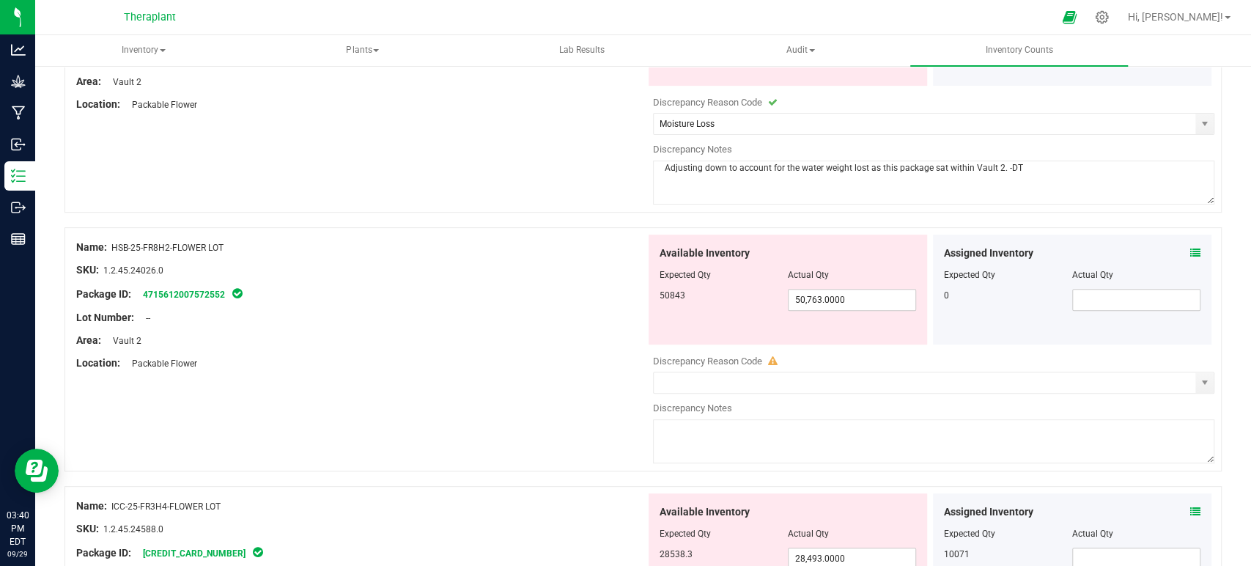
scroll to position [244, 0]
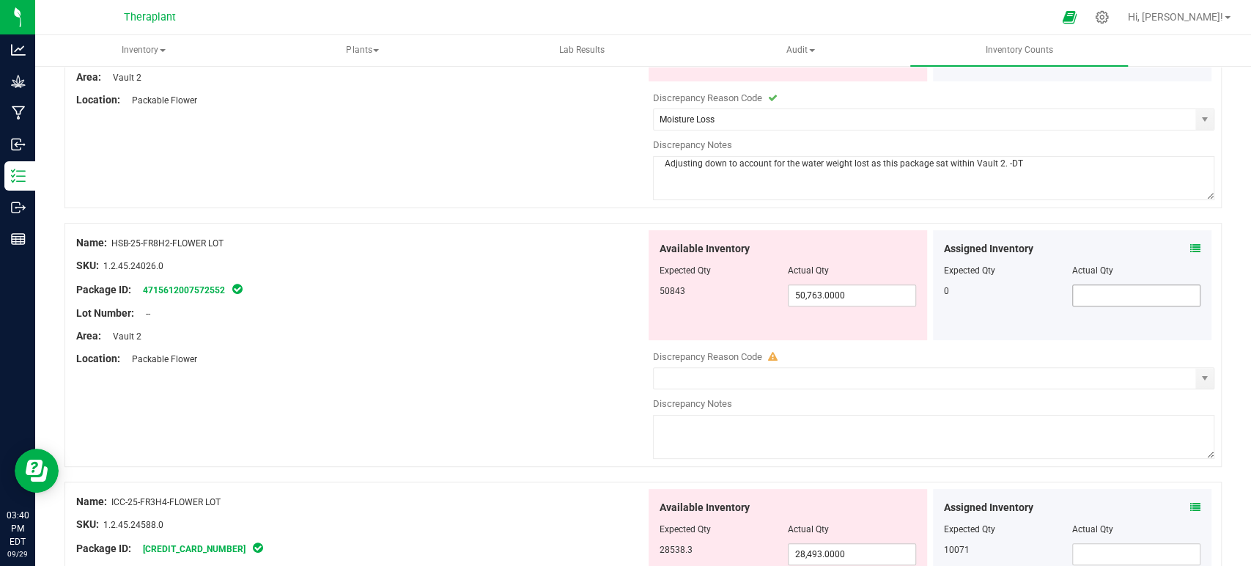
type textarea "Adjusting down to account for the water weight lost as this package sat within …"
click at [1078, 294] on input "text" at bounding box center [1136, 295] width 127 height 21
type input "0"
type input "0.0000"
click at [1190, 245] on icon at bounding box center [1195, 248] width 10 height 10
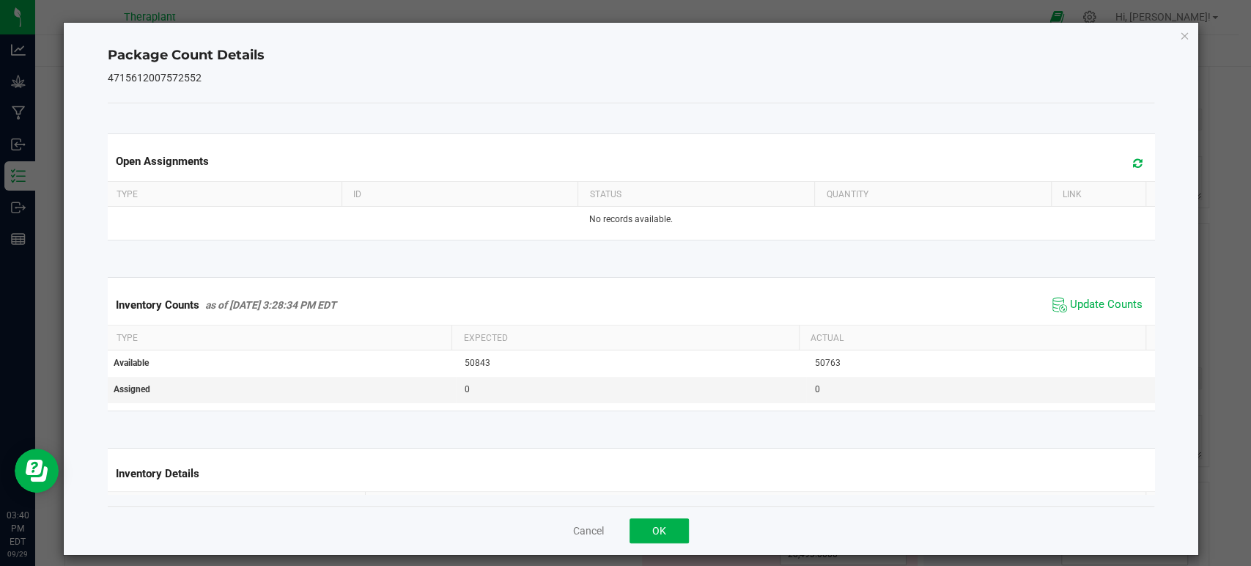
click at [1133, 163] on icon at bounding box center [1138, 163] width 10 height 11
click at [1072, 302] on span "Update Counts" at bounding box center [1106, 304] width 73 height 15
click at [1179, 41] on icon "Close" at bounding box center [1184, 35] width 10 height 18
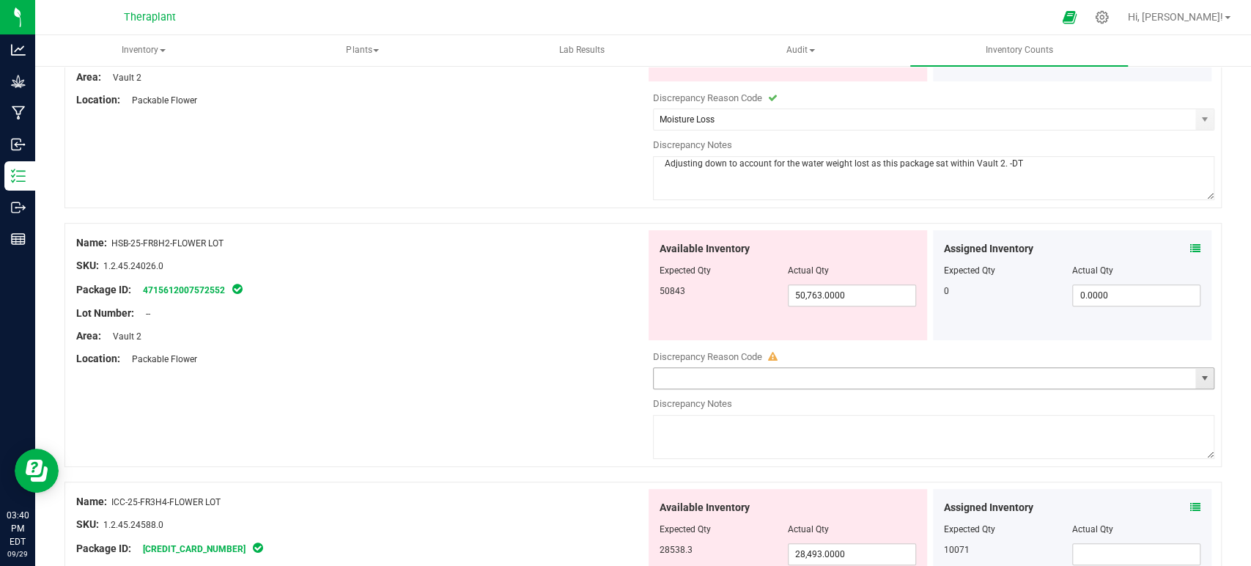
click at [1198, 372] on span "select" at bounding box center [1204, 378] width 12 height 12
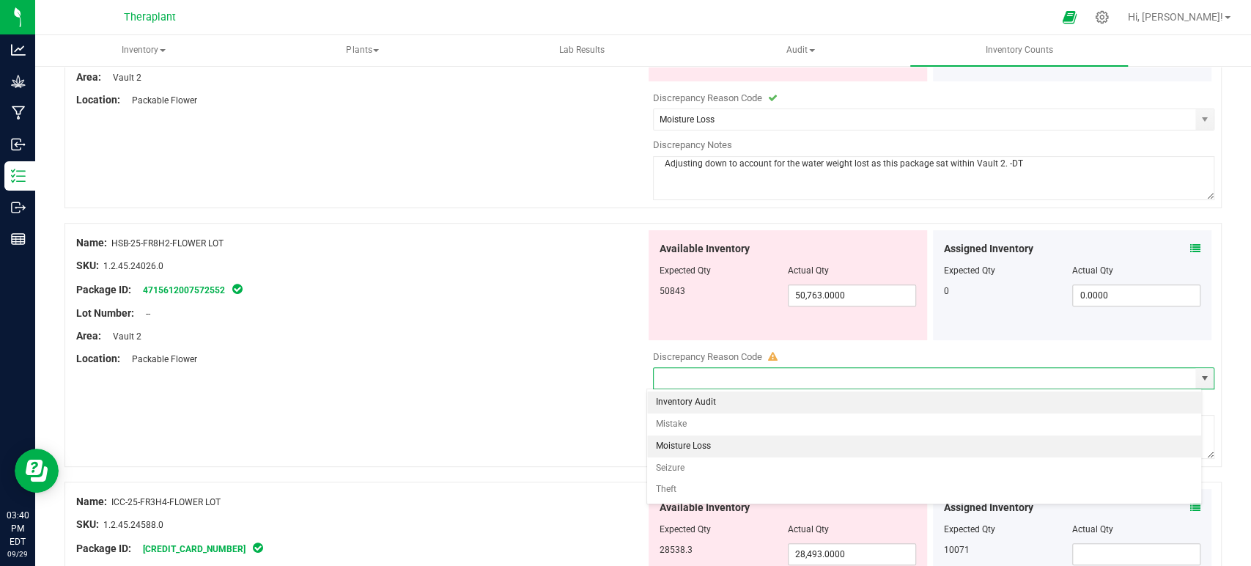
click at [696, 445] on li "Moisture Loss" at bounding box center [924, 446] width 554 height 22
type input "Moisture Loss"
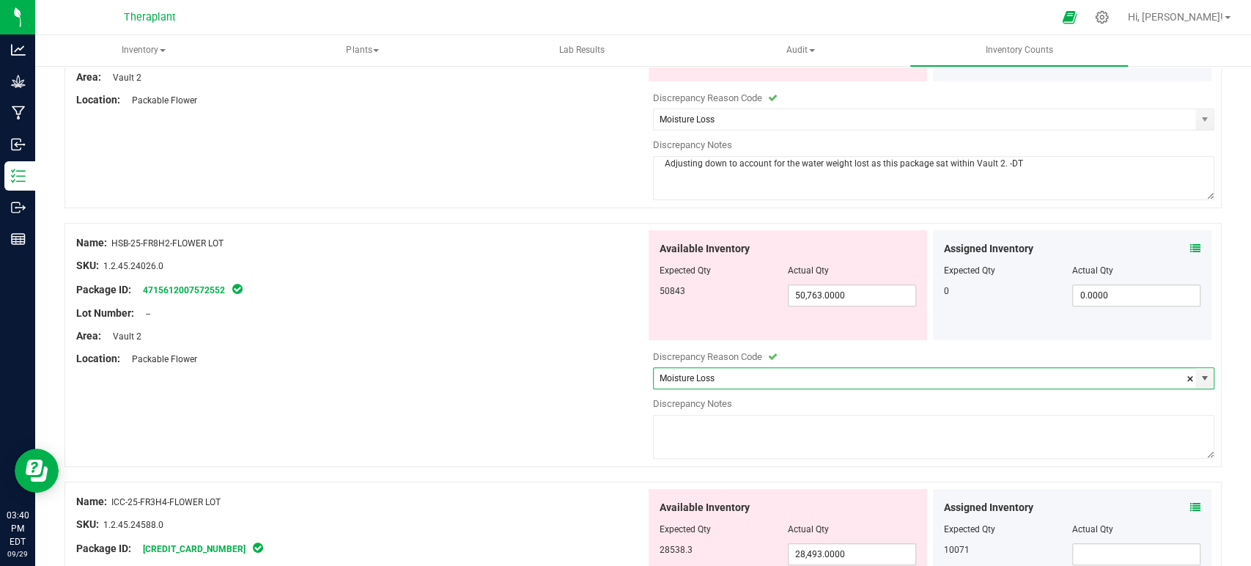
click at [710, 433] on textarea at bounding box center [934, 437] width 562 height 44
paste textarea "Adjusting down to account for the water weight lost as this package sat within …"
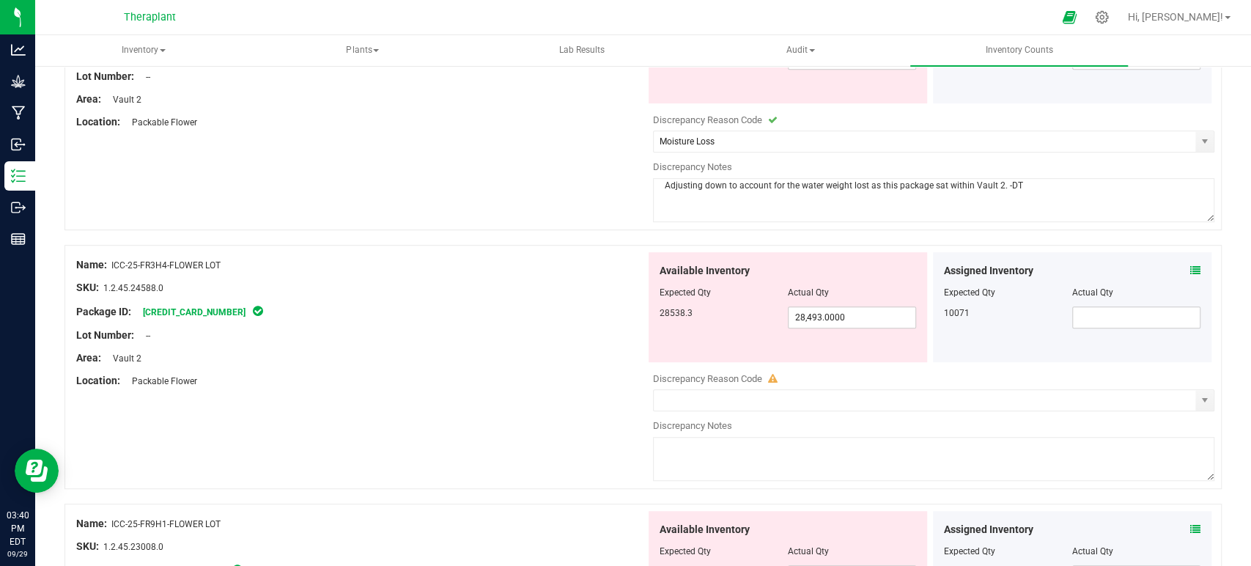
scroll to position [488, 0]
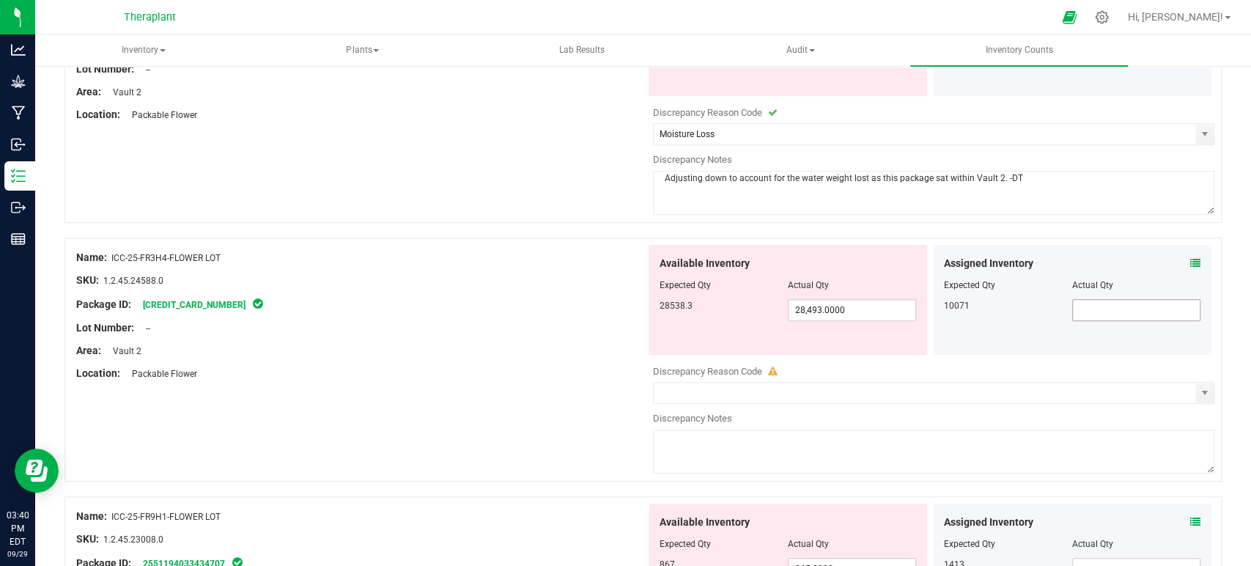
type textarea "Adjusting down to account for the water weight lost as this package sat within …"
click at [1083, 306] on input "text" at bounding box center [1136, 310] width 127 height 21
type input "10071"
type input "10,071.0000"
click at [1190, 259] on icon at bounding box center [1195, 263] width 10 height 10
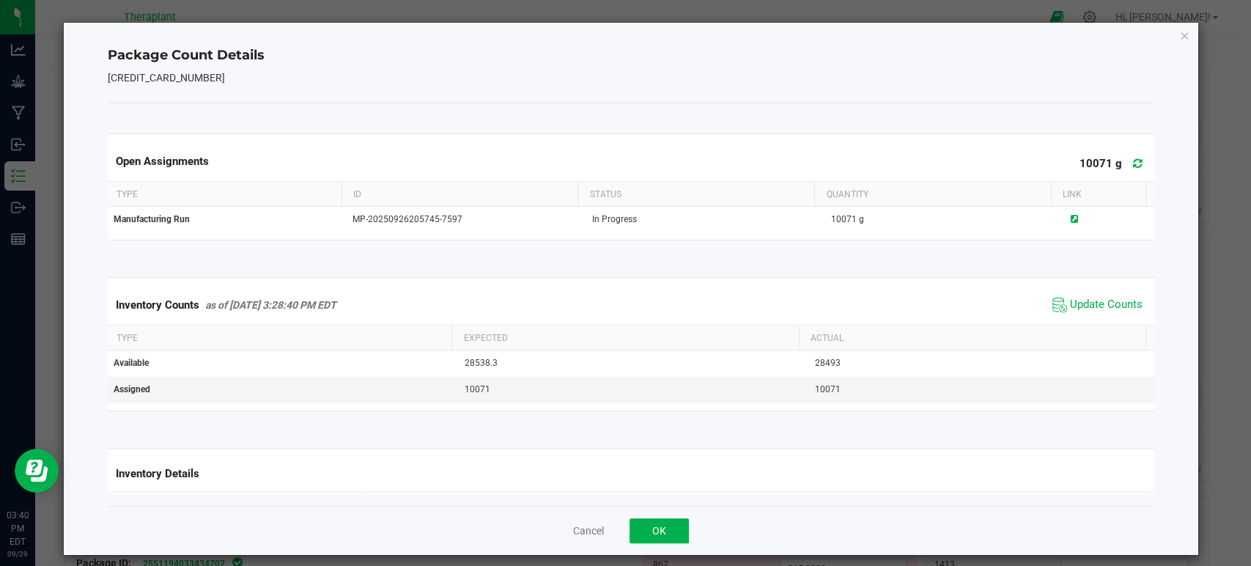
click at [1122, 156] on span at bounding box center [1134, 163] width 24 height 21
click at [1069, 295] on span "Update Counts" at bounding box center [1096, 305] width 97 height 22
click at [1179, 37] on icon "Close" at bounding box center [1184, 35] width 10 height 18
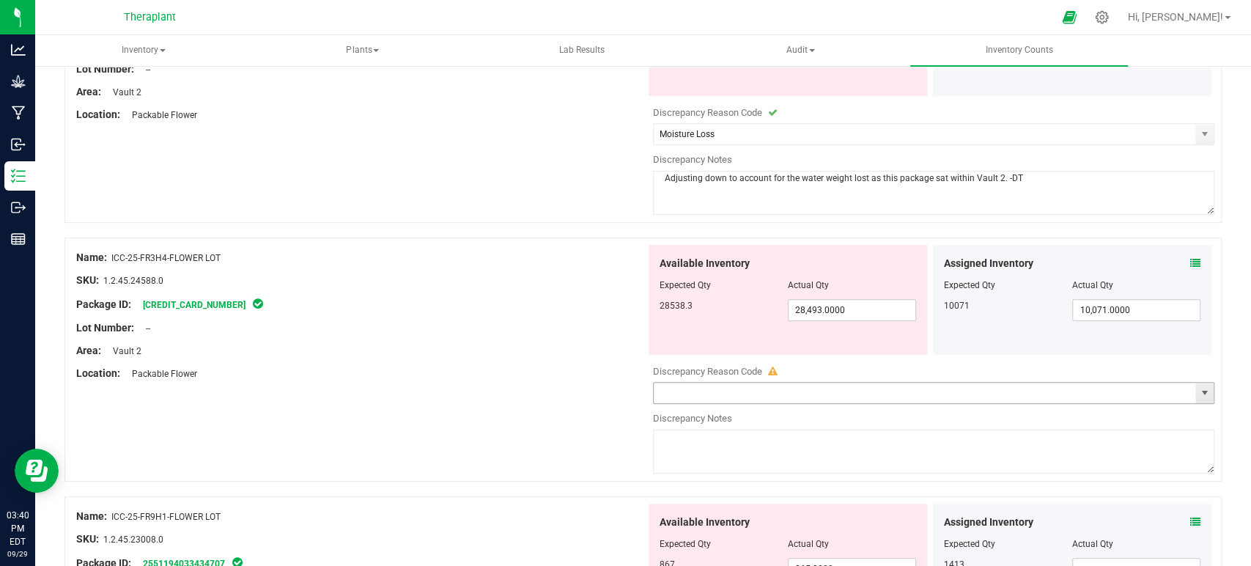
click at [1198, 388] on span "select" at bounding box center [1204, 393] width 12 height 12
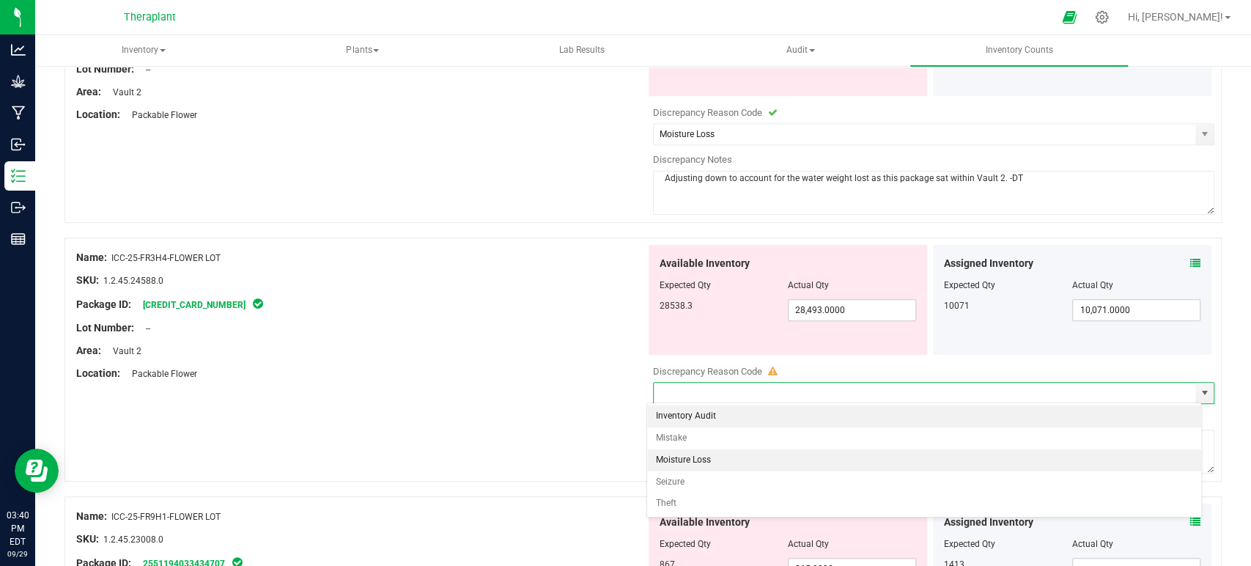
click at [703, 460] on li "Moisture Loss" at bounding box center [924, 460] width 554 height 22
type input "Moisture Loss"
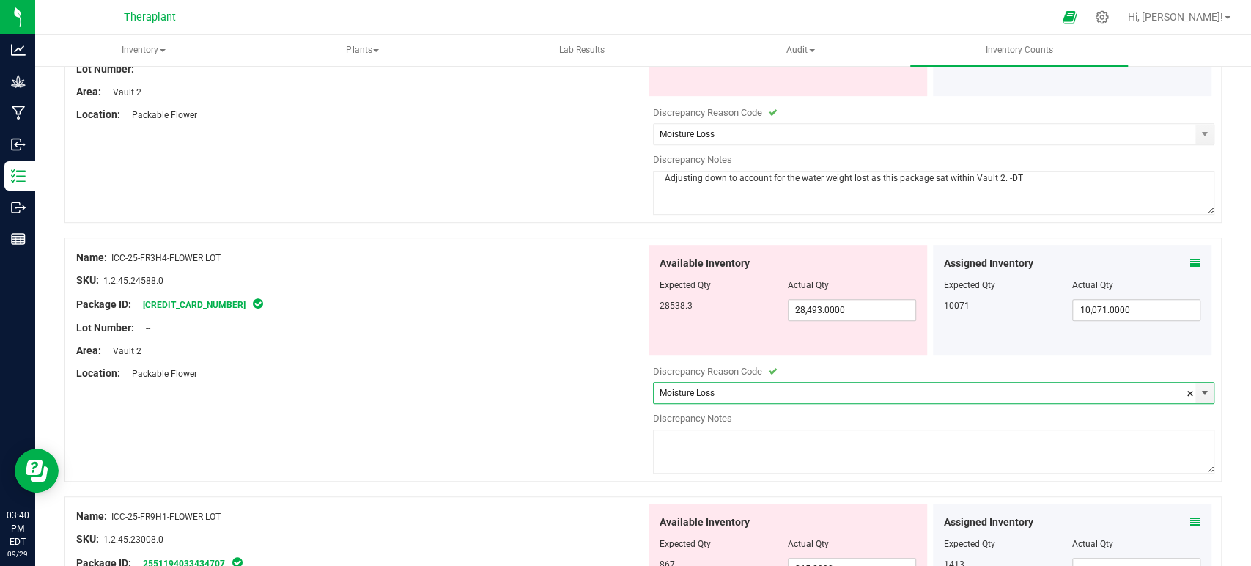
click at [707, 452] on textarea at bounding box center [934, 451] width 562 height 44
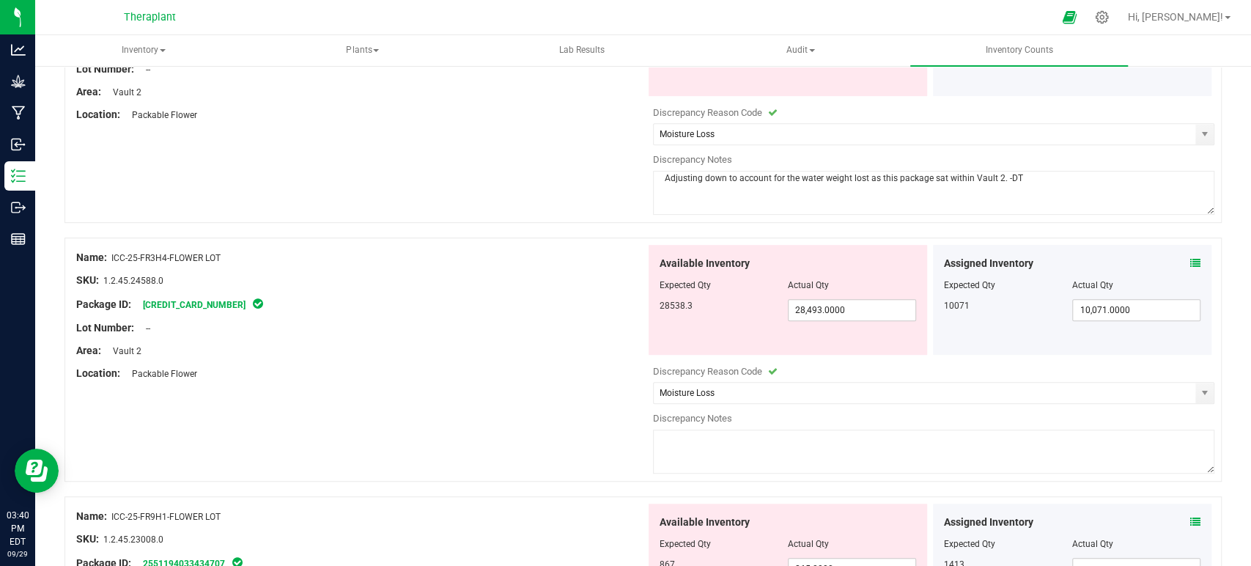
paste textarea "Adjusting down to account for the water weight lost as this package sat within …"
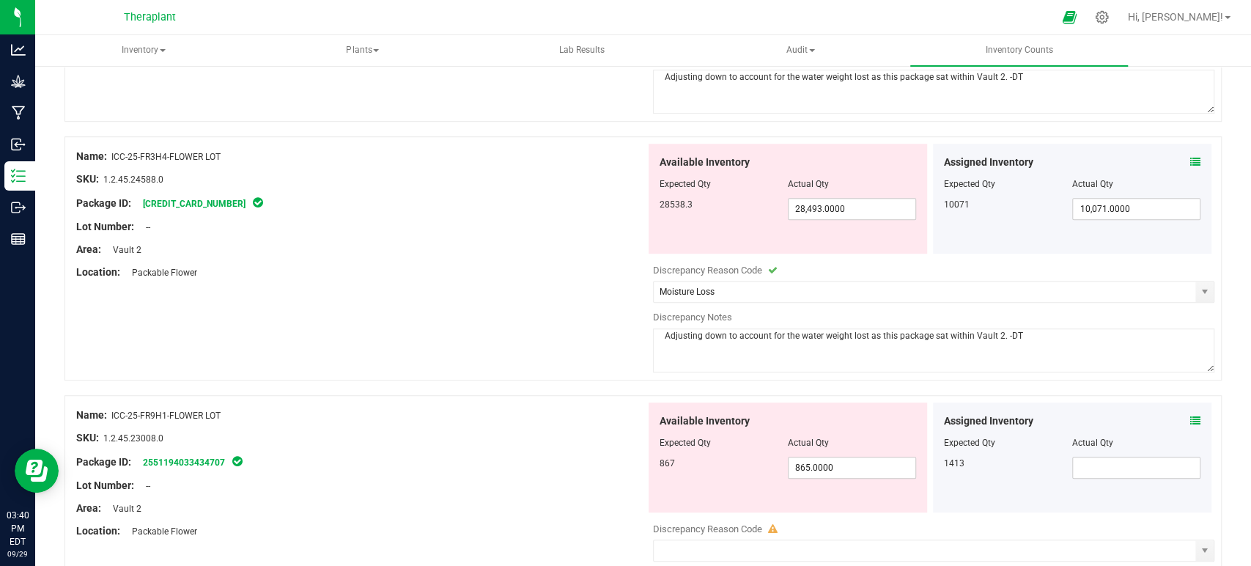
scroll to position [733, 0]
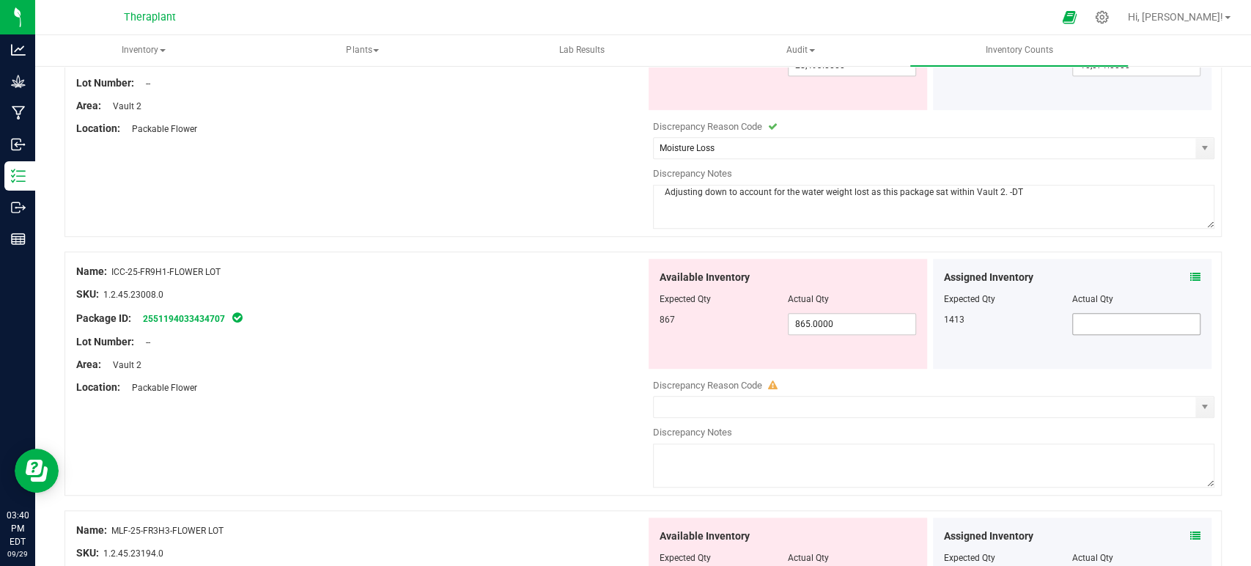
type textarea "Adjusting down to account for the water weight lost as this package sat within …"
click at [1097, 324] on input "text" at bounding box center [1136, 324] width 127 height 21
type input "1413"
click at [567, 302] on div at bounding box center [360, 305] width 569 height 7
type input "1,413.0000"
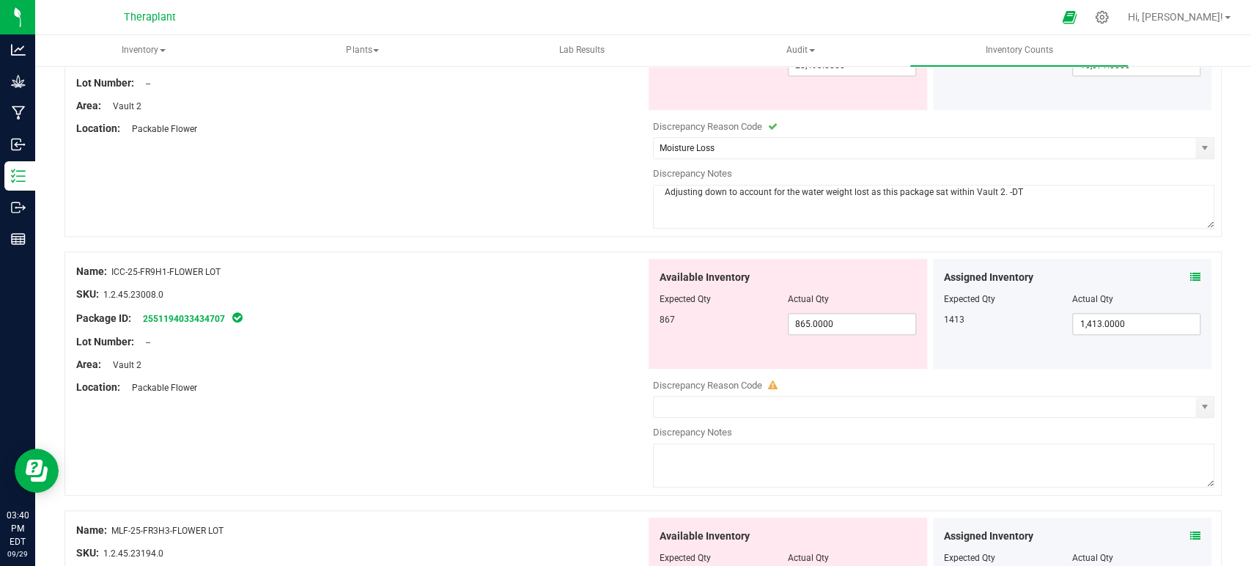
click at [1190, 274] on icon at bounding box center [1195, 277] width 10 height 10
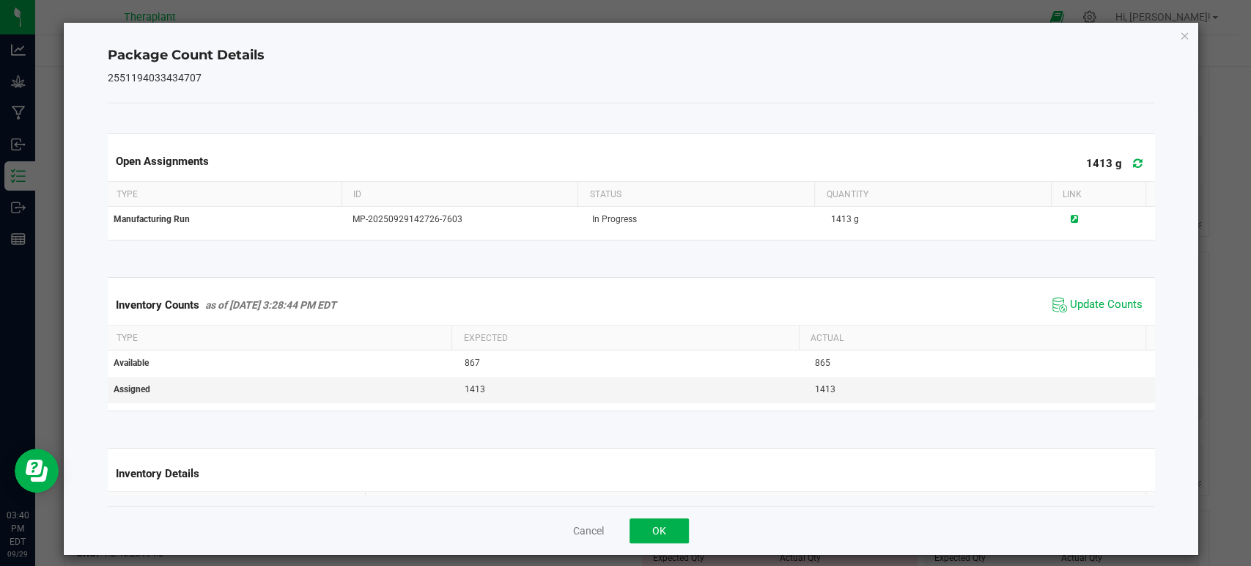
click at [1133, 162] on icon at bounding box center [1138, 163] width 10 height 11
click at [1081, 295] on div "Inventory Counts as of [DATE] 3:28:44 PM EDT Update Counts" at bounding box center [631, 305] width 1052 height 40
click at [1081, 297] on span "Update Counts" at bounding box center [1106, 304] width 73 height 15
click at [1179, 41] on icon "Close" at bounding box center [1184, 35] width 10 height 18
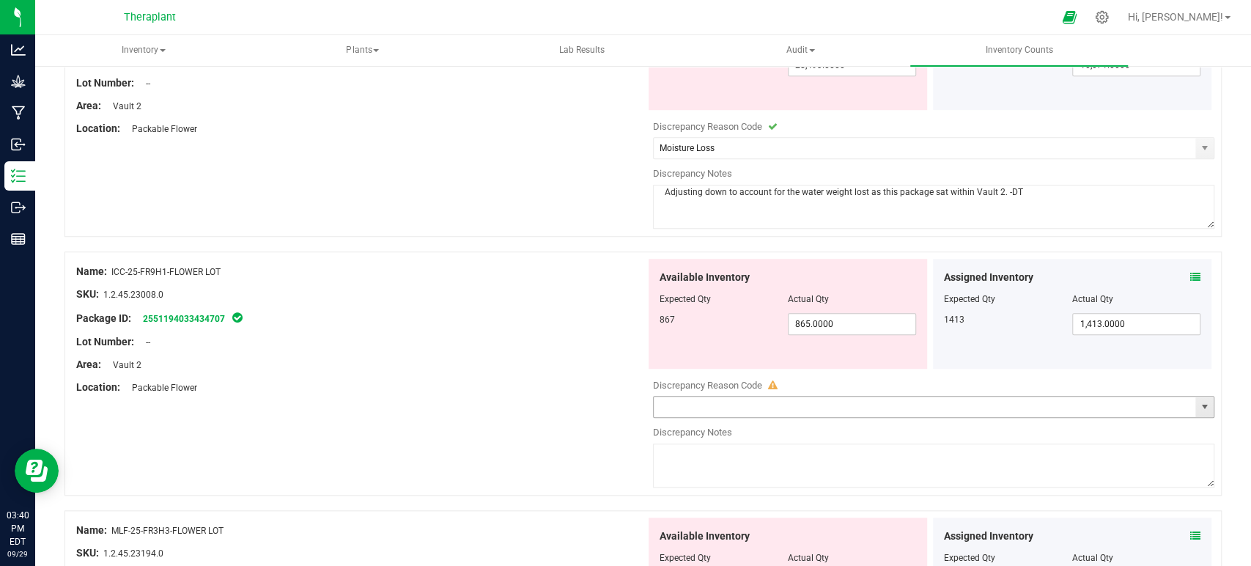
click at [1198, 401] on span "select" at bounding box center [1204, 407] width 12 height 12
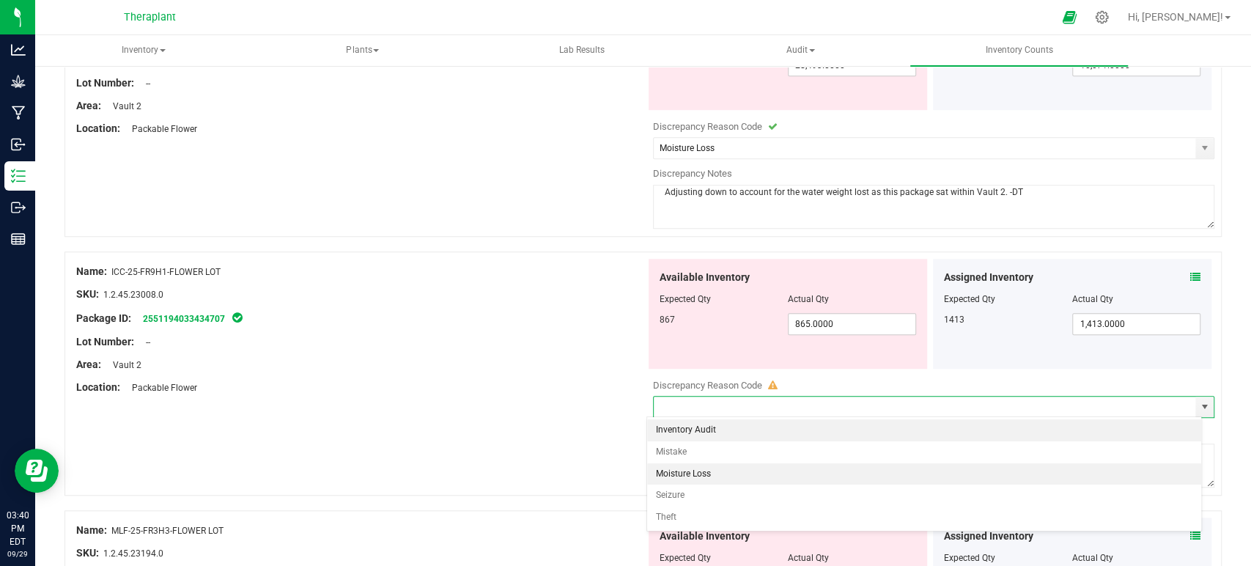
click at [702, 474] on li "Moisture Loss" at bounding box center [924, 474] width 554 height 22
type input "Moisture Loss"
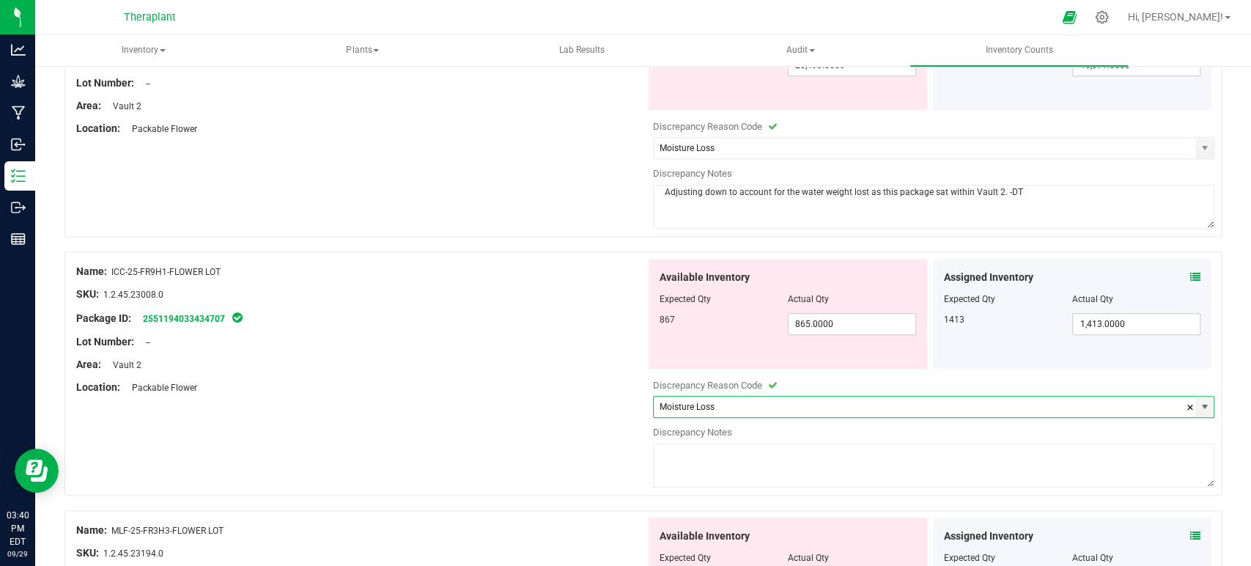
click at [772, 479] on textarea at bounding box center [934, 465] width 562 height 44
paste textarea "Adjusting down to account for the water weight lost as this package sat within …"
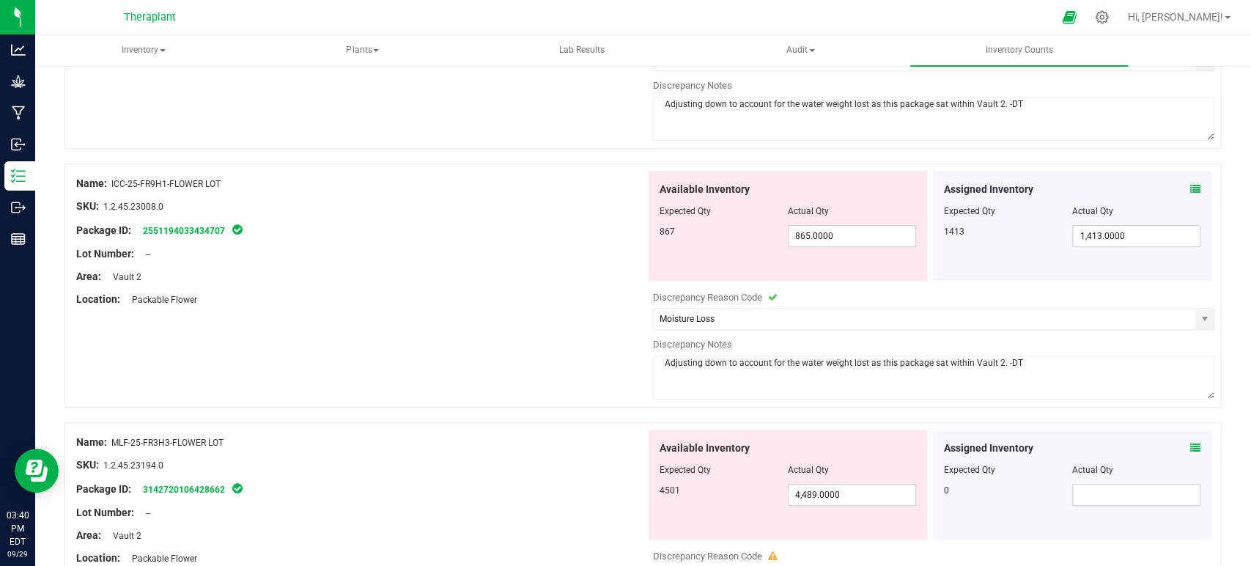
scroll to position [1058, 0]
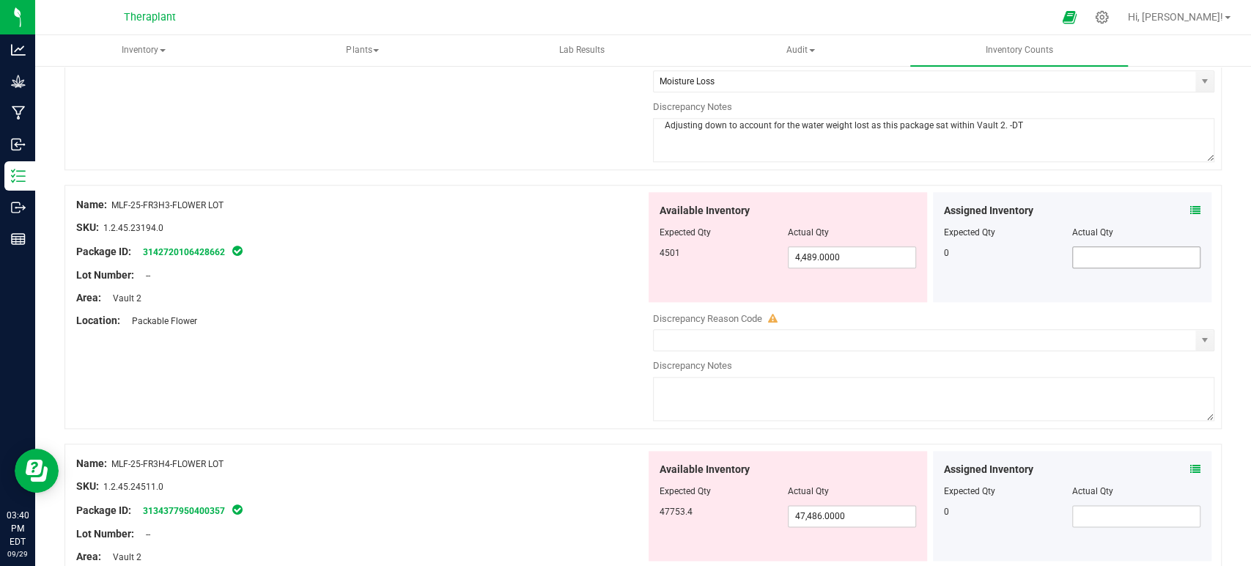
type textarea "Adjusting down to account for the water weight lost as this package sat within …"
click at [1120, 262] on input "text" at bounding box center [1136, 257] width 127 height 21
type input "0"
type input "0.0000"
click at [1200, 197] on div "Assigned Inventory Expected Qty Actual Qty 0 0.0000 0" at bounding box center [1072, 247] width 284 height 110
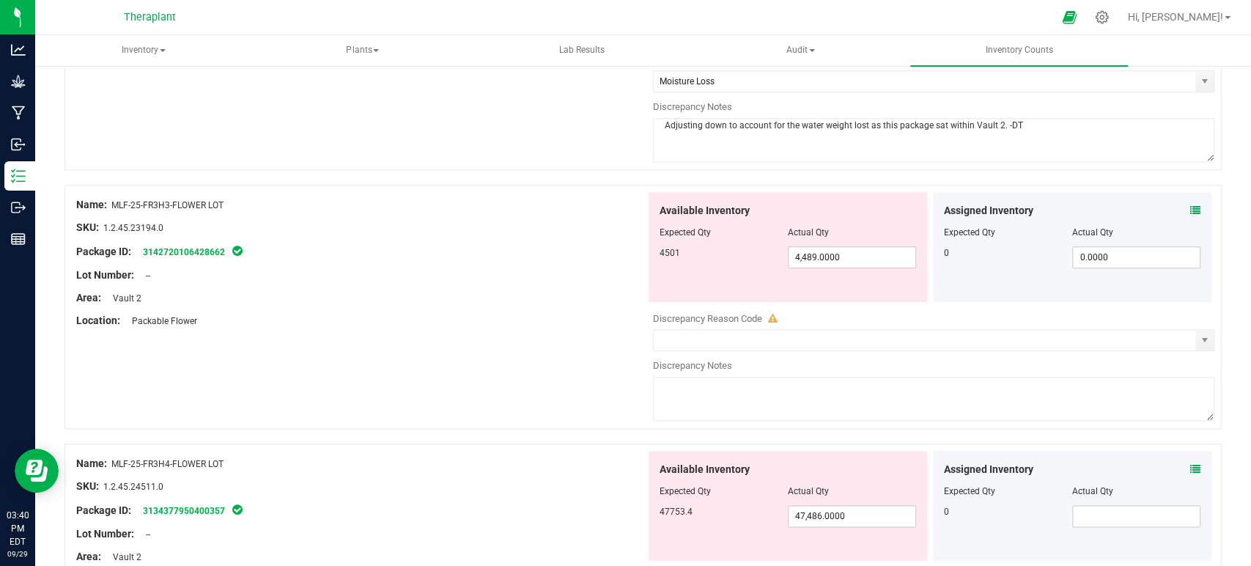
click at [1190, 205] on icon at bounding box center [1195, 210] width 10 height 10
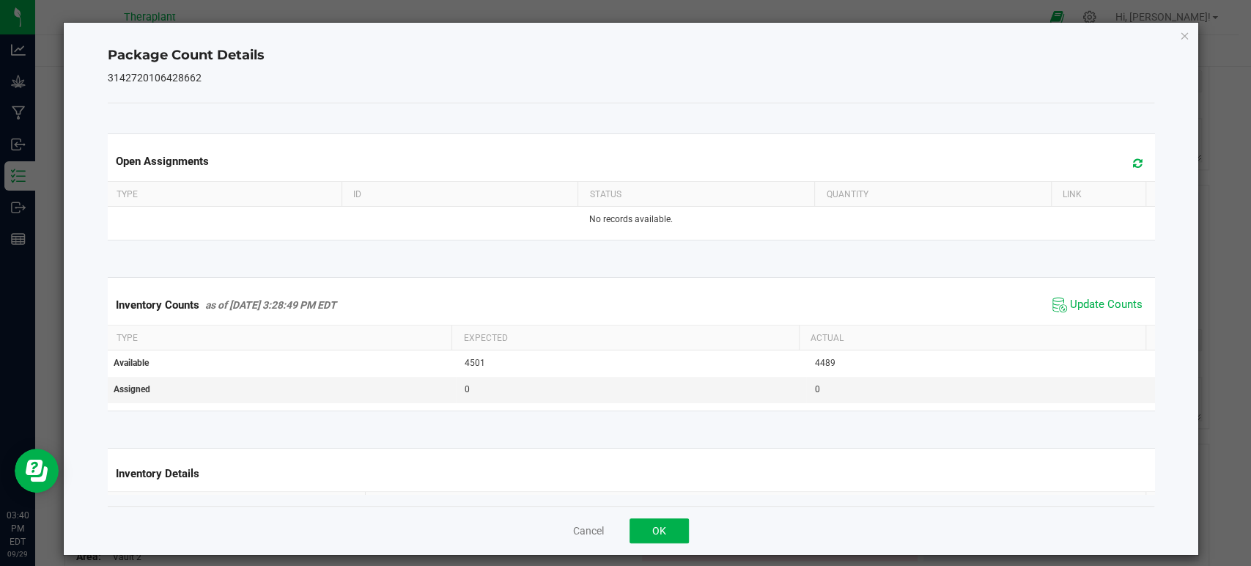
click at [1133, 163] on icon at bounding box center [1138, 163] width 10 height 11
click at [1079, 304] on span "Update Counts" at bounding box center [1106, 304] width 73 height 15
click at [1179, 36] on icon "Close" at bounding box center [1184, 35] width 10 height 18
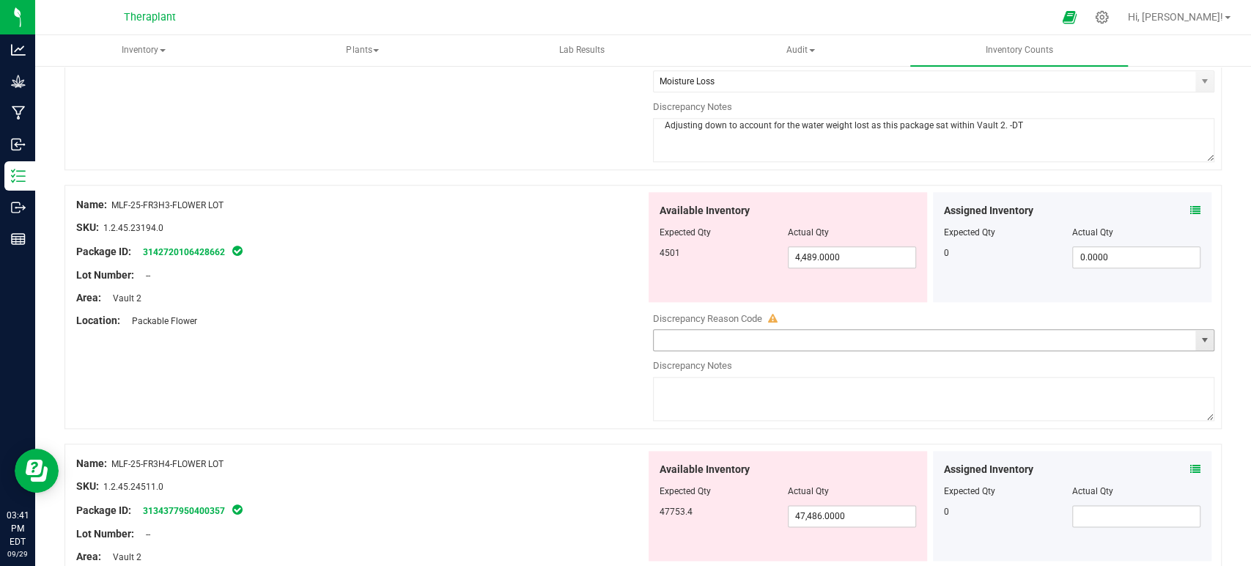
click at [1198, 337] on span "select" at bounding box center [1204, 340] width 12 height 12
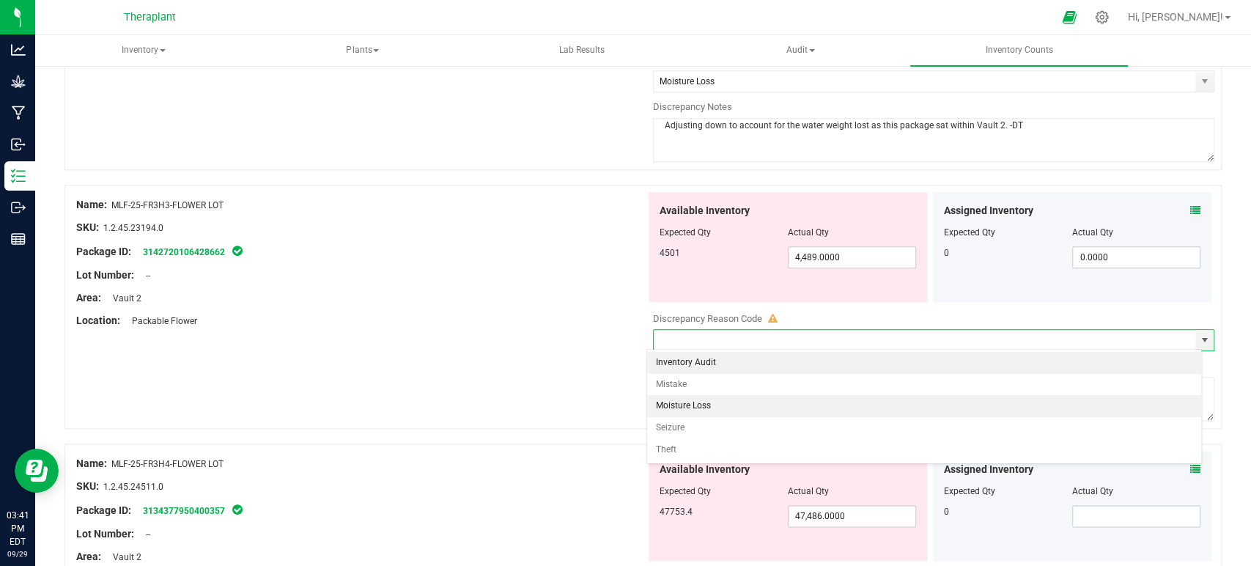
click at [662, 403] on li "Moisture Loss" at bounding box center [924, 406] width 554 height 22
type input "Moisture Loss"
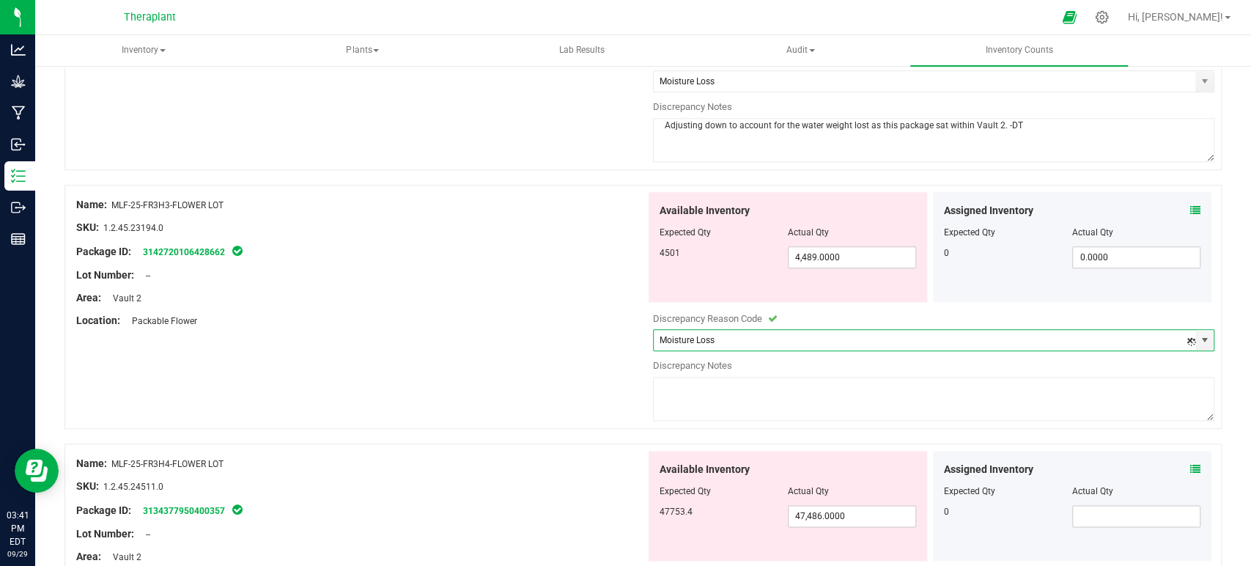
click at [711, 394] on textarea at bounding box center [934, 399] width 562 height 44
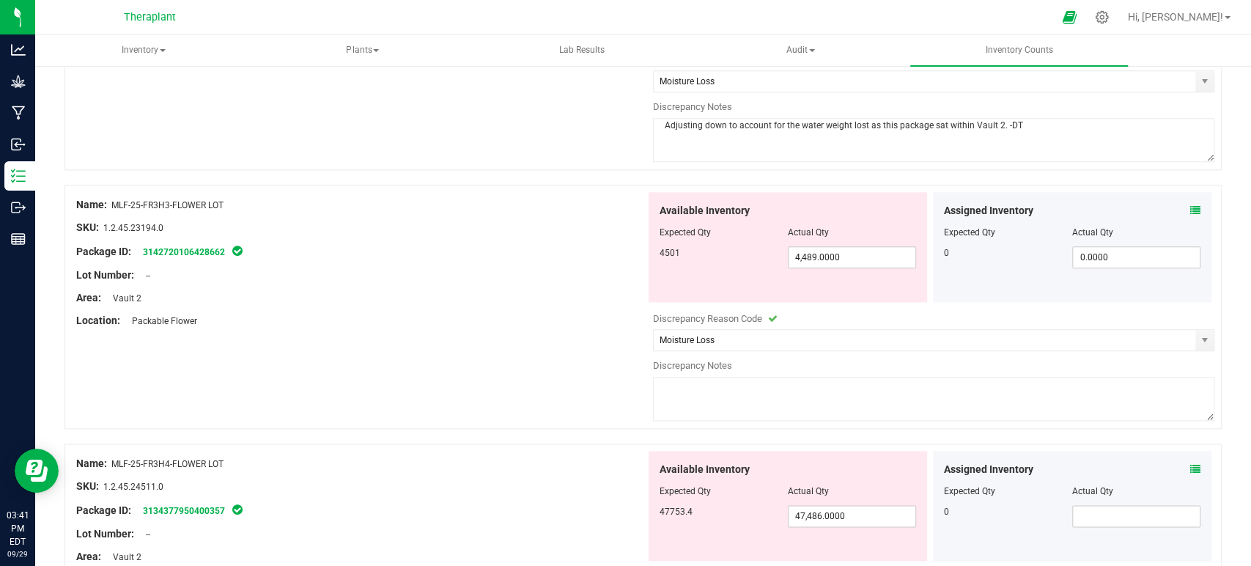
paste textarea "Adjusting down to account for the water weight lost as this package sat within …"
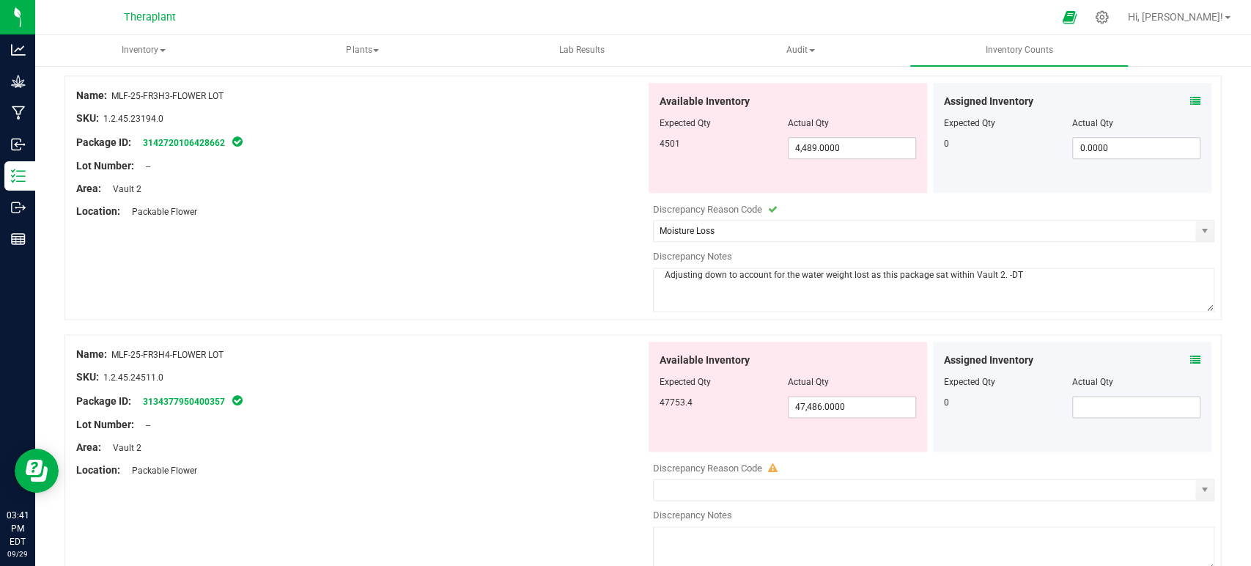
scroll to position [1302, 0]
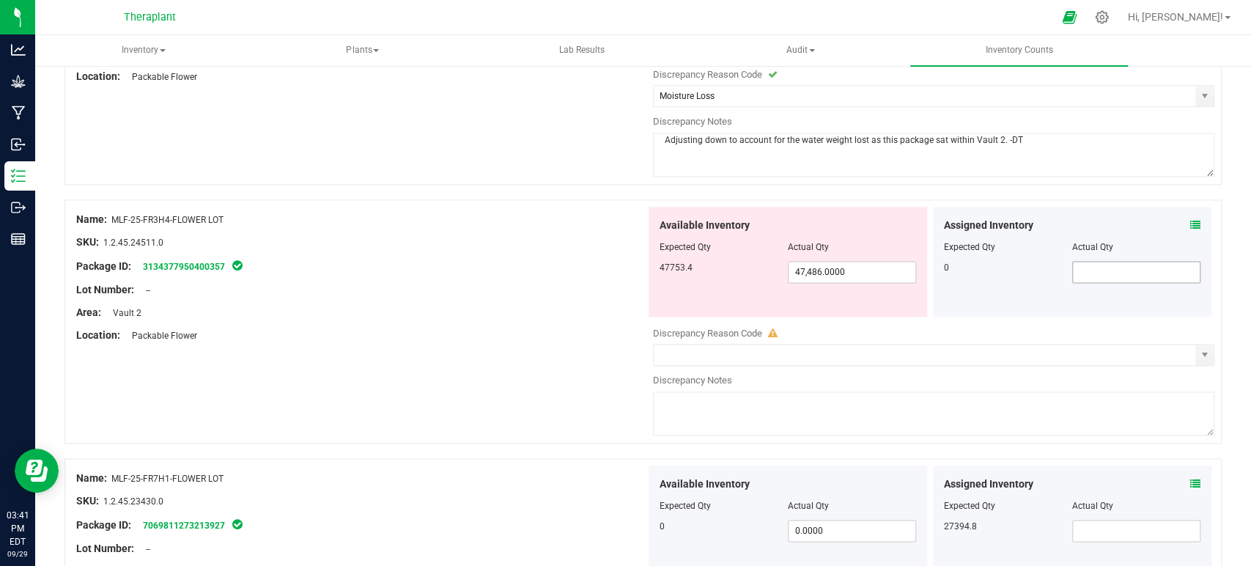
type textarea "Adjusting down to account for the water weight lost as this package sat within …"
click at [1096, 266] on input "text" at bounding box center [1136, 272] width 127 height 21
type input "0"
click at [1190, 220] on icon at bounding box center [1195, 225] width 10 height 10
type input "0.0000"
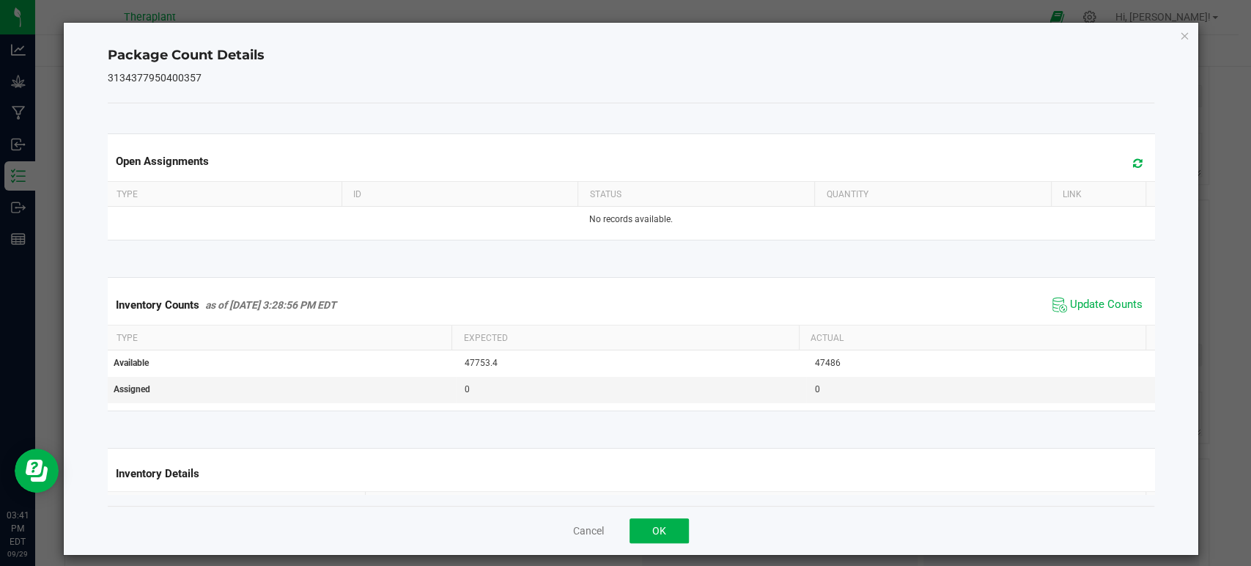
click at [1133, 166] on icon at bounding box center [1138, 163] width 10 height 11
click at [1070, 306] on span "Update Counts" at bounding box center [1106, 304] width 73 height 15
click at [1178, 42] on div "Package Count Details 3134377950400357 Open Assignments Type ID Status Quantity…" at bounding box center [631, 289] width 1134 height 532
click at [1179, 40] on icon "Close" at bounding box center [1184, 35] width 10 height 18
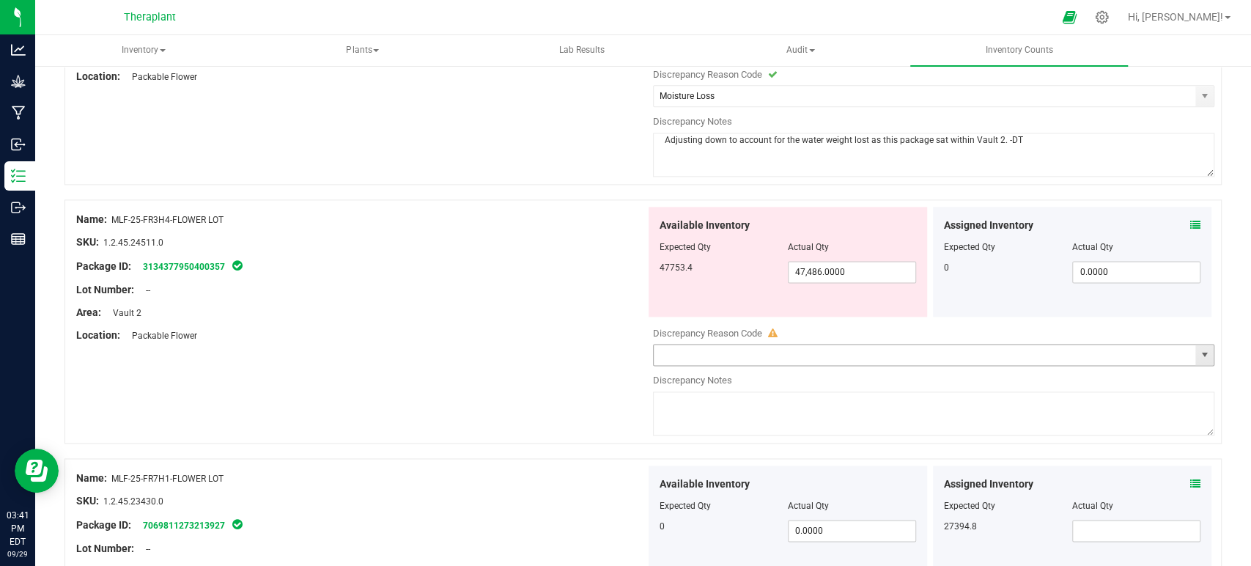
click at [1198, 353] on span "select" at bounding box center [1204, 355] width 12 height 12
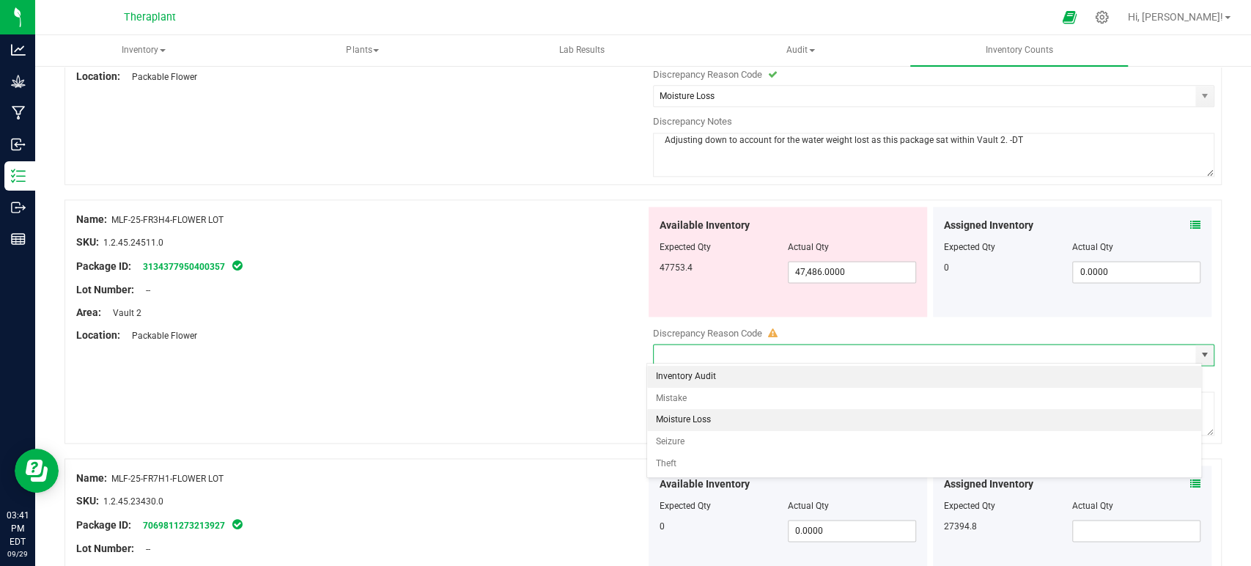
click at [700, 418] on li "Moisture Loss" at bounding box center [924, 420] width 554 height 22
type input "Moisture Loss"
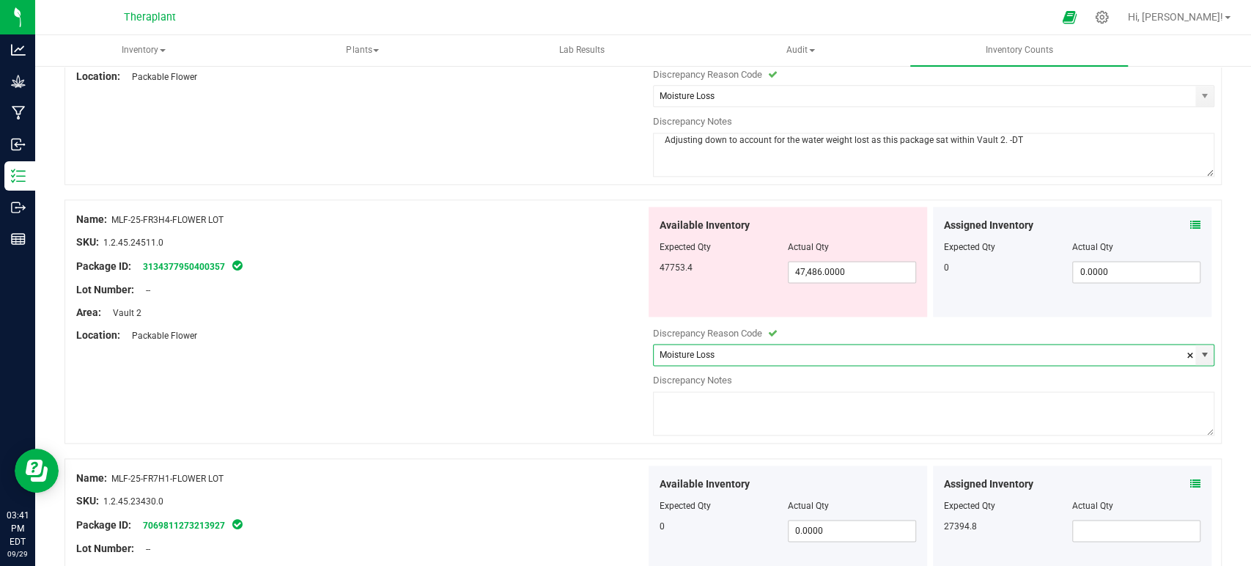
click at [709, 410] on textarea at bounding box center [934, 413] width 562 height 44
paste textarea "Adjusting down to account for the water weight lost as this package sat within …"
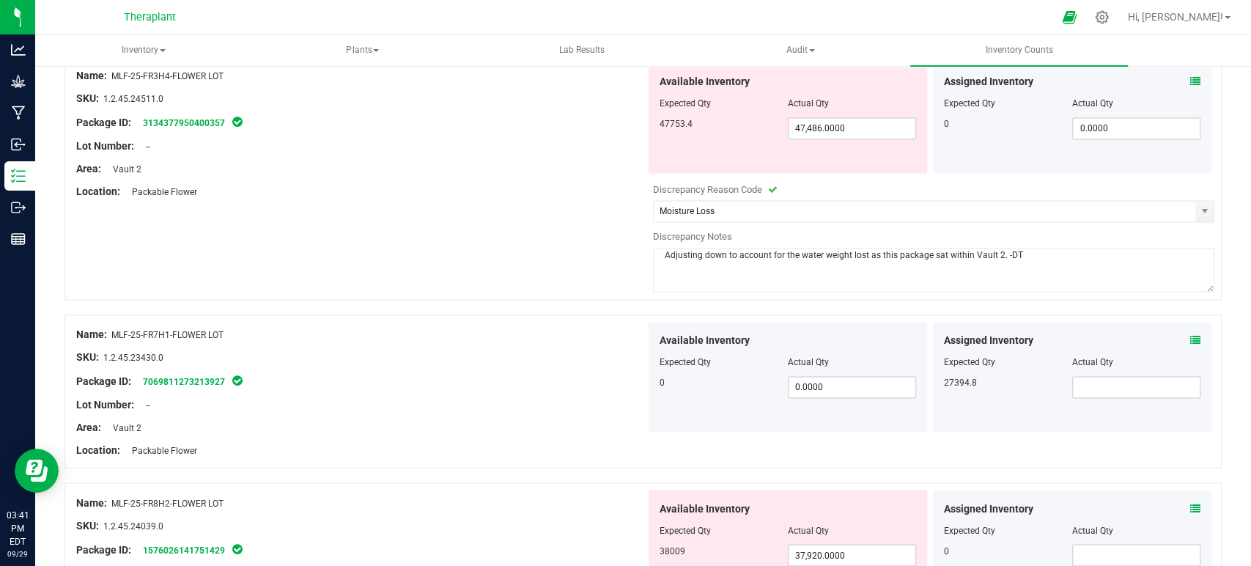
scroll to position [1465, 0]
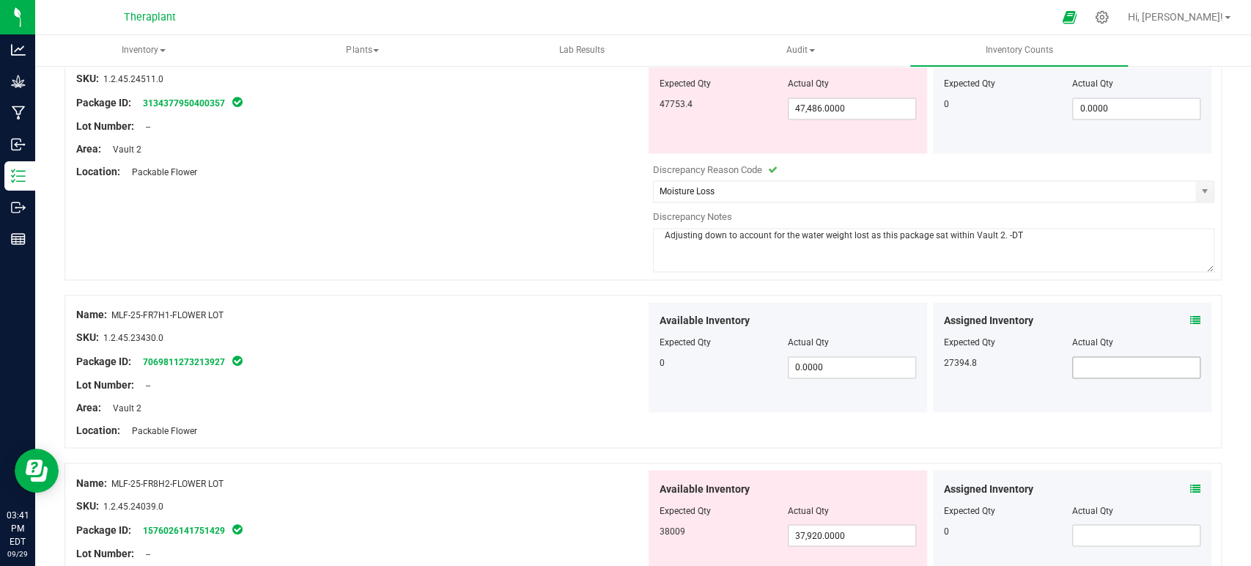
type textarea "Adjusting down to account for the water weight lost as this package sat within …"
click at [1088, 369] on input "text" at bounding box center [1136, 367] width 127 height 21
type input "27394.8"
type input "27,394.8000"
click at [397, 352] on div "Package ID: 7069811273213927" at bounding box center [360, 361] width 569 height 18
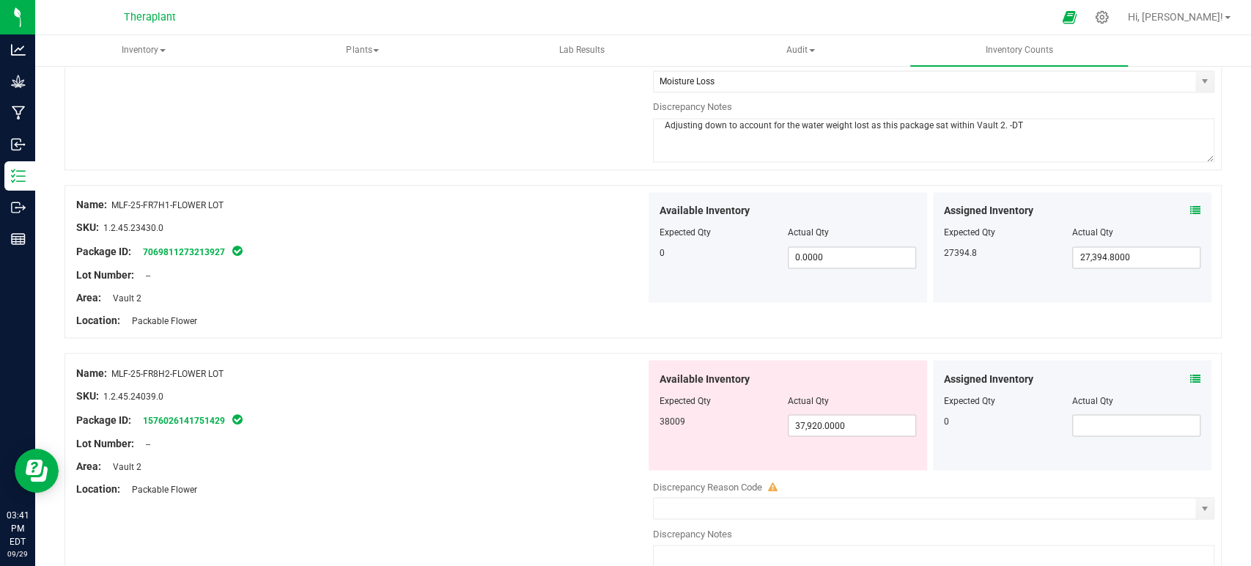
scroll to position [1709, 0]
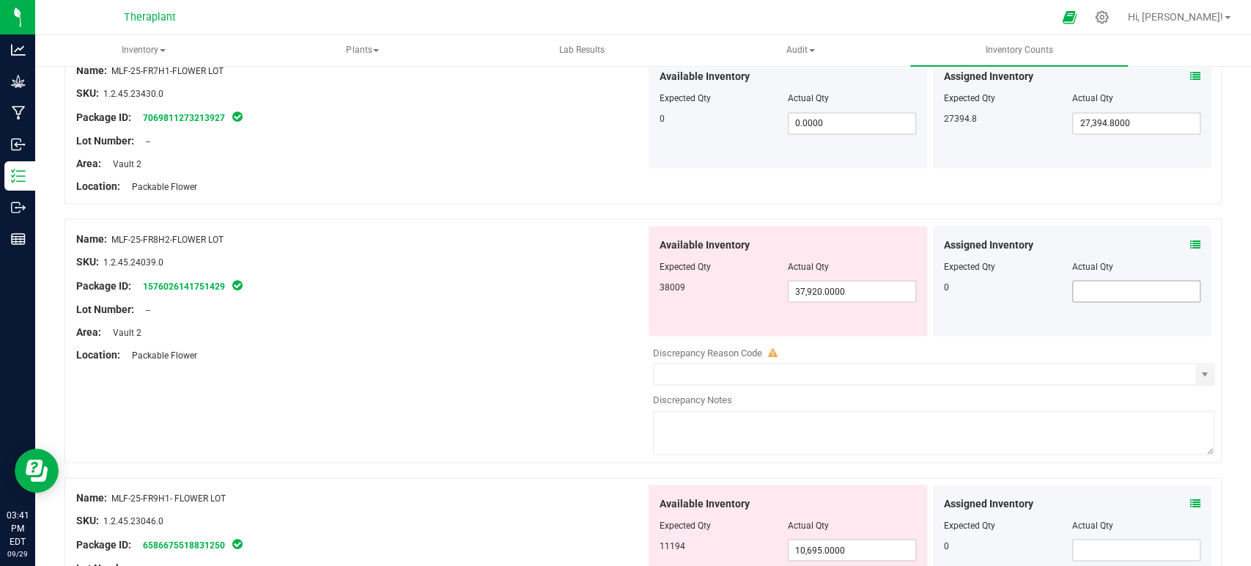
click at [1086, 286] on span at bounding box center [1136, 291] width 128 height 22
type input "0"
type input "0.0000"
click at [1190, 239] on icon at bounding box center [1195, 244] width 10 height 10
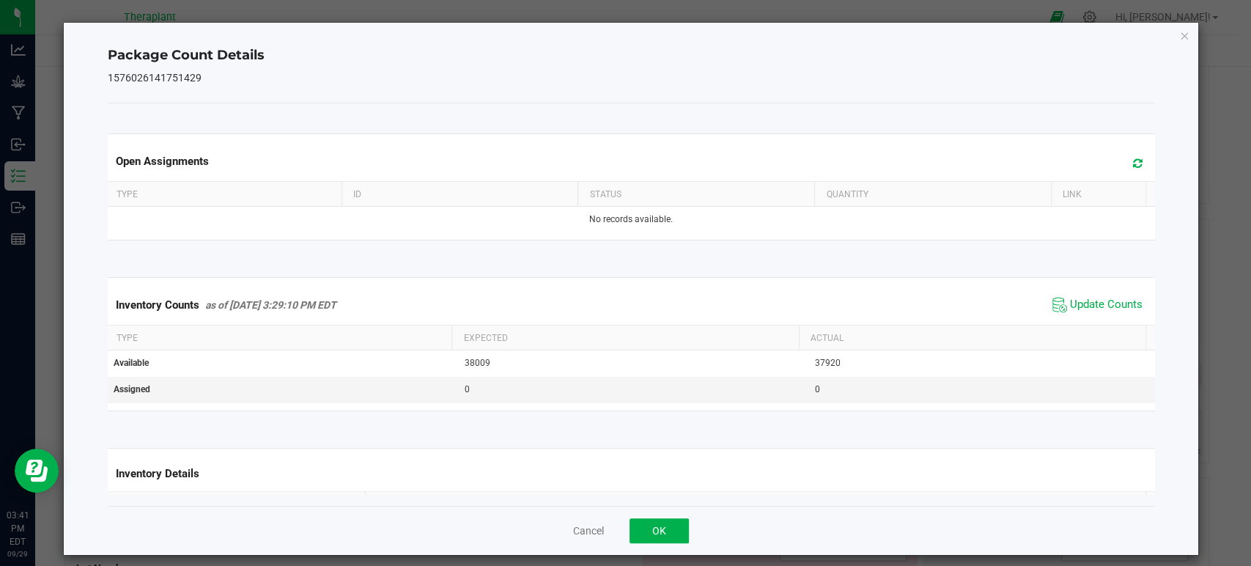
click at [1133, 162] on icon at bounding box center [1138, 163] width 10 height 11
click at [1076, 311] on span "Update Counts" at bounding box center [1096, 305] width 97 height 22
click at [1070, 299] on span "Update Counts" at bounding box center [1106, 304] width 73 height 15
click at [1179, 39] on icon "Close" at bounding box center [1184, 35] width 10 height 18
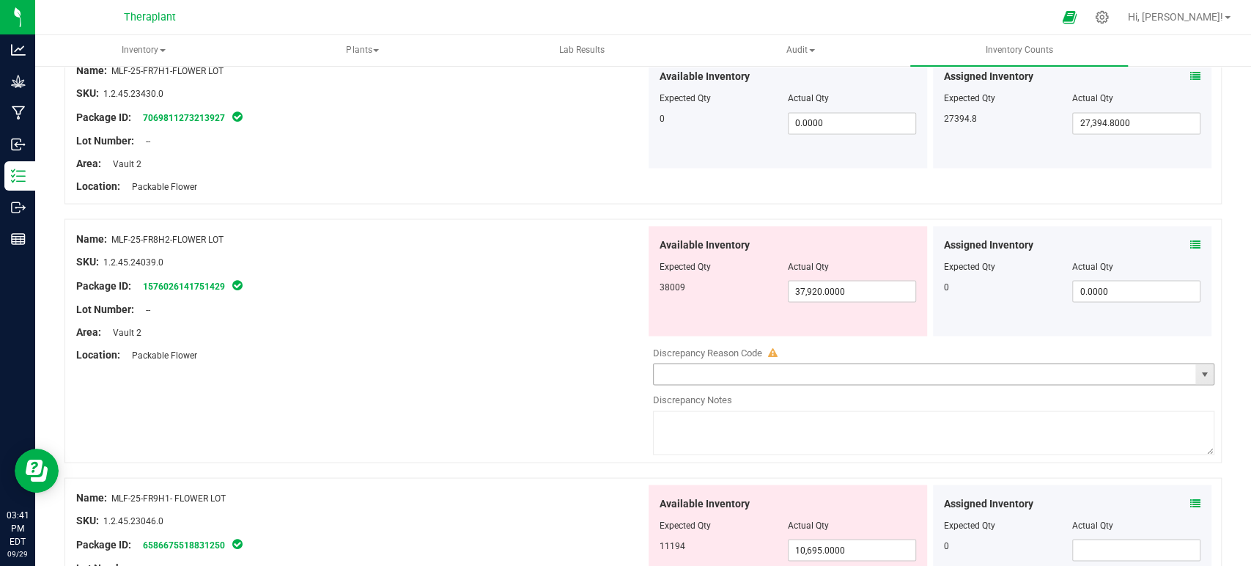
click at [1196, 363] on span "select" at bounding box center [1204, 373] width 18 height 21
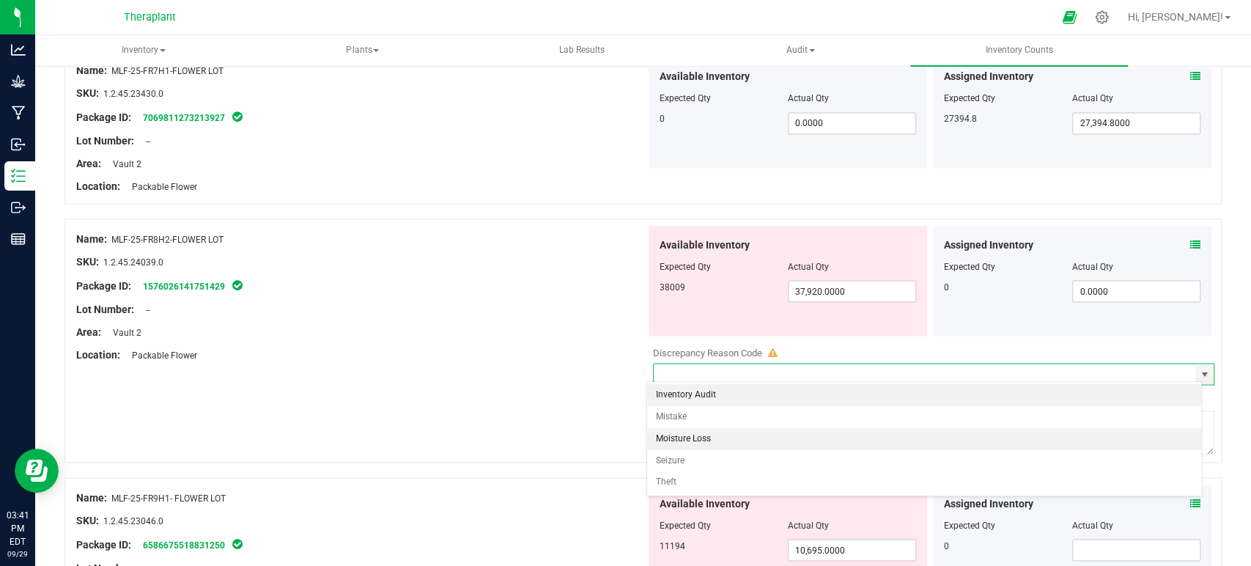
click at [717, 441] on li "Moisture Loss" at bounding box center [924, 439] width 554 height 22
type input "Moisture Loss"
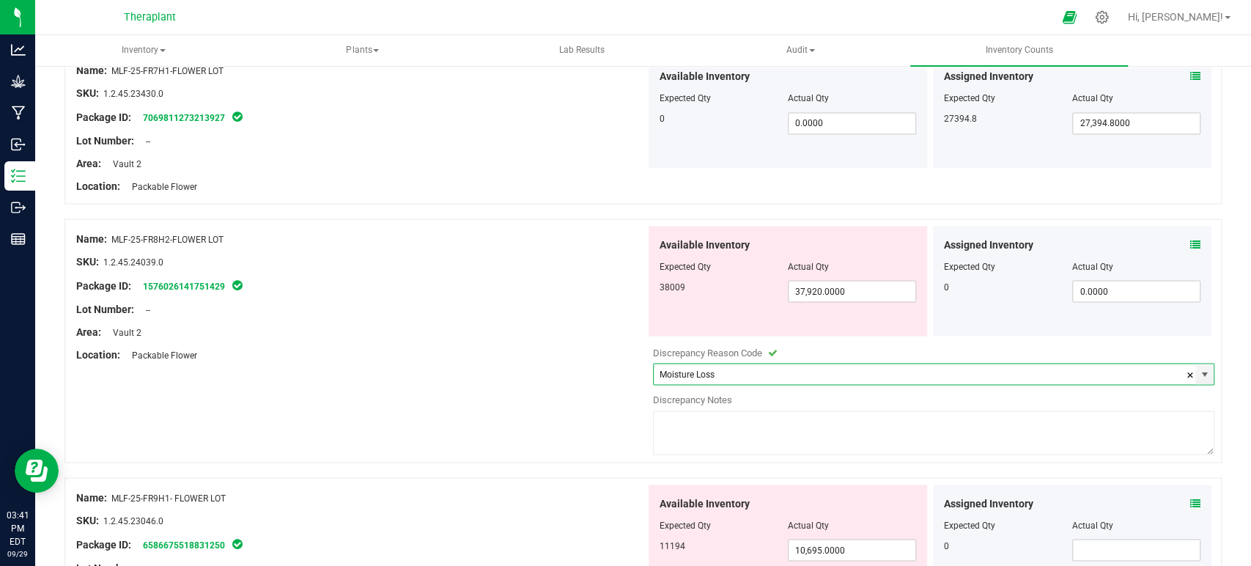
click at [714, 448] on textarea at bounding box center [934, 432] width 562 height 44
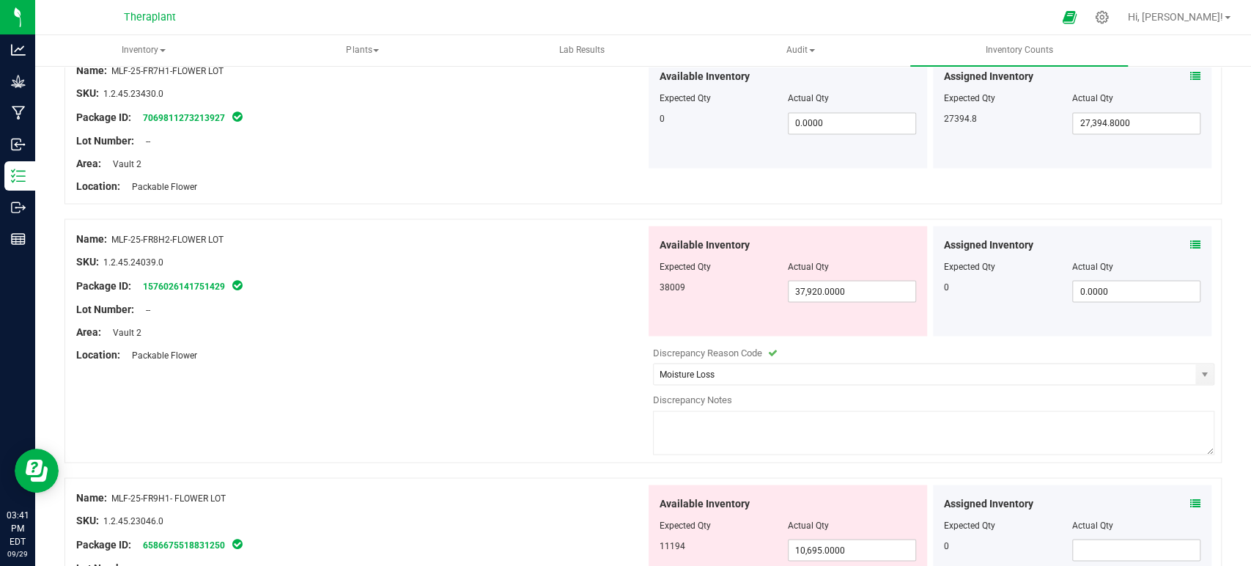
paste textarea "Adjusting down to account for the water weight lost as this package sat within …"
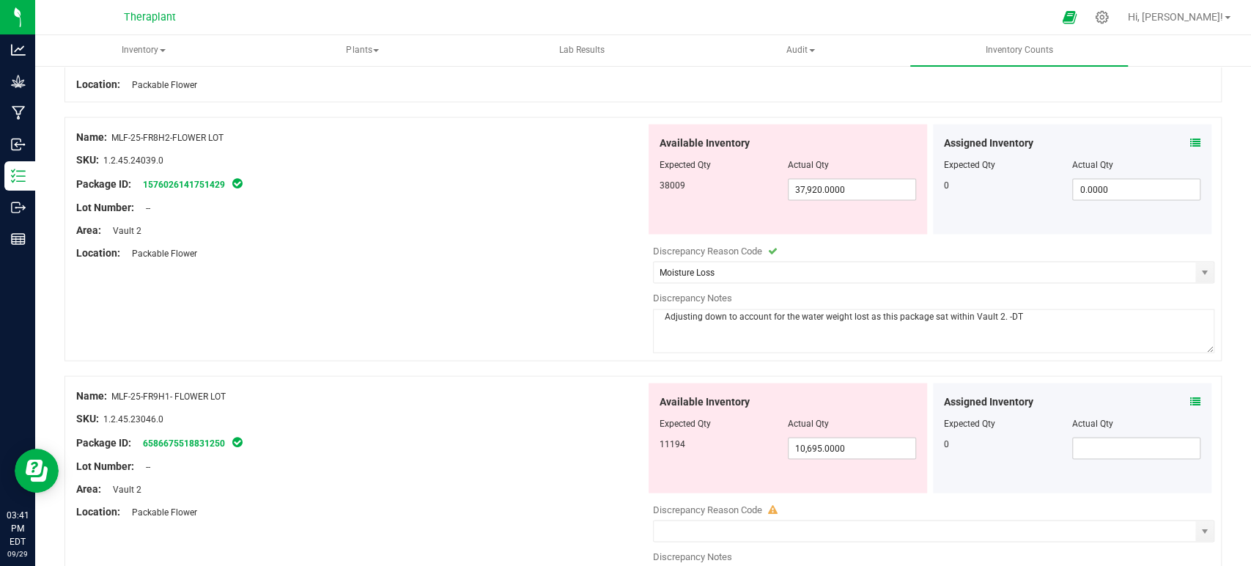
scroll to position [2035, 0]
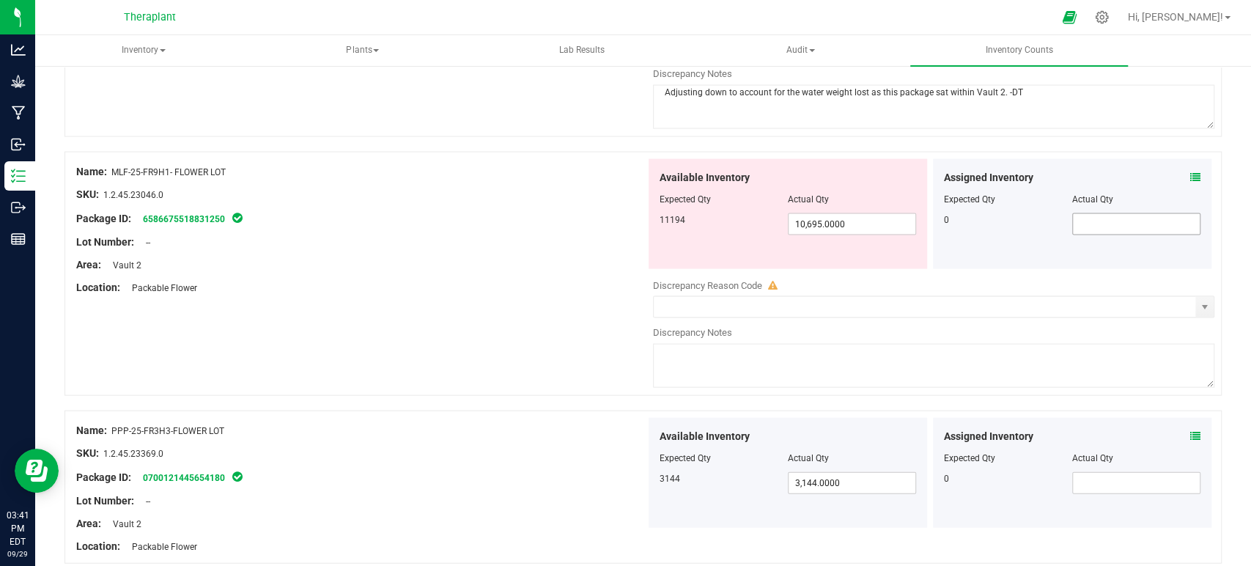
type textarea "Adjusting down to account for the water weight lost as this package sat within …"
click at [1080, 217] on input "text" at bounding box center [1136, 224] width 127 height 21
type input "0"
click at [1190, 172] on icon at bounding box center [1195, 177] width 10 height 10
type input "0.0000"
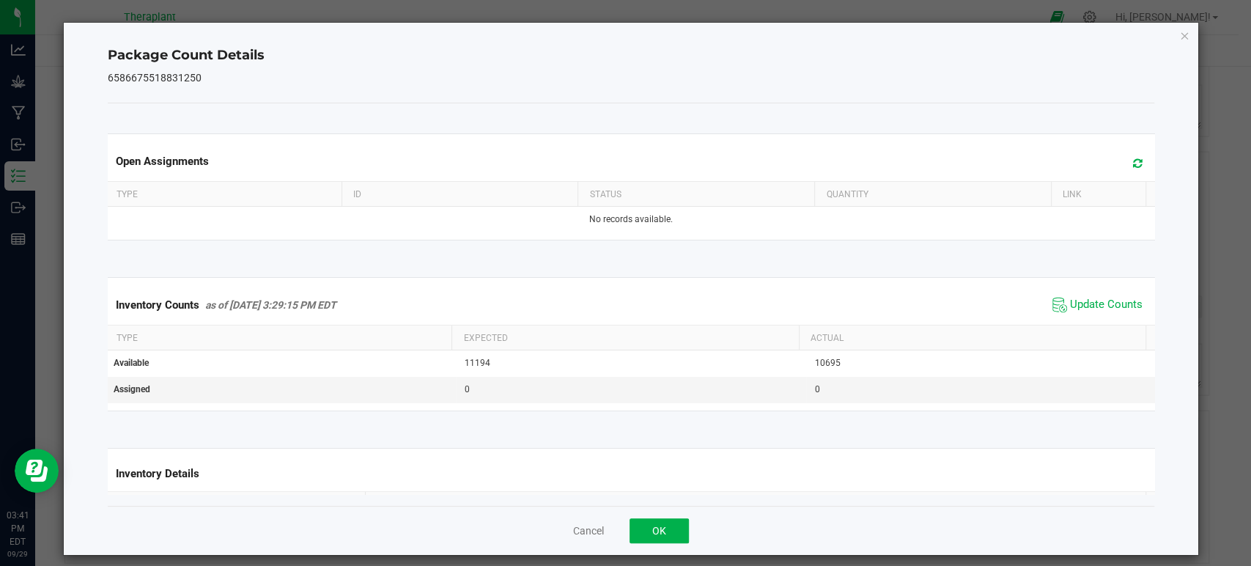
click at [1133, 158] on icon at bounding box center [1138, 163] width 10 height 11
click at [1070, 301] on span "Update Counts" at bounding box center [1106, 304] width 73 height 15
click at [1179, 34] on icon "Close" at bounding box center [1184, 35] width 10 height 18
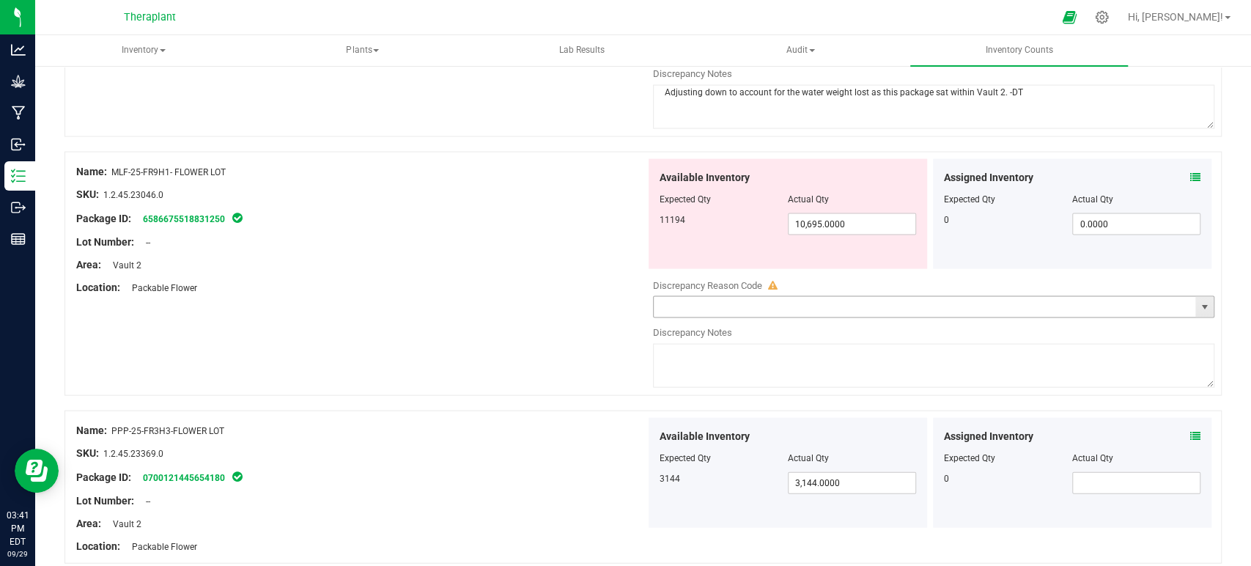
click at [1198, 302] on span "select" at bounding box center [1204, 307] width 12 height 12
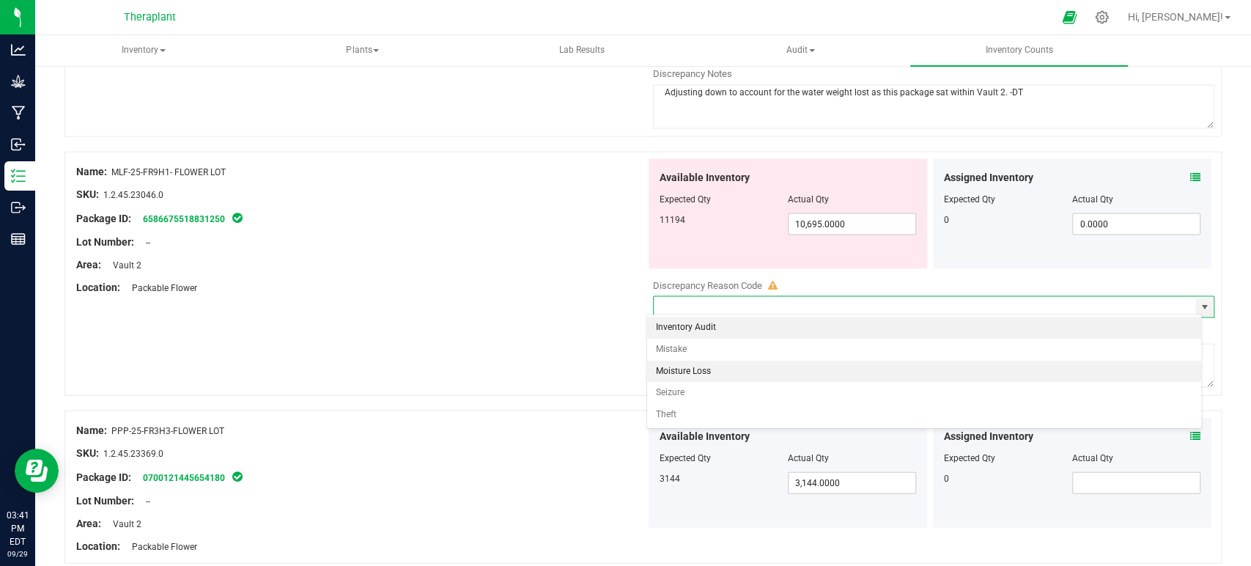
click at [687, 369] on li "Moisture Loss" at bounding box center [924, 371] width 554 height 22
type input "Moisture Loss"
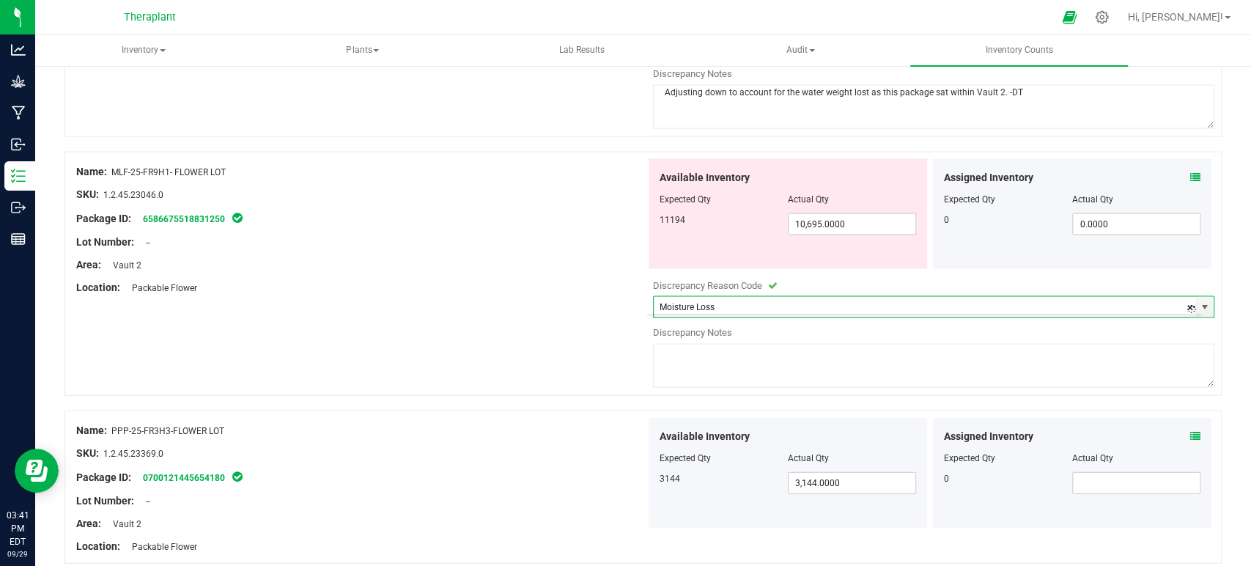
click at [698, 361] on textarea at bounding box center [934, 366] width 562 height 44
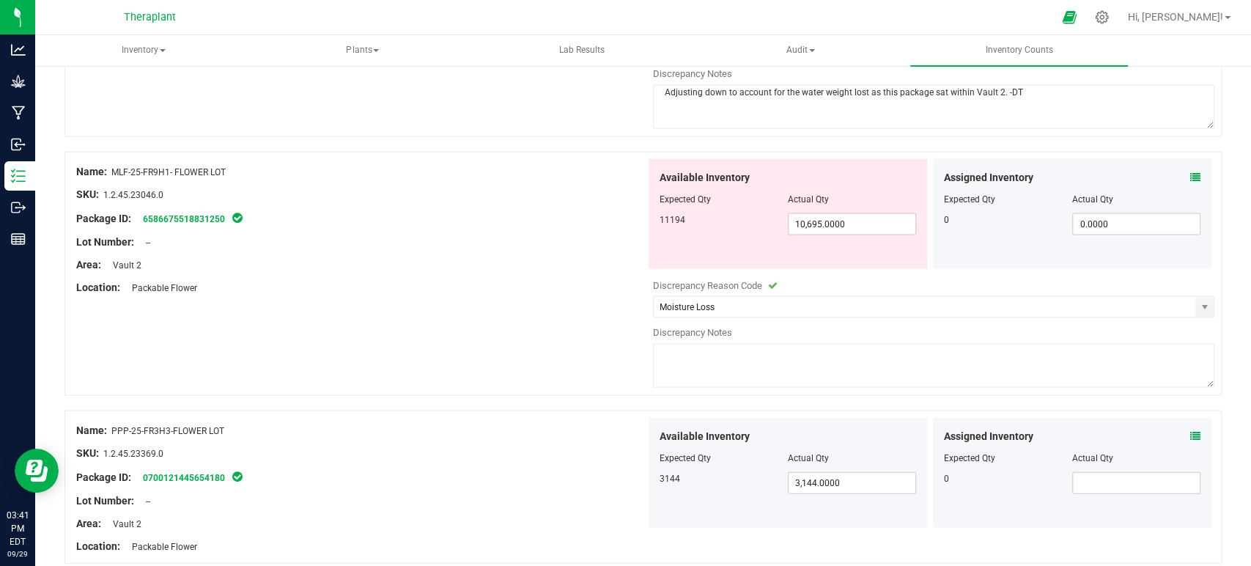
paste textarea "Adjusting down to account for the water weight lost as this package sat within …"
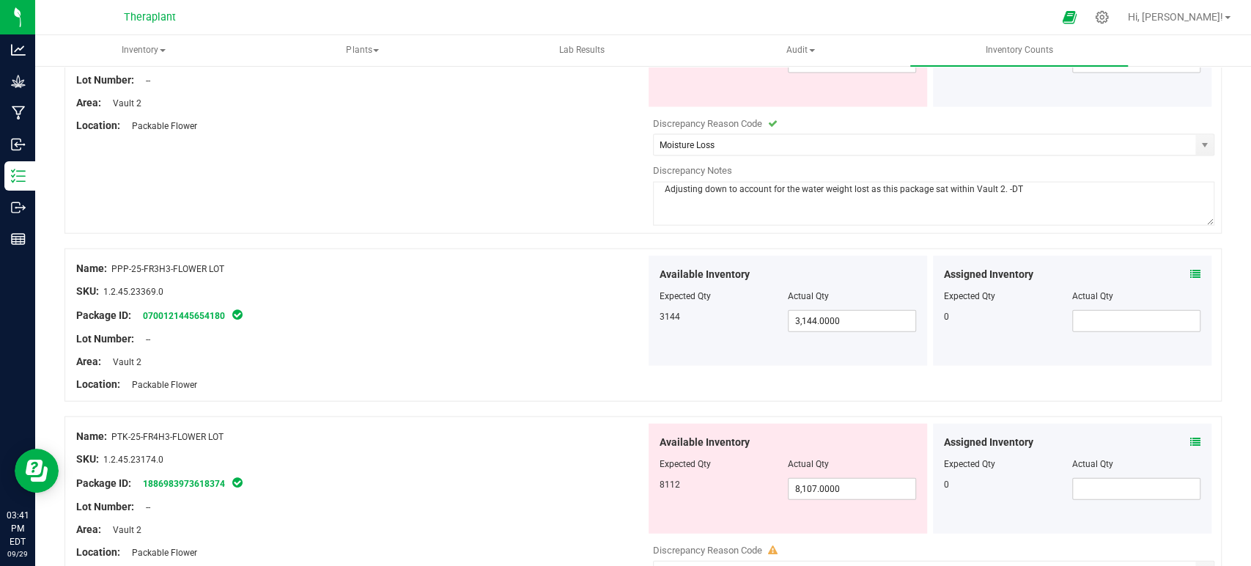
scroll to position [2198, 0]
type textarea "Adjusting down to account for the water weight lost as this package sat within …"
click at [1078, 309] on span at bounding box center [1136, 319] width 128 height 22
type input "0"
click at [488, 267] on div "Name: PPP-25-FR3H3-FLOWER LOT" at bounding box center [360, 266] width 569 height 15
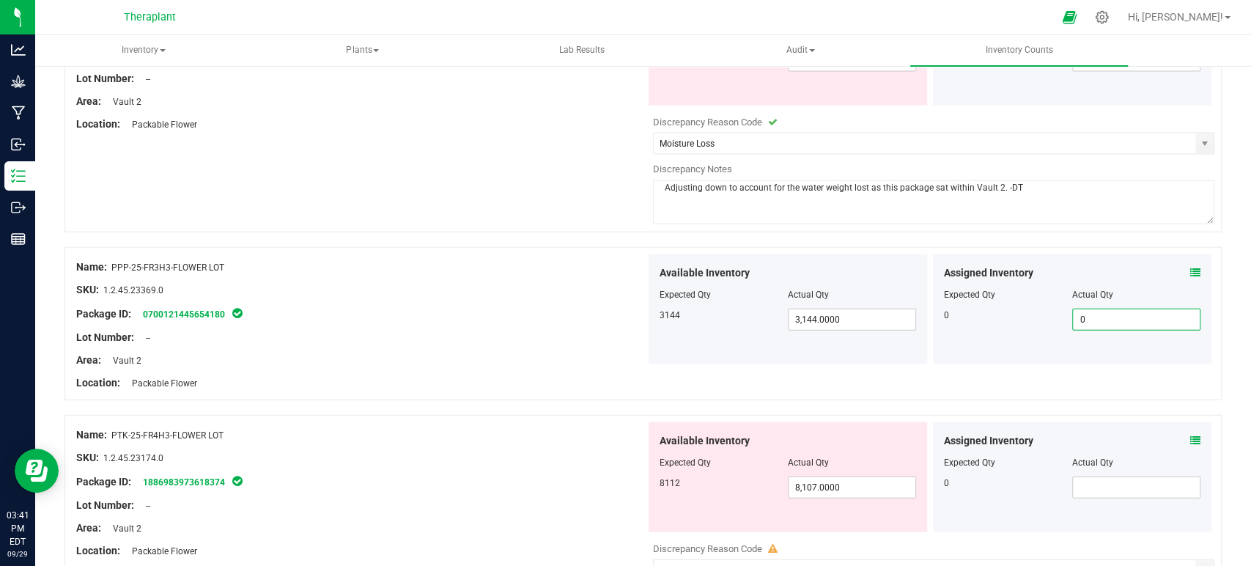
type input "0.0000"
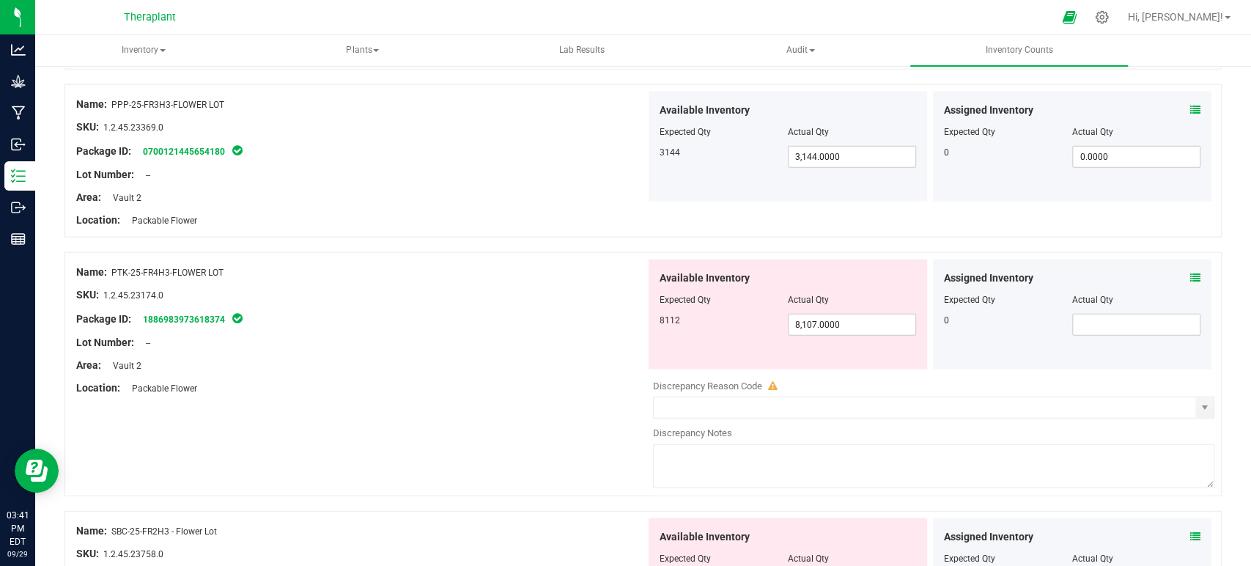
click at [1105, 333] on div "Assigned Inventory Expected Qty Actual Qty 0" at bounding box center [1072, 314] width 278 height 110
click at [1106, 326] on span at bounding box center [1136, 325] width 128 height 22
click at [1190, 273] on icon at bounding box center [1195, 278] width 10 height 10
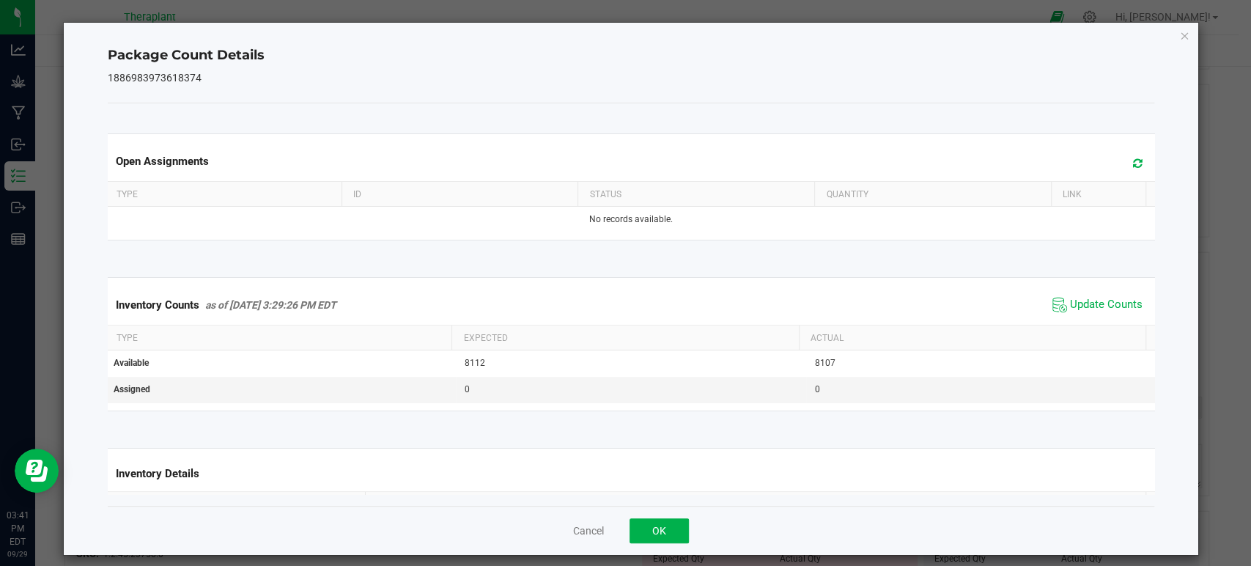
click at [1122, 169] on span at bounding box center [1134, 163] width 24 height 21
click at [1070, 299] on span "Update Counts" at bounding box center [1106, 304] width 73 height 15
click at [1179, 37] on icon "Close" at bounding box center [1184, 35] width 10 height 18
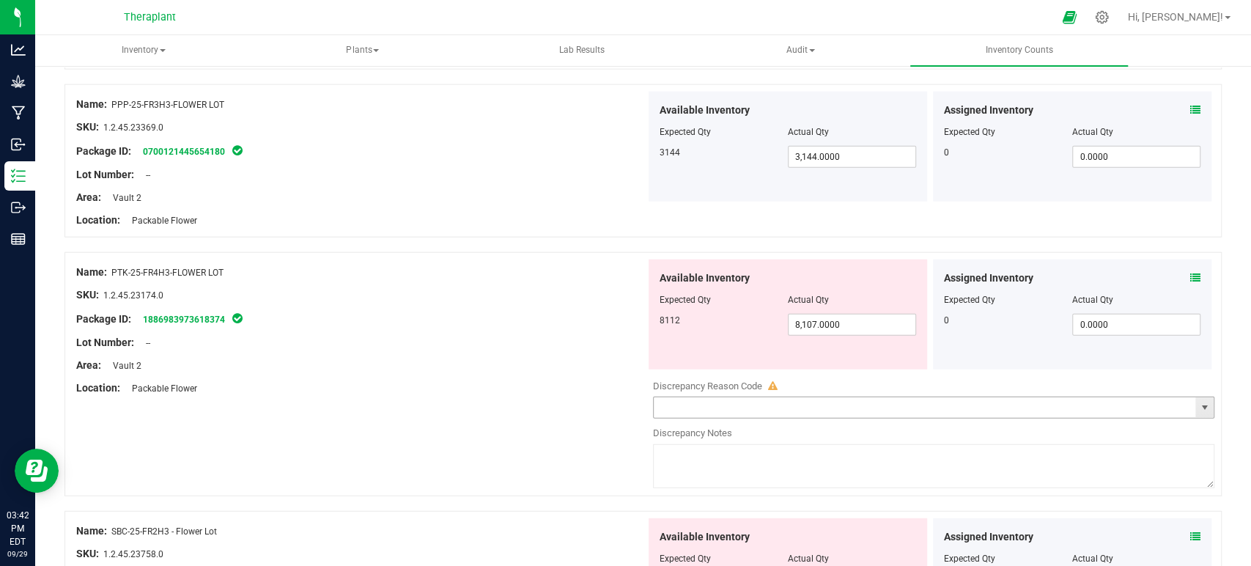
click at [1198, 403] on span "select" at bounding box center [1204, 408] width 12 height 12
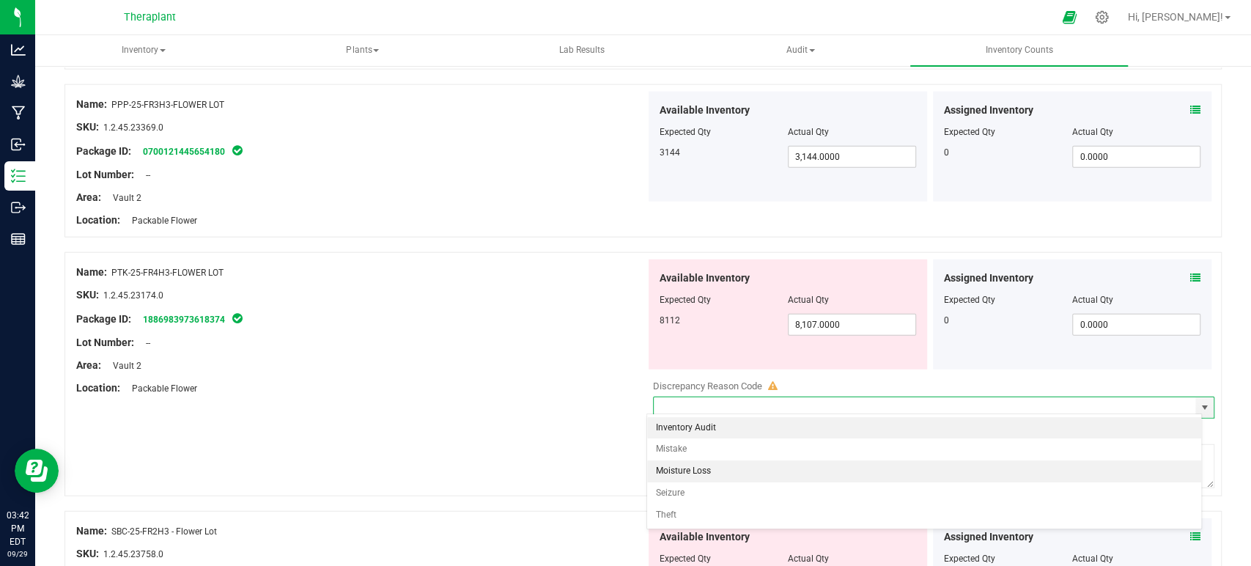
click at [715, 466] on li "Moisture Loss" at bounding box center [924, 471] width 554 height 22
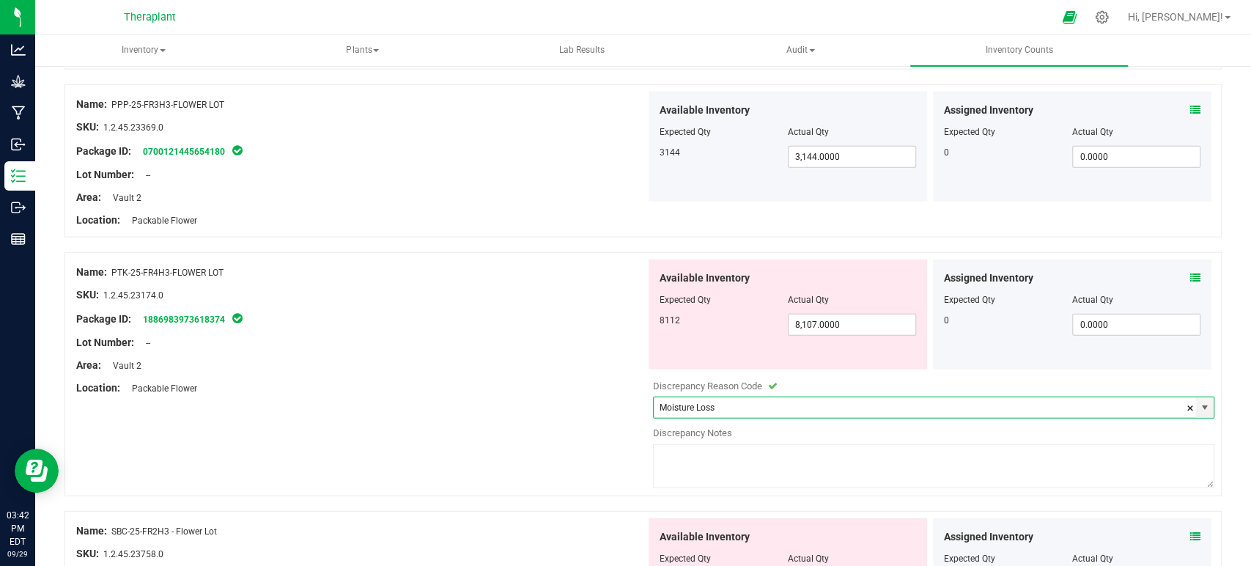
click at [715, 462] on textarea at bounding box center [934, 466] width 562 height 44
paste textarea "Adjusting down to account for the water weight lost as this package sat within …"
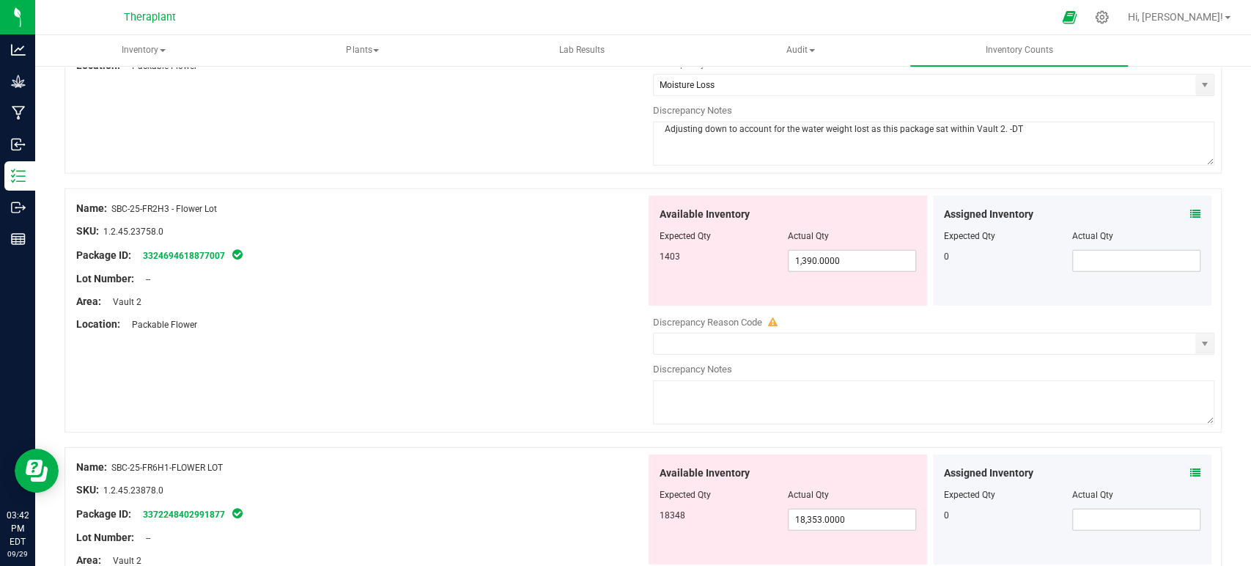
scroll to position [2686, 0]
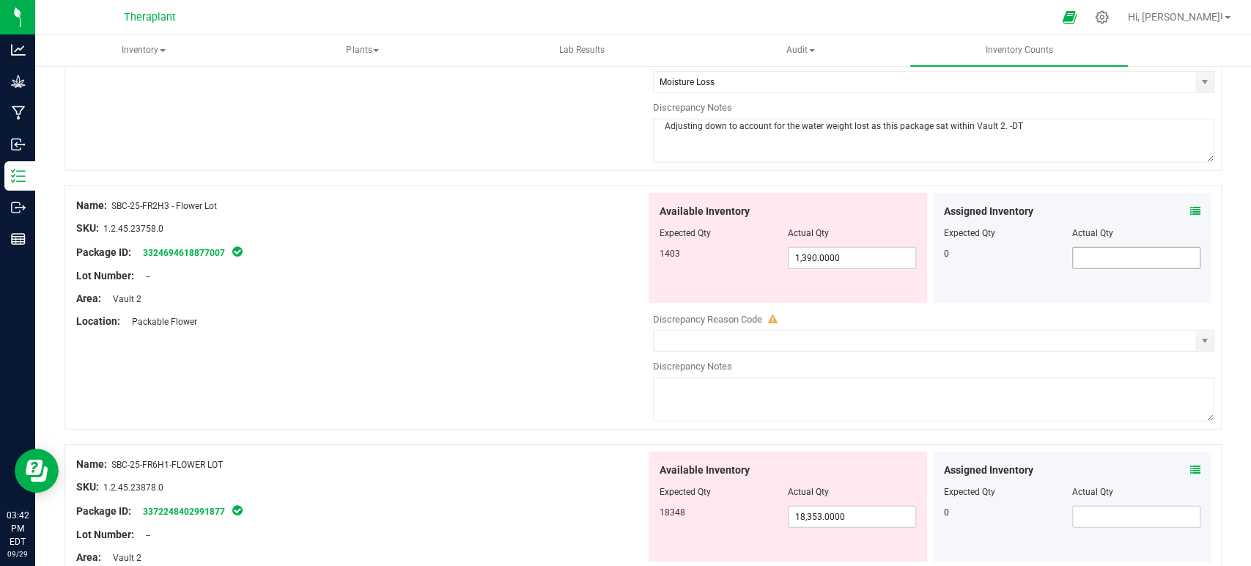
click at [1098, 256] on input "text" at bounding box center [1136, 258] width 127 height 21
click at [1188, 201] on div "Assigned Inventory Expected Qty Actual Qty 0 0.0000 0" at bounding box center [1072, 248] width 278 height 110
click at [1190, 206] on icon at bounding box center [1195, 211] width 10 height 10
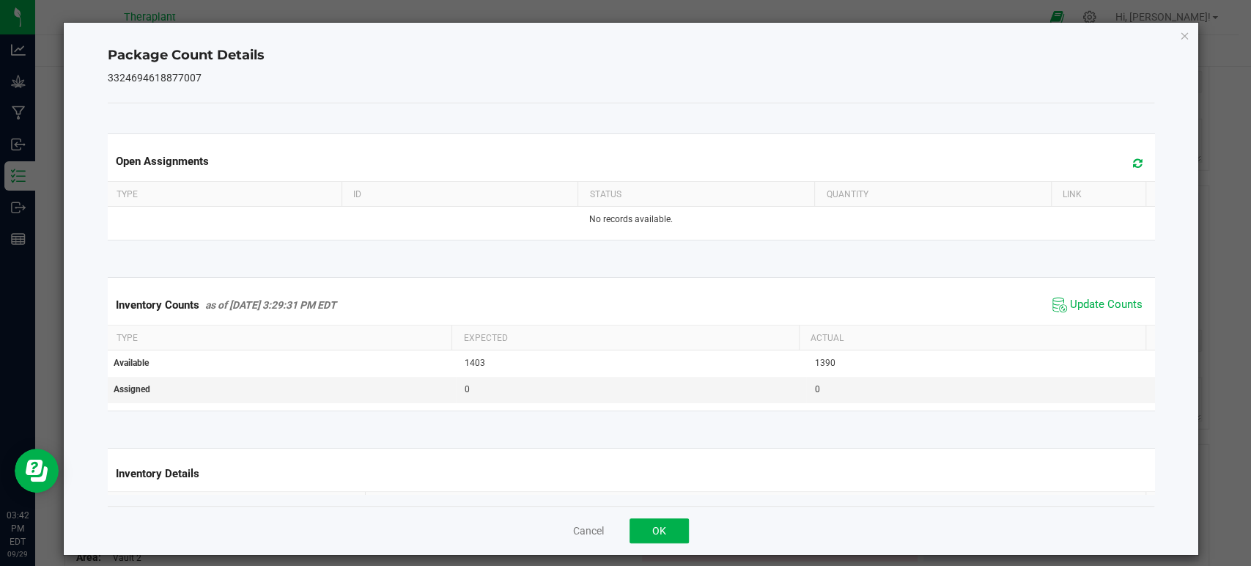
click at [1133, 163] on icon at bounding box center [1138, 163] width 10 height 11
click at [1070, 305] on span "Update Counts" at bounding box center [1106, 304] width 73 height 15
click at [1179, 40] on icon "Close" at bounding box center [1184, 35] width 10 height 18
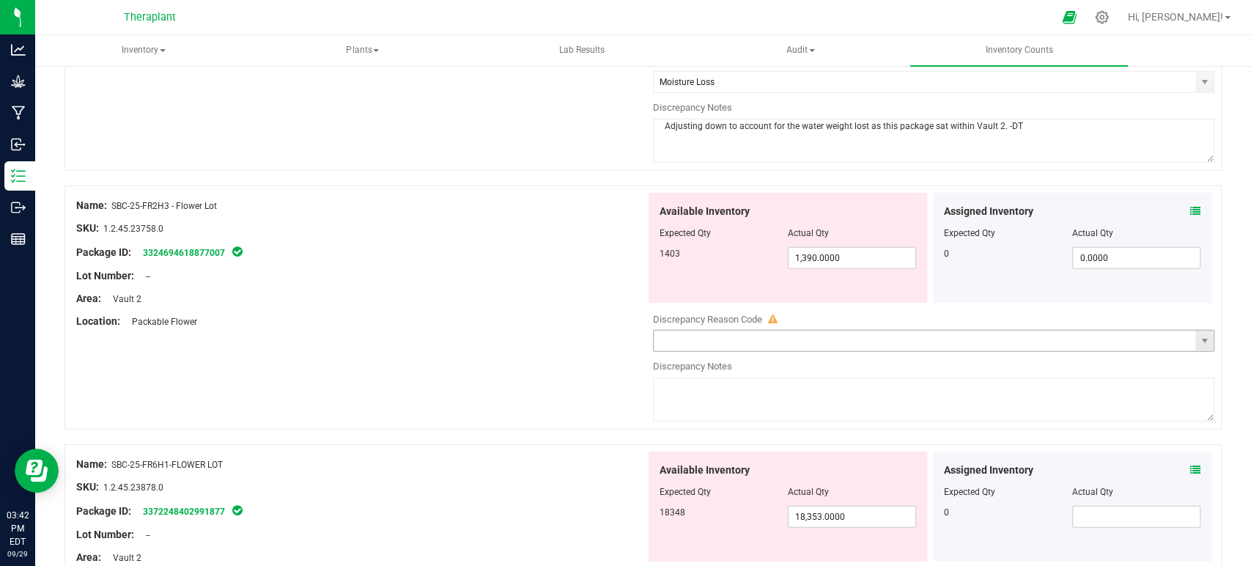
click at [1198, 335] on span "select" at bounding box center [1204, 341] width 12 height 12
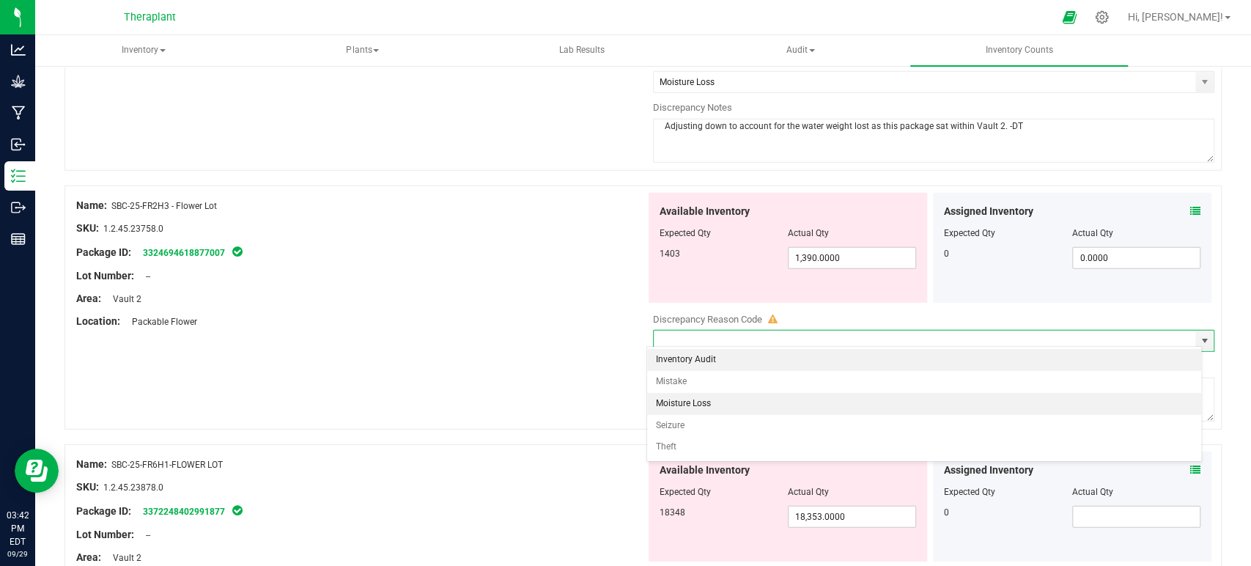
click at [688, 408] on li "Moisture Loss" at bounding box center [924, 404] width 554 height 22
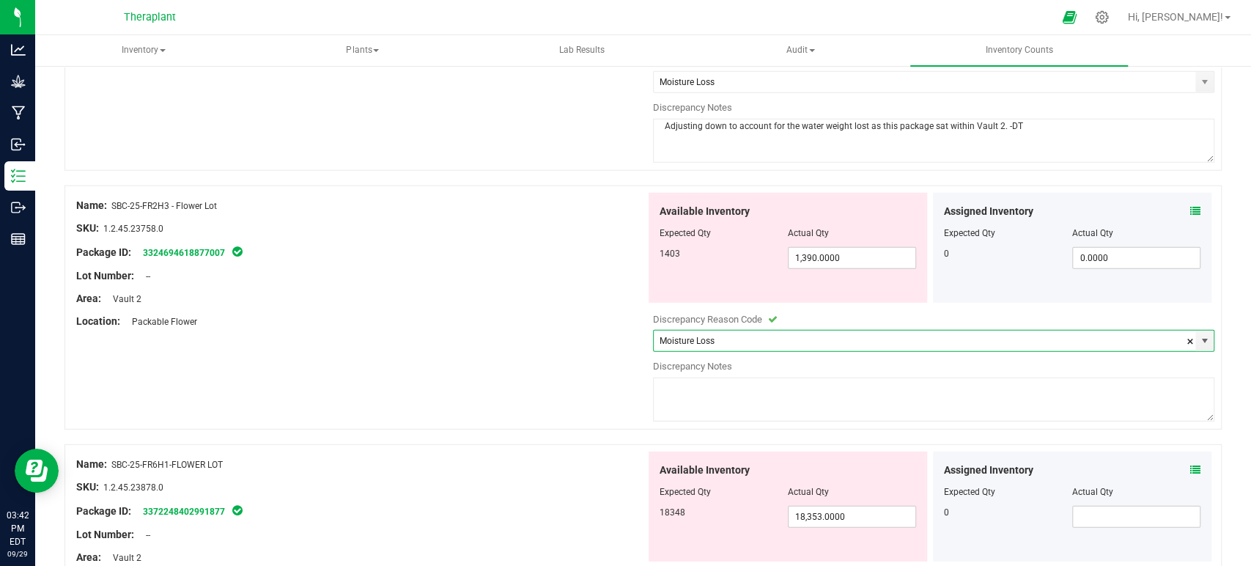
click at [692, 398] on textarea at bounding box center [934, 399] width 562 height 44
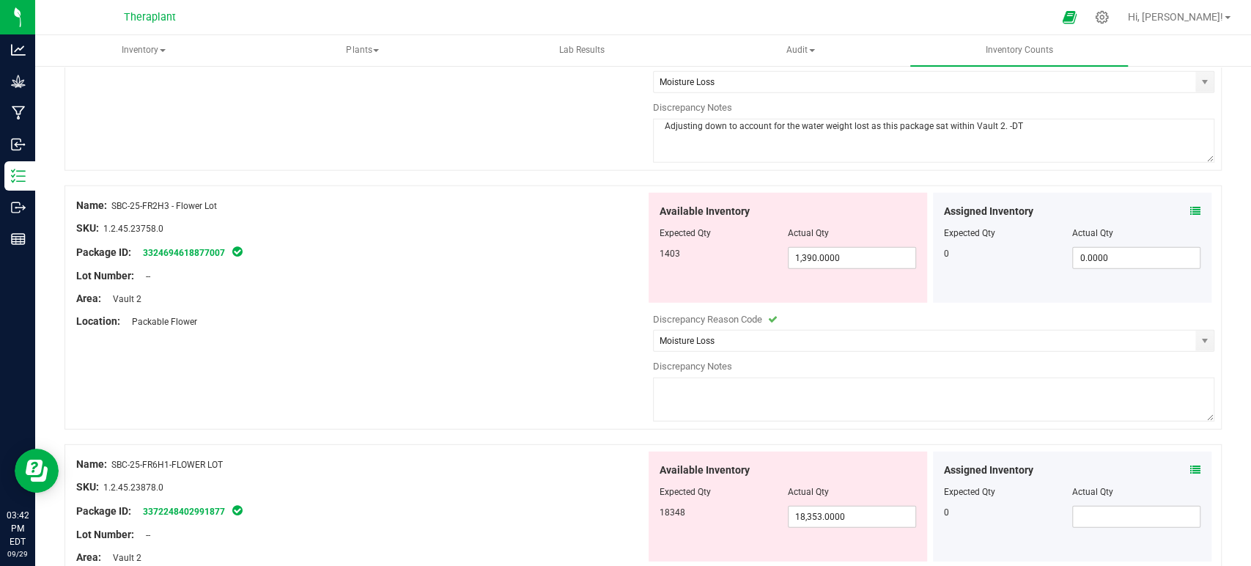
paste textarea "Adjusting down to account for the water weight lost as this package sat within …"
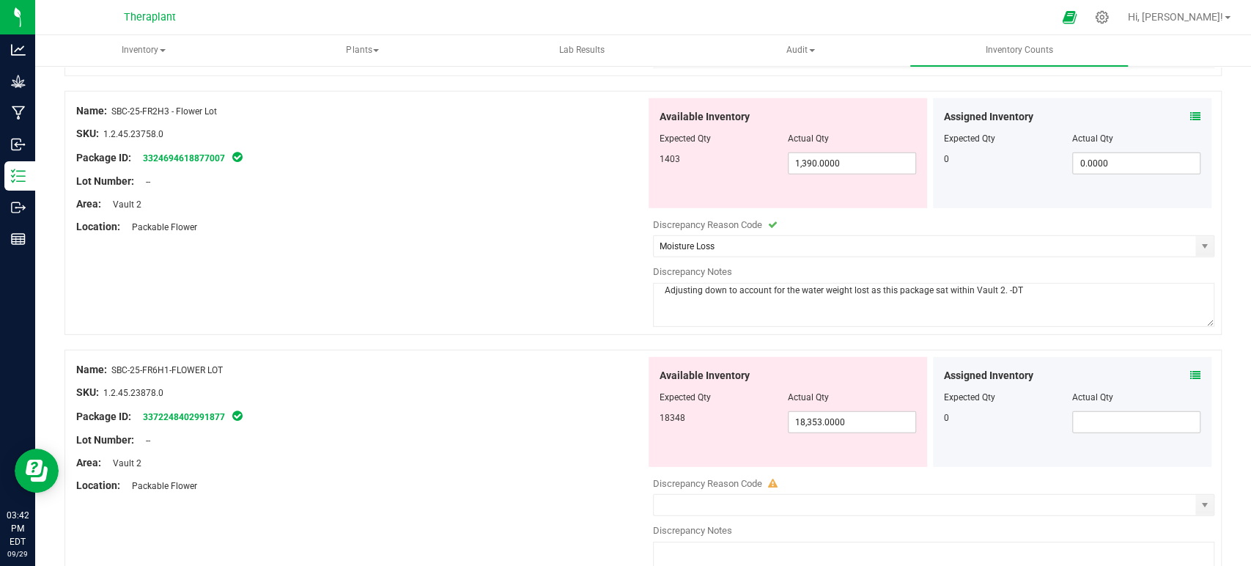
scroll to position [2931, 0]
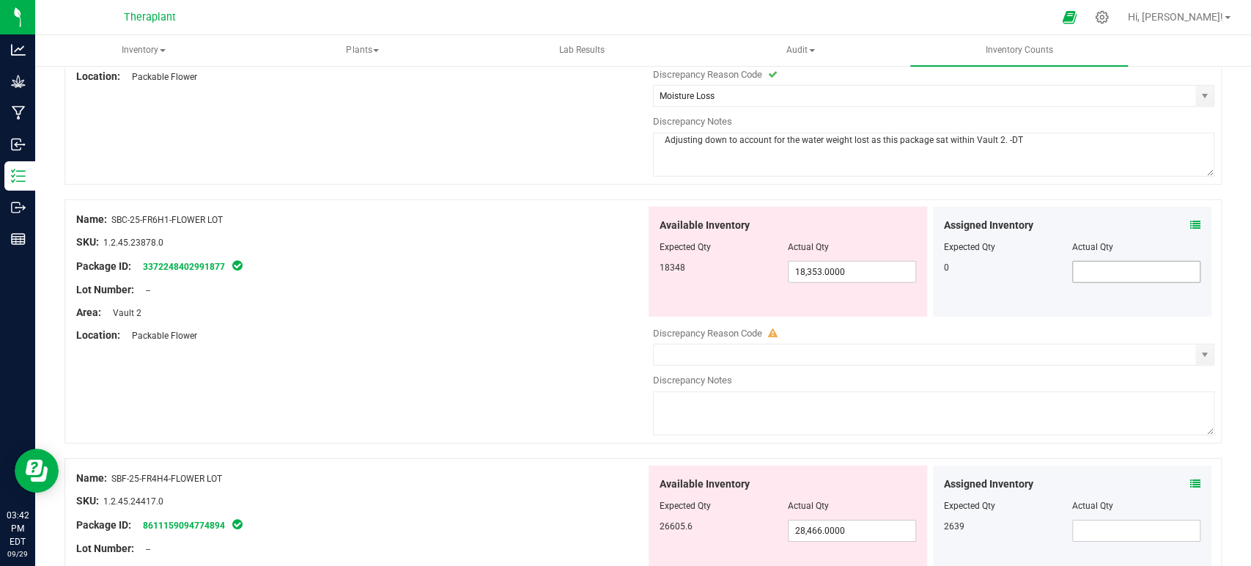
click at [1073, 274] on input "text" at bounding box center [1136, 272] width 127 height 21
click at [1196, 215] on div "Assigned Inventory Expected Qty Actual Qty 0 0" at bounding box center [1072, 262] width 278 height 110
click at [1190, 220] on icon at bounding box center [1195, 225] width 10 height 10
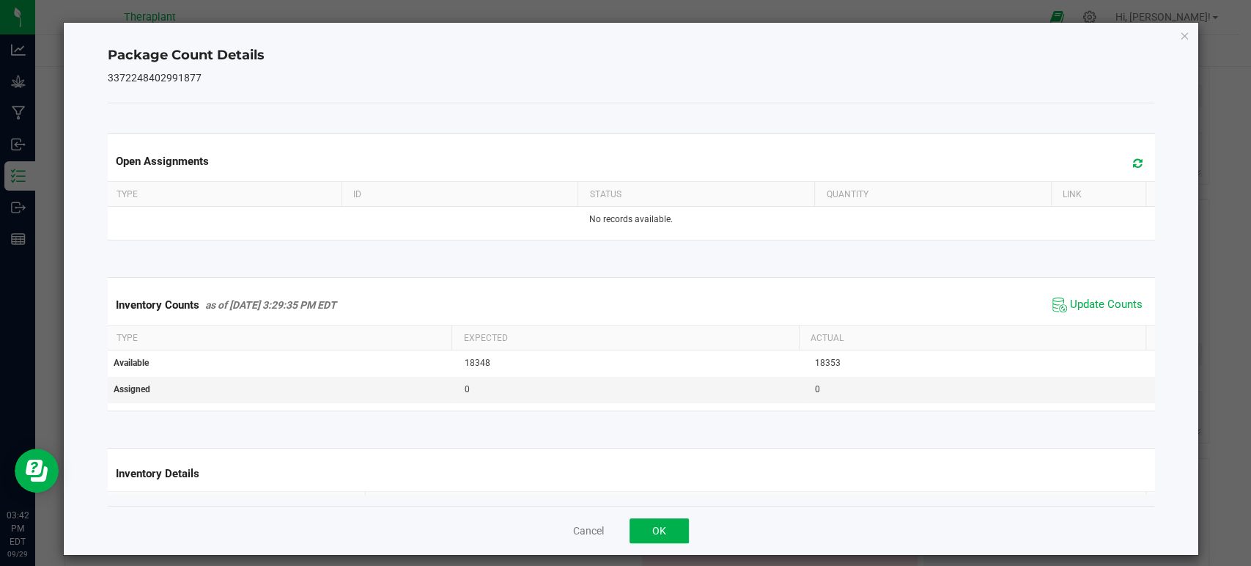
click at [1133, 165] on icon at bounding box center [1138, 163] width 10 height 11
click at [1062, 294] on span "Update Counts" at bounding box center [1096, 305] width 97 height 22
click at [1179, 38] on icon "Close" at bounding box center [1184, 35] width 10 height 18
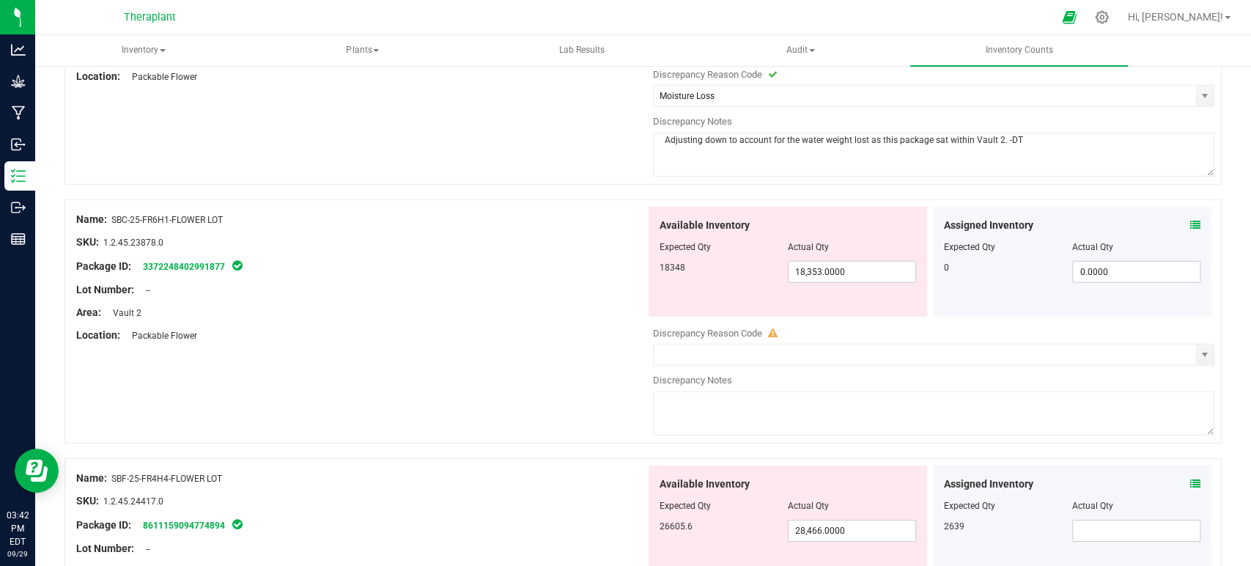
click at [844, 276] on div "Available Inventory Expected Qty Actual Qty 18348 18,353.0000 18353" at bounding box center [787, 262] width 278 height 110
click at [843, 270] on span "18,353.0000 18353" at bounding box center [852, 272] width 128 height 22
click at [561, 284] on div "Lot Number: --" at bounding box center [360, 289] width 569 height 15
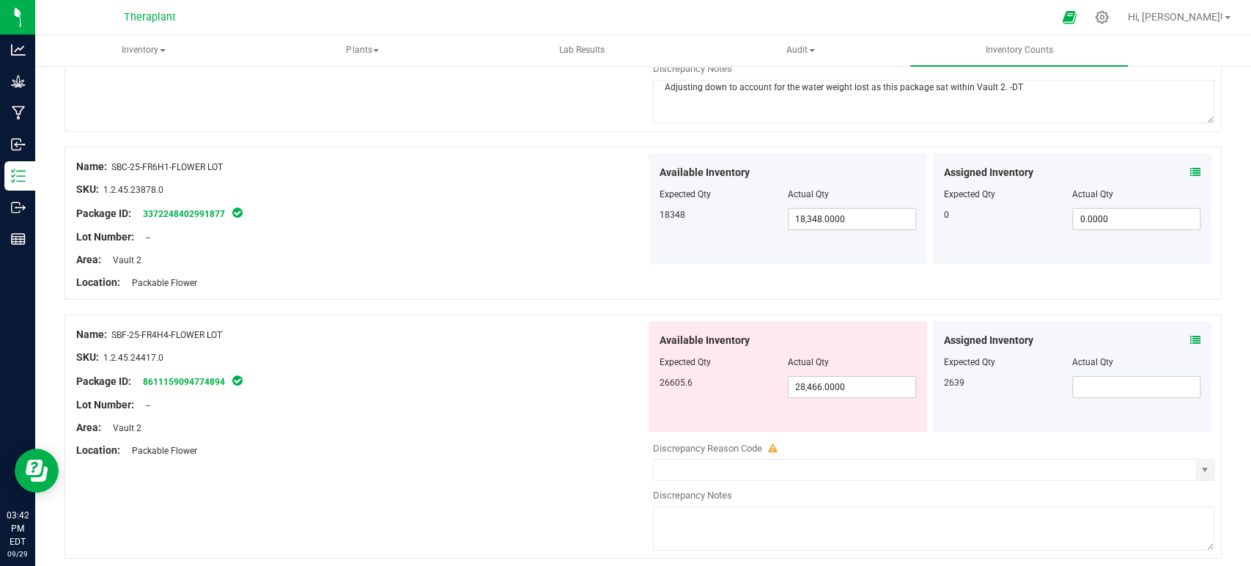
scroll to position [3012, 0]
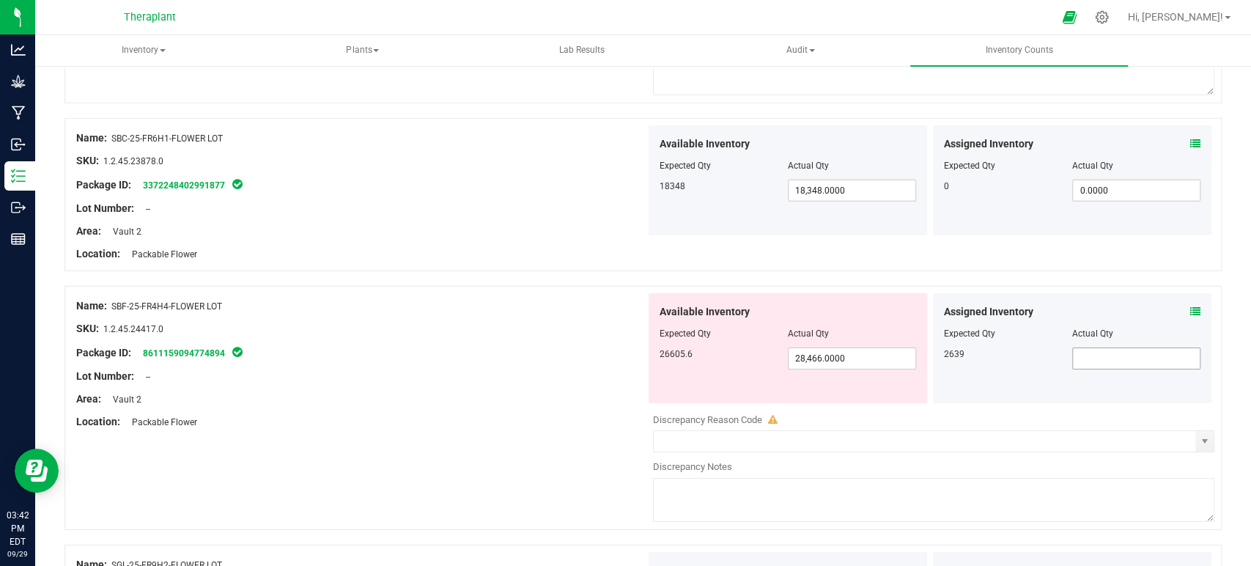
click at [1090, 349] on span at bounding box center [1136, 358] width 128 height 22
click at [1183, 297] on div "Assigned Inventory Expected Qty Actual Qty 2639" at bounding box center [1072, 348] width 278 height 110
click at [1190, 306] on icon at bounding box center [1195, 311] width 10 height 10
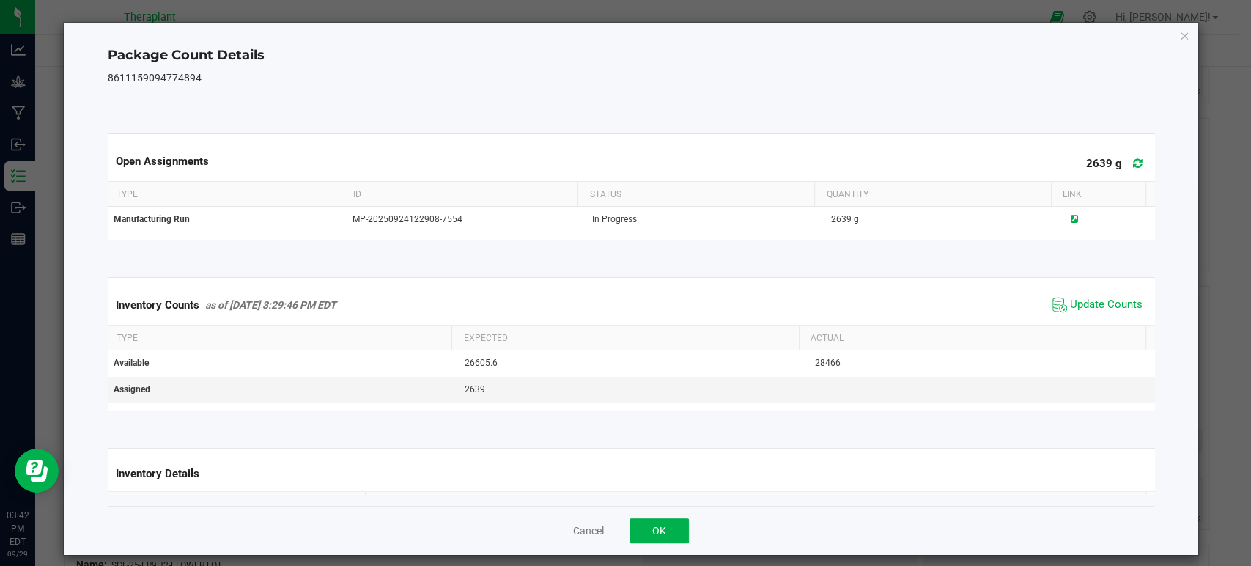
click at [1133, 161] on icon at bounding box center [1138, 163] width 10 height 11
click at [1079, 297] on span "Update Counts" at bounding box center [1106, 304] width 73 height 15
click at [1179, 34] on icon "Close" at bounding box center [1184, 35] width 10 height 18
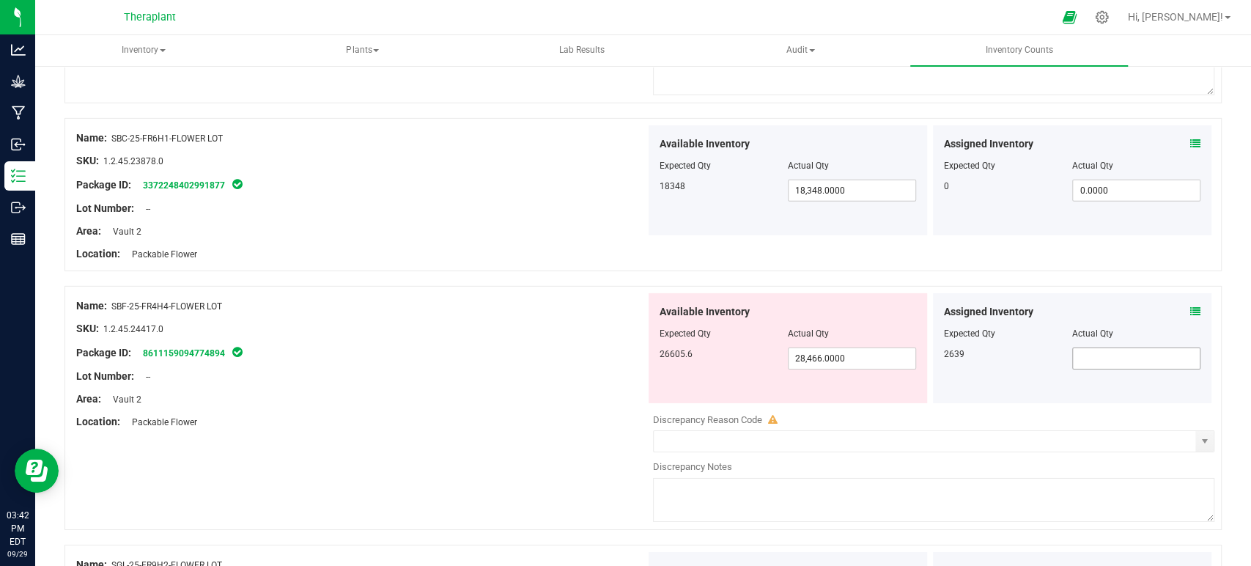
click at [1074, 348] on input "text" at bounding box center [1136, 358] width 127 height 21
click at [375, 361] on div at bounding box center [360, 364] width 569 height 7
click at [1190, 306] on icon at bounding box center [1195, 311] width 10 height 10
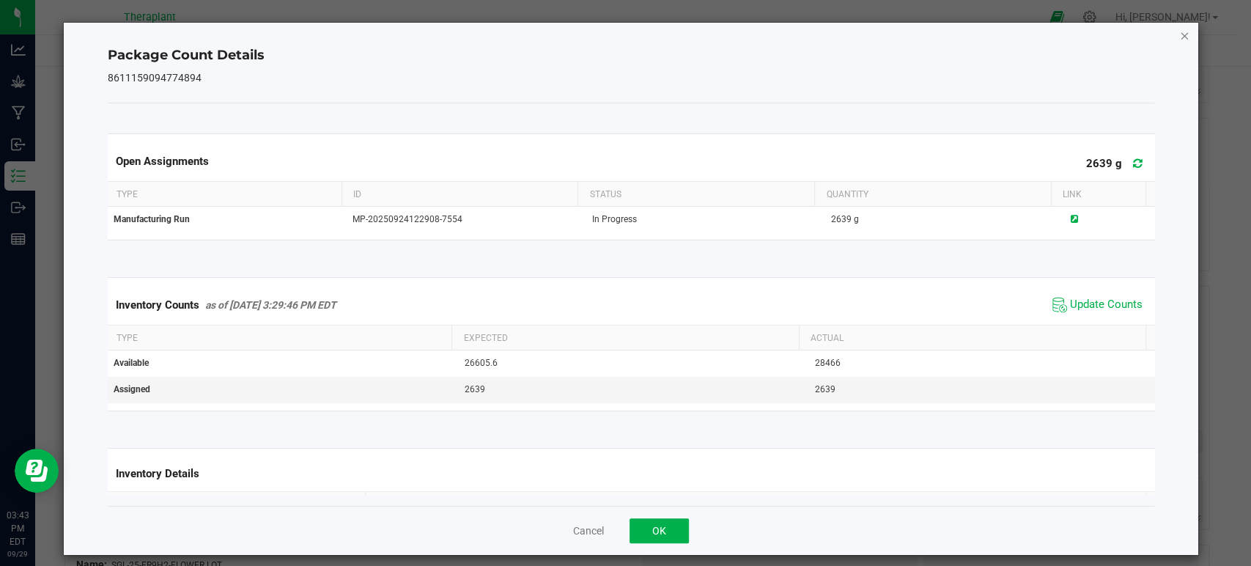
click at [1179, 34] on icon "Close" at bounding box center [1184, 35] width 10 height 18
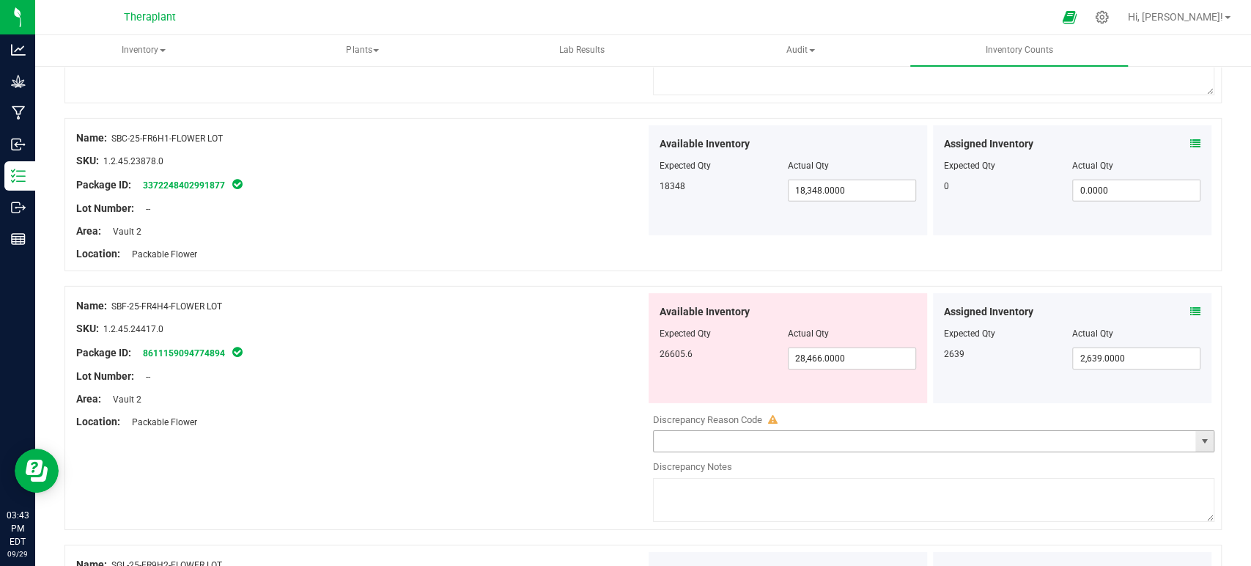
click at [1198, 435] on span "select" at bounding box center [1204, 441] width 12 height 12
click at [714, 462] on li "Inventory Audit" at bounding box center [924, 460] width 554 height 22
click at [709, 501] on textarea at bounding box center [934, 500] width 562 height 44
click at [881, 478] on textarea "Adjusting up to reflect physical inventory within Vault 2." at bounding box center [934, 500] width 562 height 44
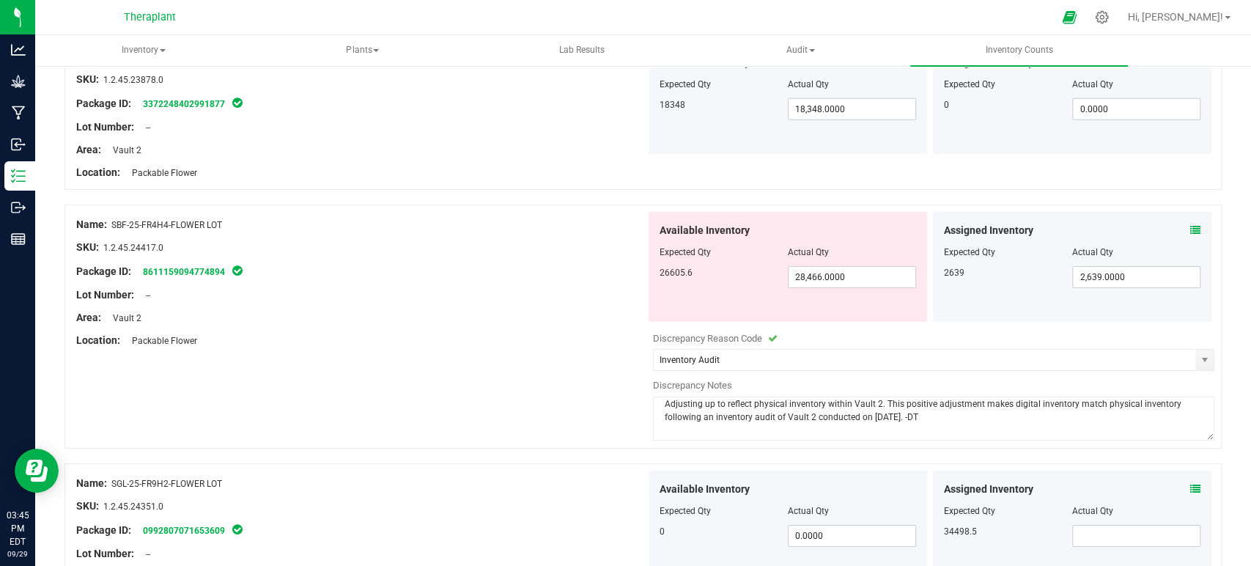
scroll to position [3256, 0]
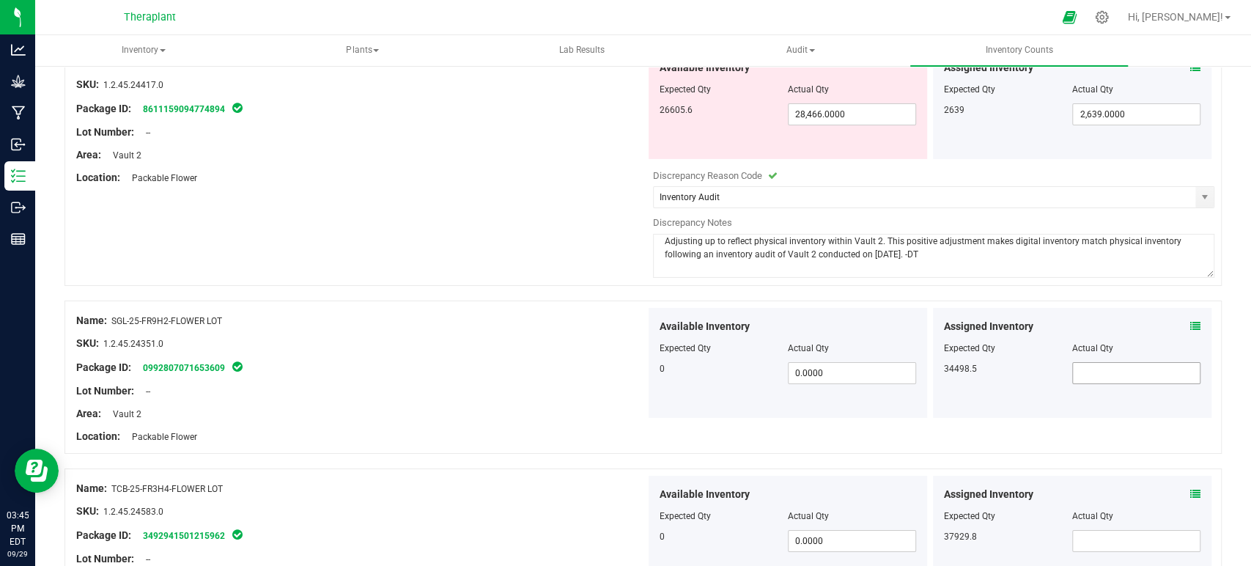
click at [1131, 368] on span at bounding box center [1136, 373] width 128 height 22
click at [608, 319] on div "Name: SGL-25-FR9H2-FLOWER LOT" at bounding box center [360, 320] width 569 height 15
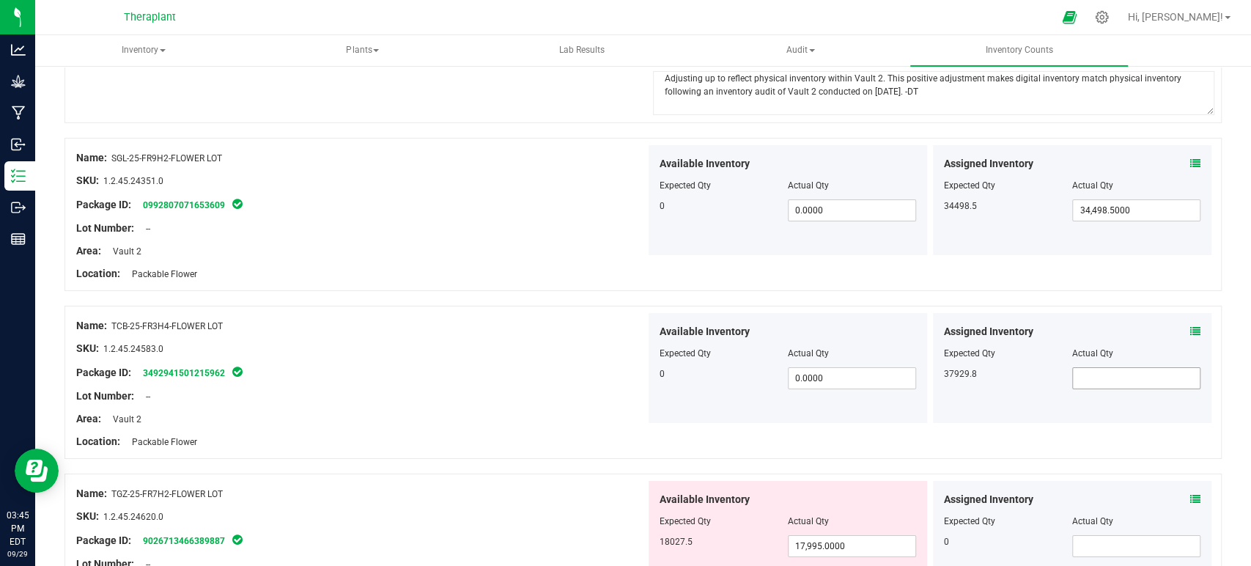
click at [1109, 374] on span at bounding box center [1136, 378] width 128 height 22
click at [431, 322] on div "Name: TCB-25-FR3H4-FLOWER LOT" at bounding box center [360, 325] width 569 height 15
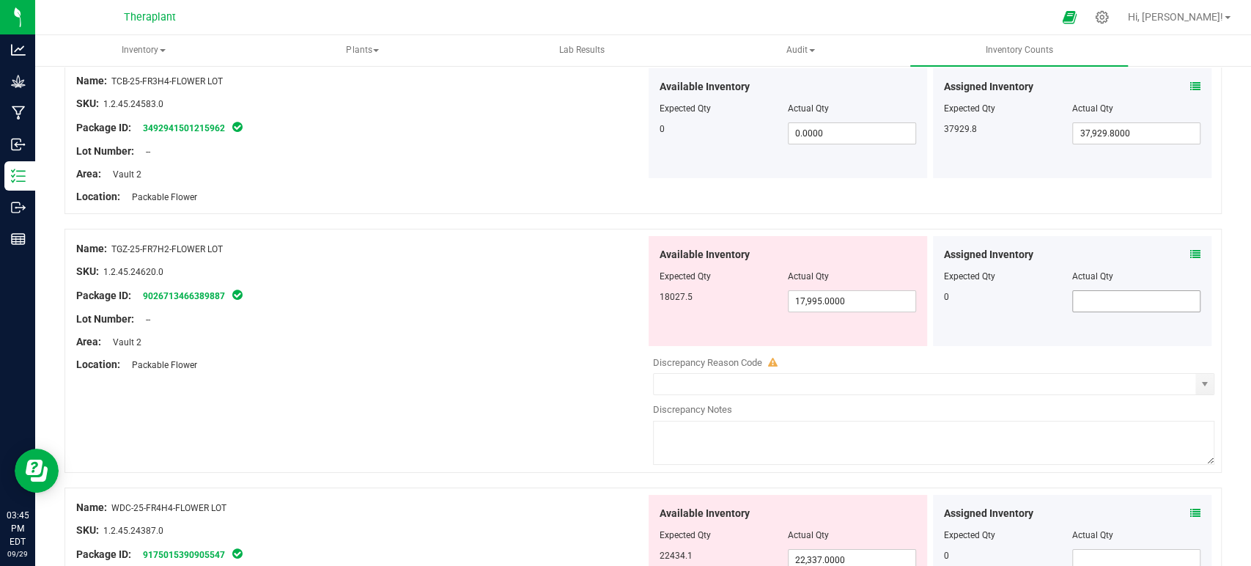
click at [1102, 291] on input "text" at bounding box center [1136, 301] width 127 height 21
click at [1198, 378] on span "select" at bounding box center [1204, 384] width 12 height 12
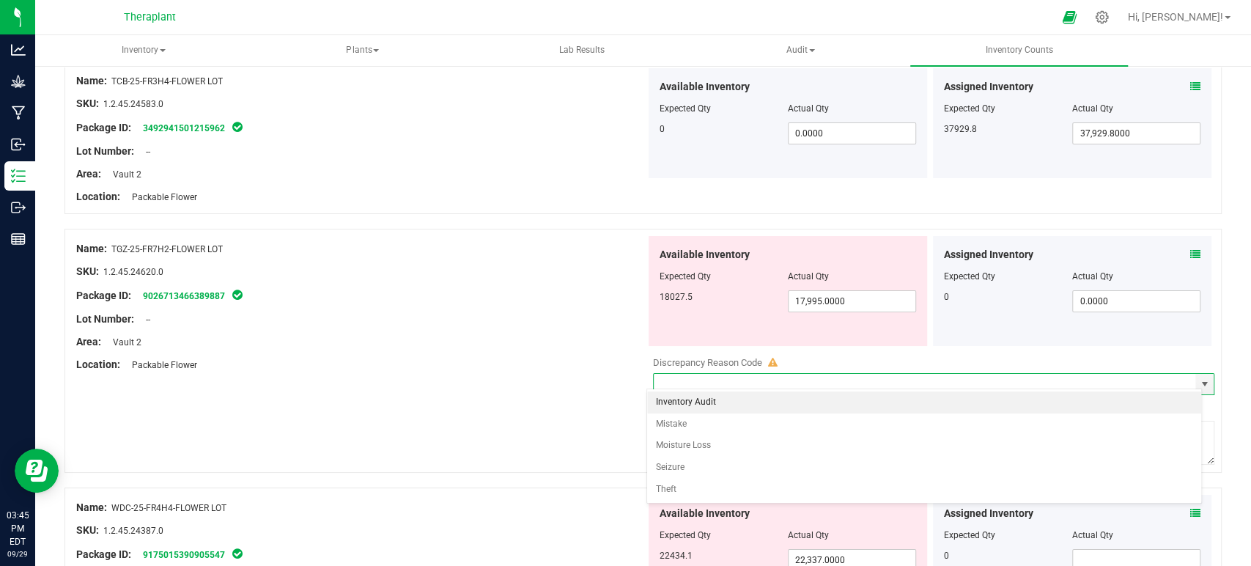
click at [1190, 249] on icon at bounding box center [1195, 254] width 10 height 10
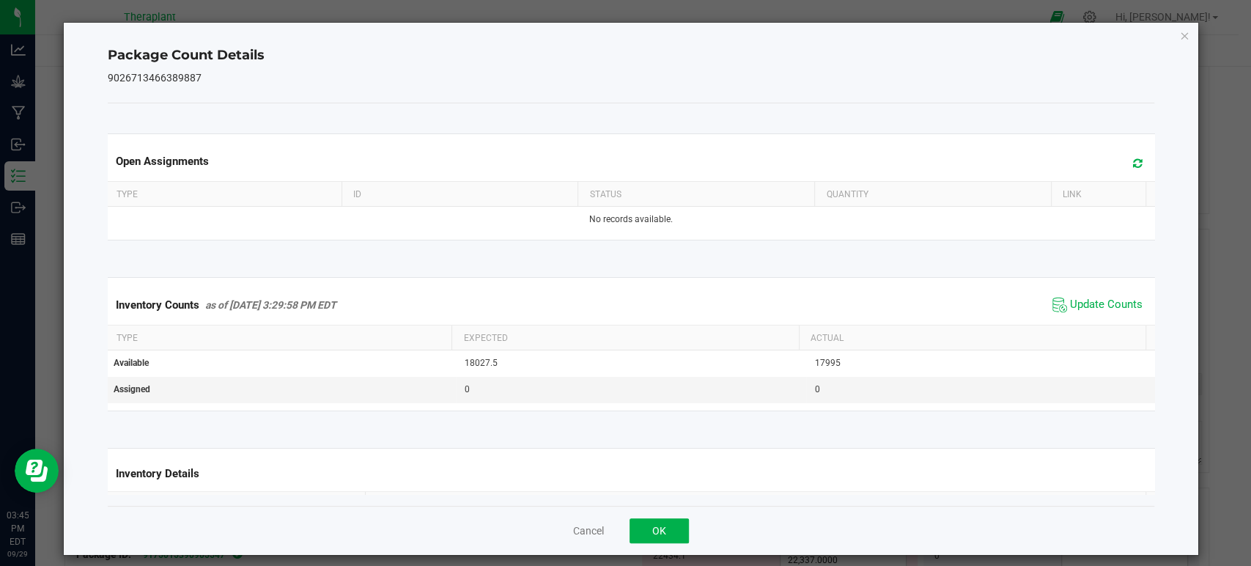
click at [1133, 163] on icon at bounding box center [1138, 163] width 10 height 11
click at [1076, 297] on span "Update Counts" at bounding box center [1106, 304] width 73 height 15
click at [1165, 35] on div "Package Count Details 9026713466389887 Open Assignments Type ID Status Quantity…" at bounding box center [631, 289] width 1134 height 532
click at [1179, 34] on icon "Close" at bounding box center [1184, 35] width 10 height 18
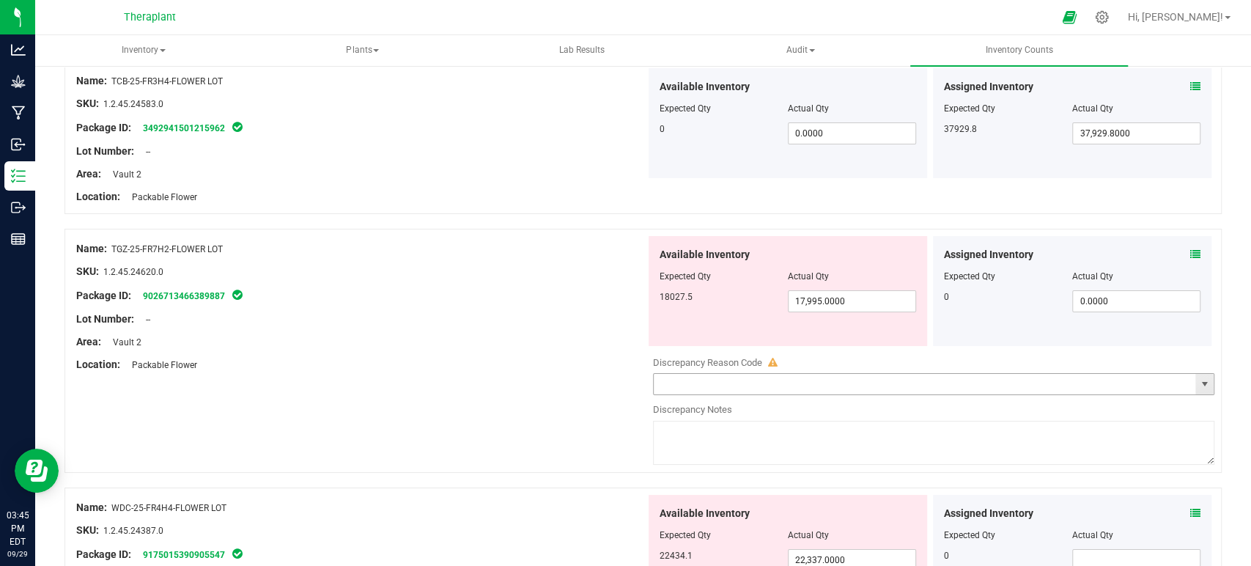
click at [1198, 374] on span "select" at bounding box center [1204, 384] width 18 height 21
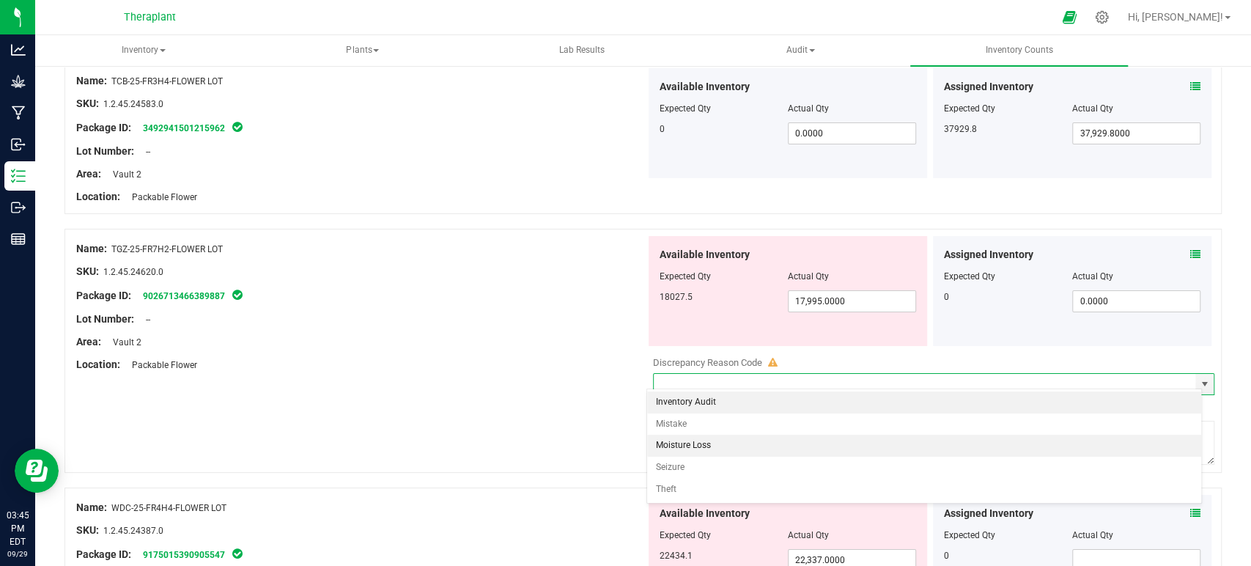
click at [722, 448] on li "Moisture Loss" at bounding box center [924, 445] width 554 height 22
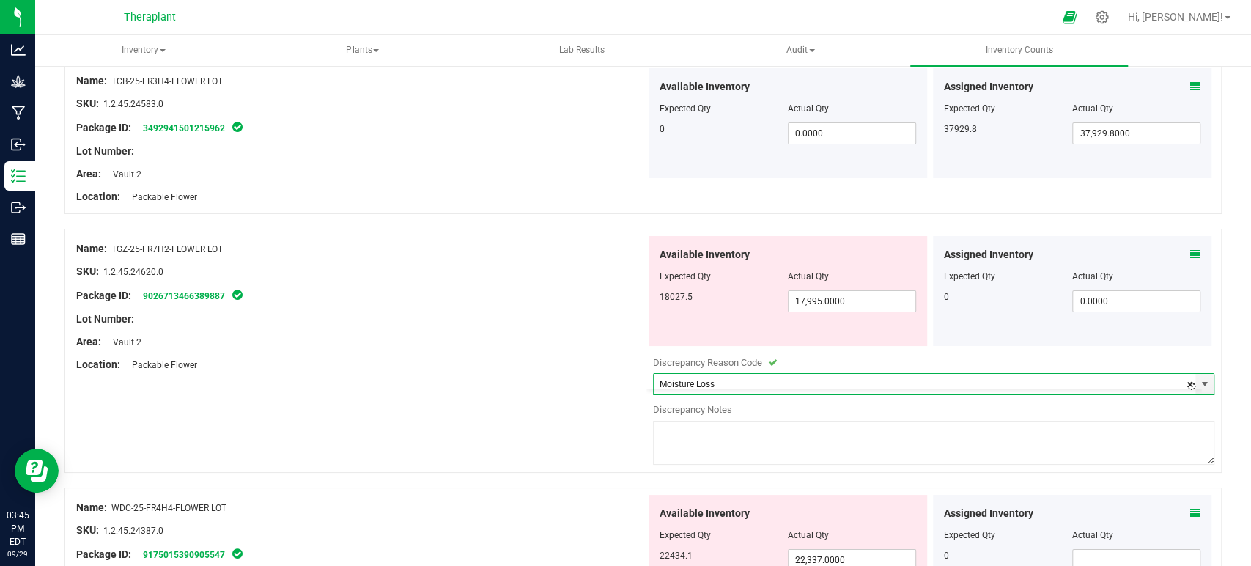
click at [725, 440] on textarea at bounding box center [934, 443] width 562 height 44
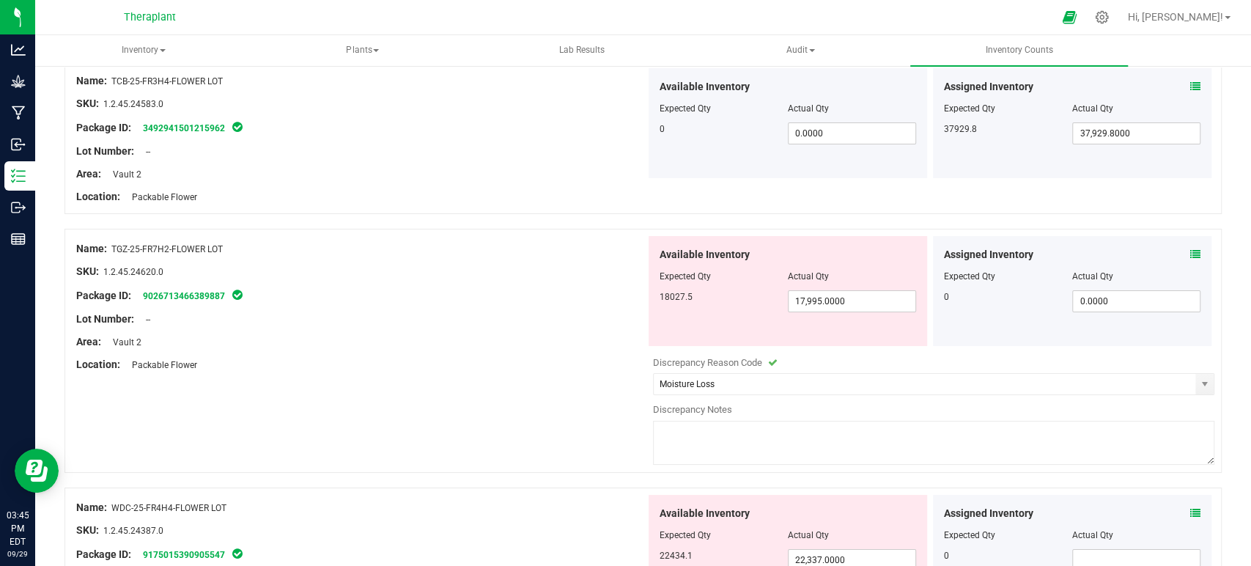
paste textarea "Adjusting down to account for the water weight lost as this package sat within …"
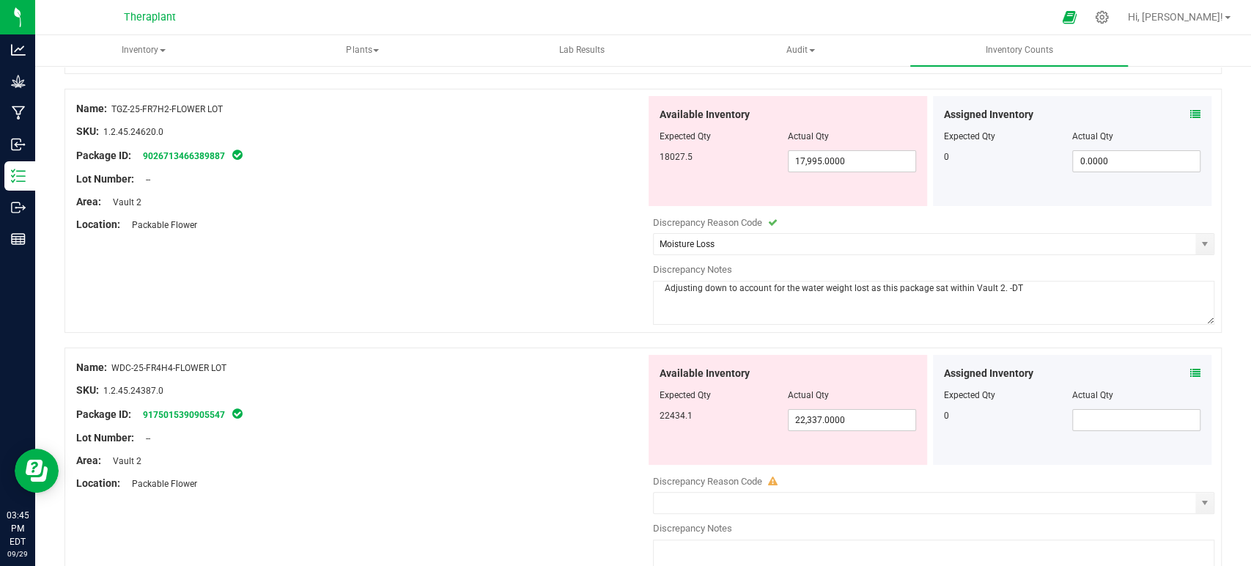
scroll to position [3907, 0]
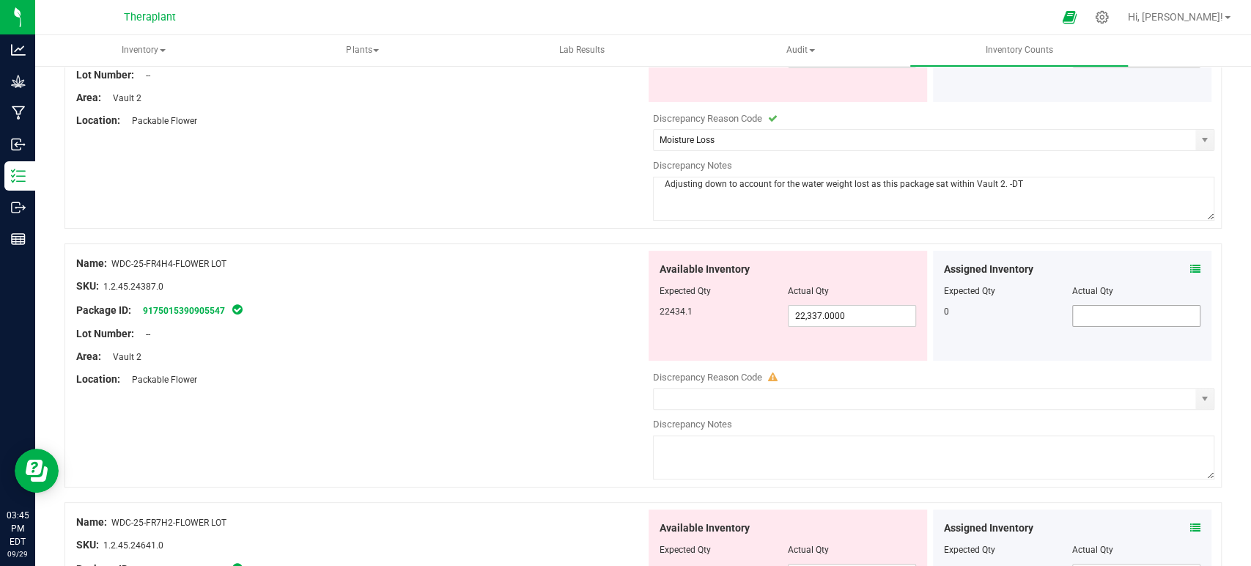
click at [1109, 306] on input "text" at bounding box center [1136, 316] width 127 height 21
click at [1190, 264] on icon at bounding box center [1195, 269] width 10 height 10
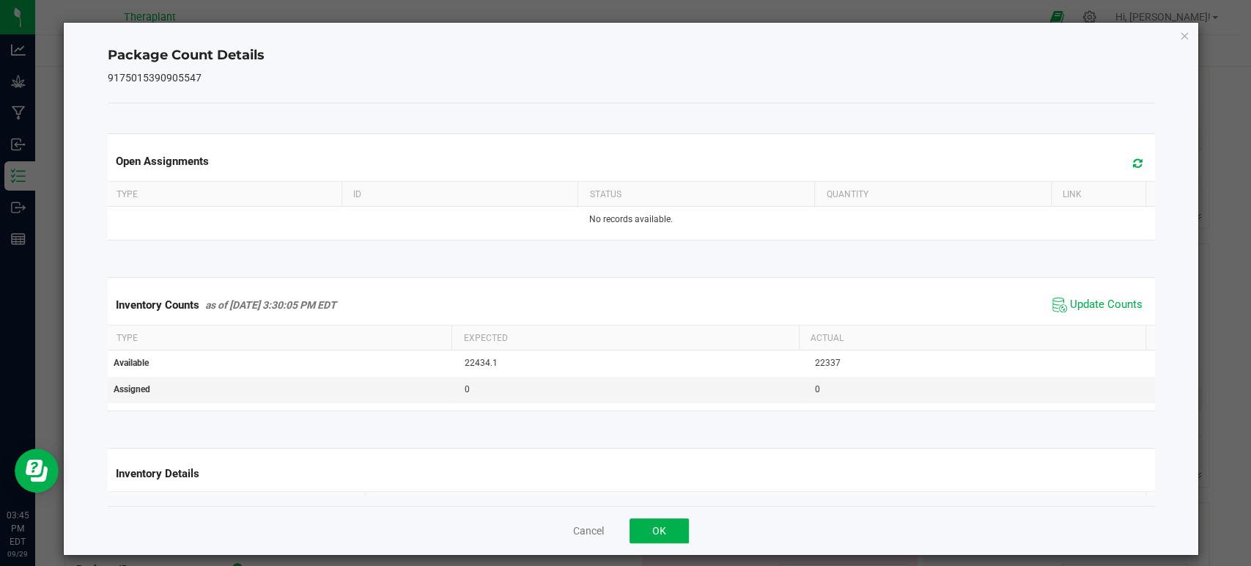
click at [1124, 160] on div "Open Assignments" at bounding box center [631, 161] width 1052 height 40
click at [1133, 160] on icon at bounding box center [1138, 163] width 10 height 11
click at [1091, 303] on span "Update Counts" at bounding box center [1106, 304] width 73 height 15
click at [1179, 32] on icon "Close" at bounding box center [1184, 35] width 10 height 18
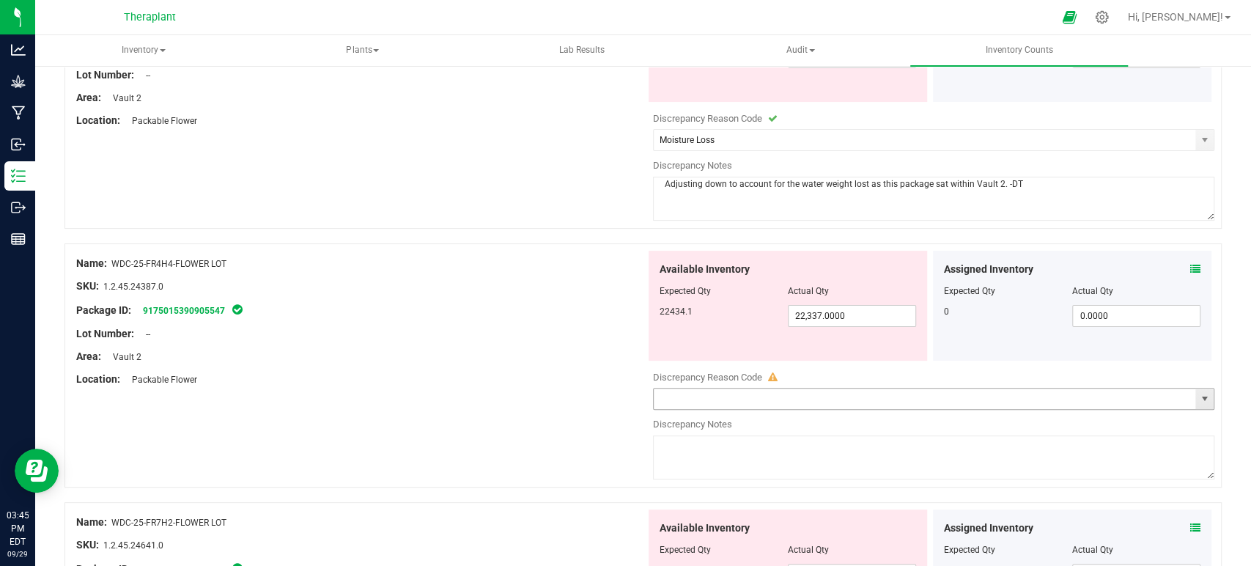
drag, startPoint x: 1188, startPoint y: 384, endPoint x: 1107, endPoint y: 373, distance: 82.1
click at [1195, 388] on span "select" at bounding box center [1204, 398] width 18 height 21
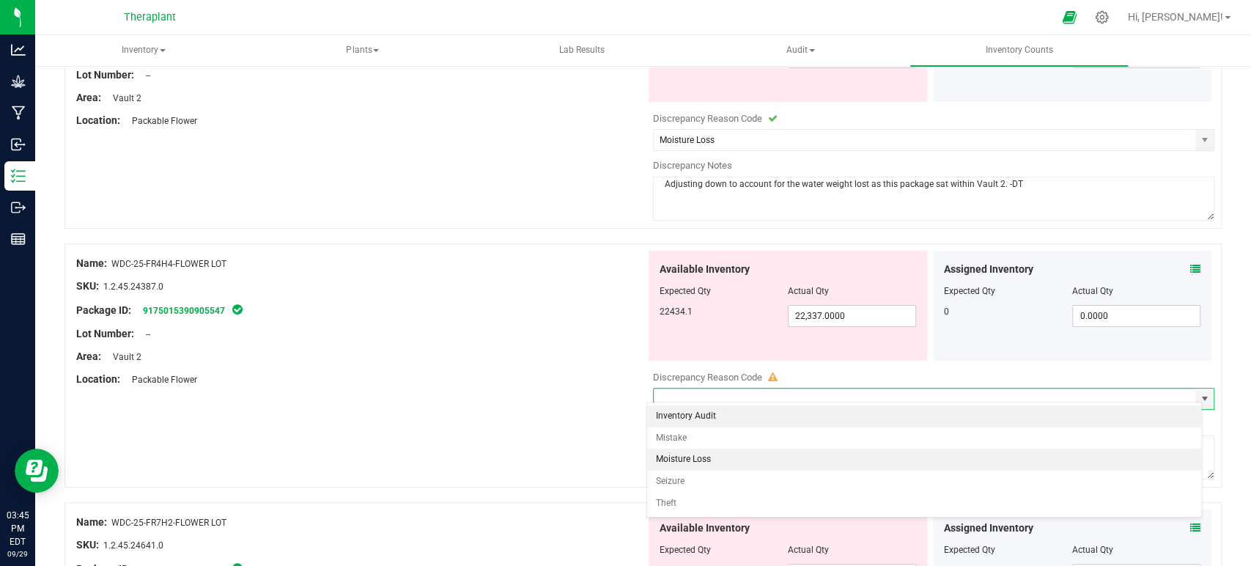
click at [695, 456] on li "Moisture Loss" at bounding box center [924, 459] width 554 height 22
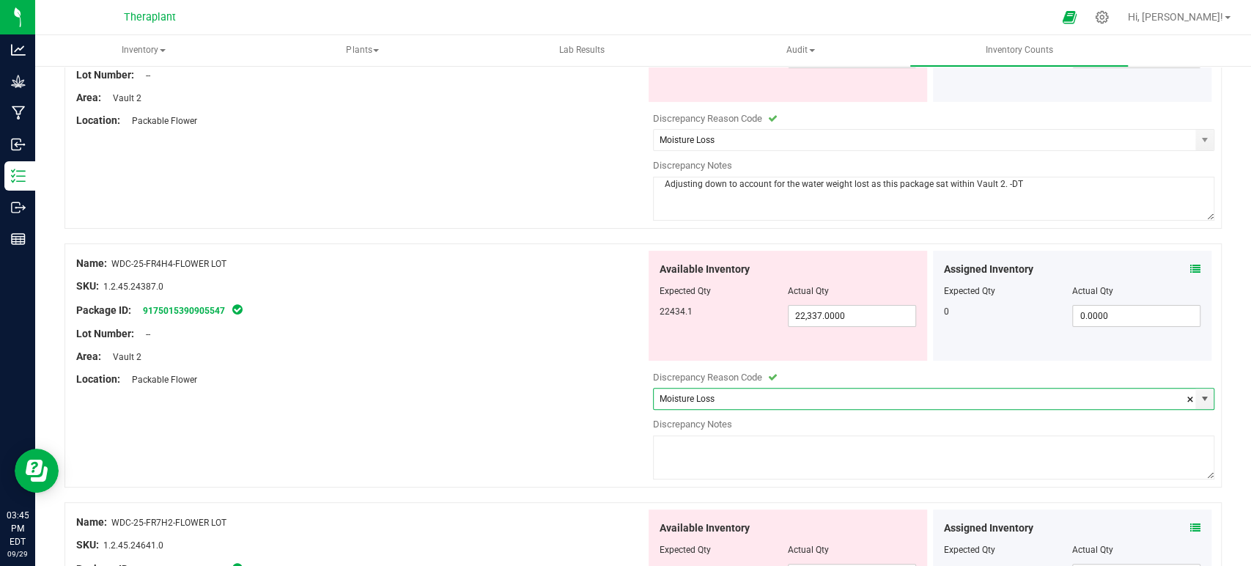
click at [698, 448] on textarea at bounding box center [934, 457] width 562 height 44
paste textarea "Adjusting down to account for the water weight lost as this package sat within …"
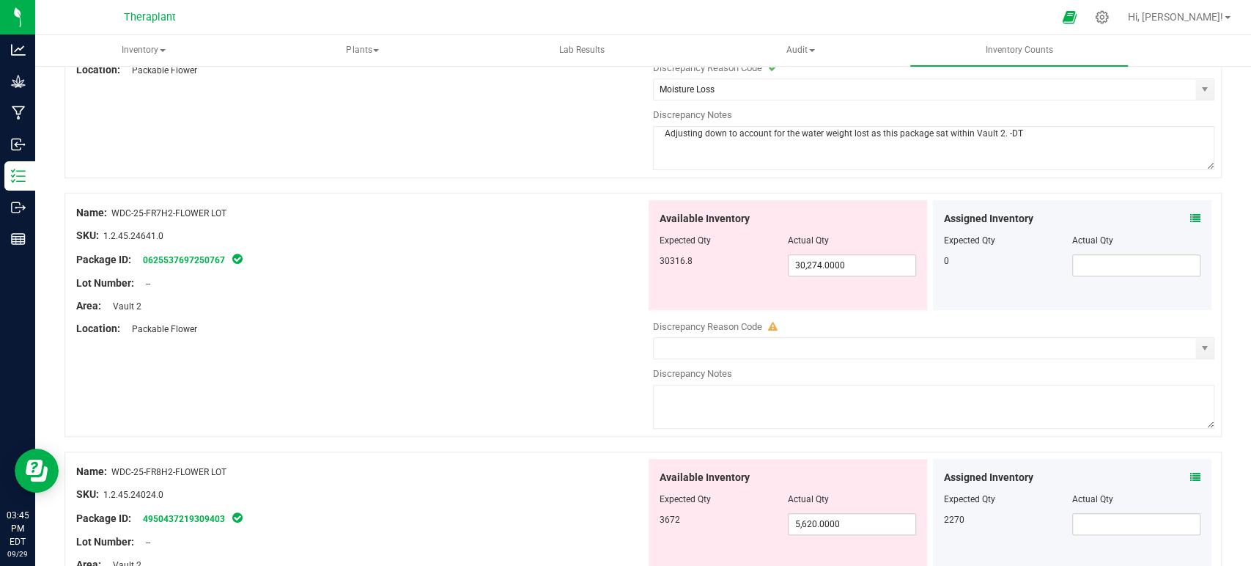
scroll to position [4233, 0]
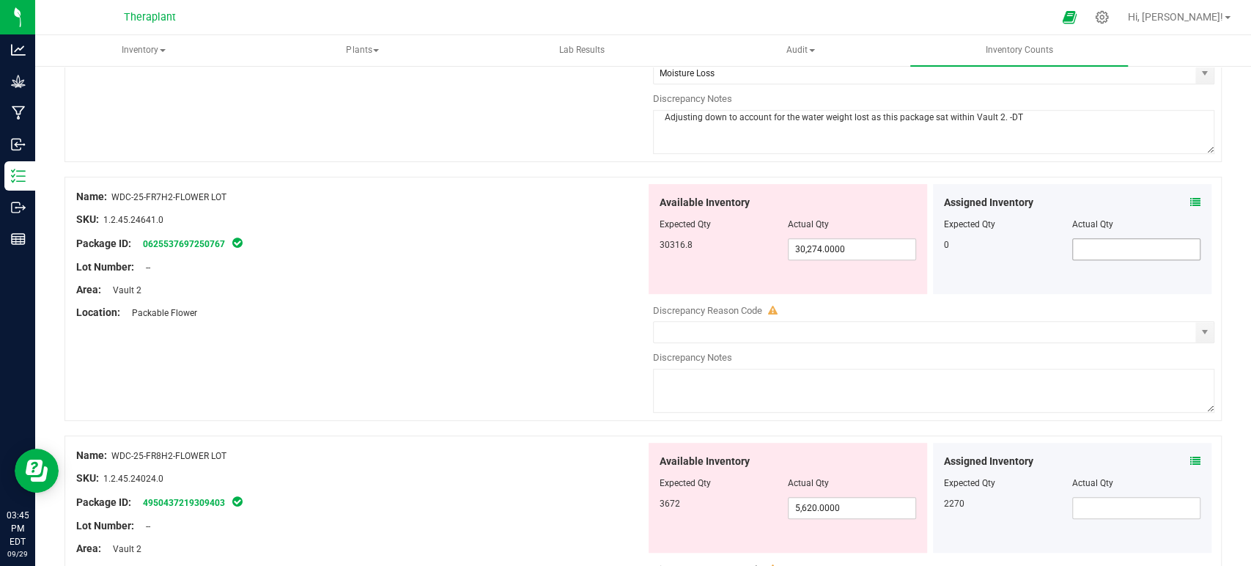
click at [1121, 241] on input "text" at bounding box center [1136, 249] width 127 height 21
click at [1188, 190] on div "Assigned Inventory Expected Qty Actual Qty 0 0" at bounding box center [1072, 239] width 278 height 110
click at [1190, 197] on icon at bounding box center [1195, 202] width 10 height 10
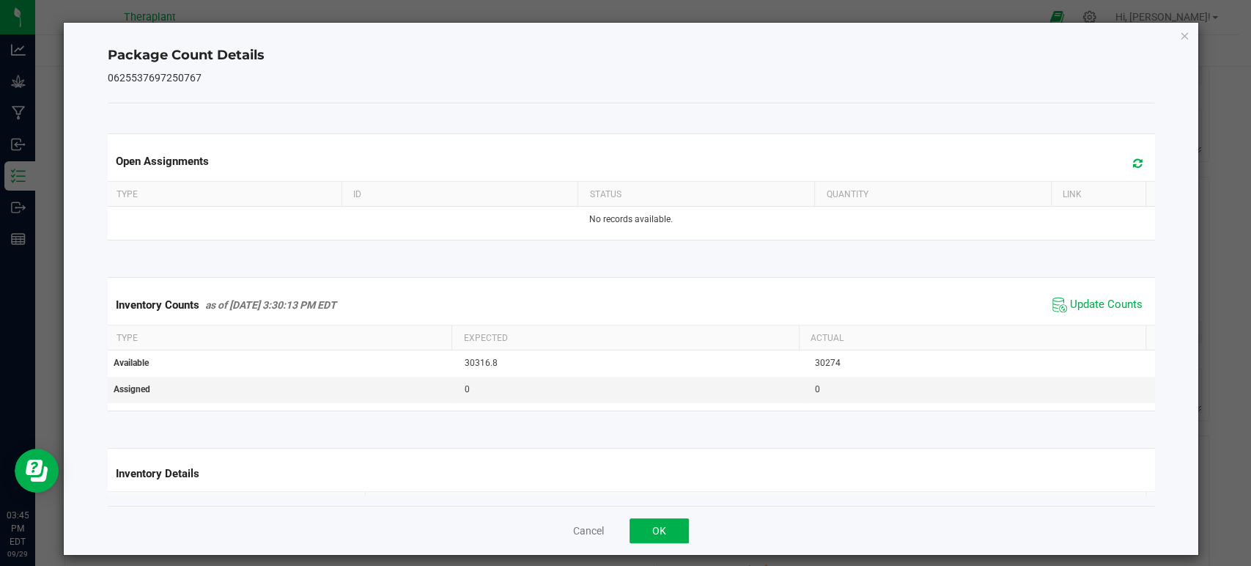
click at [1133, 161] on icon at bounding box center [1138, 163] width 10 height 11
click at [1079, 303] on span "Update Counts" at bounding box center [1106, 304] width 73 height 15
click at [1179, 35] on icon "Close" at bounding box center [1184, 35] width 10 height 18
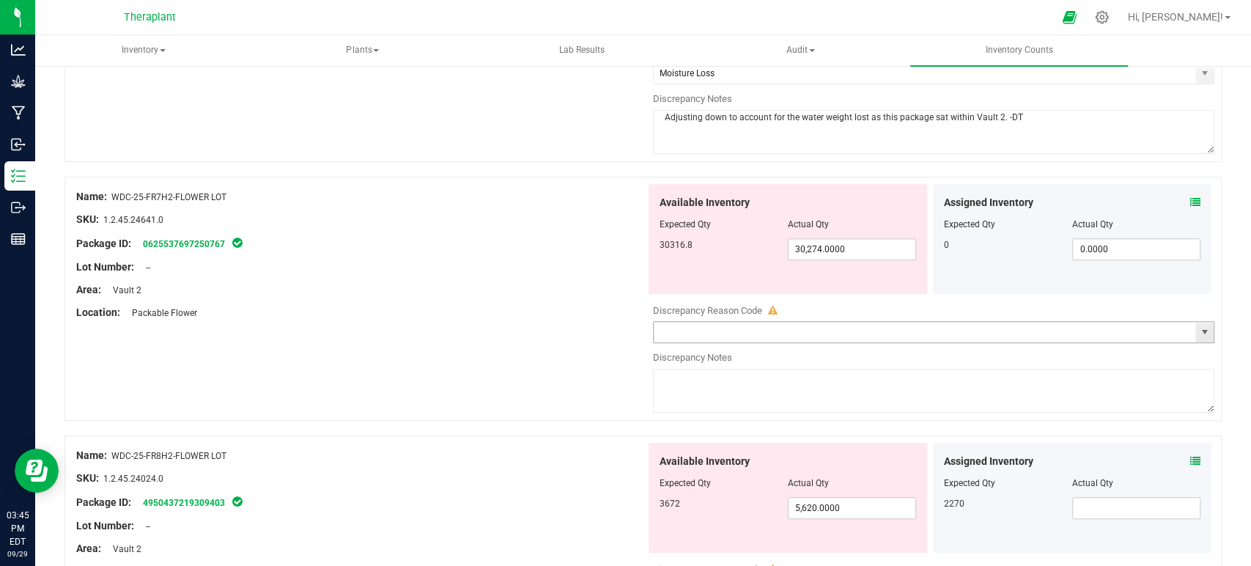
click at [1198, 326] on span "select" at bounding box center [1204, 332] width 12 height 12
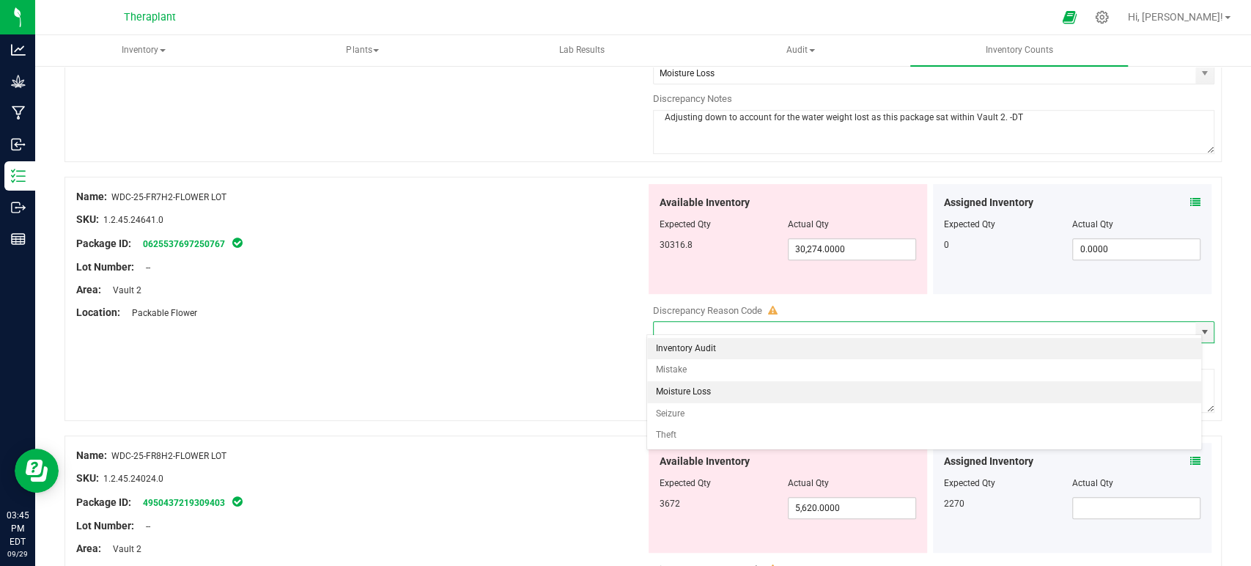
click at [693, 387] on li "Moisture Loss" at bounding box center [924, 392] width 554 height 22
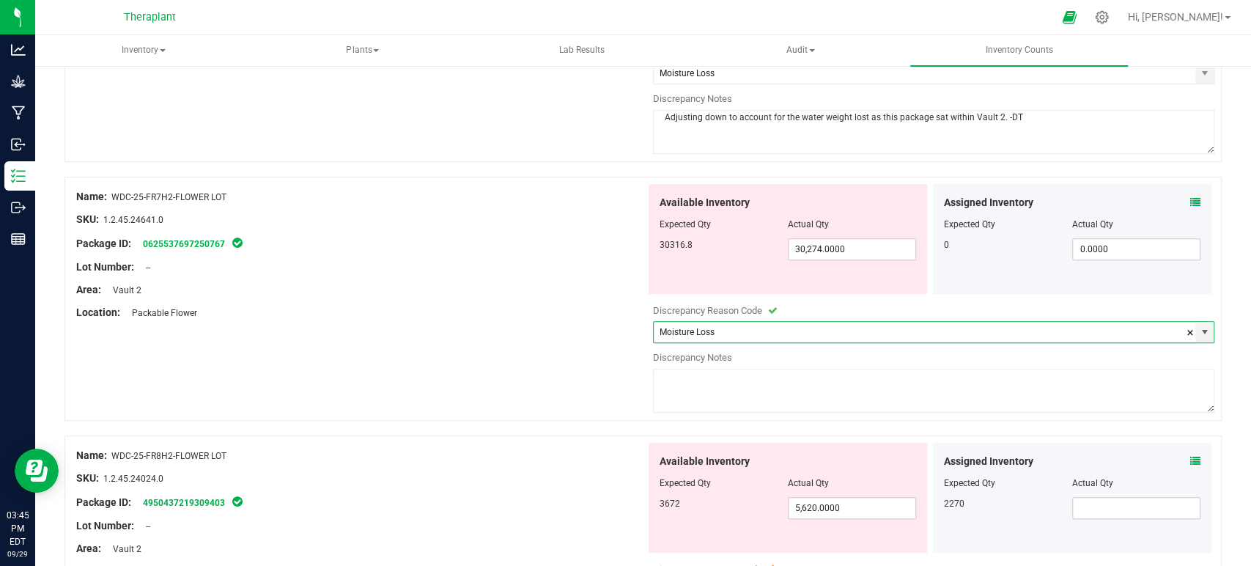
click at [700, 376] on textarea at bounding box center [934, 391] width 562 height 44
paste textarea "Adjusting down to account for the water weight lost as this package sat within …"
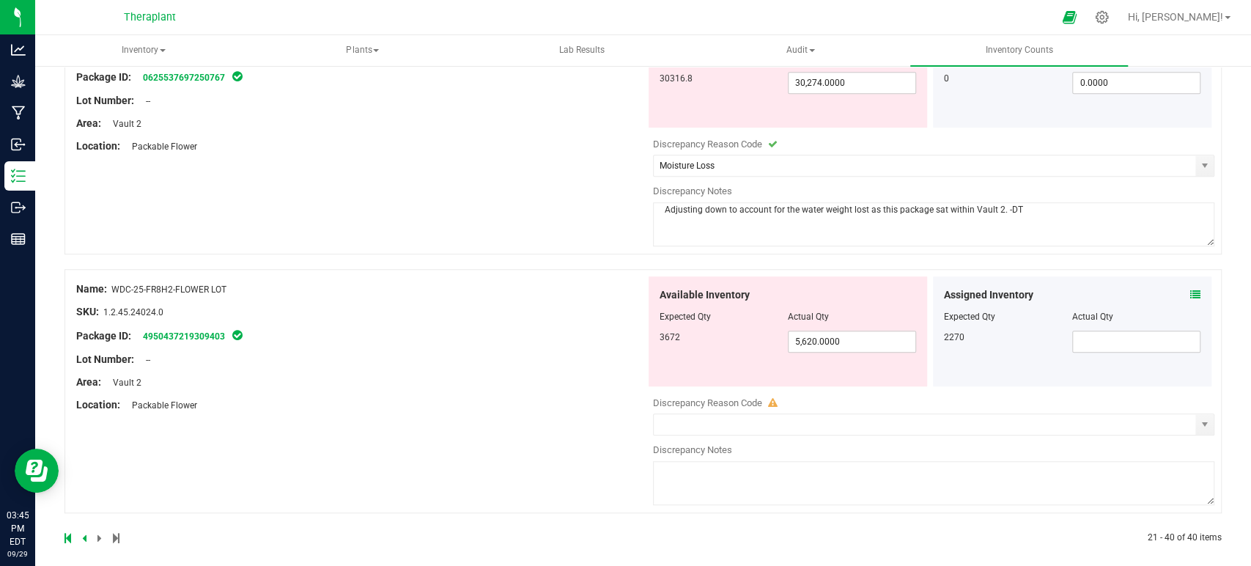
scroll to position [4400, 0]
click at [1190, 288] on icon at bounding box center [1195, 293] width 10 height 10
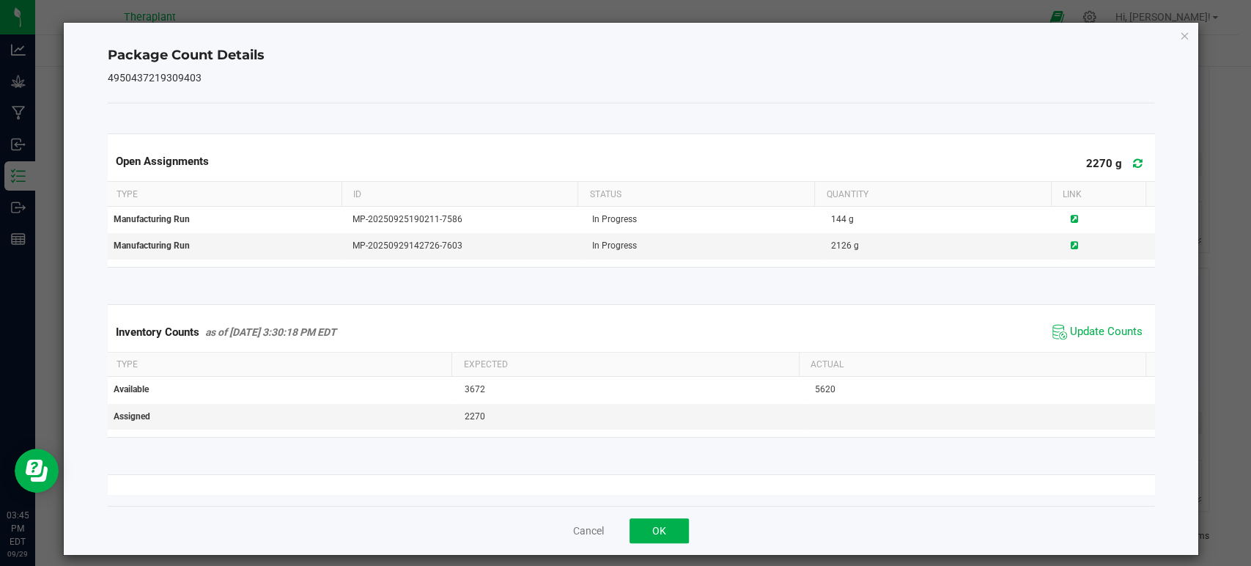
click at [1133, 166] on icon at bounding box center [1138, 163] width 10 height 11
click at [1084, 330] on span "Update Counts" at bounding box center [1106, 332] width 73 height 15
click at [1179, 34] on icon "Close" at bounding box center [1184, 35] width 10 height 18
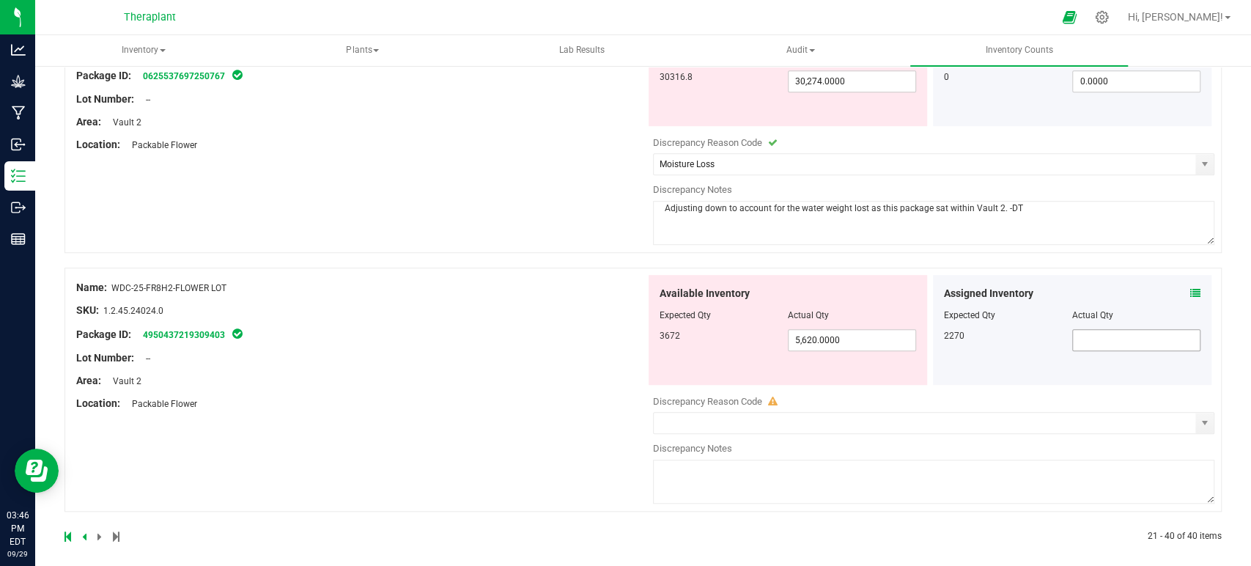
click at [1077, 330] on input "text" at bounding box center [1136, 340] width 127 height 21
click at [498, 343] on div at bounding box center [360, 346] width 569 height 7
click at [1198, 418] on span "select" at bounding box center [1204, 423] width 12 height 12
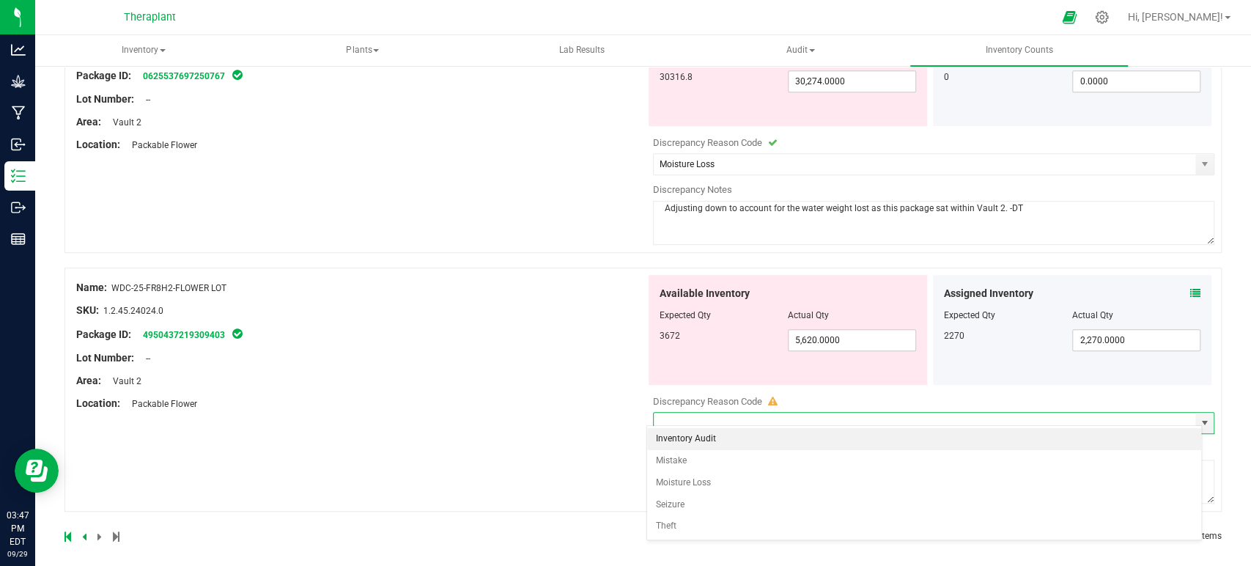
click at [672, 442] on li "Inventory Audit" at bounding box center [924, 439] width 554 height 22
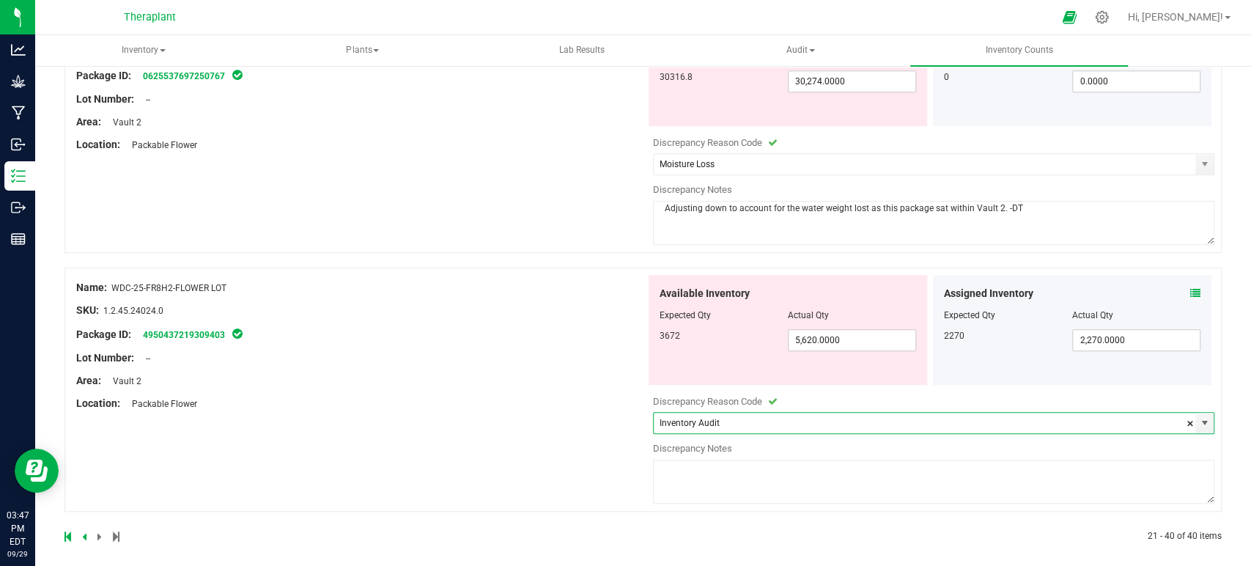
click at [691, 462] on textarea at bounding box center [934, 481] width 562 height 44
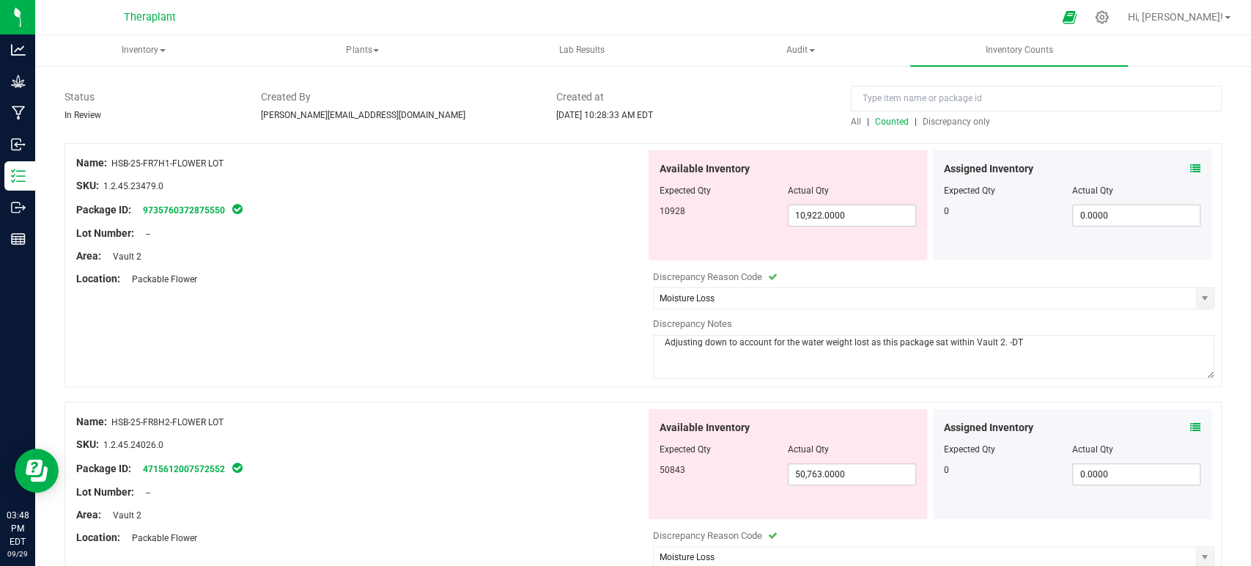
scroll to position [0, 0]
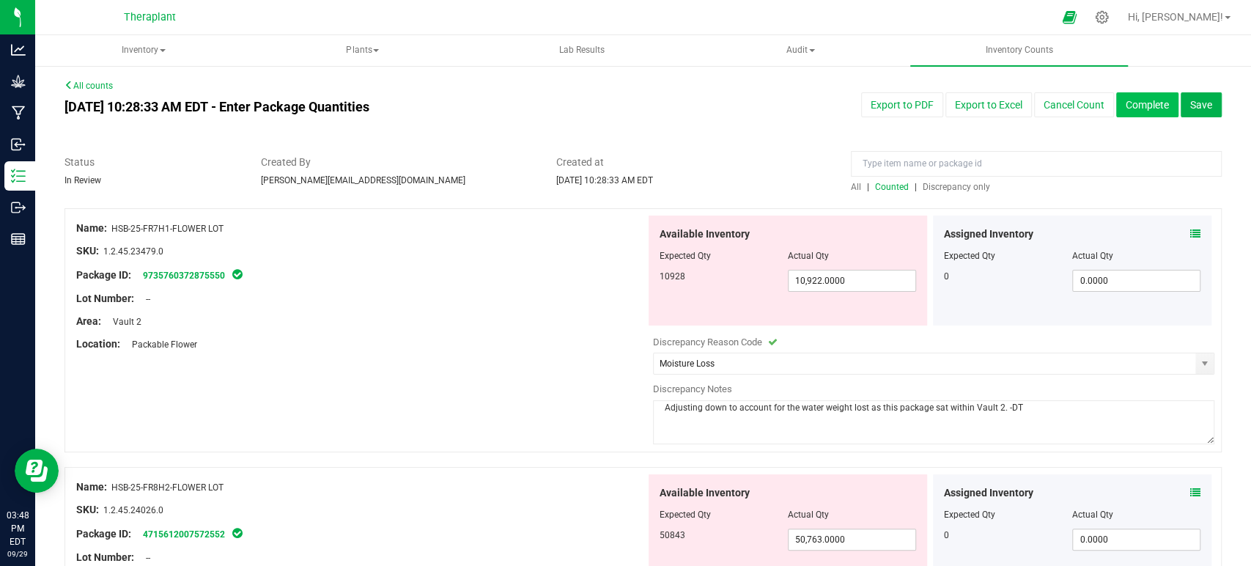
click at [1152, 92] on button "Complete" at bounding box center [1147, 104] width 62 height 25
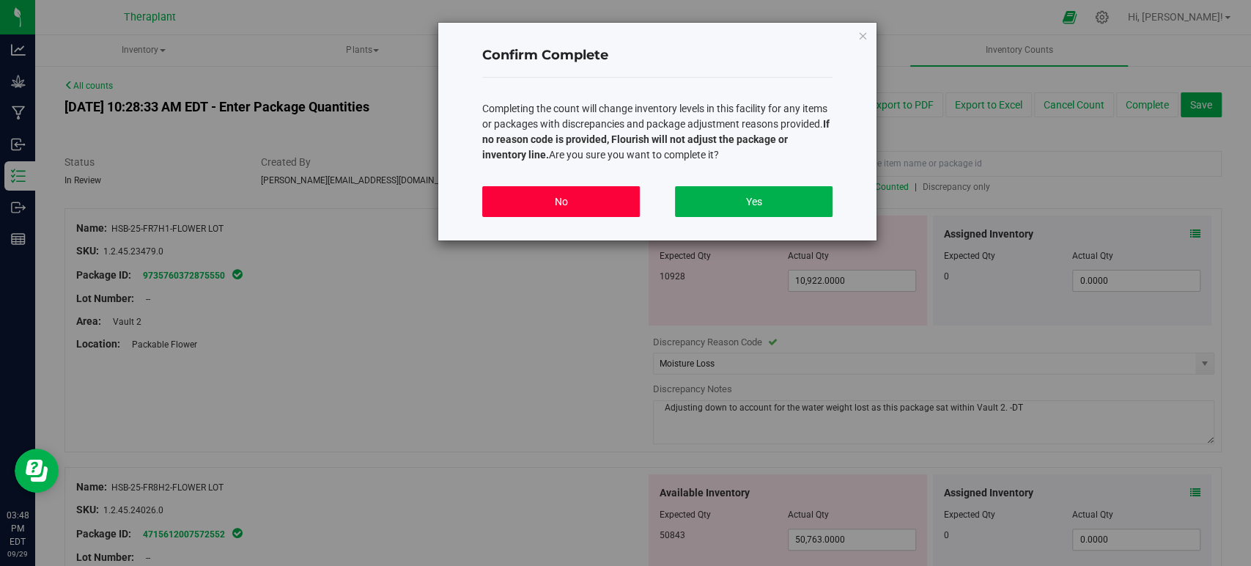
click at [591, 205] on button "No" at bounding box center [561, 201] width 158 height 31
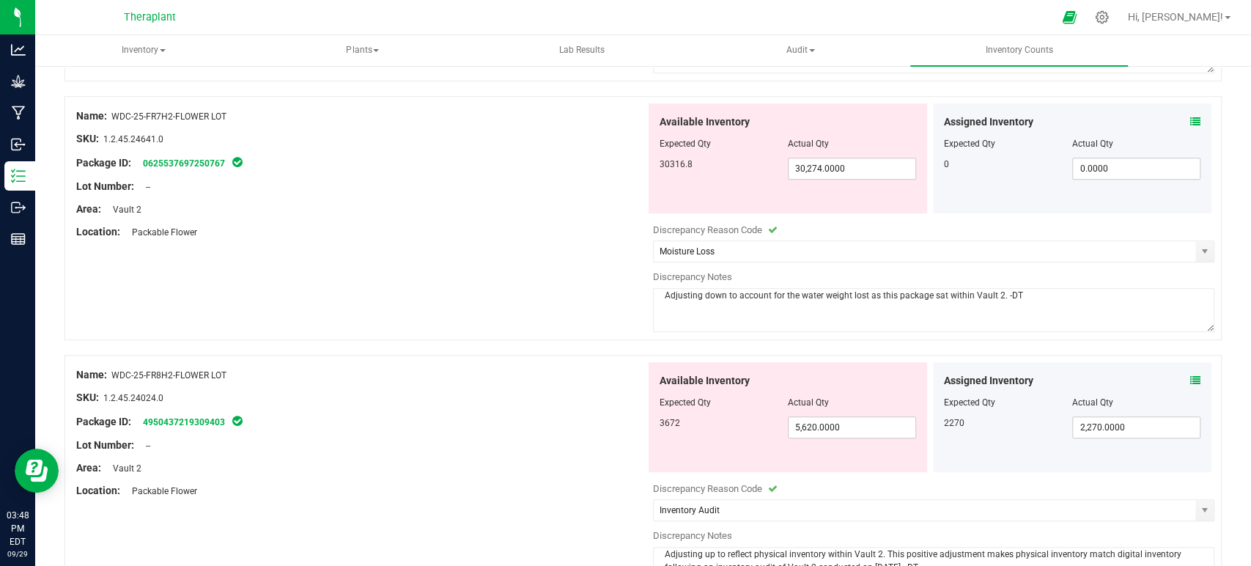
scroll to position [4400, 0]
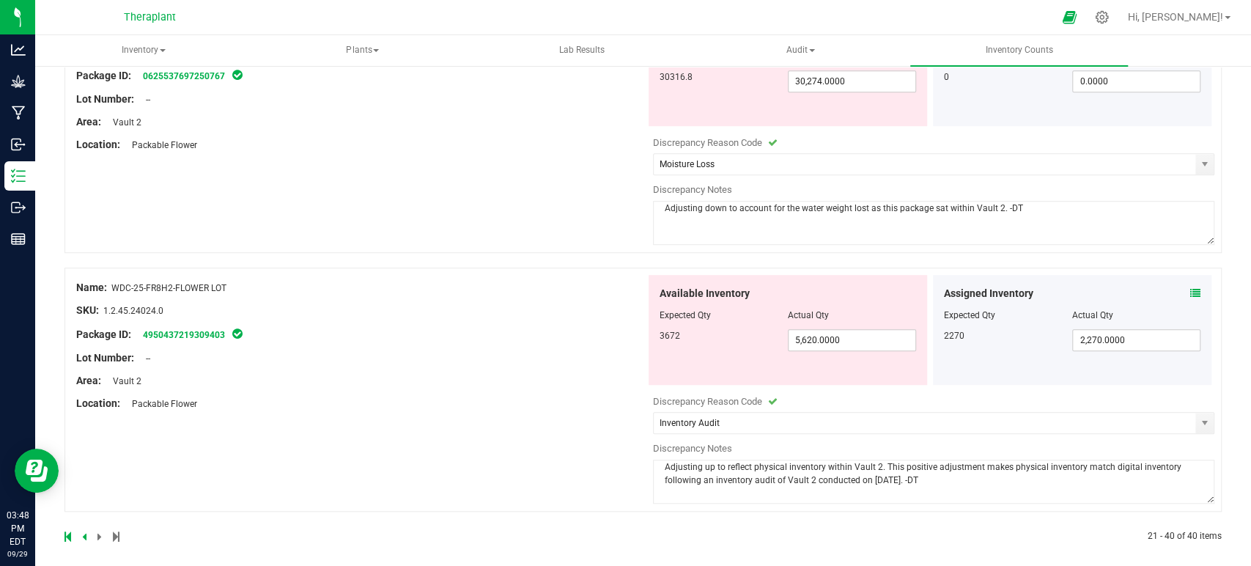
click at [79, 530] on div at bounding box center [353, 536] width 579 height 13
click at [82, 532] on icon at bounding box center [84, 536] width 4 height 9
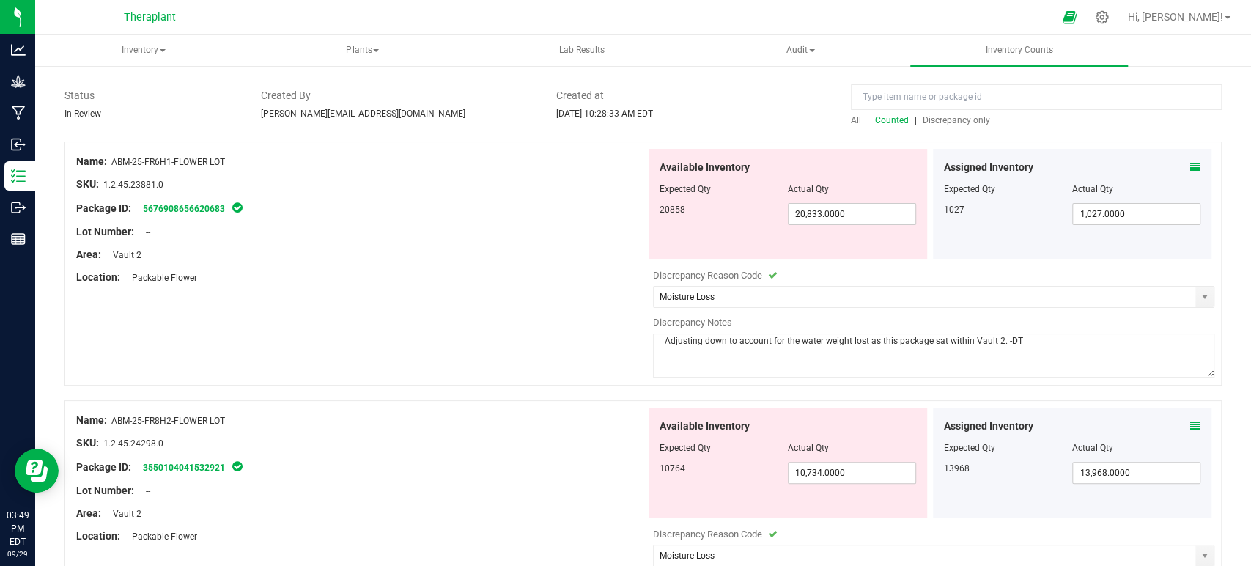
scroll to position [0, 0]
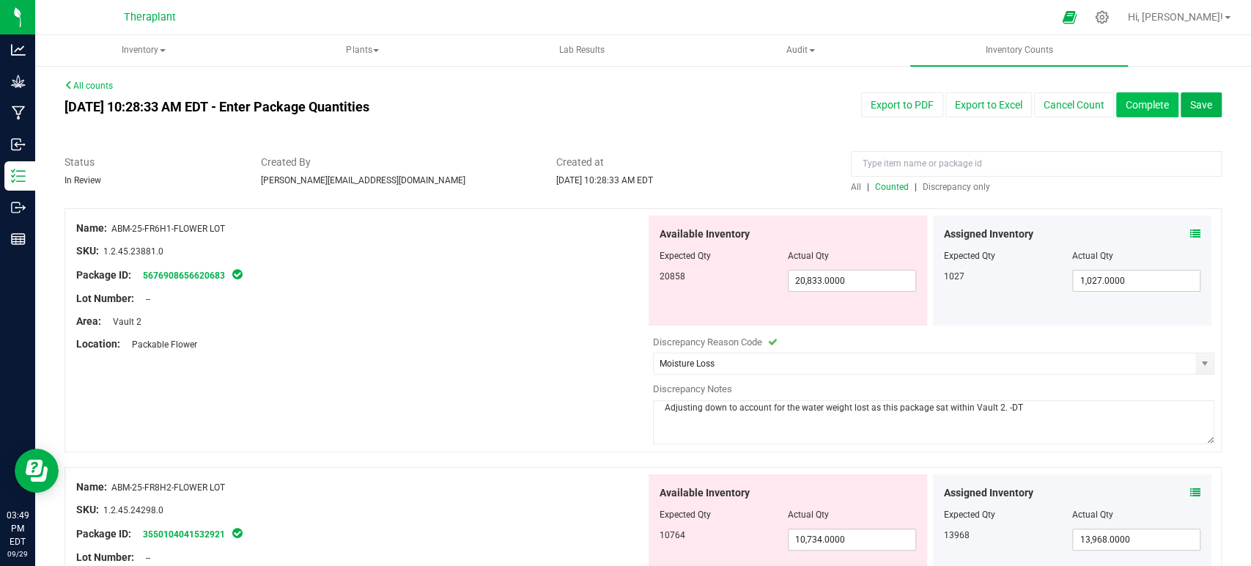
click at [1138, 108] on button "Complete" at bounding box center [1147, 104] width 62 height 25
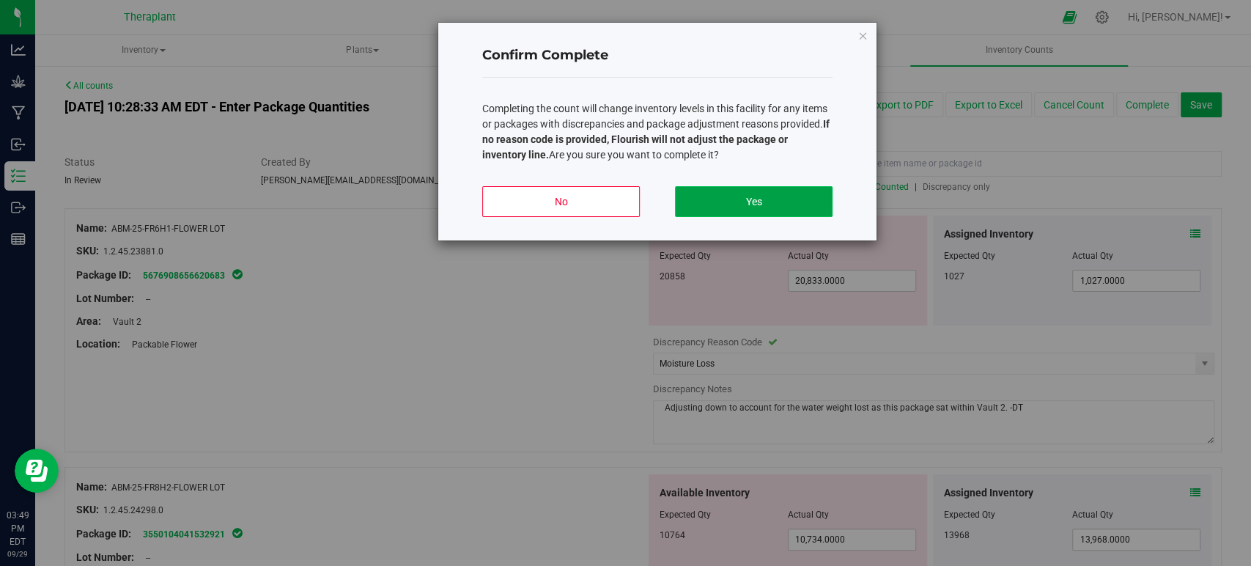
click at [788, 193] on button "Yes" at bounding box center [754, 201] width 158 height 31
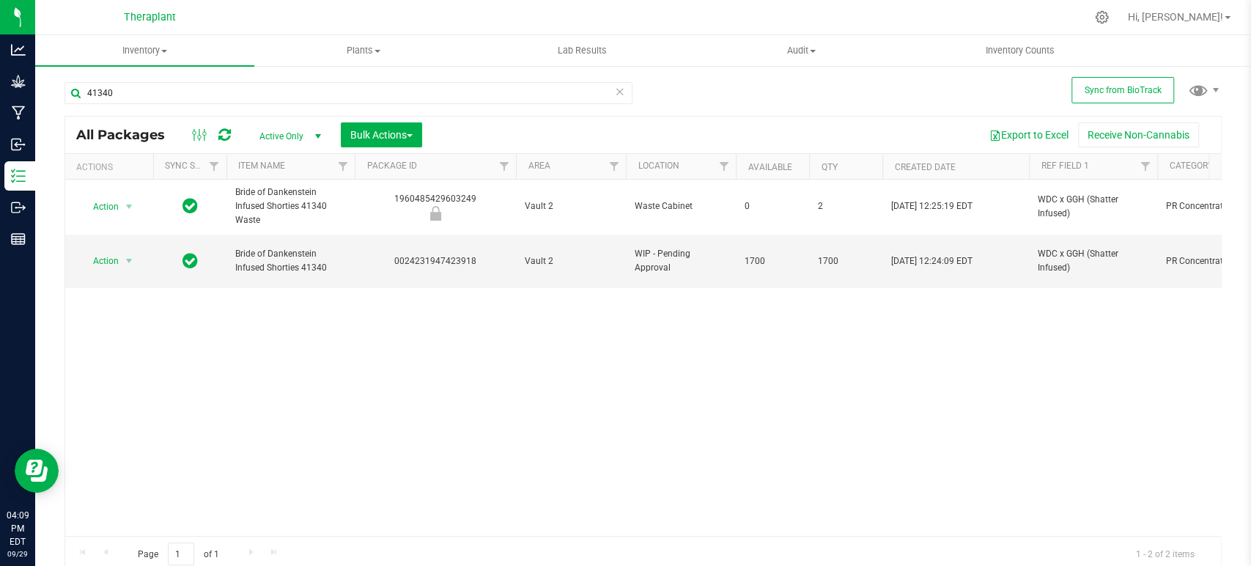
click at [615, 91] on icon at bounding box center [620, 91] width 10 height 18
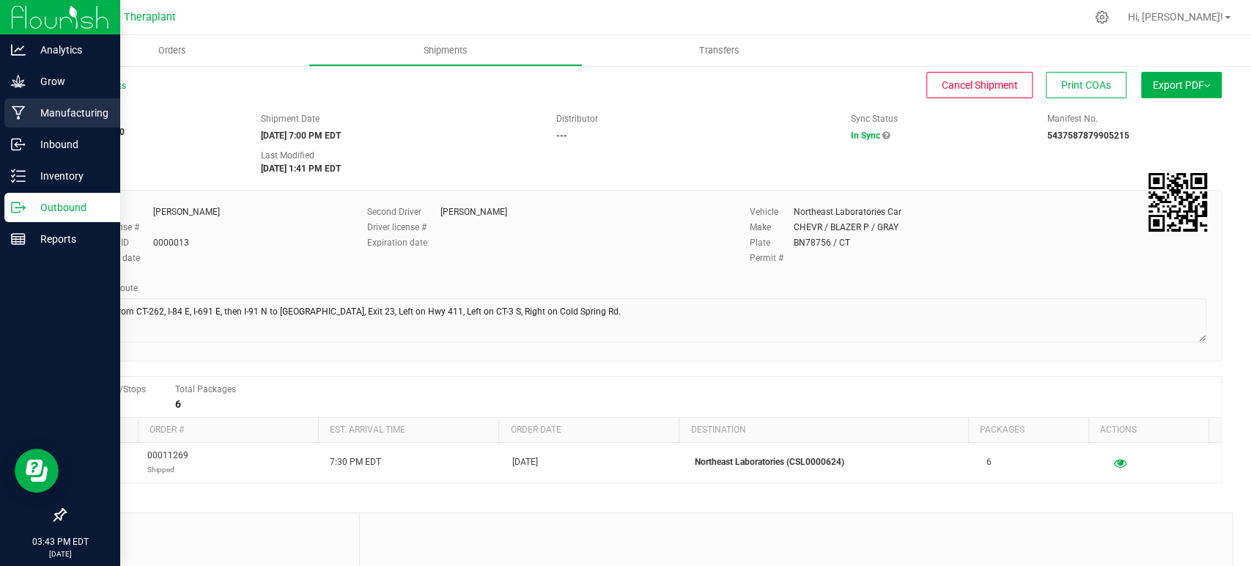
click at [20, 113] on icon at bounding box center [18, 113] width 13 height 14
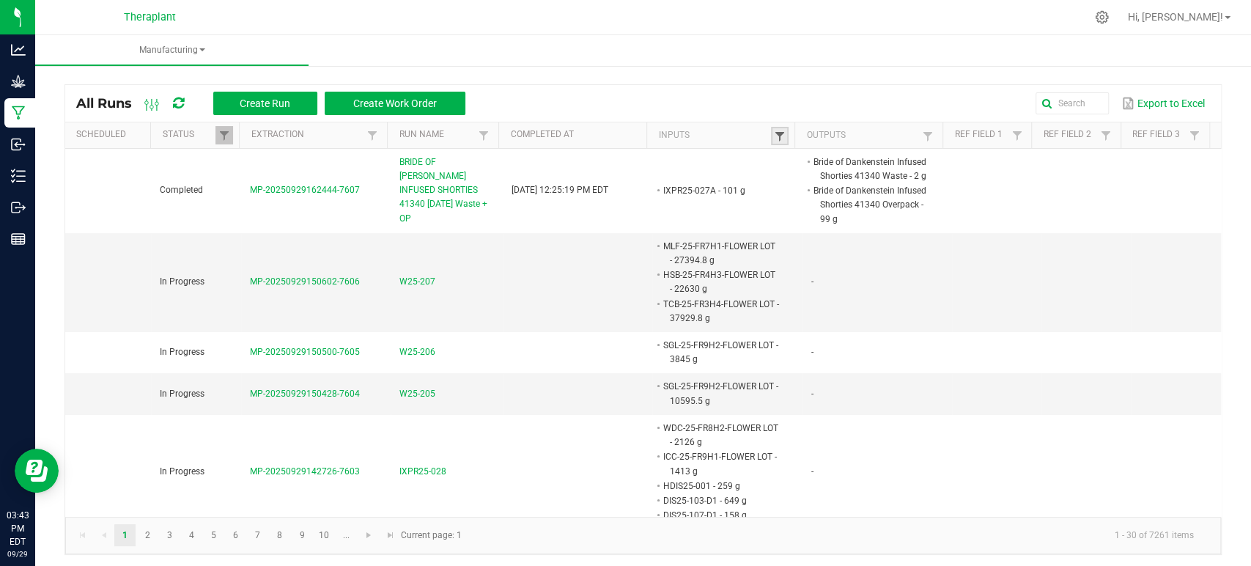
click at [777, 137] on span at bounding box center [780, 136] width 12 height 12
click at [777, 173] on input "text" at bounding box center [848, 166] width 151 height 22
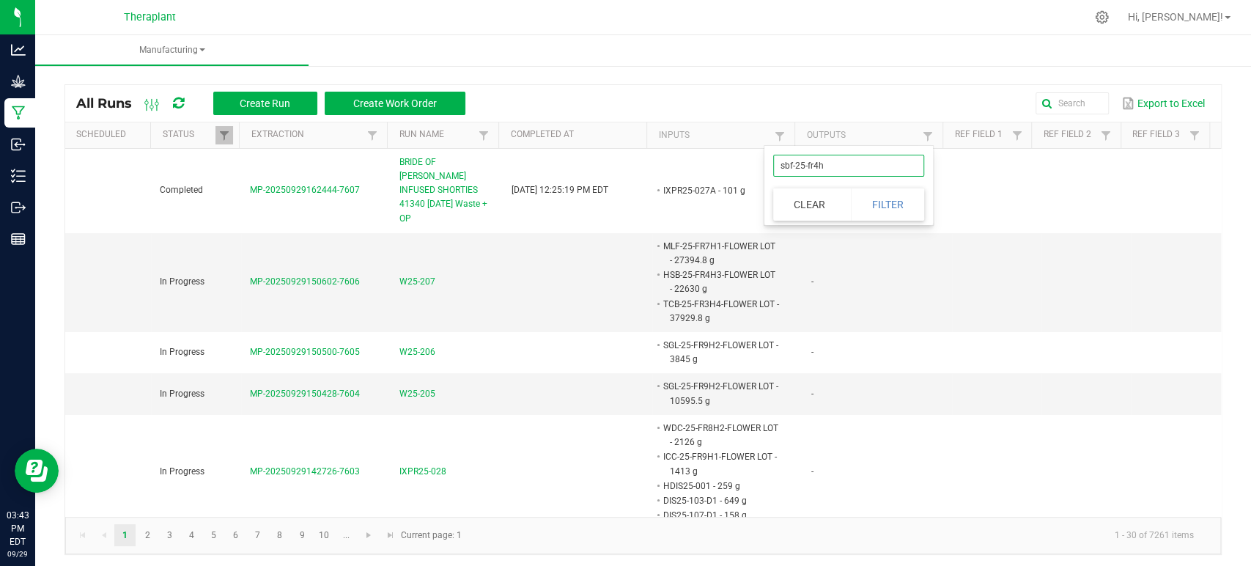
type input "sbf-25-fr4h4"
click at [872, 204] on button "Filter" at bounding box center [887, 204] width 73 height 32
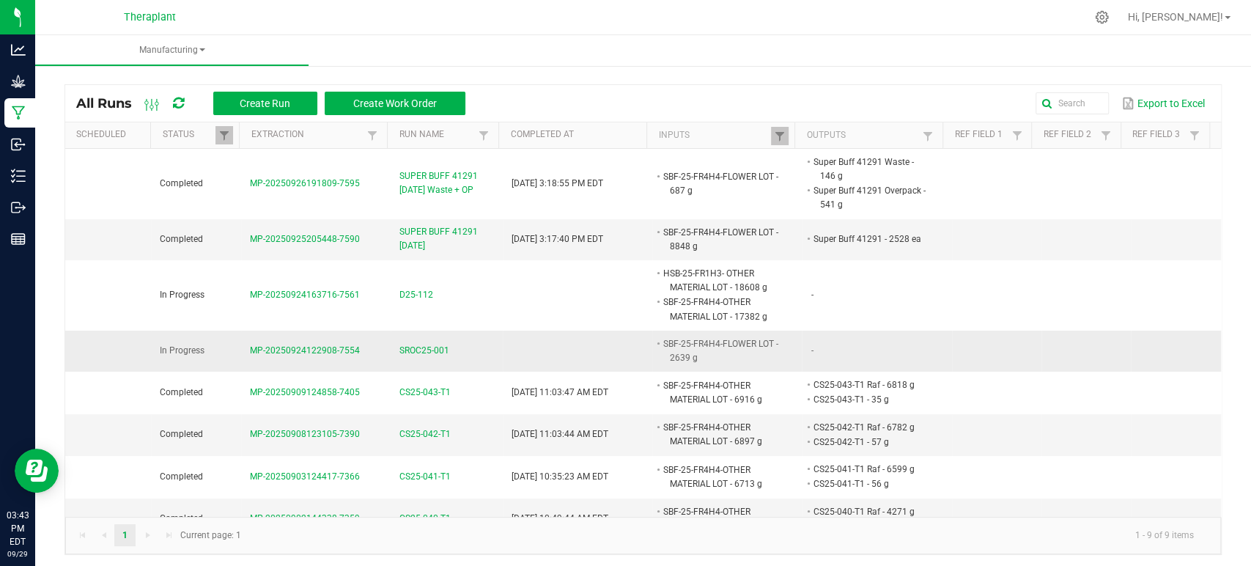
click at [662, 353] on li "SBF-25-FR4H4-FLOWER LOT - 2639 g" at bounding box center [720, 350] width 119 height 29
click at [440, 346] on span "SROC25-001" at bounding box center [424, 351] width 50 height 14
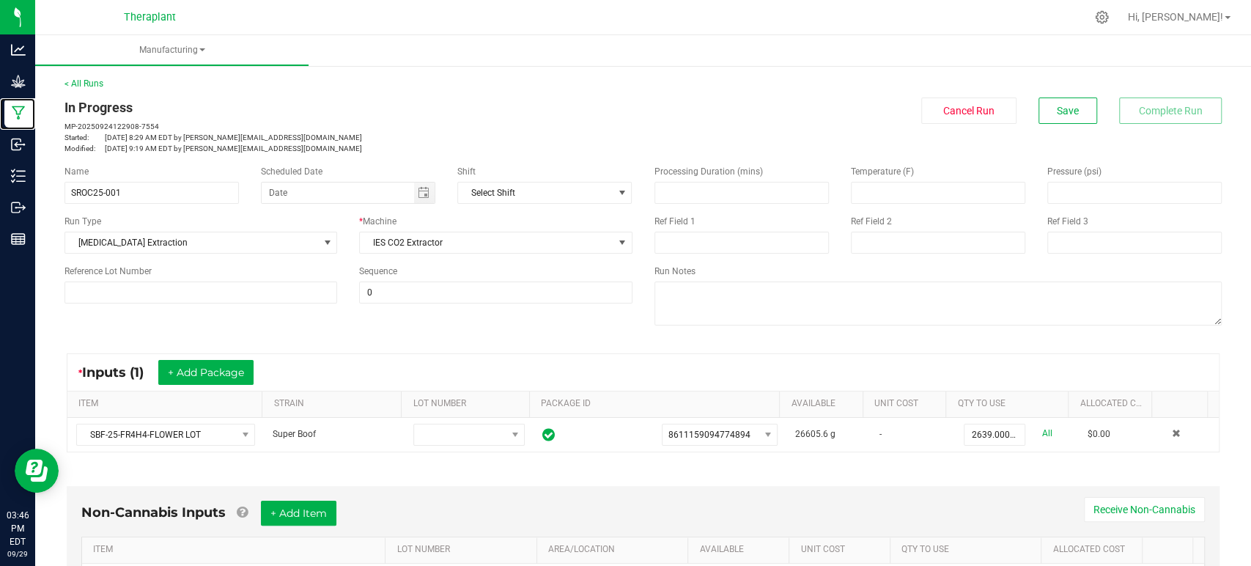
drag, startPoint x: 18, startPoint y: 106, endPoint x: 829, endPoint y: 73, distance: 812.5
click at [18, 107] on icon at bounding box center [18, 113] width 13 height 14
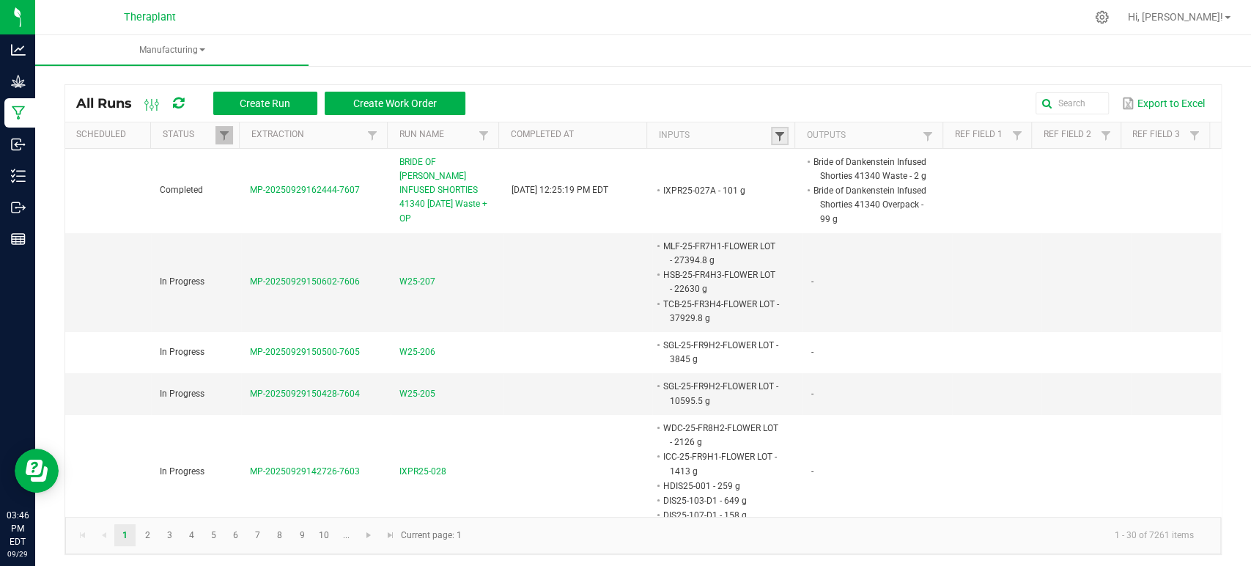
click at [774, 136] on span at bounding box center [780, 136] width 12 height 12
click at [792, 172] on input "text" at bounding box center [848, 166] width 151 height 22
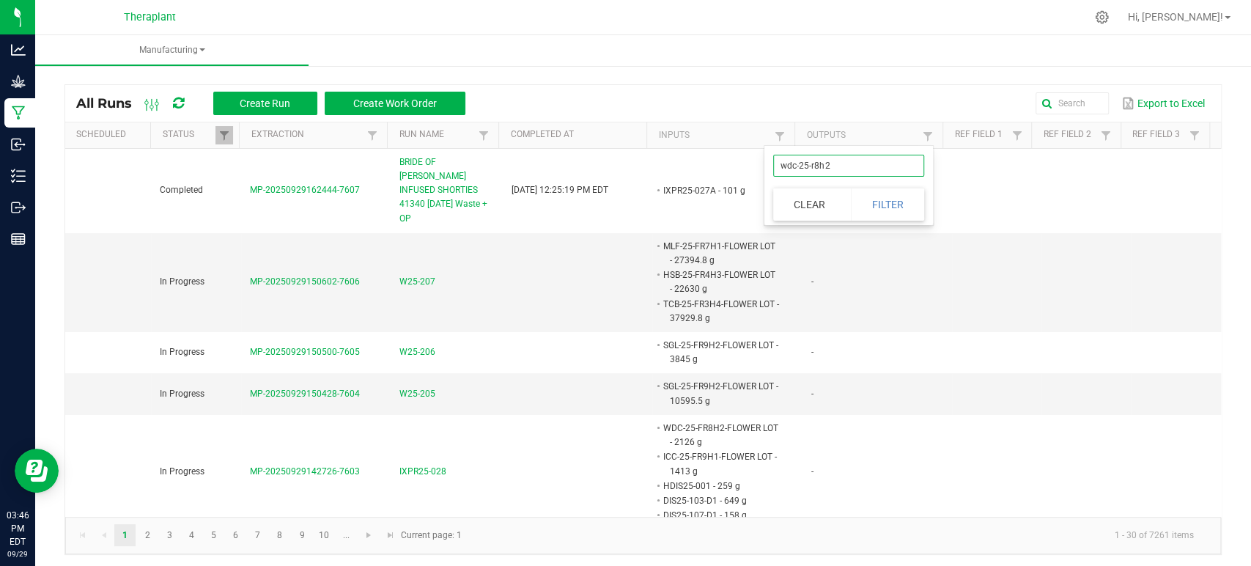
type input "wdc-25-r8h2"
click at [912, 221] on div "wdc-25-r8h2 Clear Filter" at bounding box center [848, 185] width 169 height 79
click at [903, 211] on button "Filter" at bounding box center [887, 204] width 73 height 32
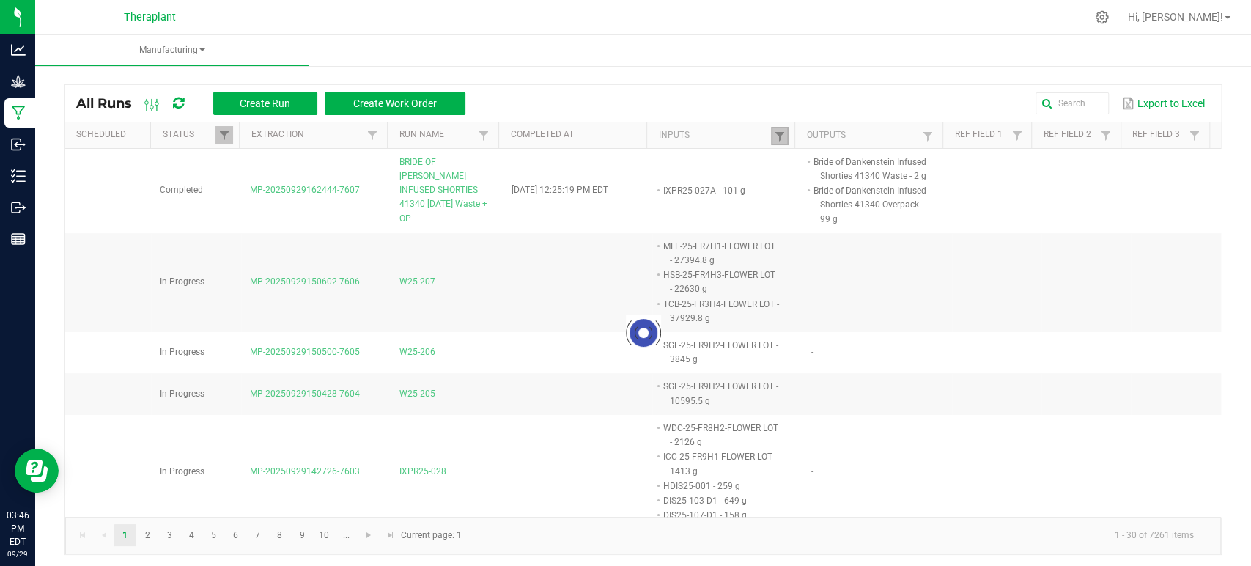
click at [779, 135] on link at bounding box center [780, 136] width 18 height 18
click at [843, 161] on div at bounding box center [642, 333] width 1155 height 368
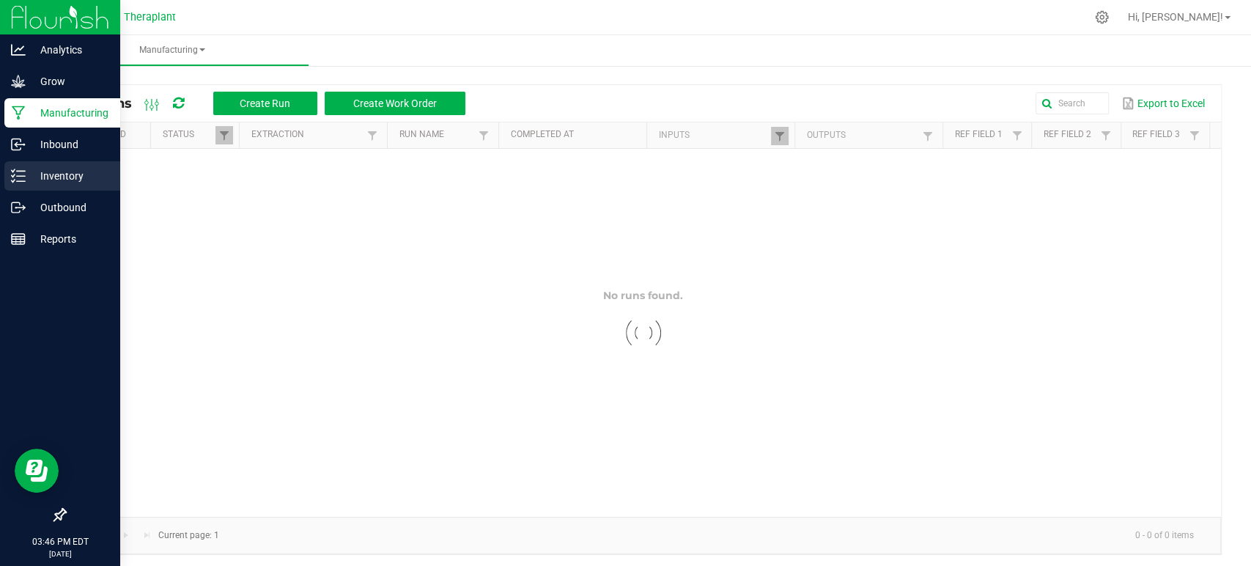
click at [35, 168] on p "Inventory" at bounding box center [70, 176] width 88 height 18
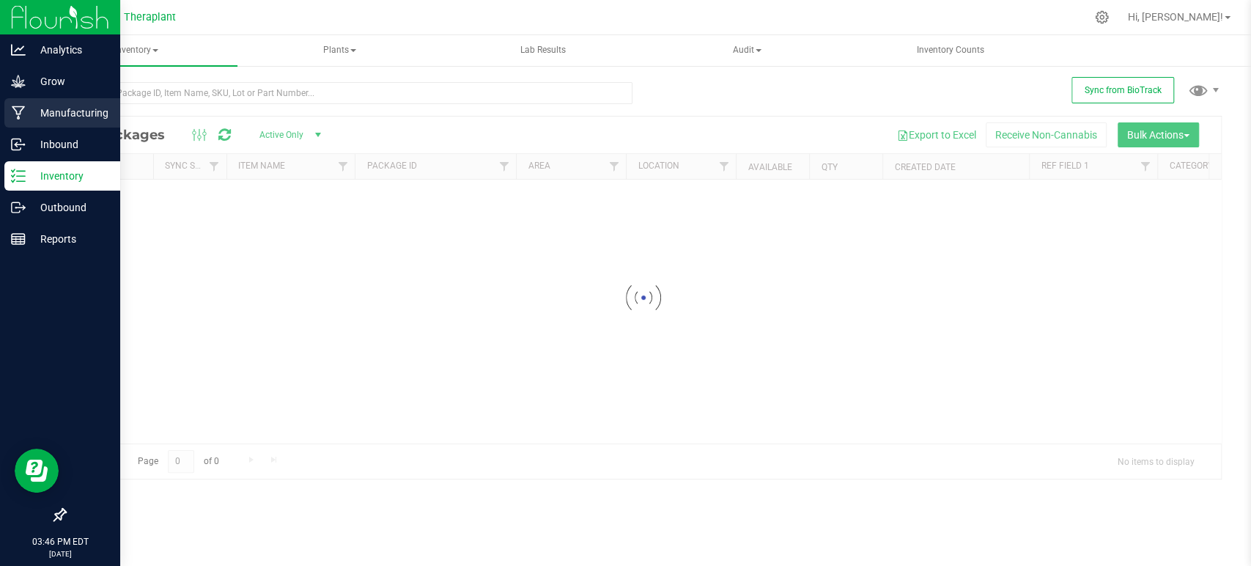
click at [60, 111] on p "Manufacturing" at bounding box center [70, 113] width 88 height 18
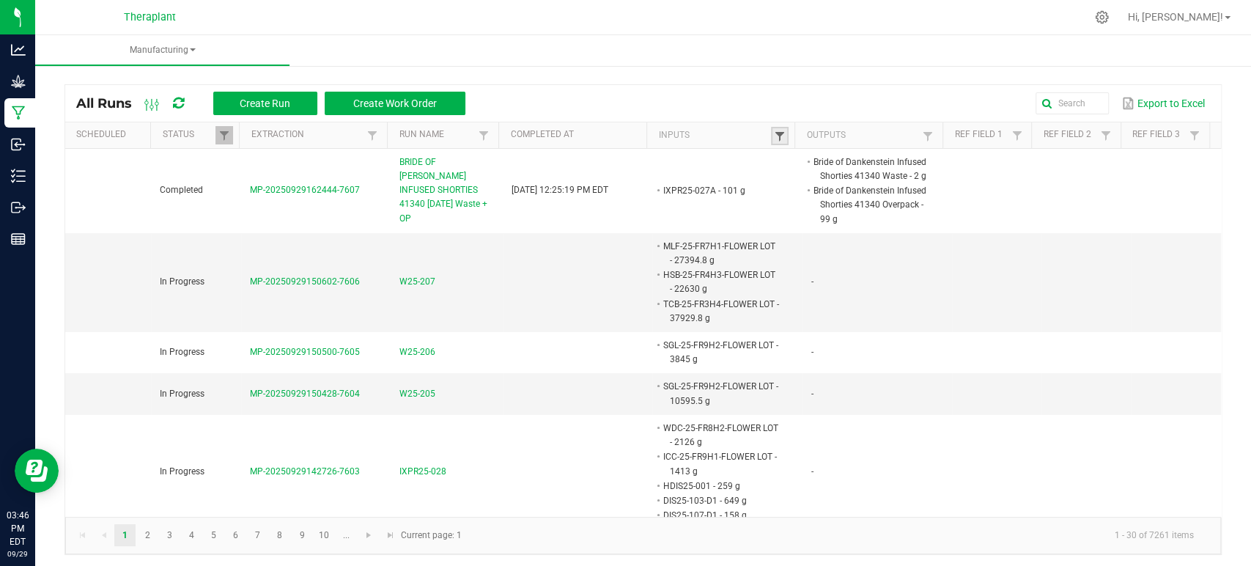
click at [774, 140] on span at bounding box center [780, 136] width 12 height 12
drag, startPoint x: 826, startPoint y: 170, endPoint x: 817, endPoint y: 166, distance: 10.2
click at [826, 171] on input "text" at bounding box center [848, 166] width 151 height 22
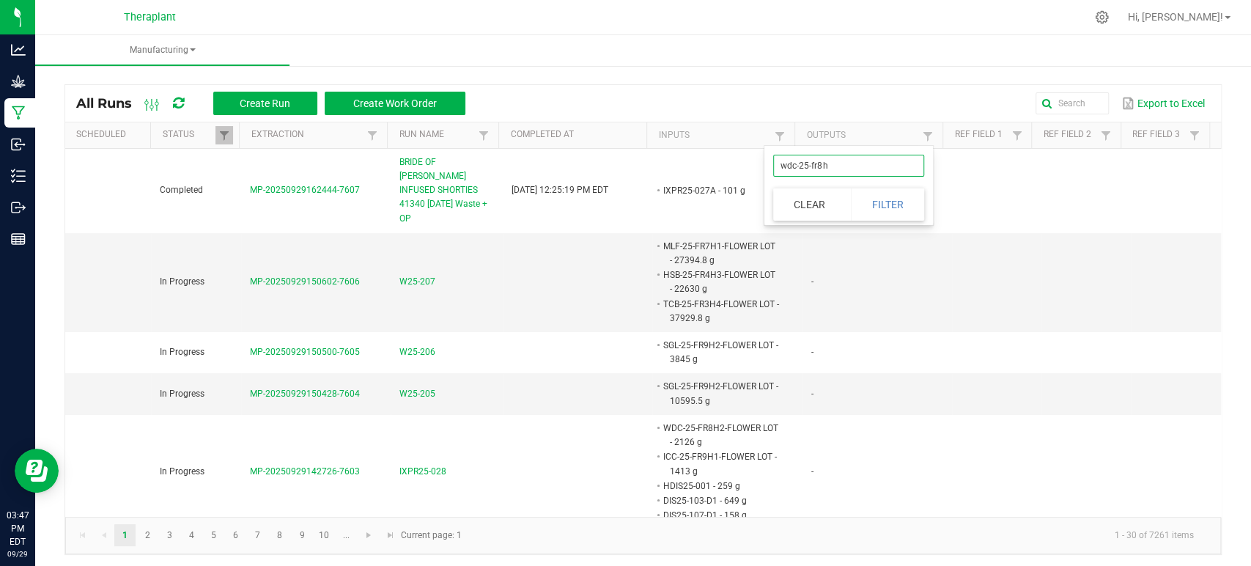
type input "wdc-25-fr8h2"
click at [902, 202] on button "Filter" at bounding box center [887, 204] width 73 height 32
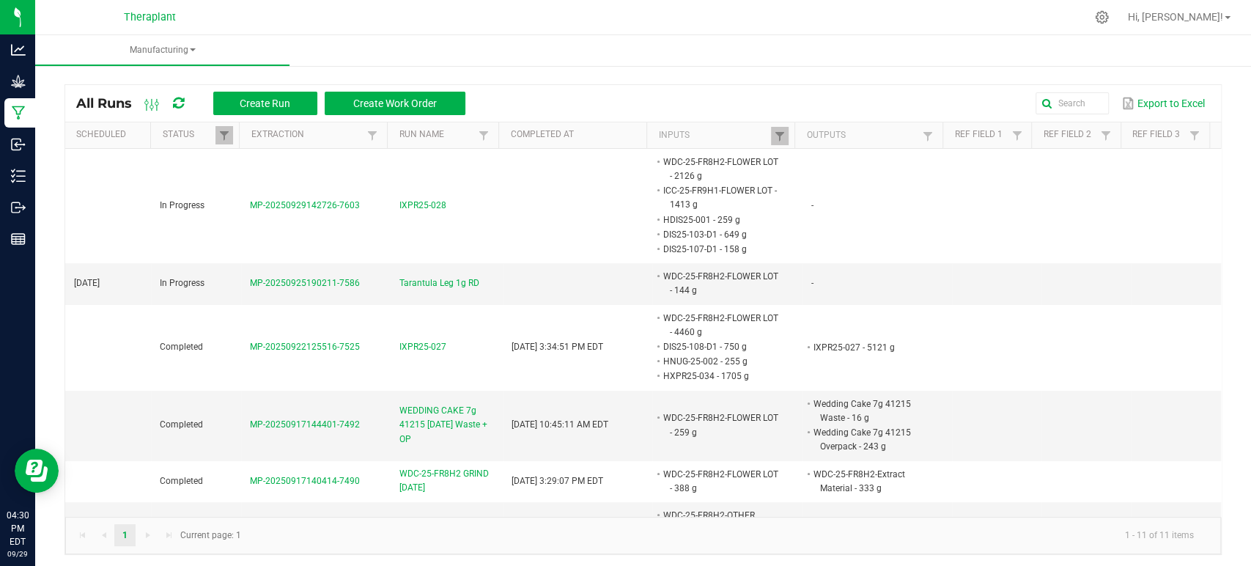
click at [176, 106] on icon at bounding box center [178, 103] width 11 height 13
